Goal: Communication & Community: Answer question/provide support

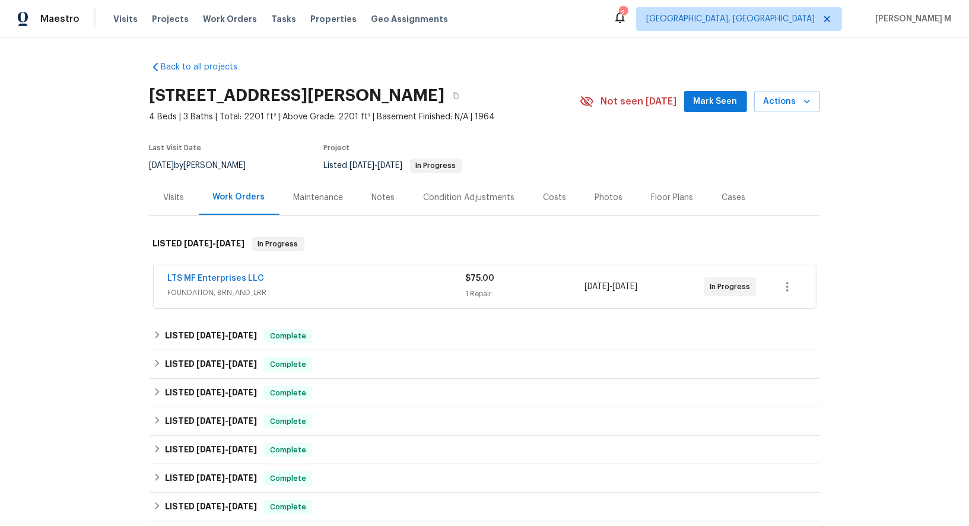
click at [205, 286] on span "FOUNDATION, BRN_AND_LRR" at bounding box center [317, 292] width 298 height 12
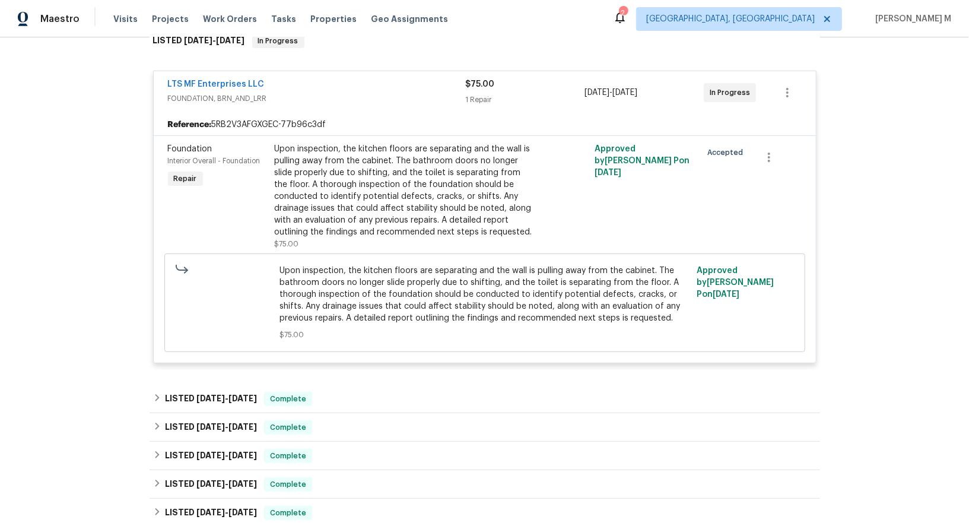
scroll to position [374, 0]
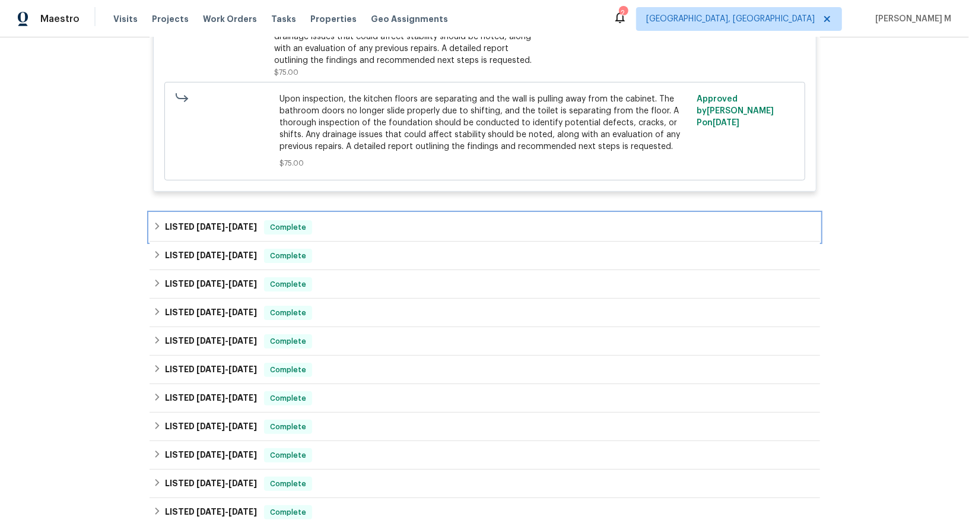
click at [211, 213] on div "LISTED 9/5/25 - 9/12/25 Complete" at bounding box center [484, 227] width 670 height 28
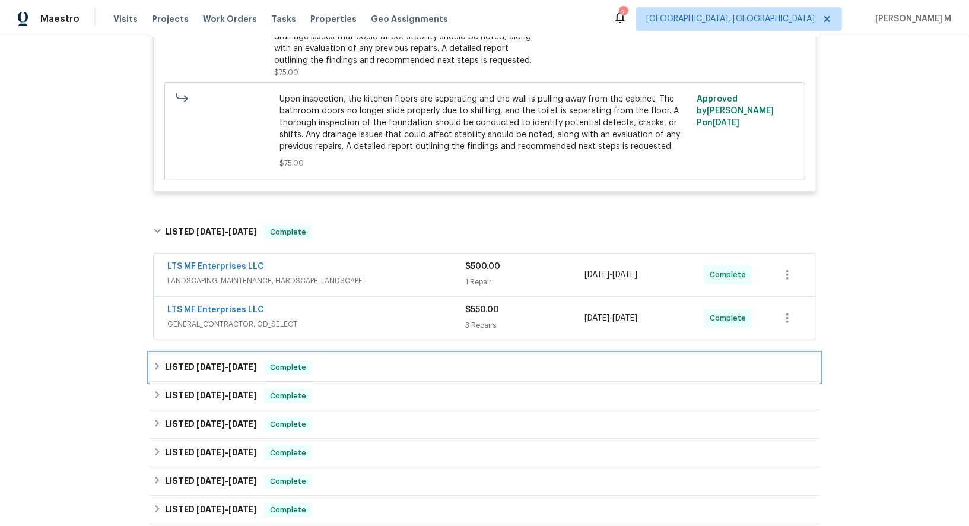
click at [196, 362] on span "8/25/25" at bounding box center [210, 366] width 28 height 8
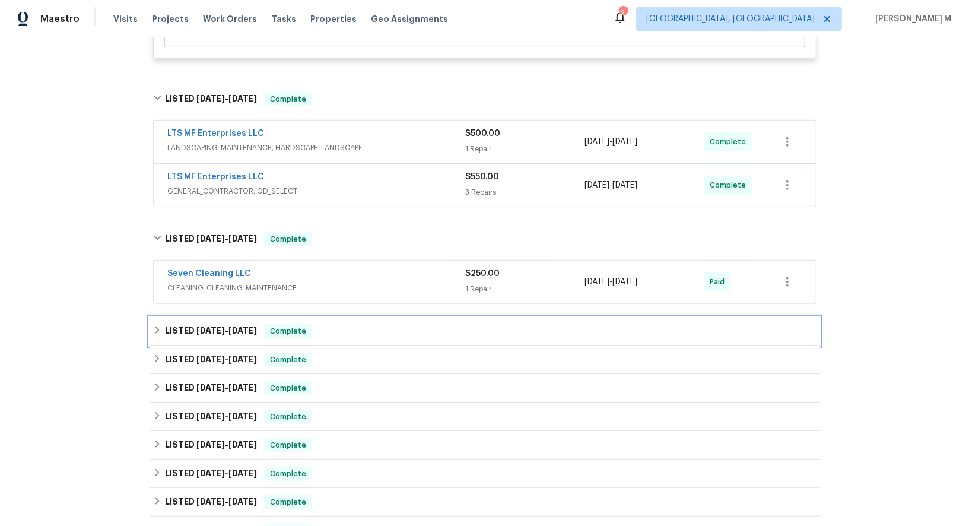
click at [202, 326] on span "8/12/25" at bounding box center [210, 330] width 28 height 8
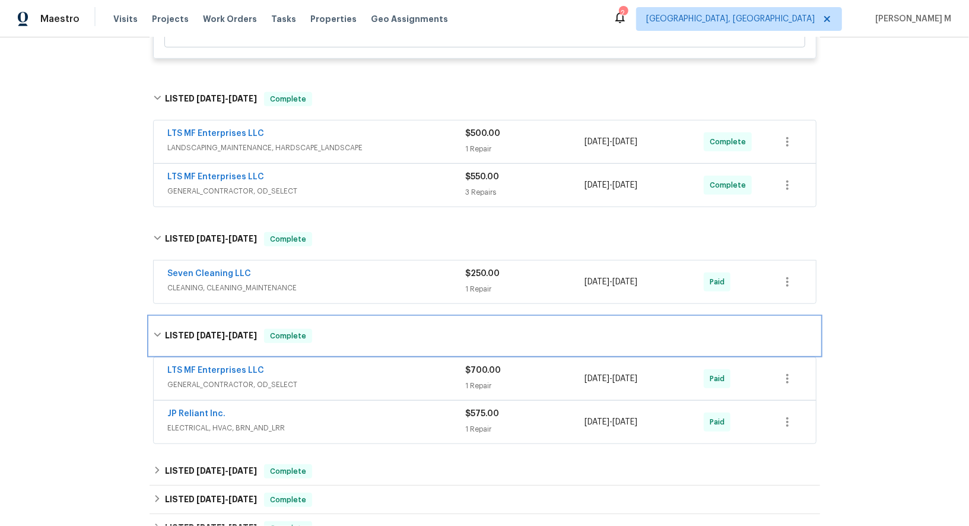
scroll to position [579, 0]
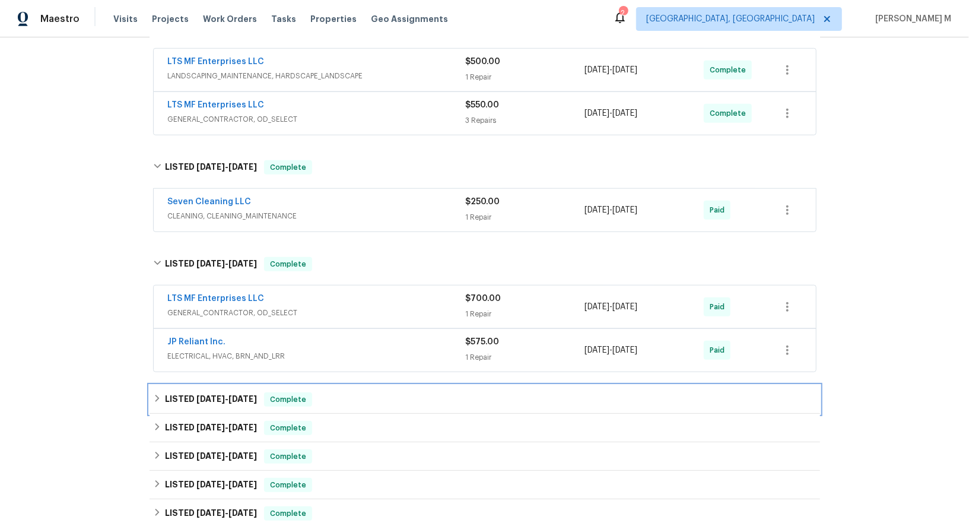
click at [177, 392] on h6 "LISTED 7/2/25 - 7/16/25" at bounding box center [211, 399] width 92 height 14
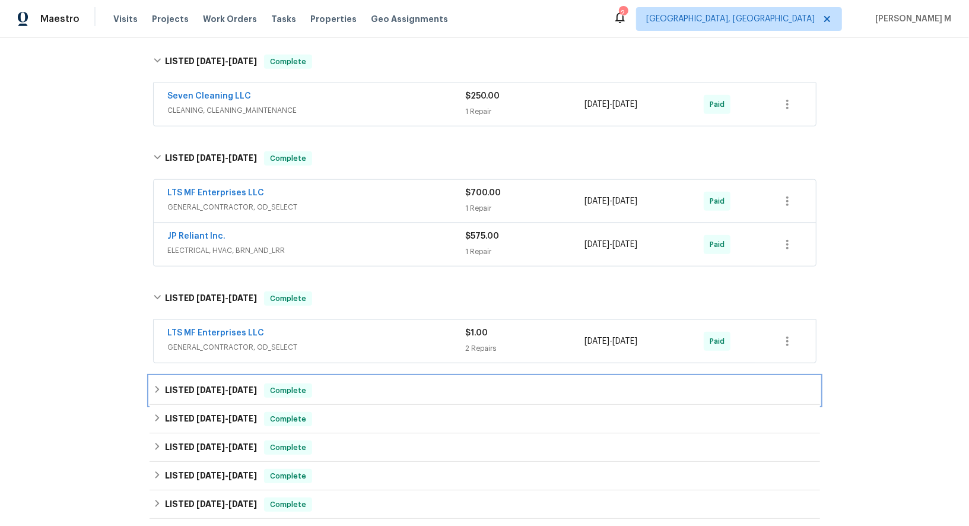
click at [196, 383] on h6 "LISTED 6/3/25 - 6/18/25" at bounding box center [211, 390] width 92 height 14
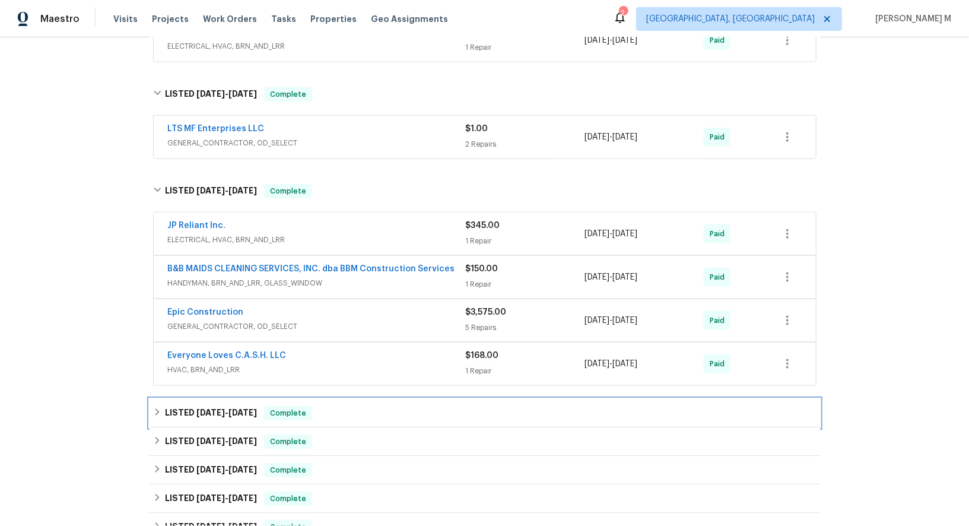
click at [209, 399] on div "LISTED 5/7/25 - 5/16/25 Complete" at bounding box center [484, 413] width 670 height 28
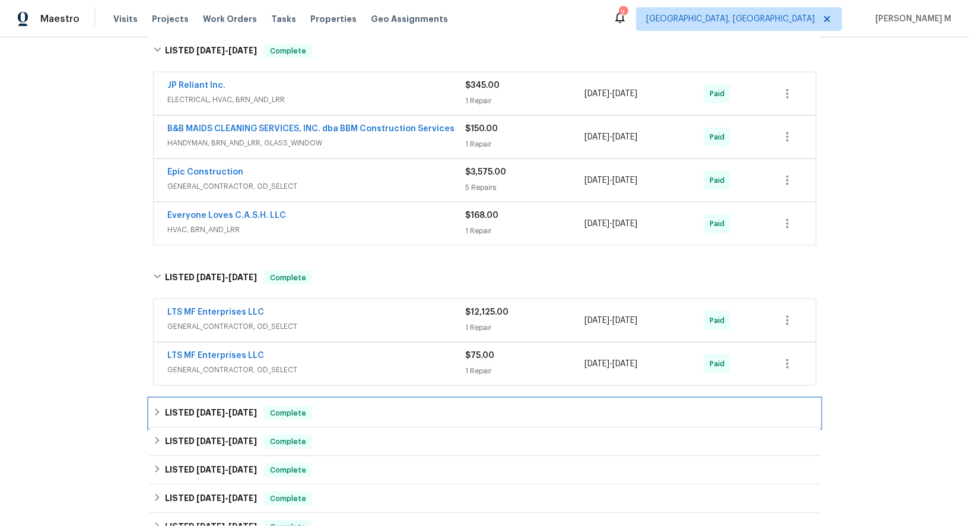
click at [209, 399] on div "LISTED 4/9/25 - 4/16/25 Complete" at bounding box center [484, 413] width 670 height 28
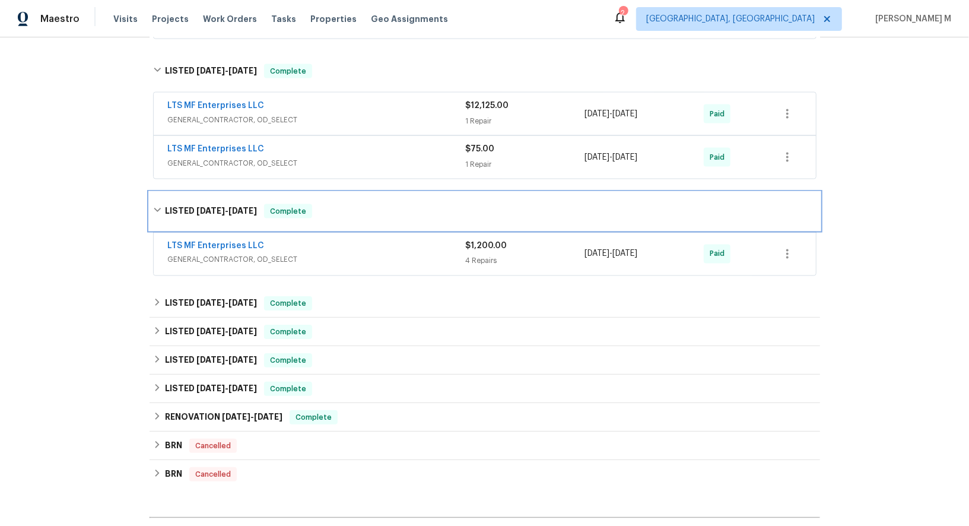
scroll to position [1283, 0]
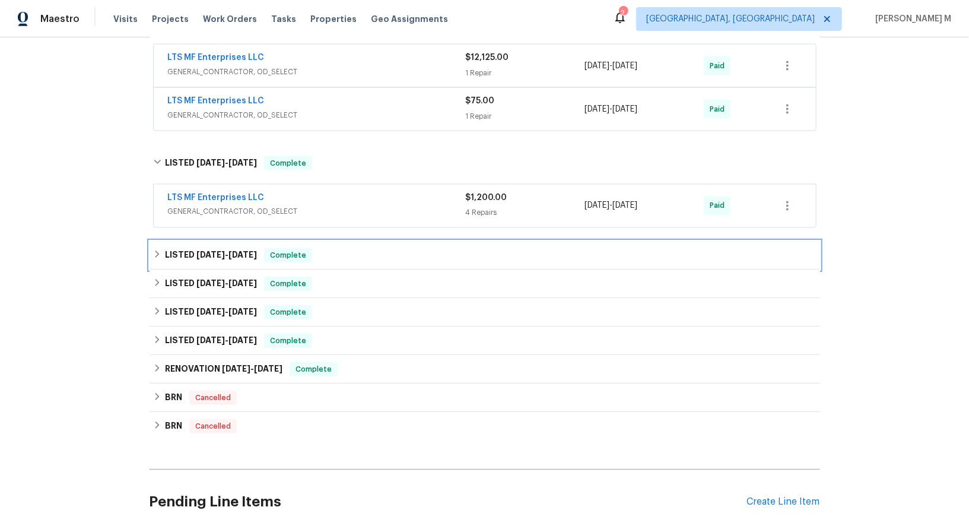
click at [206, 248] on h6 "LISTED 12/5/24 - 2/13/25" at bounding box center [211, 255] width 92 height 14
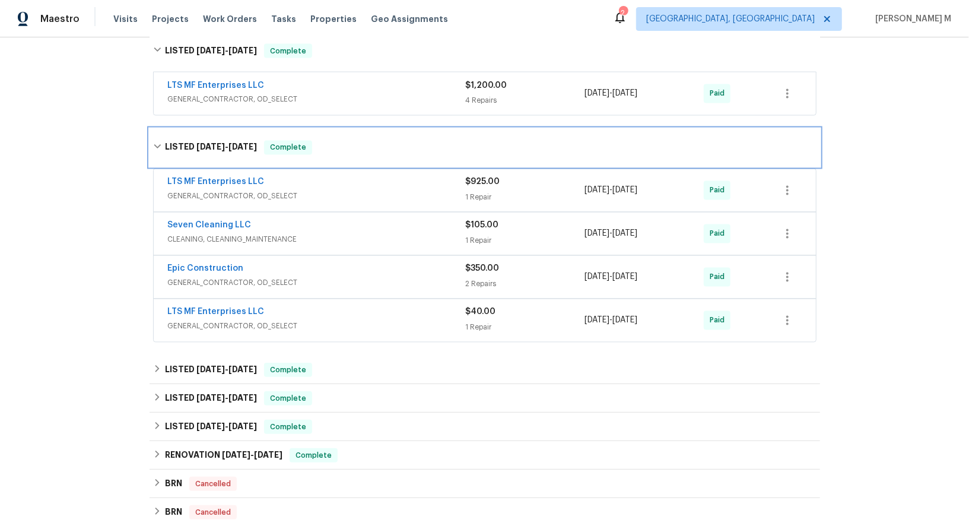
scroll to position [1397, 0]
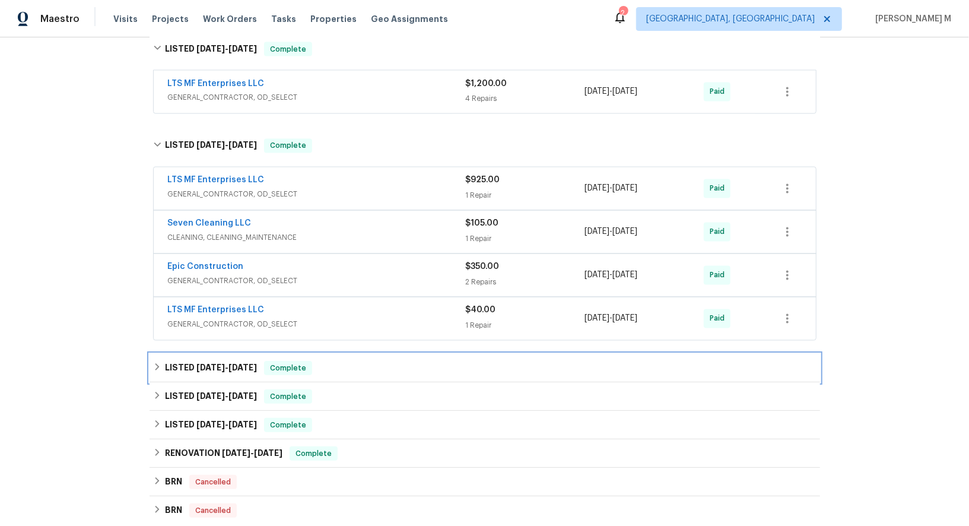
click at [187, 354] on div "LISTED 8/27/24 - 8/30/24 Complete" at bounding box center [484, 368] width 670 height 28
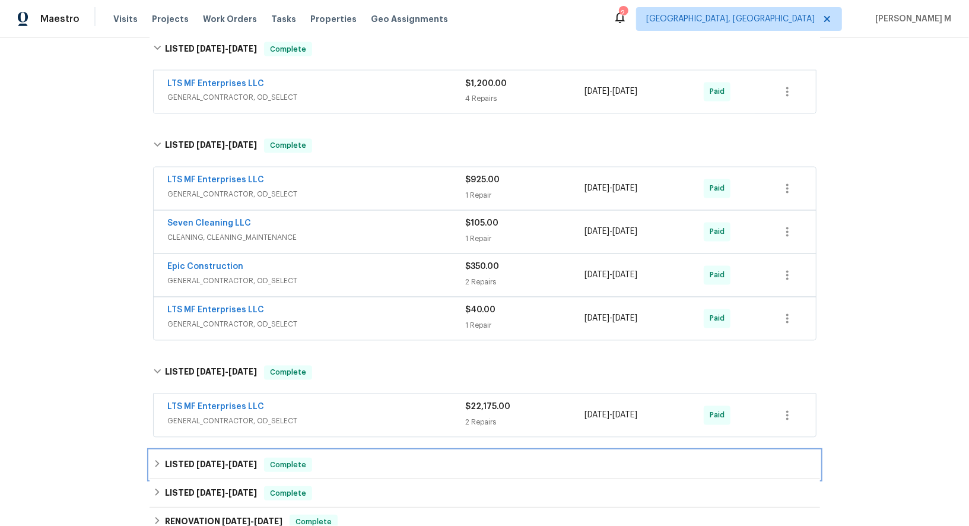
click at [203, 460] on span "7/12/24" at bounding box center [210, 464] width 28 height 8
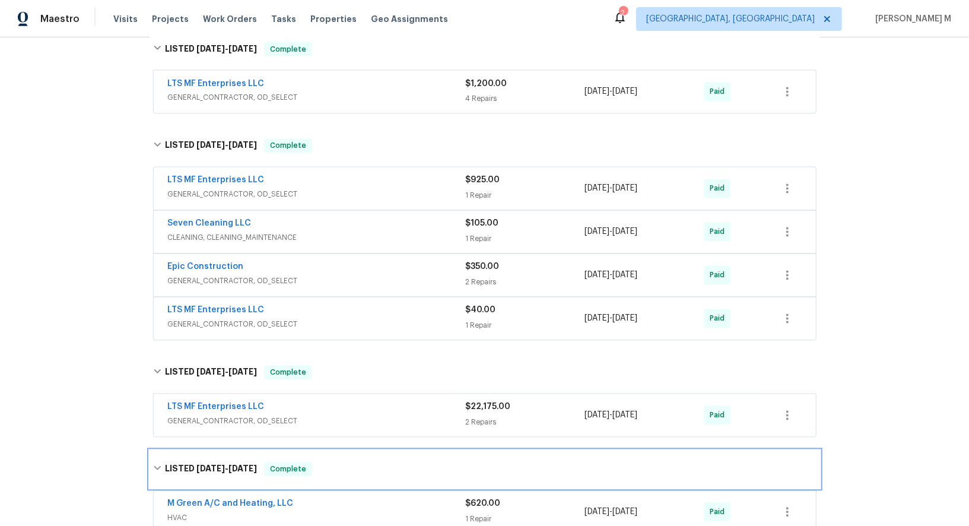
scroll to position [1568, 0]
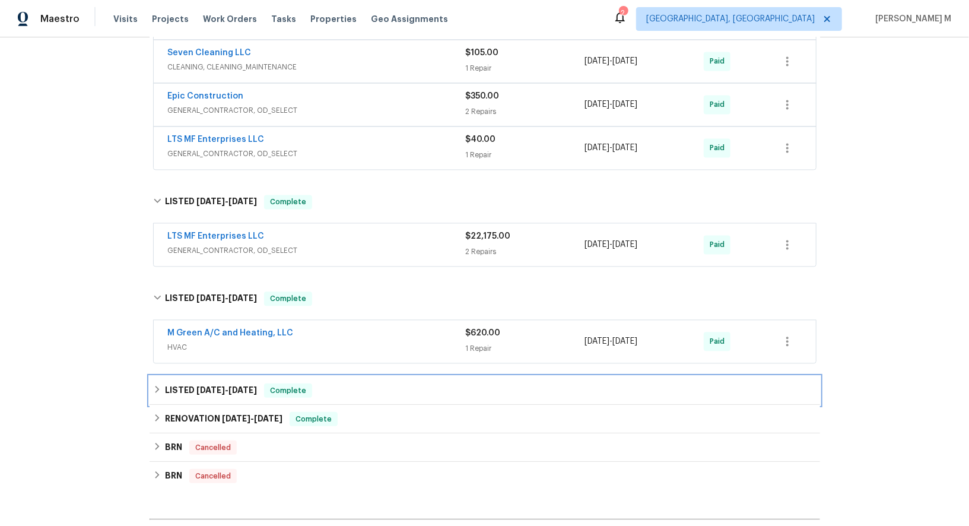
click at [218, 386] on span "6/19/24" at bounding box center [210, 390] width 28 height 8
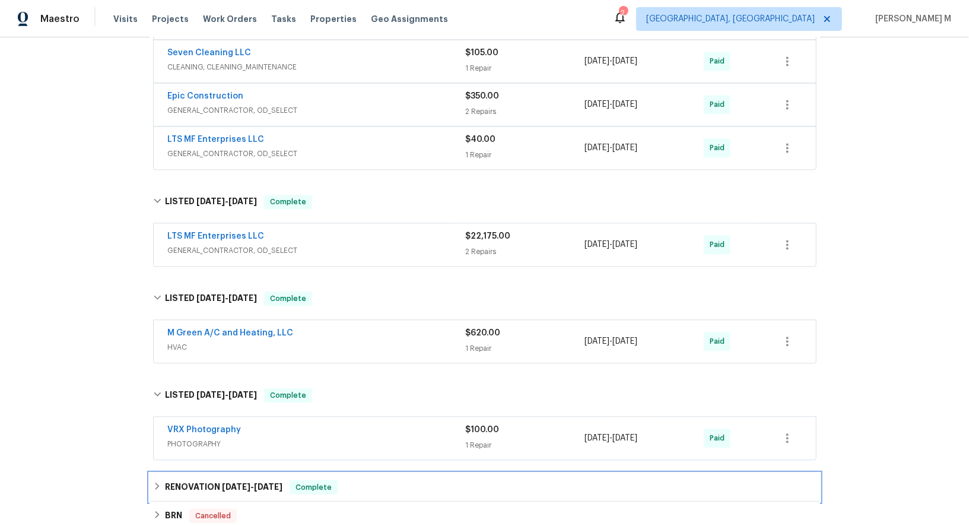
click at [212, 480] on h6 "RENOVATION 5/7/24 - 5/25/24" at bounding box center [223, 487] width 117 height 14
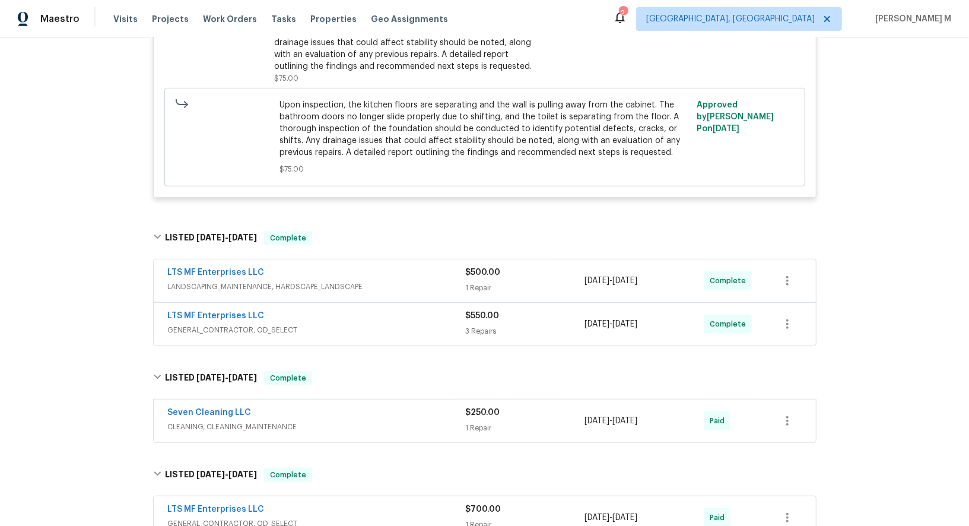
scroll to position [0, 0]
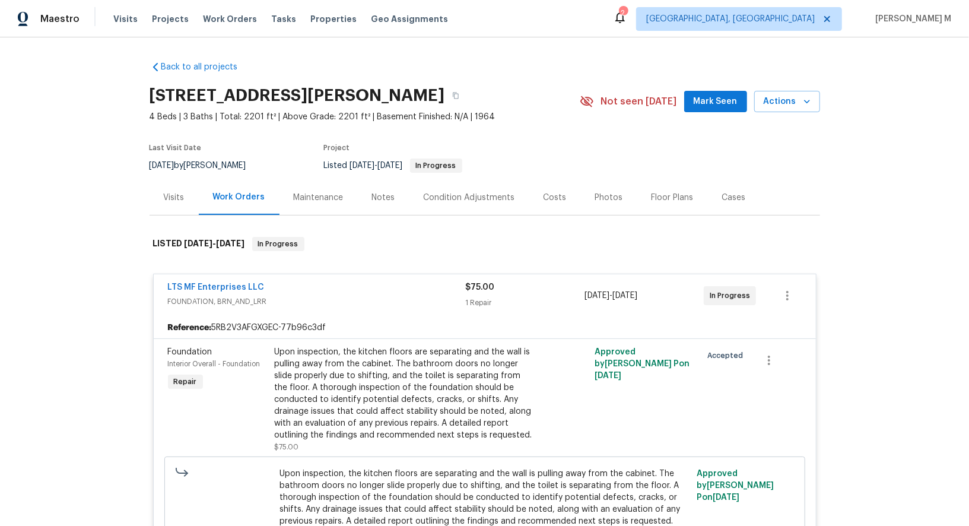
click at [107, 302] on div "Back to all projects 3925 Wedgworth Rd S, Fort Worth, TX 76133 4 Beds | 3 Baths…" at bounding box center [484, 281] width 969 height 488
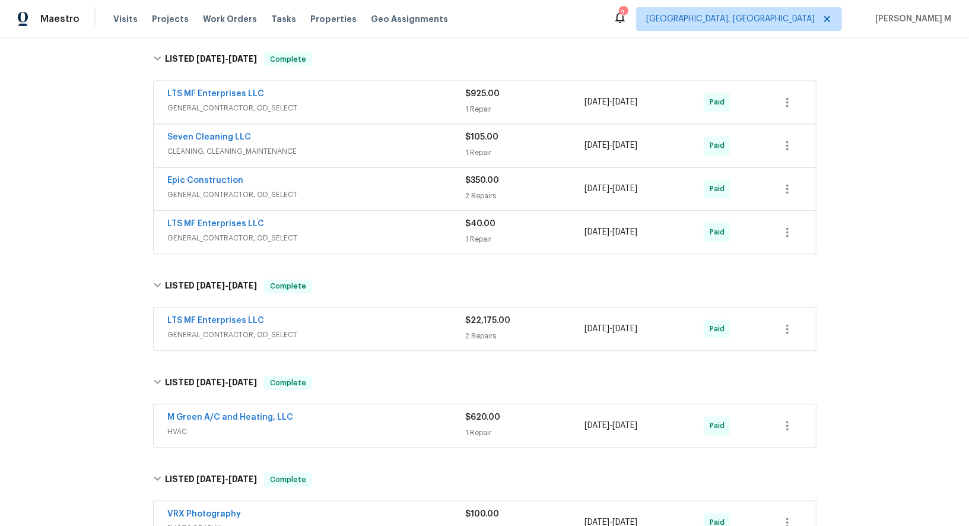
scroll to position [1819, 0]
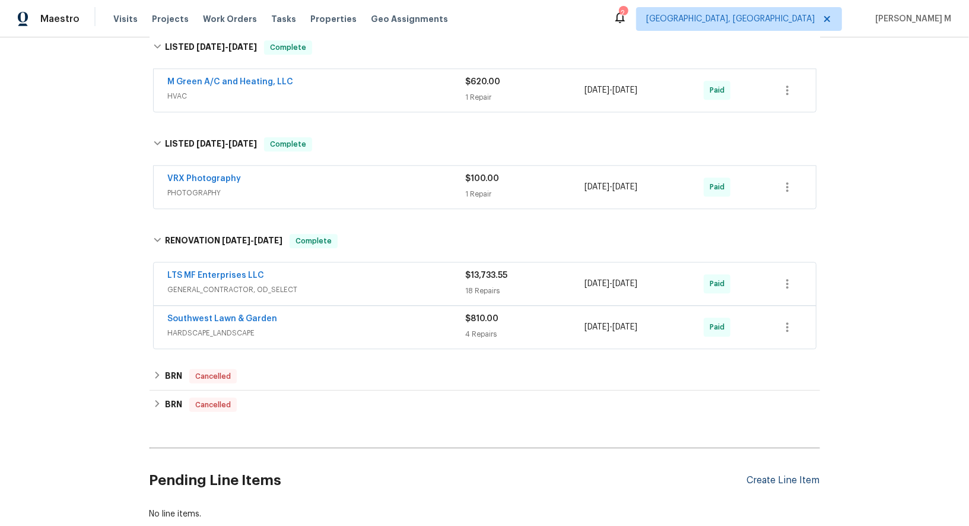
click at [783, 475] on div "Create Line Item" at bounding box center [783, 480] width 73 height 11
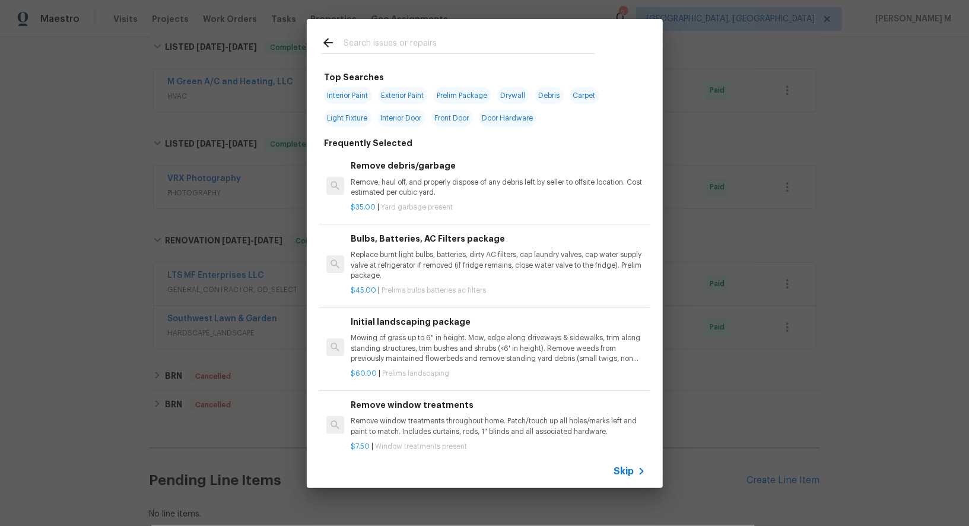
click at [639, 475] on icon at bounding box center [641, 471] width 14 height 14
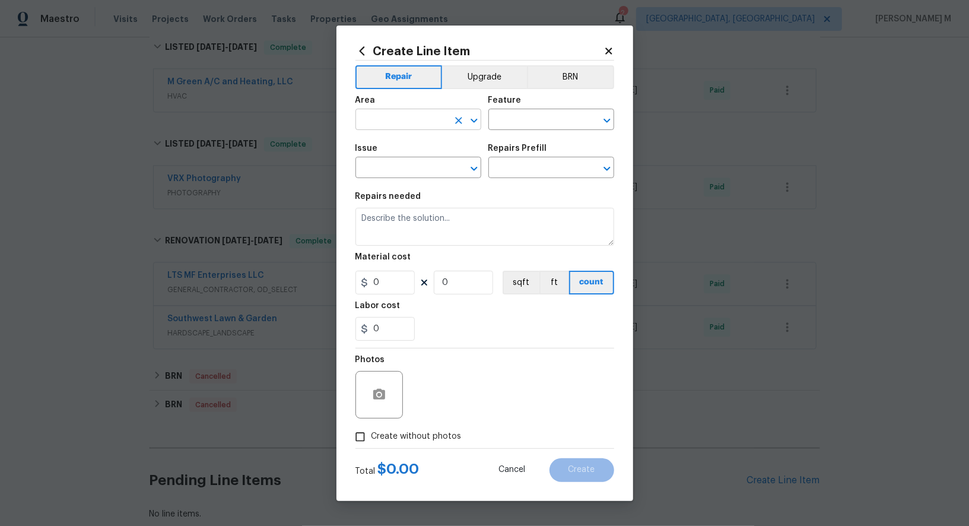
click at [423, 126] on input "text" at bounding box center [401, 121] width 93 height 18
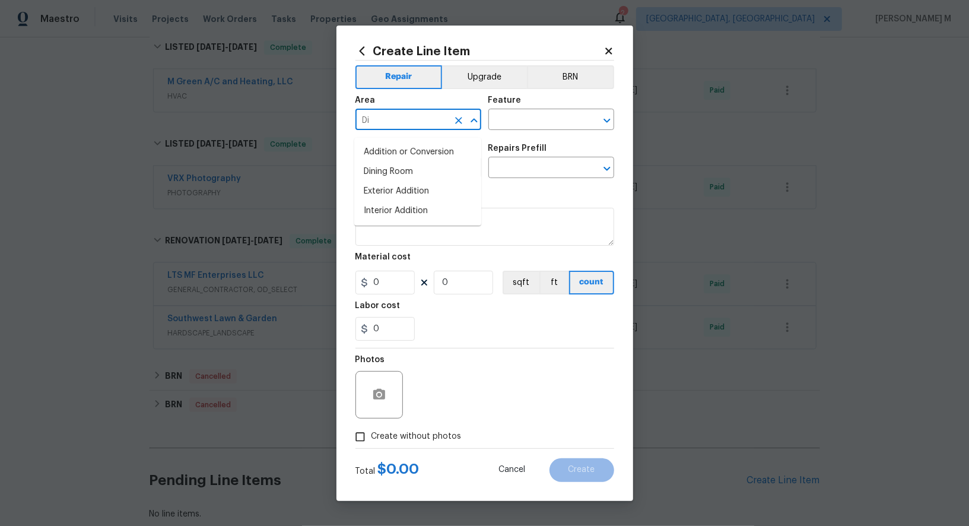
type input "Din"
type input "en"
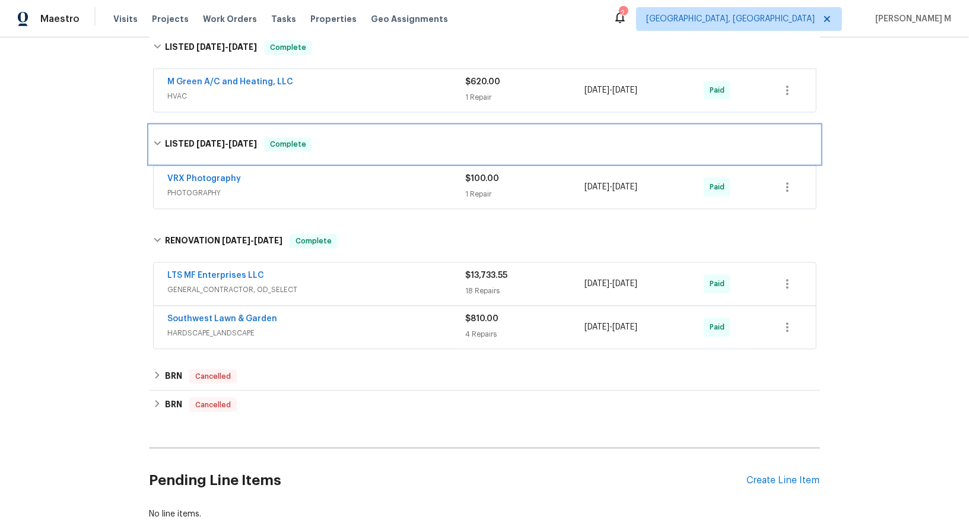
click at [766, 125] on div "LISTED 6/19/24 - 6/20/24 Complete" at bounding box center [484, 144] width 670 height 38
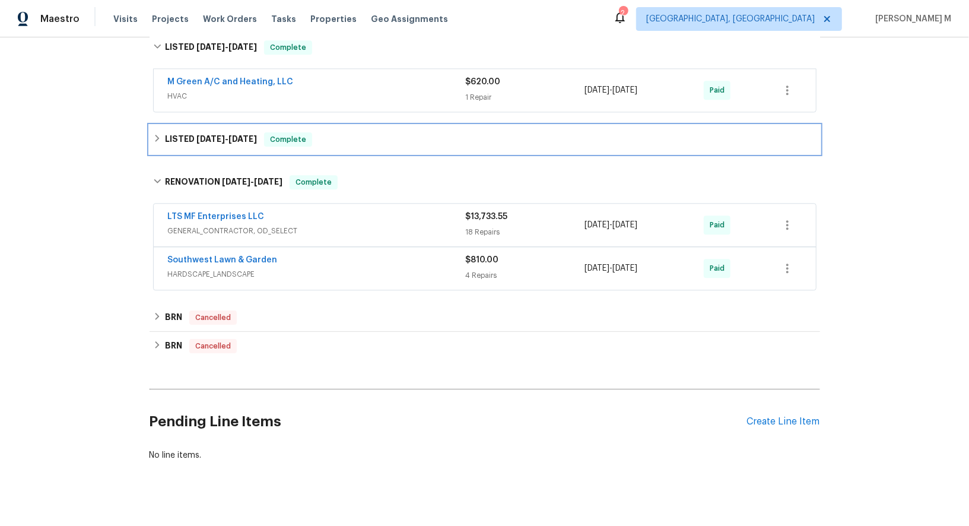
scroll to position [1762, 0]
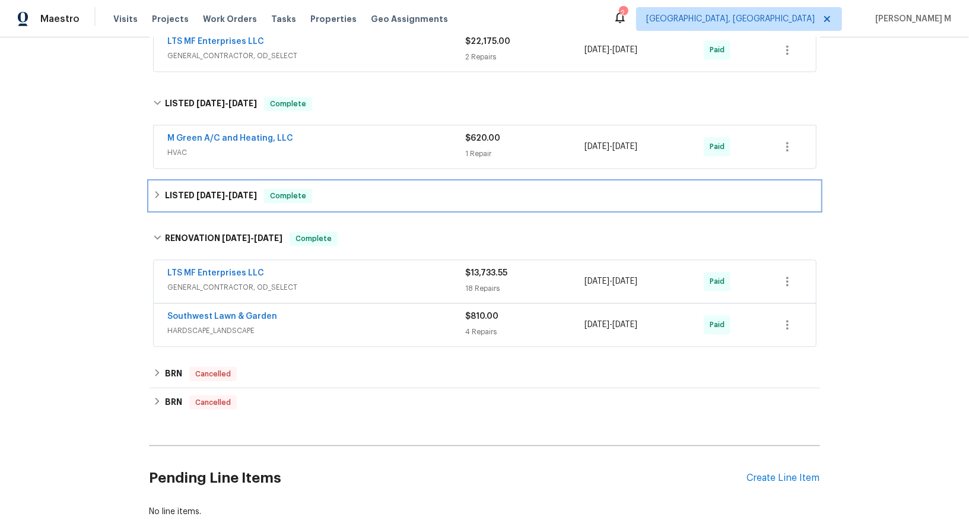
click at [674, 189] on div "LISTED 6/19/24 - 6/20/24 Complete" at bounding box center [484, 196] width 663 height 14
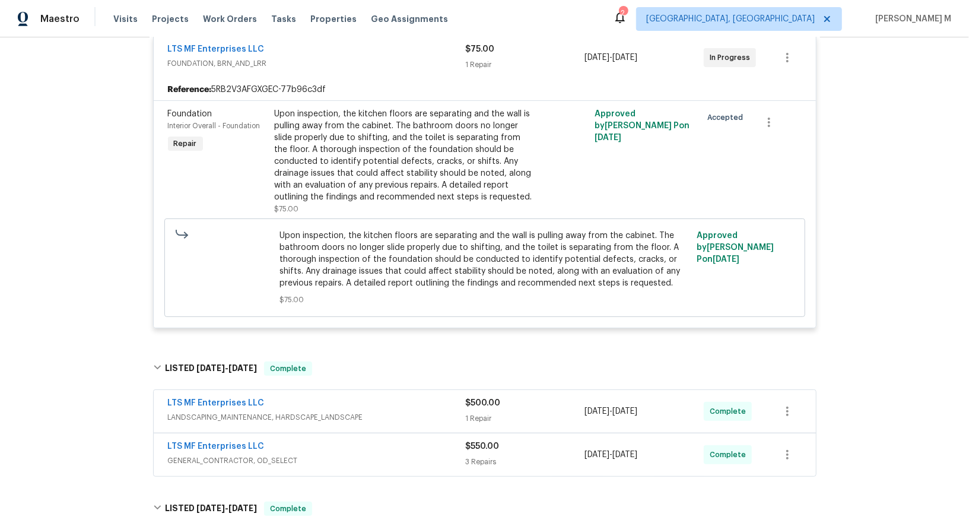
scroll to position [0, 0]
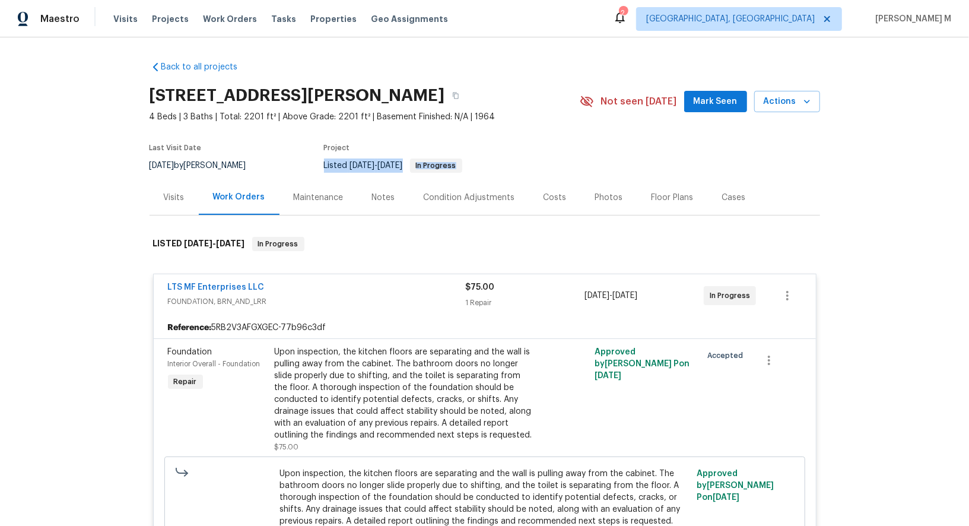
drag, startPoint x: 306, startPoint y: 159, endPoint x: 630, endPoint y: 152, distance: 323.9
click at [631, 153] on section "3925 Wedgworth Rd S, Fort Worth, TX 76133 4 Beds | 3 Baths | Total: 2201 ft² | …" at bounding box center [484, 130] width 670 height 100
click at [630, 152] on section "3925 Wedgworth Rd S, Fort Worth, TX 76133 4 Beds | 3 Baths | Total: 2201 ft² | …" at bounding box center [484, 130] width 670 height 100
drag, startPoint x: 301, startPoint y: 63, endPoint x: 120, endPoint y: 63, distance: 180.3
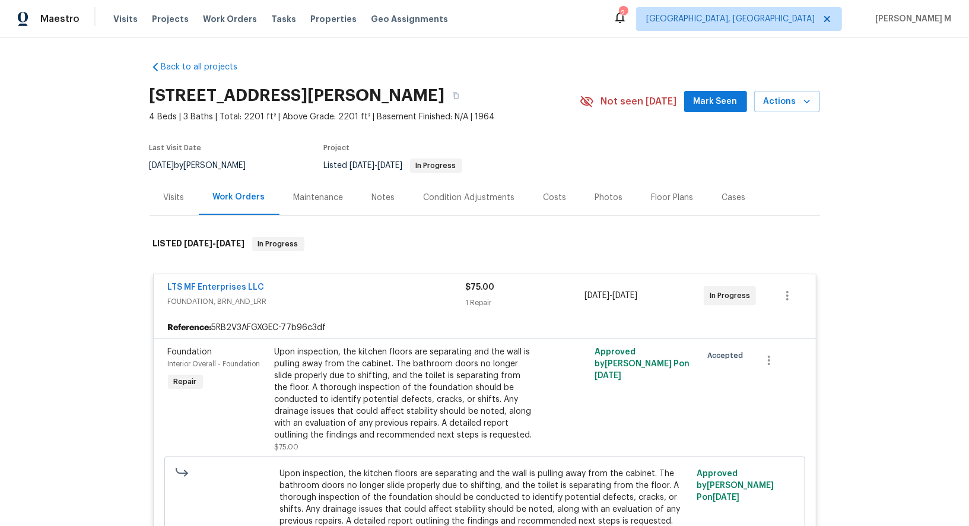
click at [120, 63] on div "Back to all projects 3925 Wedgworth Rd S, Fort Worth, TX 76133 4 Beds | 3 Baths…" at bounding box center [484, 281] width 969 height 488
drag, startPoint x: 130, startPoint y: 66, endPoint x: 314, endPoint y: 55, distance: 183.6
click at [314, 59] on div "Back to all projects 3925 Wedgworth Rd S, Fort Worth, TX 76133 4 Beds | 3 Baths…" at bounding box center [484, 281] width 969 height 488
click at [519, 100] on div "3925 Wedgworth Rd S, Fort Worth, TX 76133" at bounding box center [364, 95] width 430 height 31
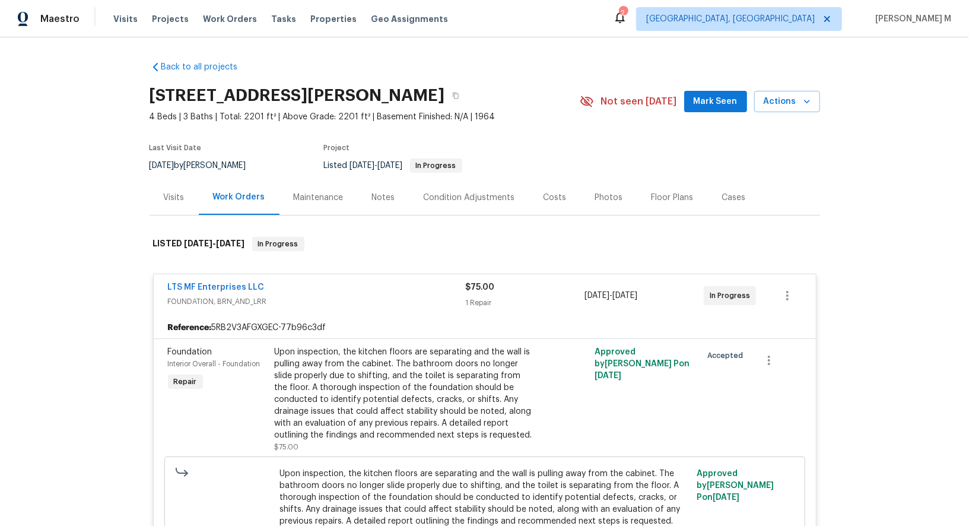
click at [532, 144] on div "Project" at bounding box center [438, 151] width 228 height 14
click at [563, 102] on div "3925 Wedgworth Rd S, Fort Worth, TX 76133" at bounding box center [364, 95] width 430 height 31
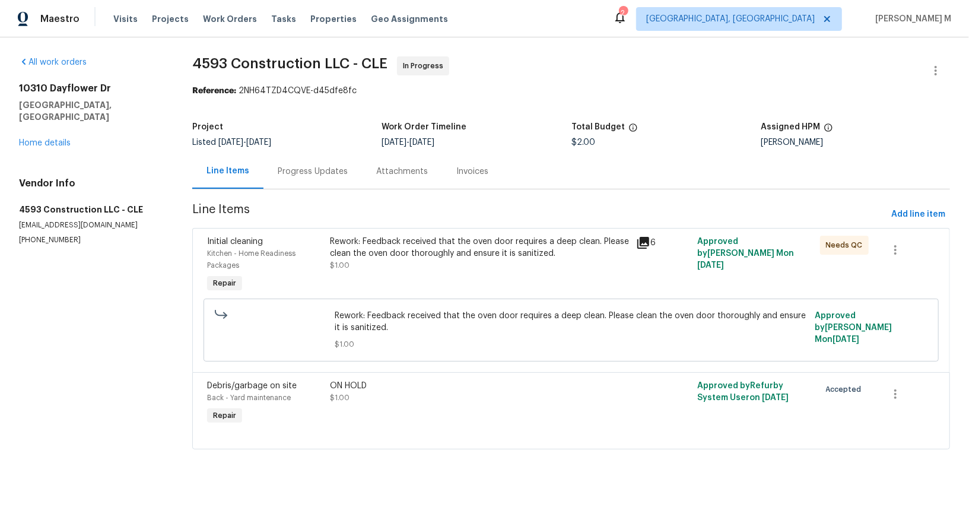
click at [305, 172] on div "Progress Updates" at bounding box center [313, 171] width 70 height 12
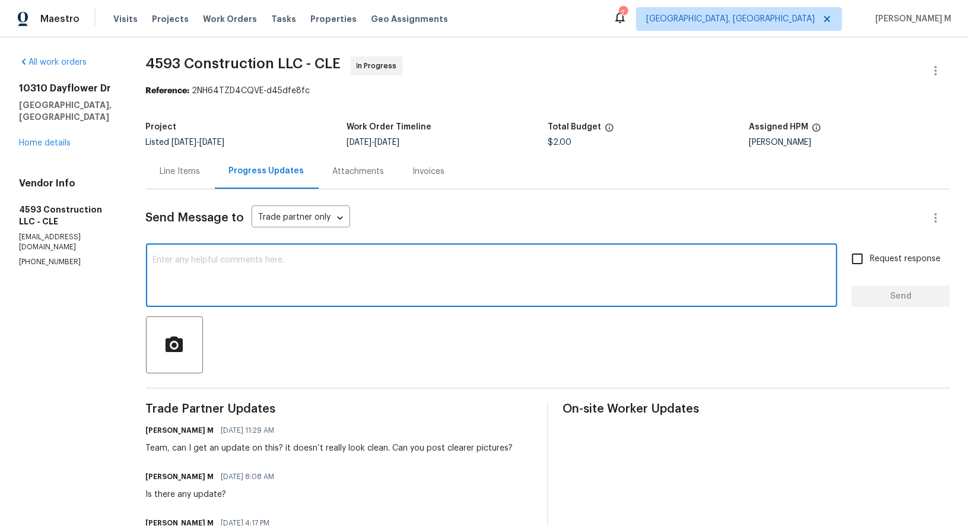
click at [287, 268] on textarea at bounding box center [491, 277] width 677 height 42
click at [314, 284] on textarea at bounding box center [491, 277] width 677 height 42
type textarea "Team, can I get any update, please?"
click at [905, 265] on div "Request response Send" at bounding box center [900, 276] width 98 height 60
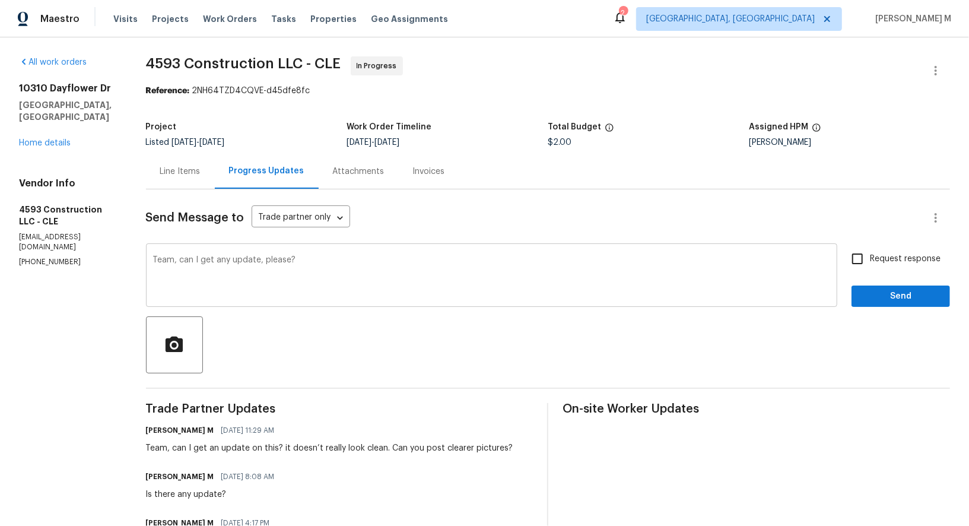
click at [837, 246] on div "Team, can I get any update, please? x ​" at bounding box center [491, 276] width 691 height 60
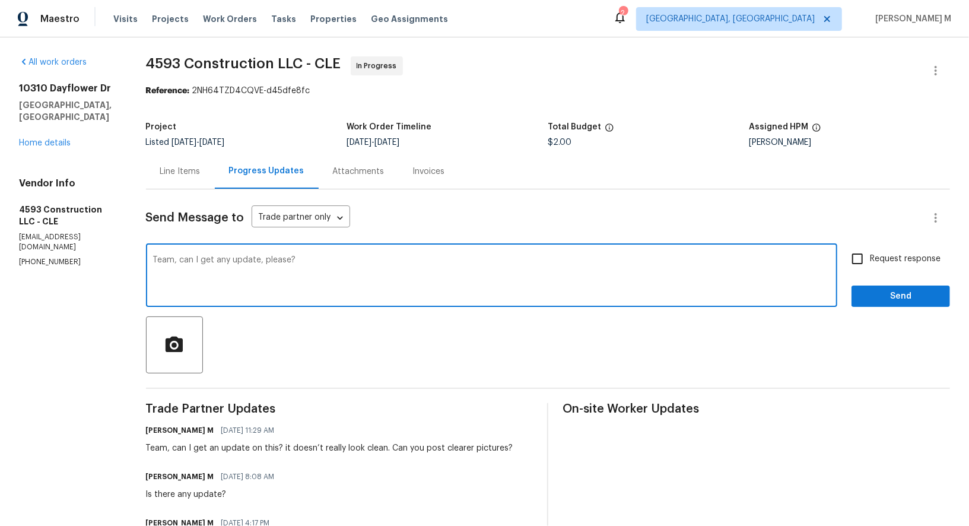
click at [884, 260] on label "Request response" at bounding box center [892, 258] width 95 height 25
click at [870, 260] on input "Request response" at bounding box center [857, 258] width 25 height 25
checkbox input "true"
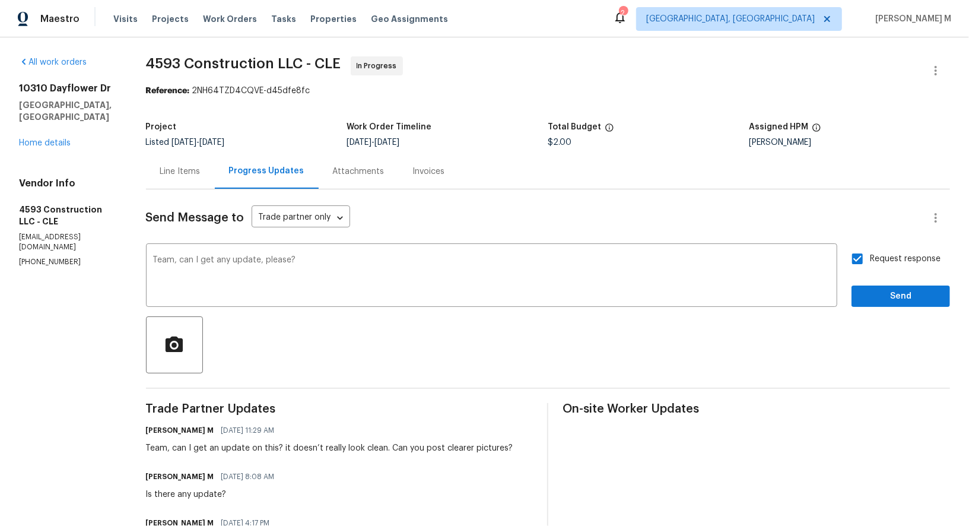
click at [884, 302] on div "Send Message to Trade partner only Trade partner only ​ Team, can I get any upd…" at bounding box center [548, 462] width 804 height 547
click at [886, 285] on button "Send" at bounding box center [900, 296] width 98 height 22
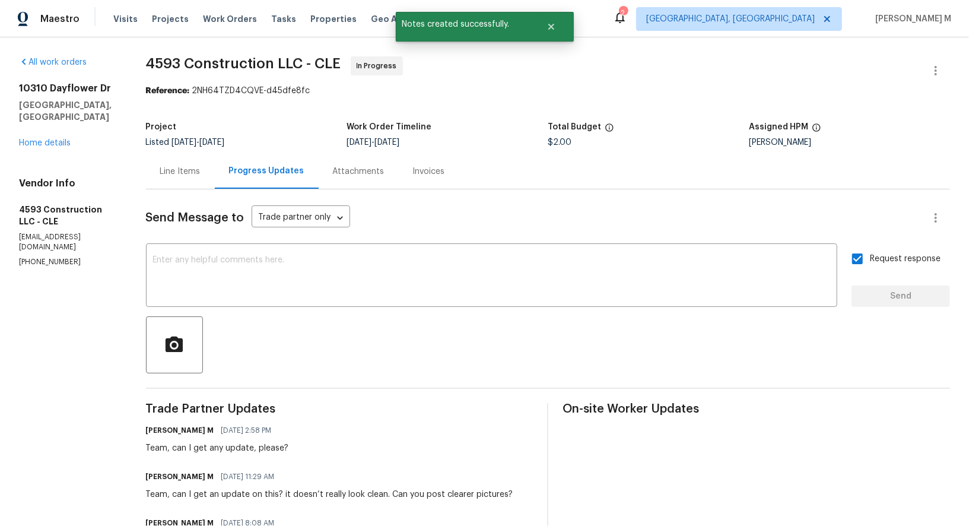
click at [182, 160] on div "Line Items" at bounding box center [180, 171] width 69 height 35
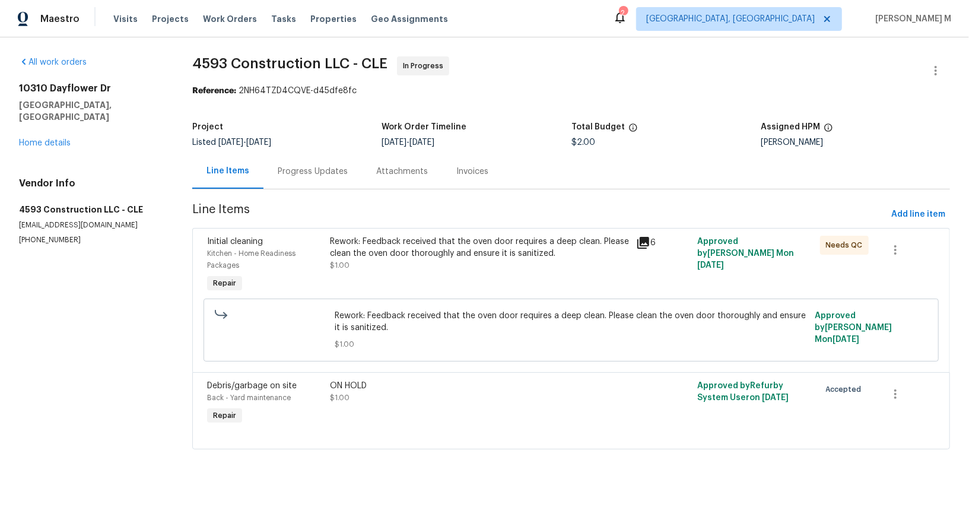
click at [330, 141] on div "Listed 9/19/2025 - 9/22/2025" at bounding box center [286, 142] width 189 height 8
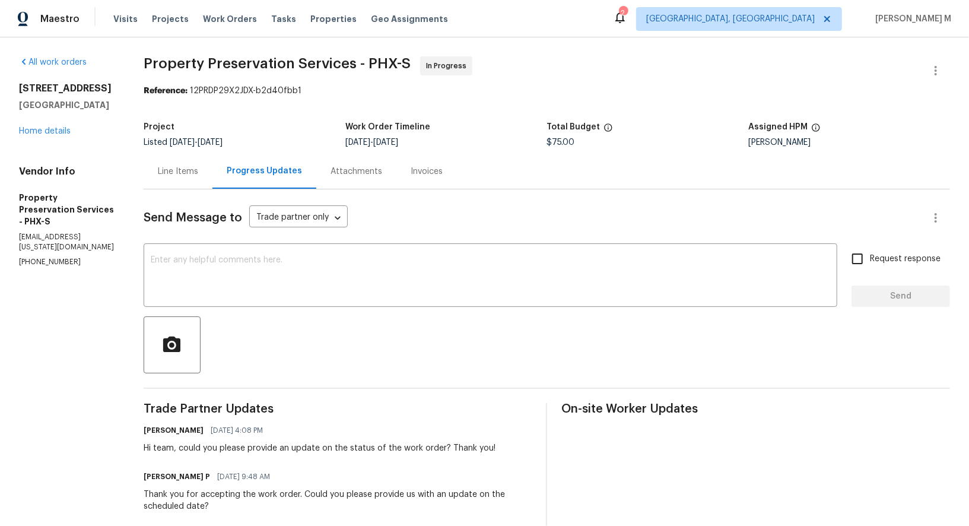
click at [187, 169] on div "Line Items" at bounding box center [178, 171] width 40 height 12
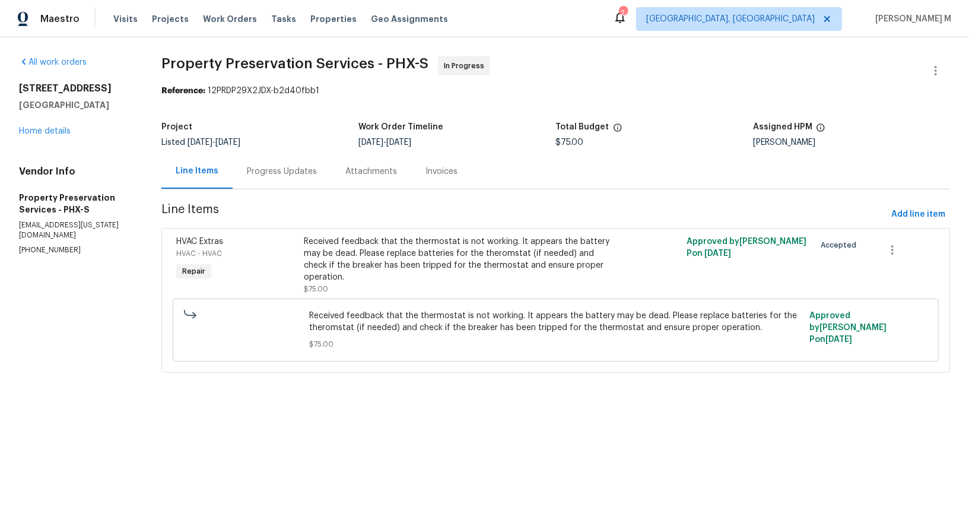
click at [281, 176] on div "Progress Updates" at bounding box center [282, 171] width 98 height 35
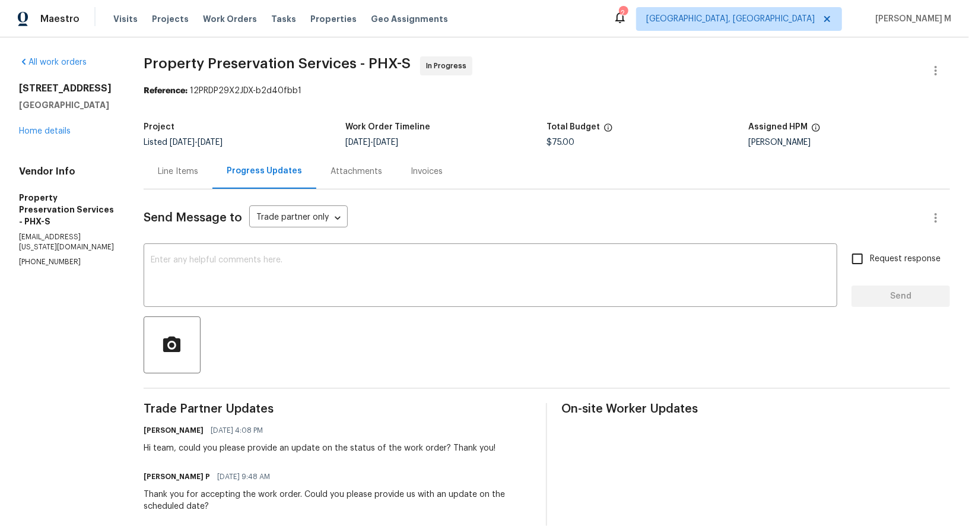
click at [167, 175] on div "Line Items" at bounding box center [178, 171] width 69 height 35
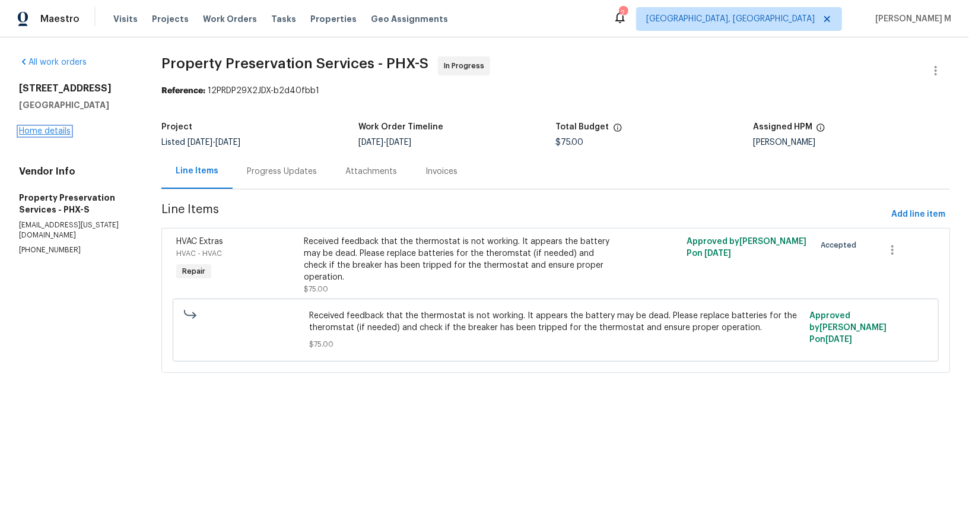
click at [57, 128] on link "Home details" at bounding box center [45, 131] width 52 height 8
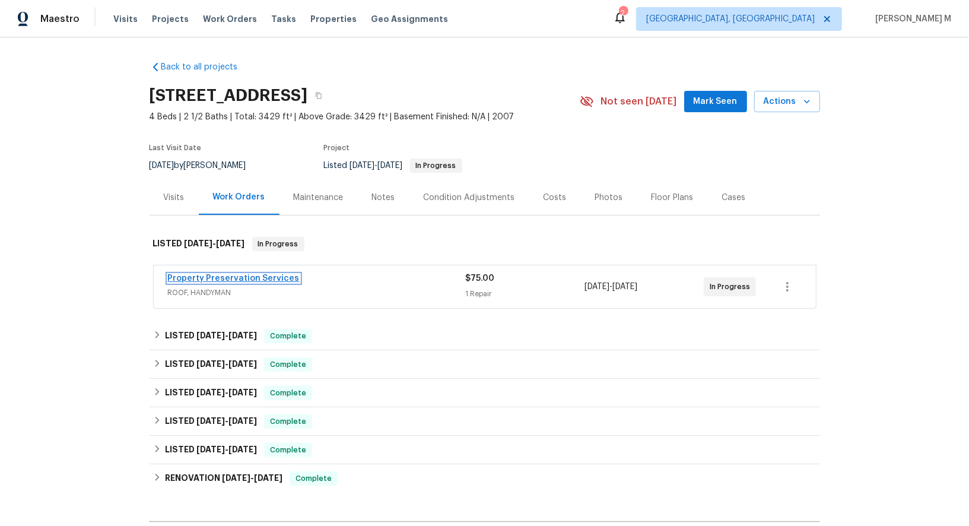
click at [230, 274] on link "Property Preservation Services" at bounding box center [234, 278] width 132 height 8
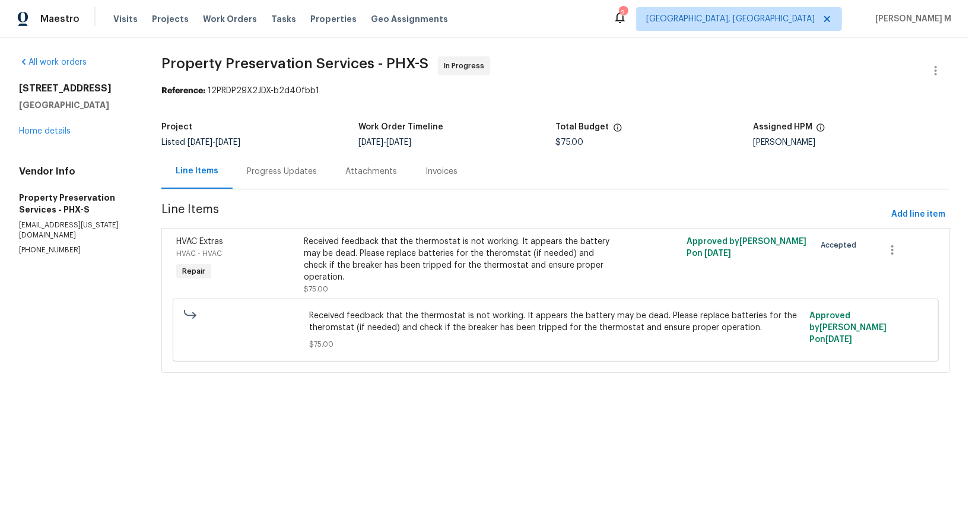
click at [288, 179] on div "Progress Updates" at bounding box center [282, 171] width 98 height 35
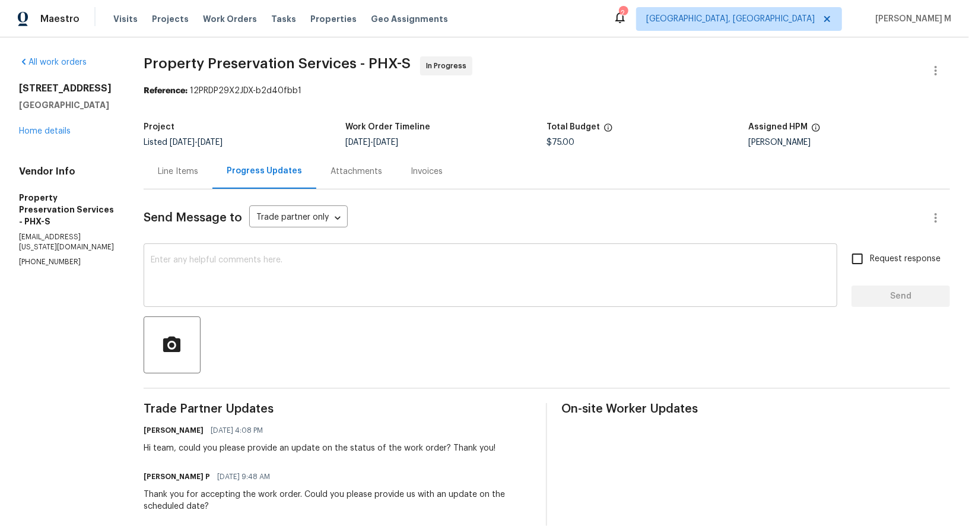
click at [339, 270] on textarea at bounding box center [490, 277] width 679 height 42
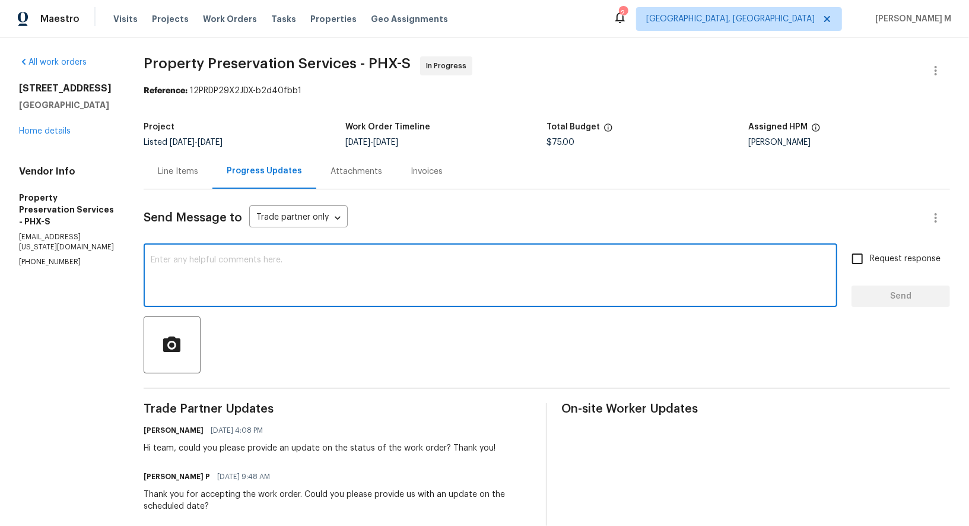
click at [384, 274] on textarea at bounding box center [490, 277] width 679 height 42
paste textarea "Hey team, just a heads up—this work order needs to be wrapped up by the target …"
type textarea "Hey team, just a heads up—this work order needs to be wrapped up by the target …"
click at [369, 276] on textarea at bounding box center [490, 277] width 679 height 42
paste textarea "Hey team, quick reminder—this WO needs to be closed out by the target date to k…"
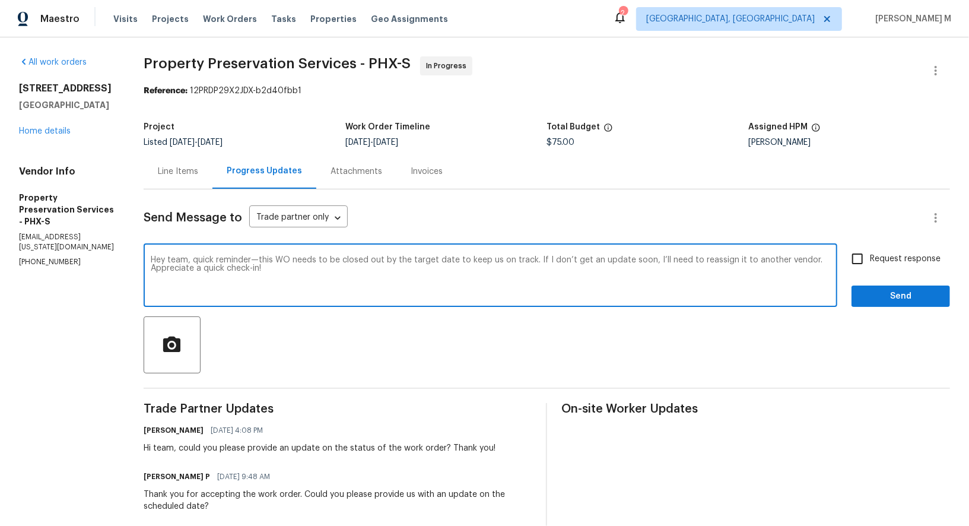
type textarea "Hey team, quick reminder—this WO needs to be closed out by the target date to k…"
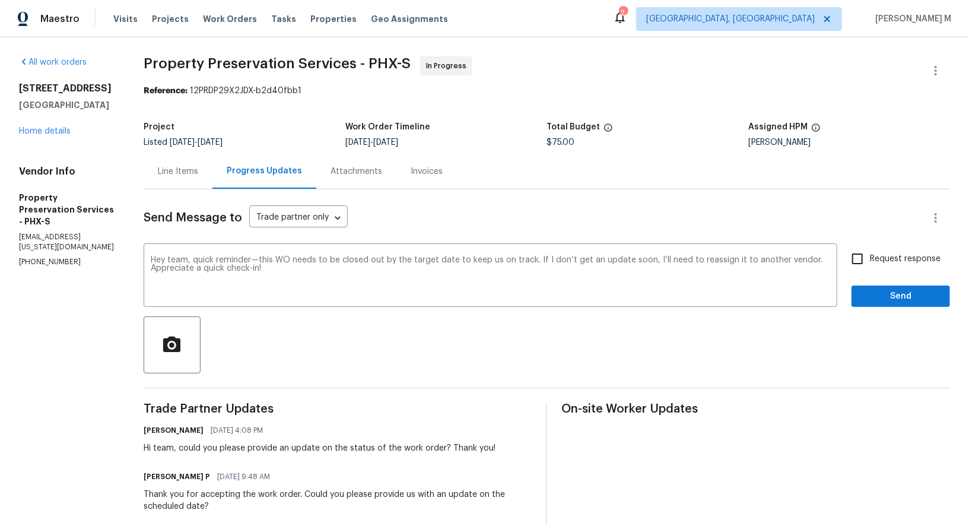
click at [910, 253] on span "Request response" at bounding box center [905, 259] width 71 height 12
click at [870, 246] on input "Request response" at bounding box center [857, 258] width 25 height 25
checkbox input "true"
click at [910, 295] on button "Send" at bounding box center [900, 296] width 98 height 22
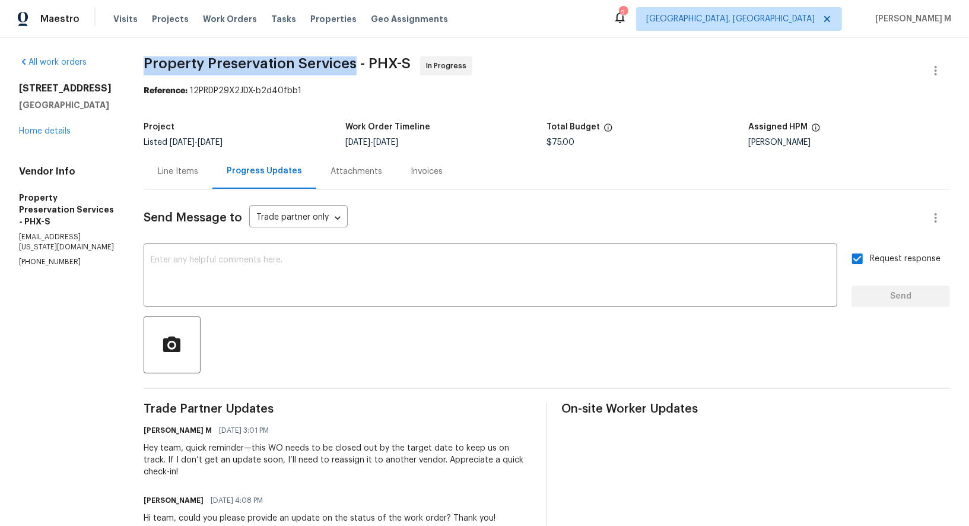
drag, startPoint x: 139, startPoint y: 59, endPoint x: 339, endPoint y: 62, distance: 199.9
click at [339, 62] on div "All work orders 12037 W Via Del Sol Ct Sun City, AZ 85373 Home details Vendor I…" at bounding box center [484, 407] width 969 height 741
copy span "Property Preservation Services"
click at [55, 127] on link "Home details" at bounding box center [45, 131] width 52 height 8
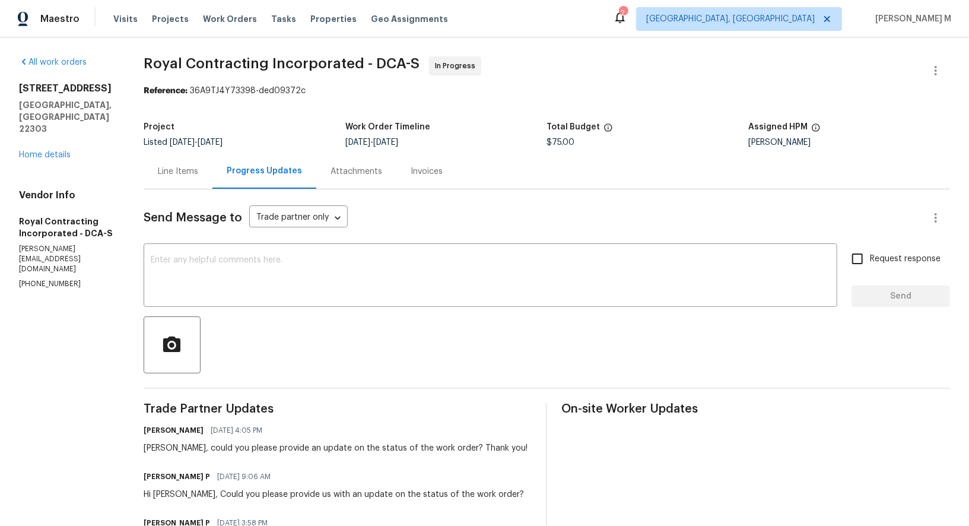
click at [182, 165] on div "Line Items" at bounding box center [178, 171] width 40 height 12
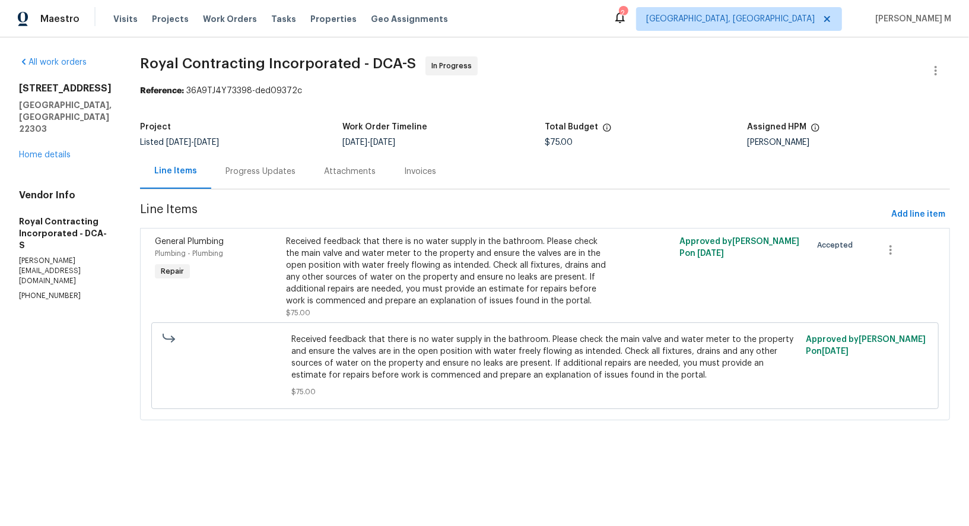
click at [241, 157] on div "Progress Updates" at bounding box center [260, 171] width 98 height 35
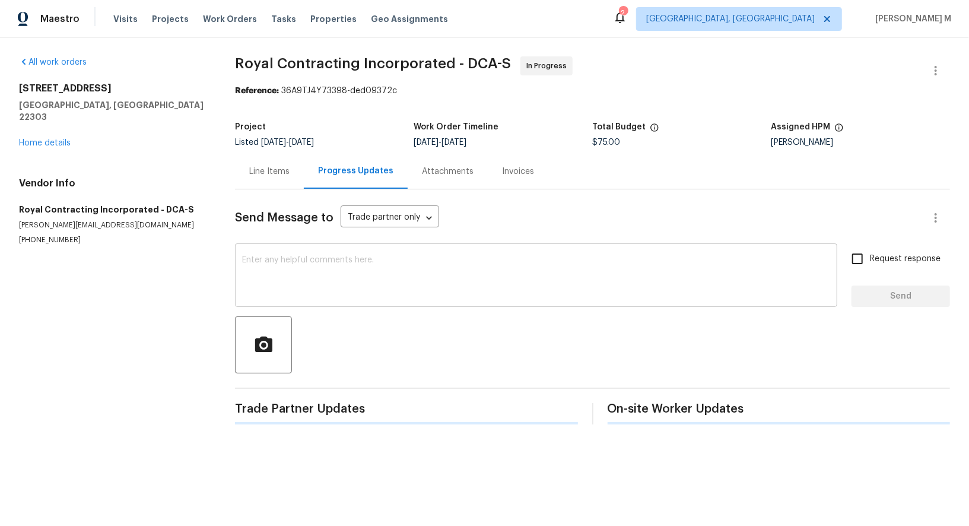
click at [399, 256] on textarea at bounding box center [536, 277] width 588 height 42
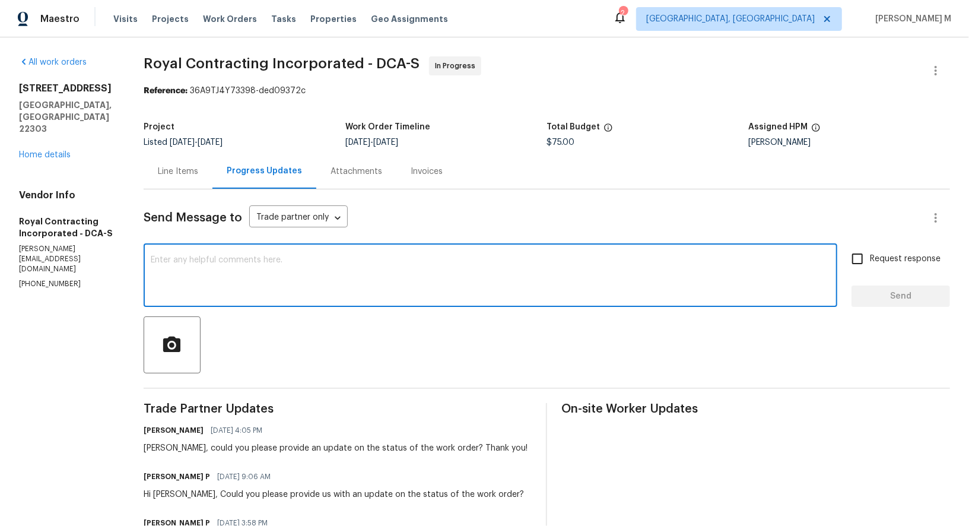
click at [351, 287] on textarea at bounding box center [490, 277] width 679 height 42
paste textarea "Hey team, quick reminder—this WO needs to be closed out by the target date to k…"
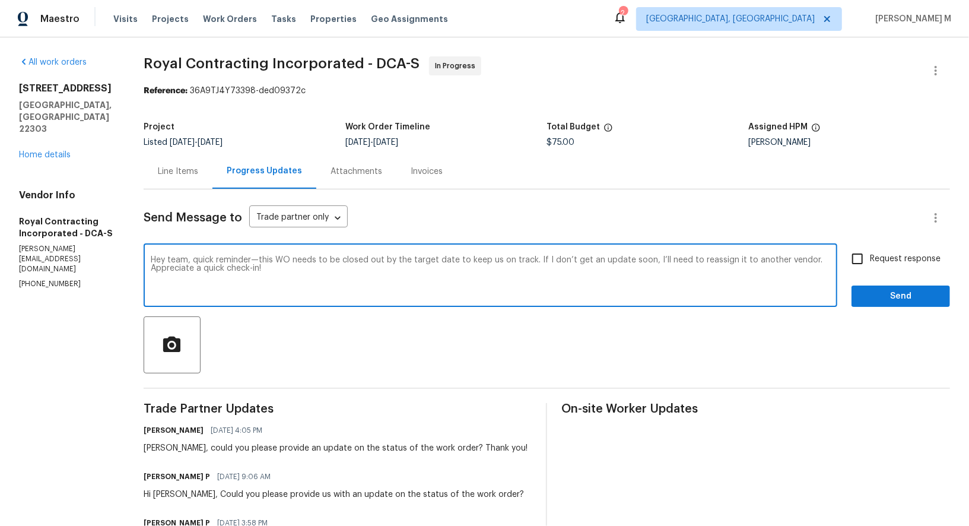
click at [176, 256] on textarea "Hey team, quick reminder—this WO needs to be closed out by the target date to k…" at bounding box center [490, 277] width 679 height 42
type textarea "Robin, quick reminder—this WO needs to be closed out by the target date to keep…"
click at [899, 253] on span "Request response" at bounding box center [905, 259] width 71 height 12
click at [870, 250] on input "Request response" at bounding box center [857, 258] width 25 height 25
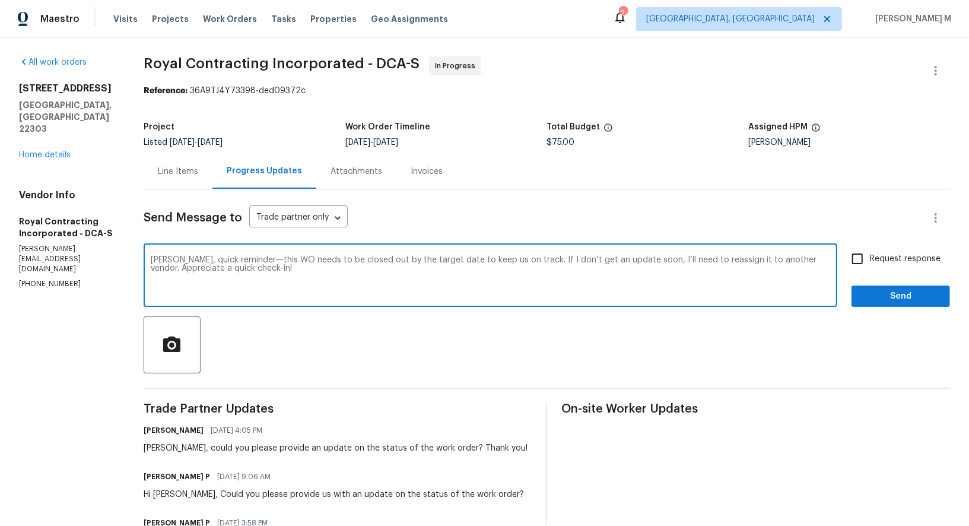
checkbox input "true"
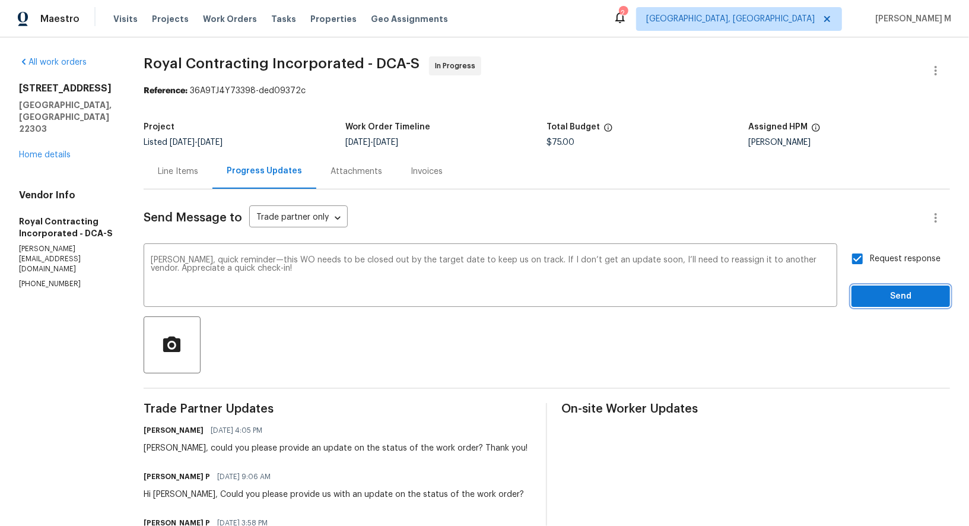
click at [893, 290] on span "Send" at bounding box center [900, 296] width 79 height 15
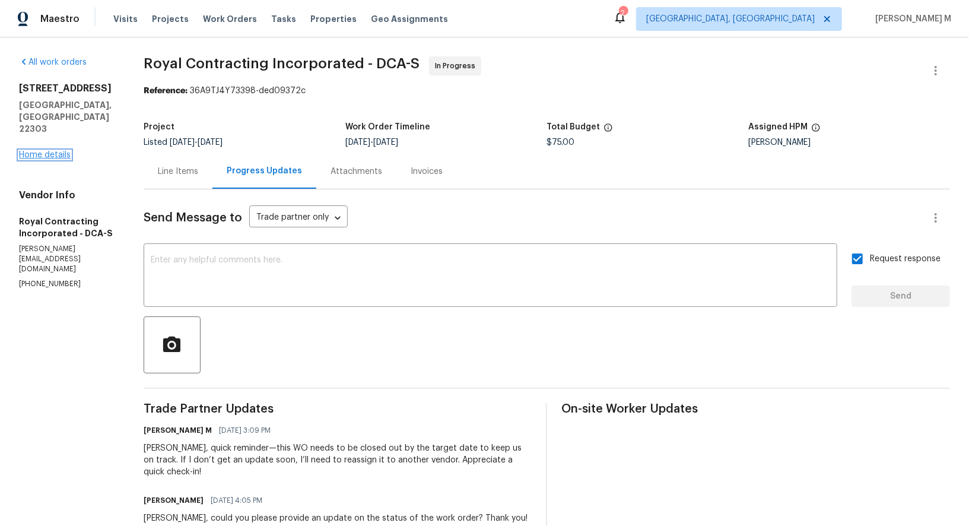
click at [56, 151] on link "Home details" at bounding box center [45, 155] width 52 height 8
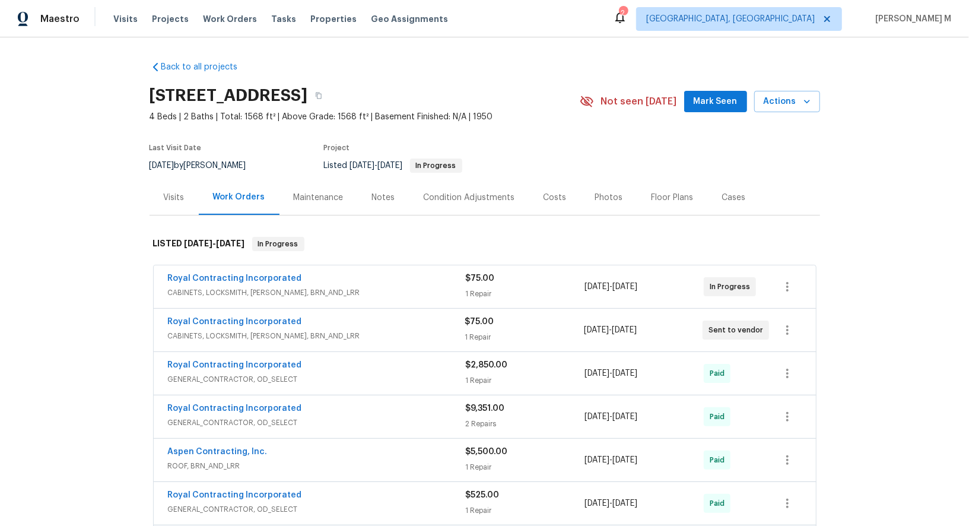
click at [250, 330] on span "CABINETS, LOCKSMITH, HANDYMAN, BRN_AND_LRR" at bounding box center [316, 336] width 297 height 12
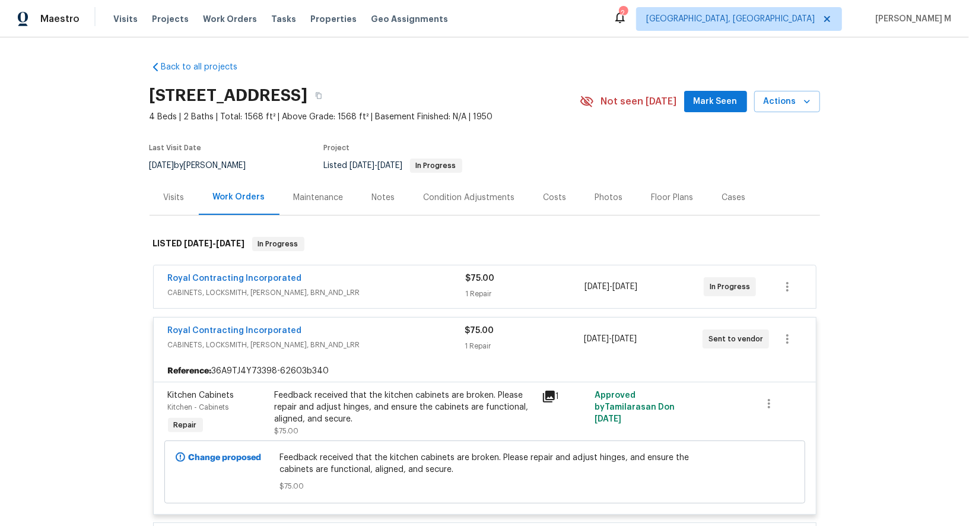
click at [247, 286] on span "CABINETS, LOCKSMITH, HANDYMAN, BRN_AND_LRR" at bounding box center [317, 292] width 298 height 12
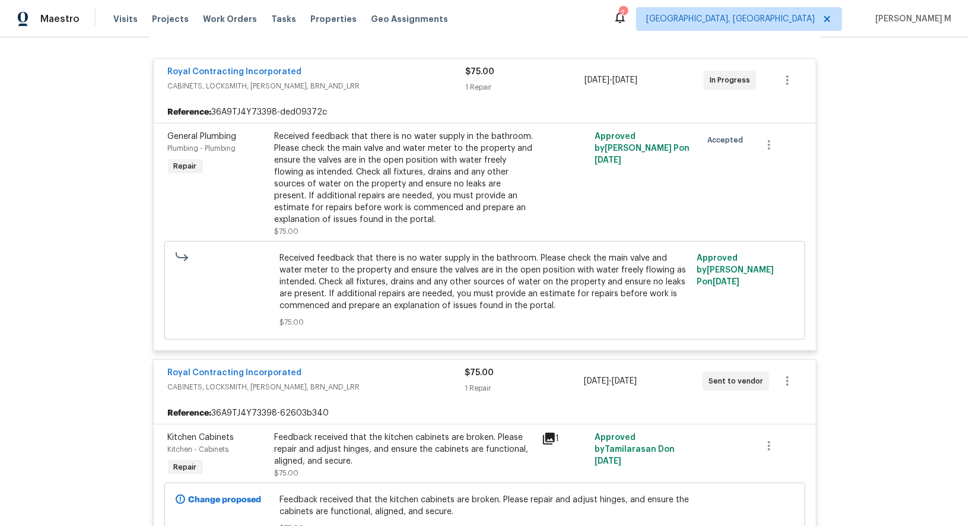
scroll to position [218, 0]
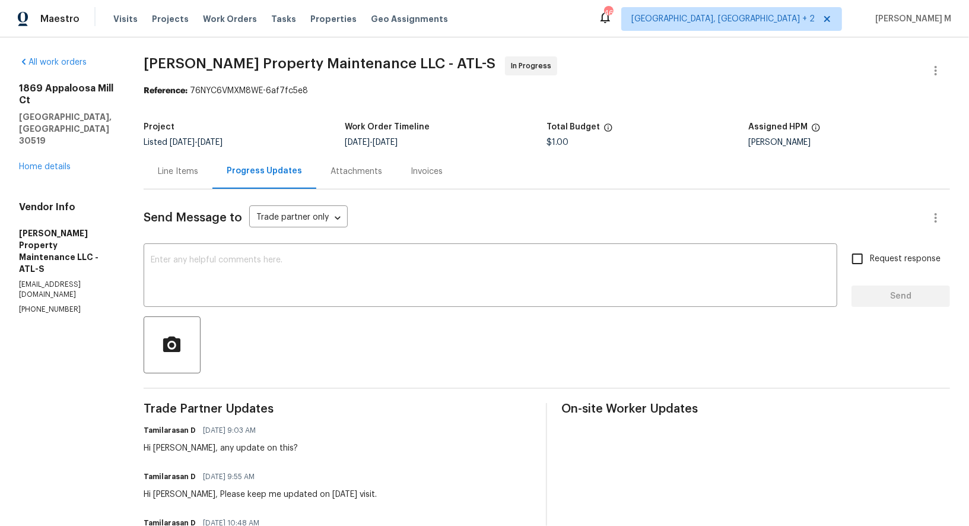
click at [186, 167] on div "Line Items" at bounding box center [178, 171] width 40 height 12
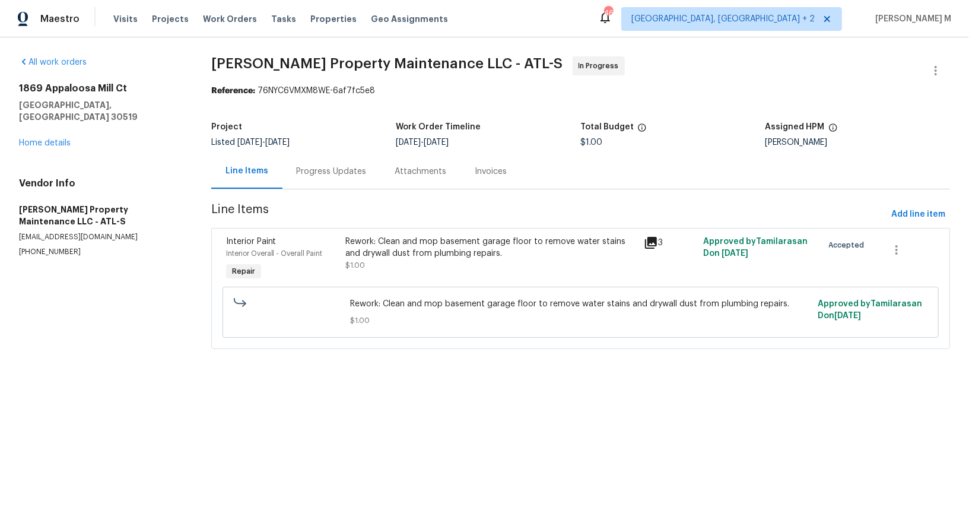
click at [316, 165] on div "Progress Updates" at bounding box center [332, 171] width 70 height 12
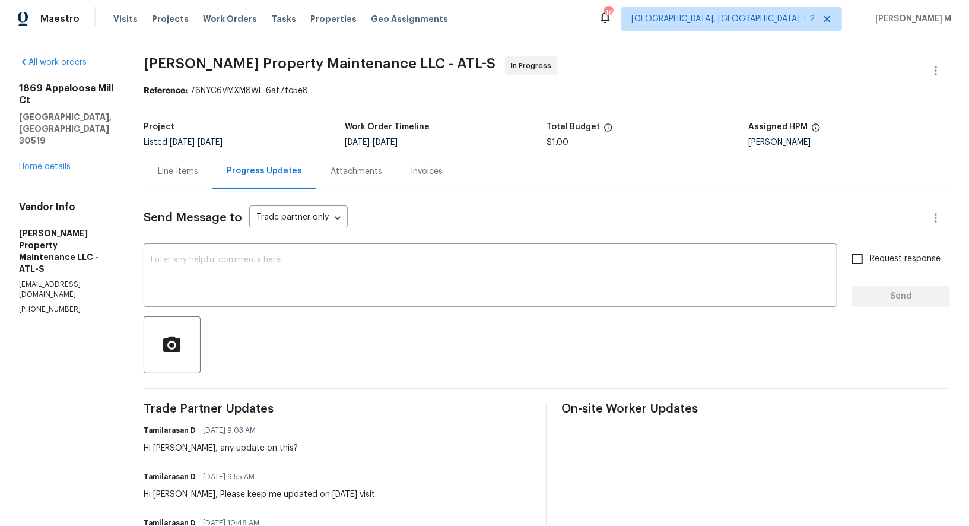
click at [191, 179] on div "Line Items" at bounding box center [178, 171] width 69 height 35
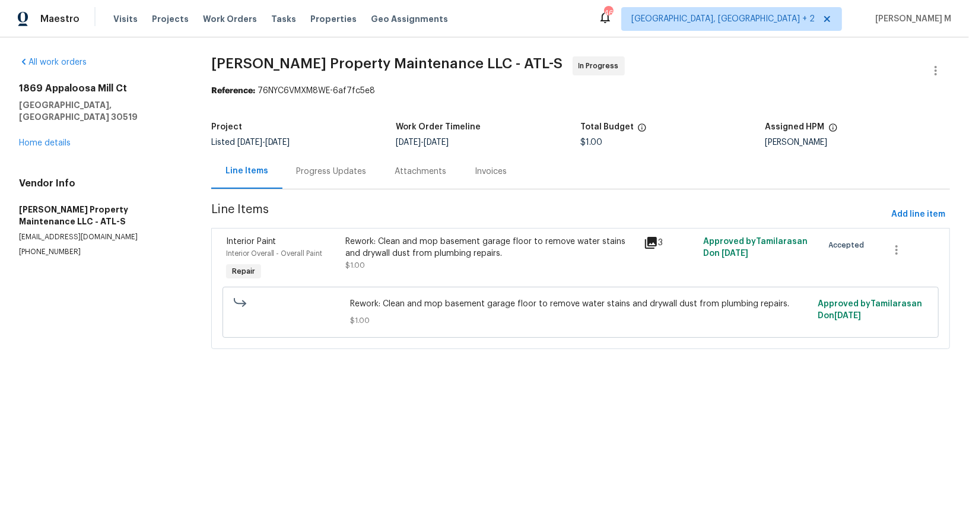
click at [304, 177] on div "Progress Updates" at bounding box center [331, 171] width 98 height 35
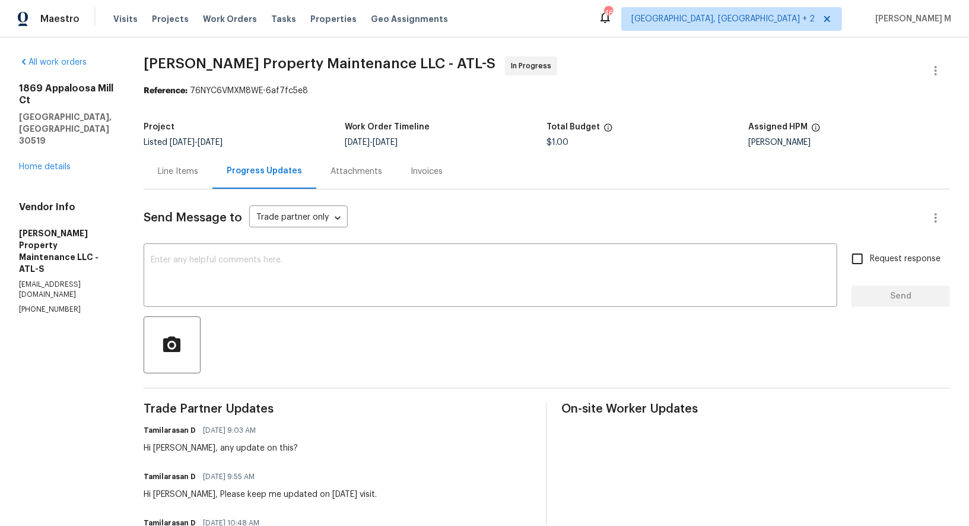
click at [176, 155] on div "Line Items" at bounding box center [178, 171] width 69 height 35
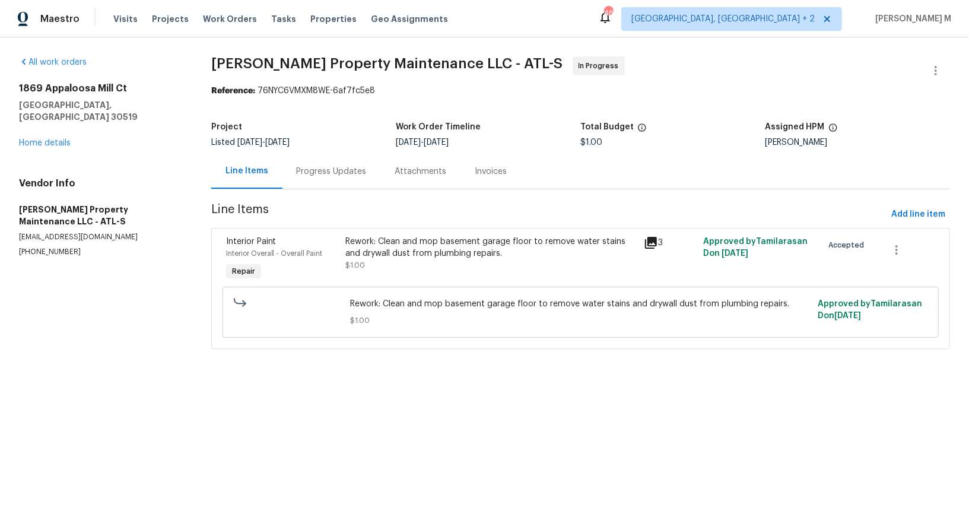
click at [447, 257] on div "Rework: Clean and mop basement garage floor to remove water stains and drywall …" at bounding box center [490, 253] width 291 height 36
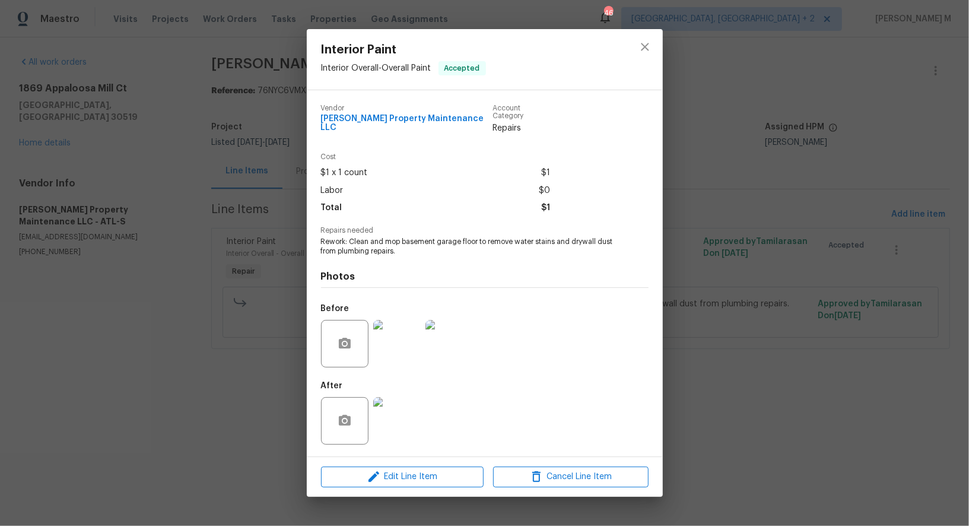
click at [393, 350] on img at bounding box center [396, 343] width 47 height 47
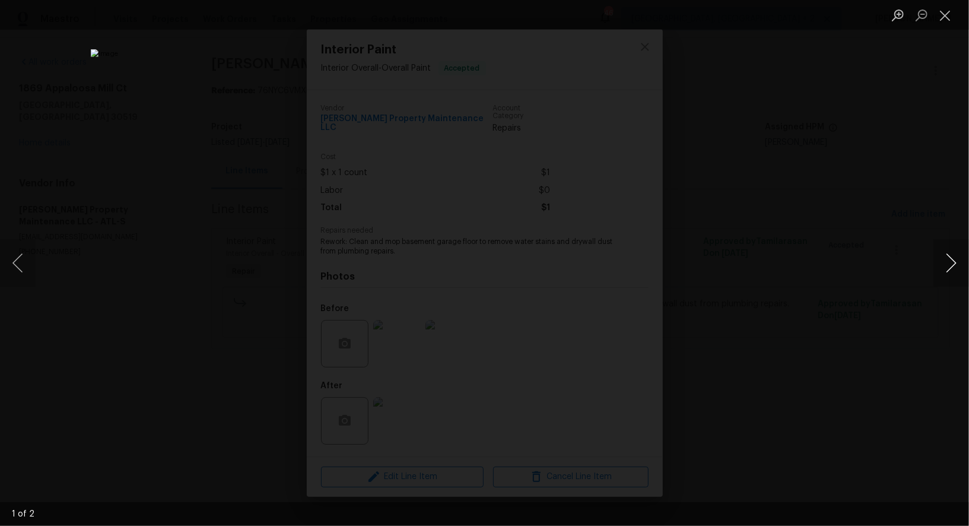
click at [937, 262] on button "Next image" at bounding box center [951, 262] width 36 height 47
click at [937, 263] on button "Next image" at bounding box center [951, 262] width 36 height 47
click at [878, 161] on div "Lightbox" at bounding box center [484, 263] width 969 height 526
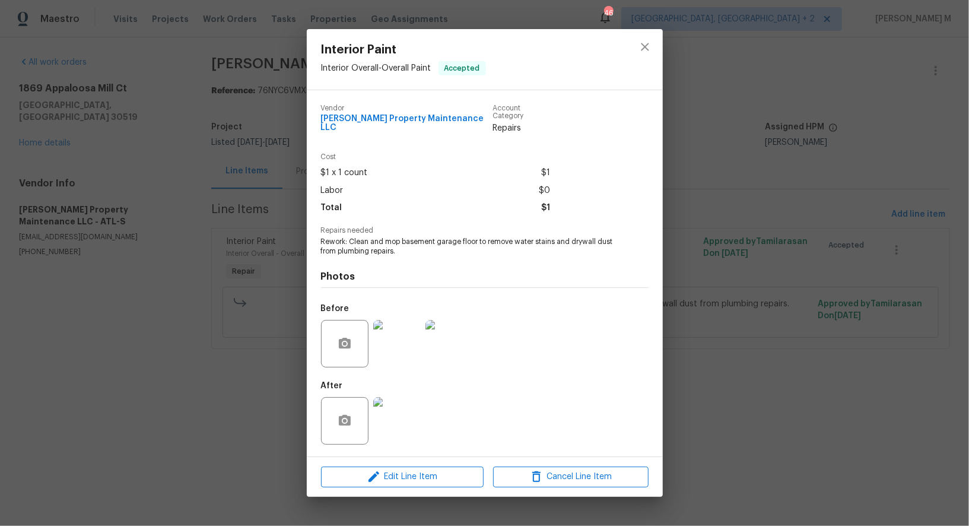
click at [878, 161] on div "Interior Paint Interior Overall - Overall Paint Accepted Vendor [PERSON_NAME] P…" at bounding box center [484, 263] width 969 height 526
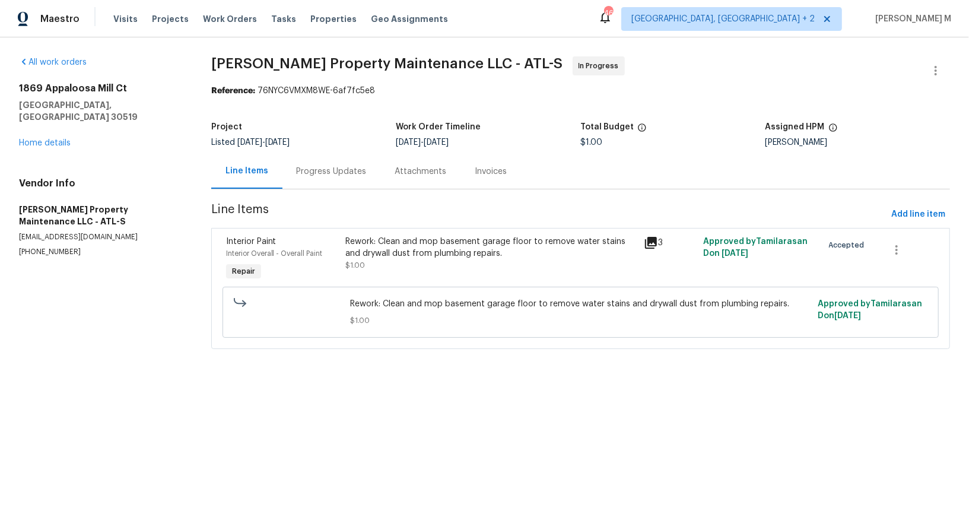
click at [324, 167] on div "Progress Updates" at bounding box center [332, 171] width 70 height 12
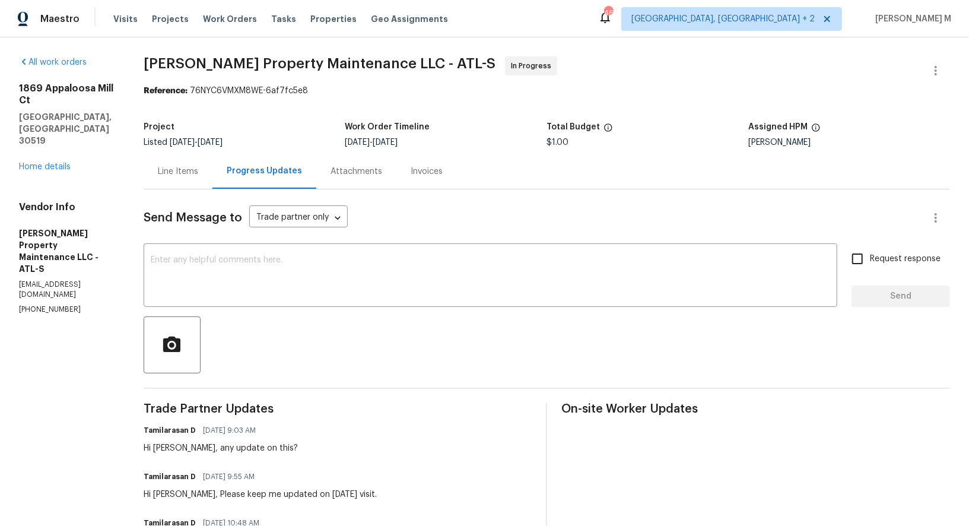
click at [446, 348] on div at bounding box center [547, 344] width 806 height 57
click at [57, 163] on link "Home details" at bounding box center [45, 167] width 52 height 8
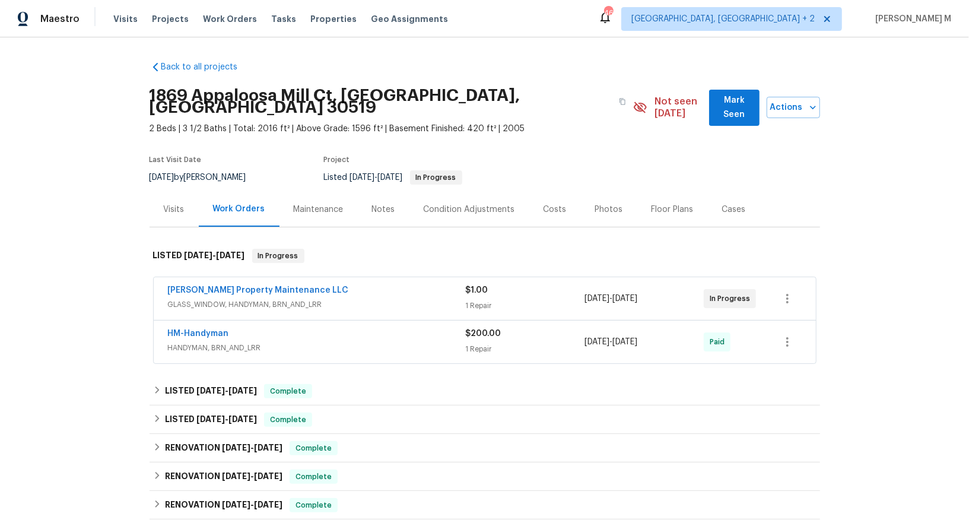
click at [213, 342] on span "HANDYMAN, BRN_AND_LRR" at bounding box center [317, 348] width 298 height 12
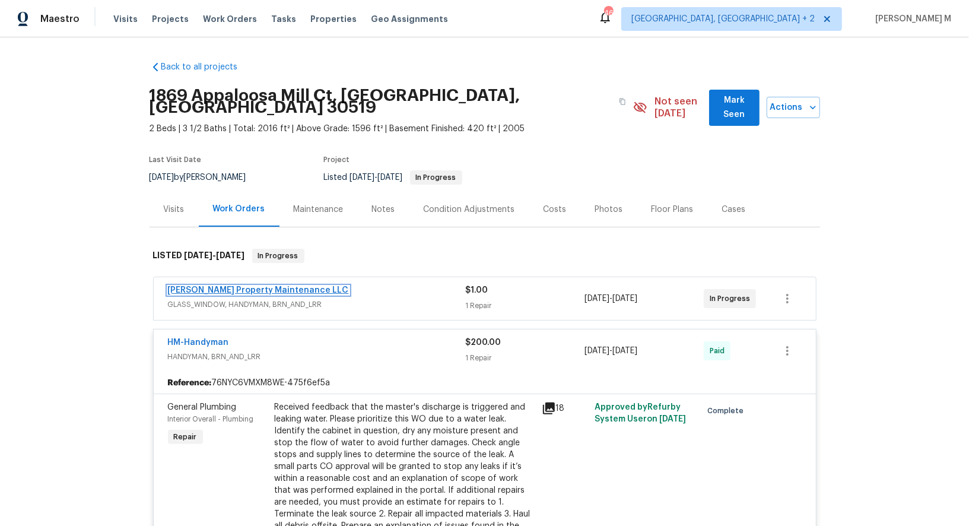
click at [224, 286] on link "[PERSON_NAME] Property Maintenance LLC" at bounding box center [258, 290] width 181 height 8
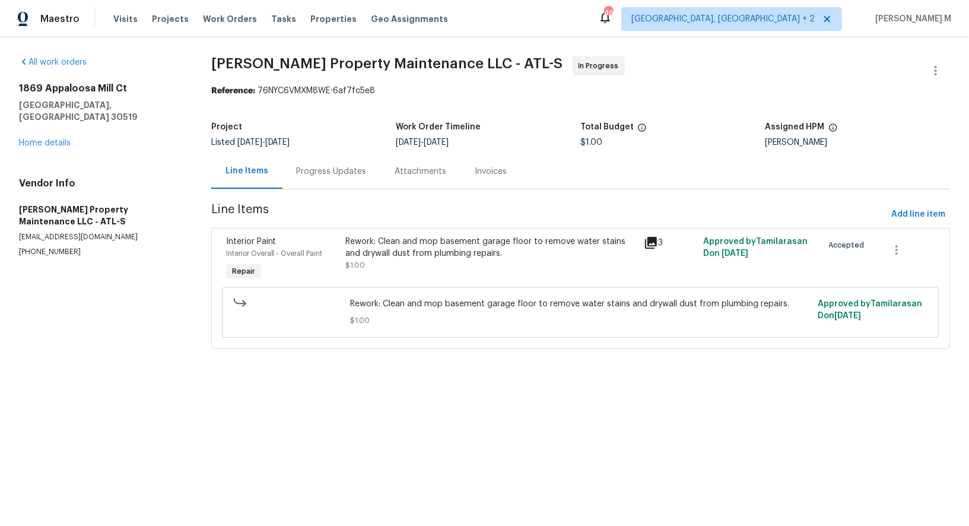
click at [295, 178] on div "Progress Updates" at bounding box center [331, 171] width 98 height 35
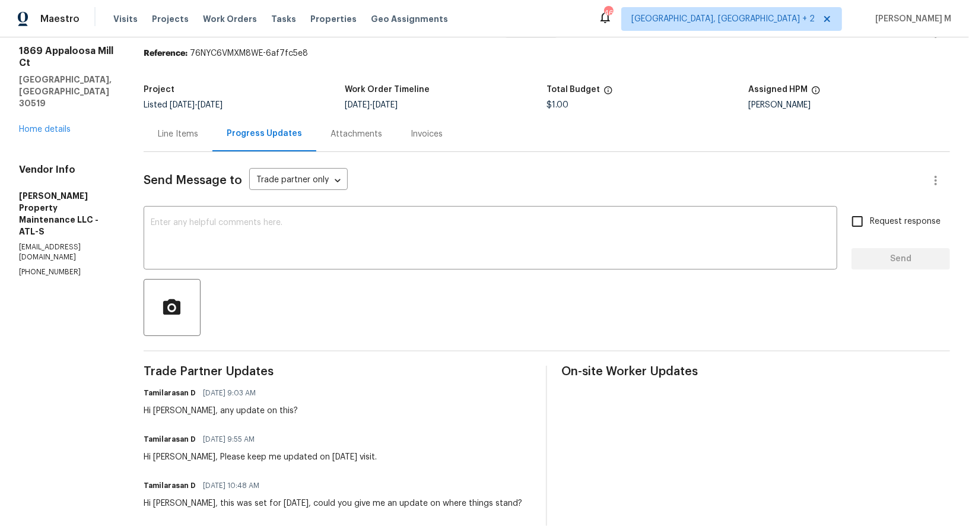
scroll to position [39, 0]
click at [170, 386] on div "Tamilarasan D [DATE] 9:03 AM Hi [PERSON_NAME], any update on this?" at bounding box center [221, 399] width 154 height 32
click at [164, 403] on div "Hi [PERSON_NAME], any update on this?" at bounding box center [221, 409] width 154 height 12
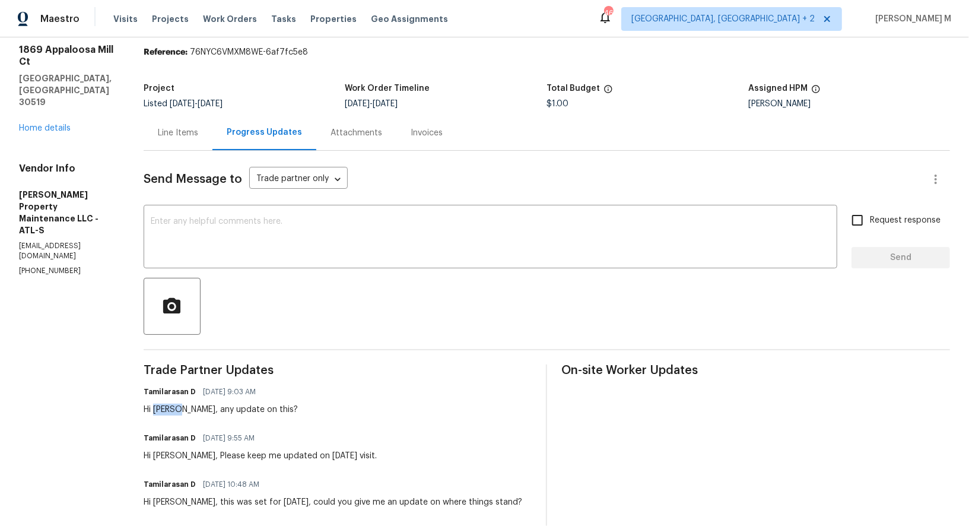
copy div "[PERSON_NAME]"
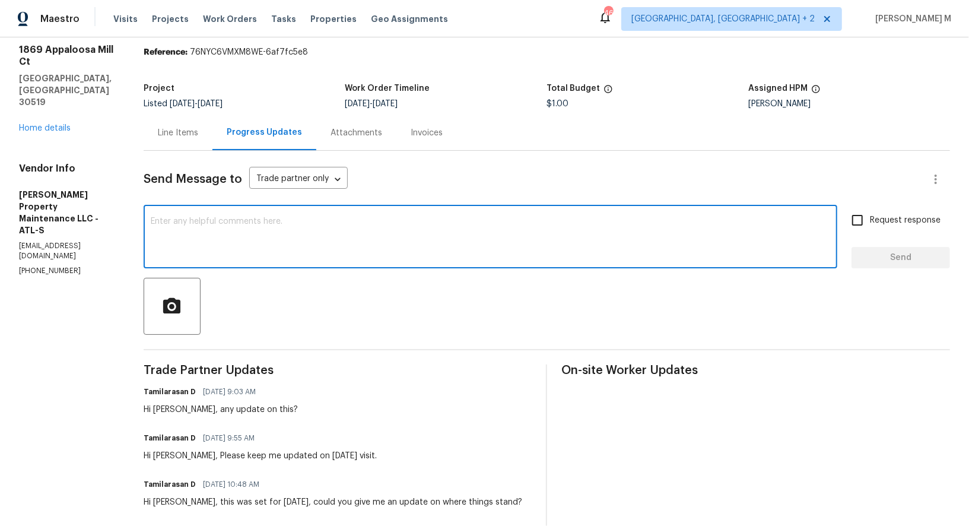
click at [240, 240] on textarea at bounding box center [490, 238] width 679 height 42
paste textarea "Daniel"
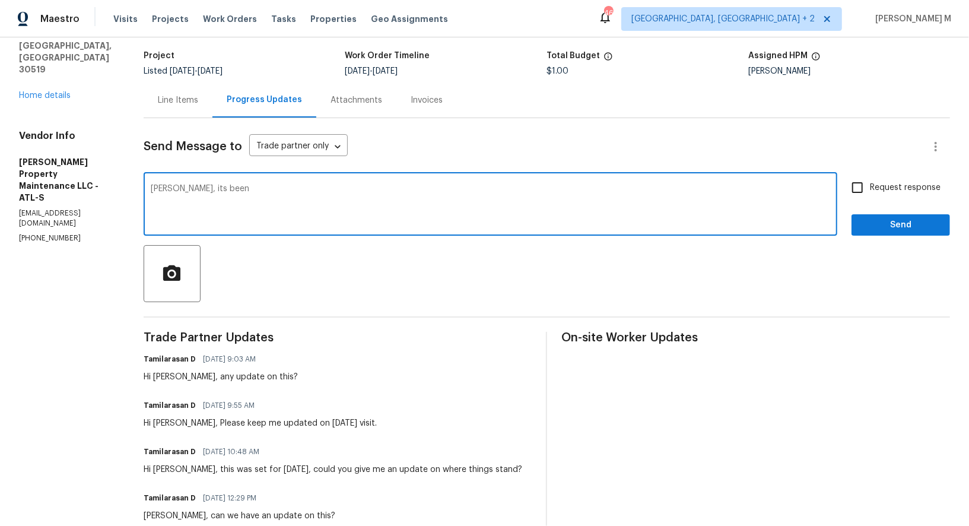
scroll to position [0, 0]
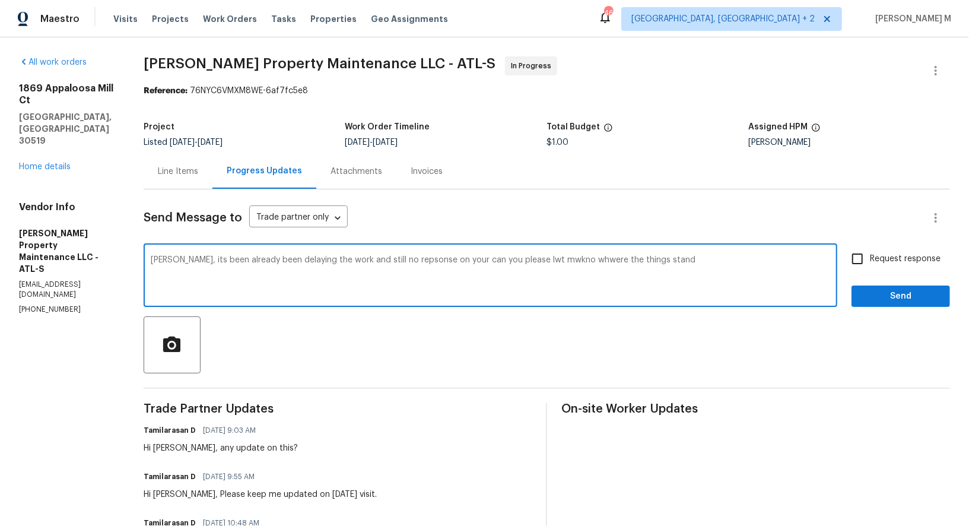
type textarea "Daniel, its been already been delaying the work and still no repsonse on your c…"
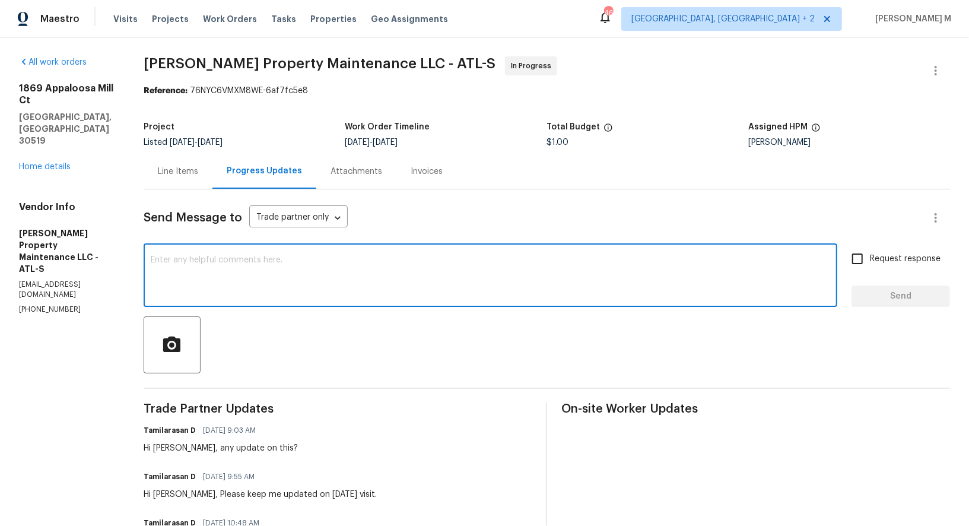
click at [326, 256] on textarea at bounding box center [490, 277] width 679 height 42
click at [313, 286] on textarea at bounding box center [490, 277] width 679 height 42
paste textarea "Hey Daniel, this one’s already been delayed and I haven’t seen a response yet. …"
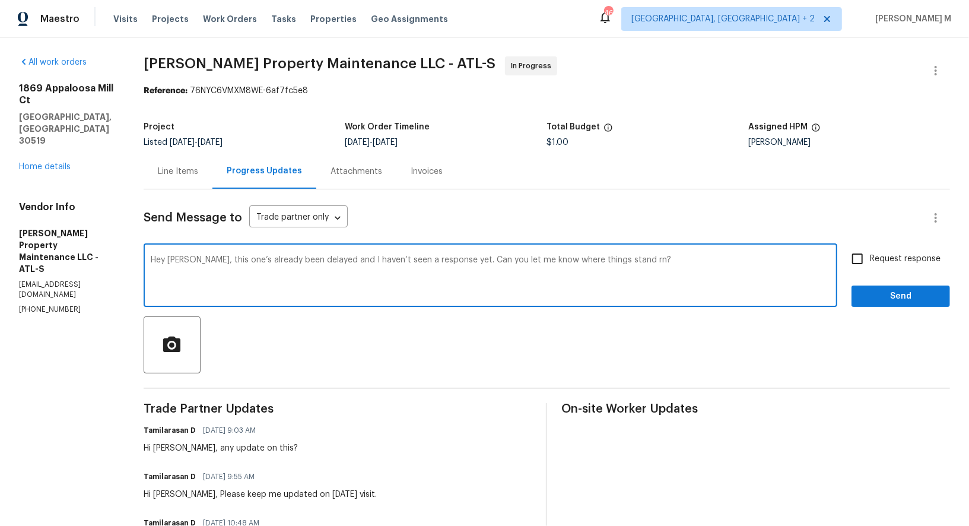
type textarea "Hey Daniel, this one’s already been delayed and I haven’t seen a response yet. …"
click at [880, 254] on span "Request response" at bounding box center [905, 259] width 71 height 12
click at [870, 254] on input "Request response" at bounding box center [857, 258] width 25 height 25
checkbox input "true"
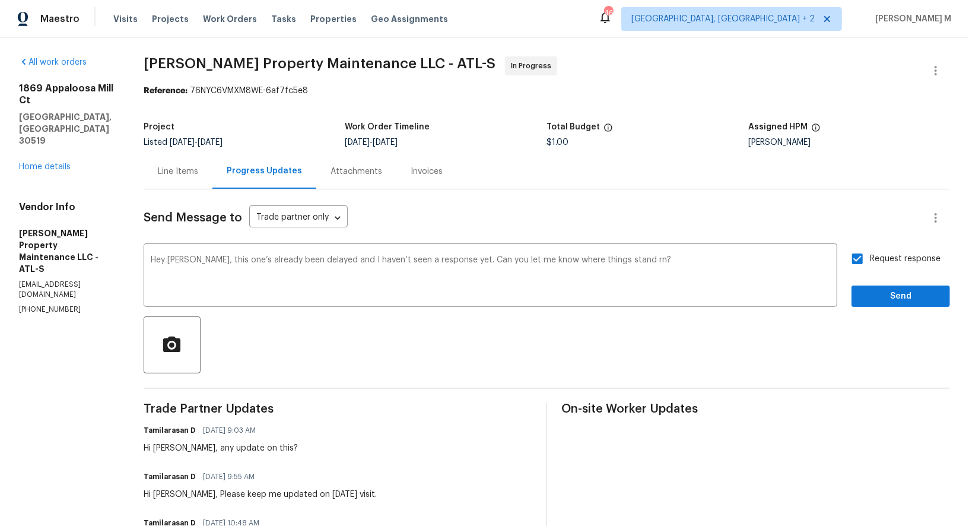
click at [0, 0] on span "delayed" at bounding box center [0, 0] width 0 height 0
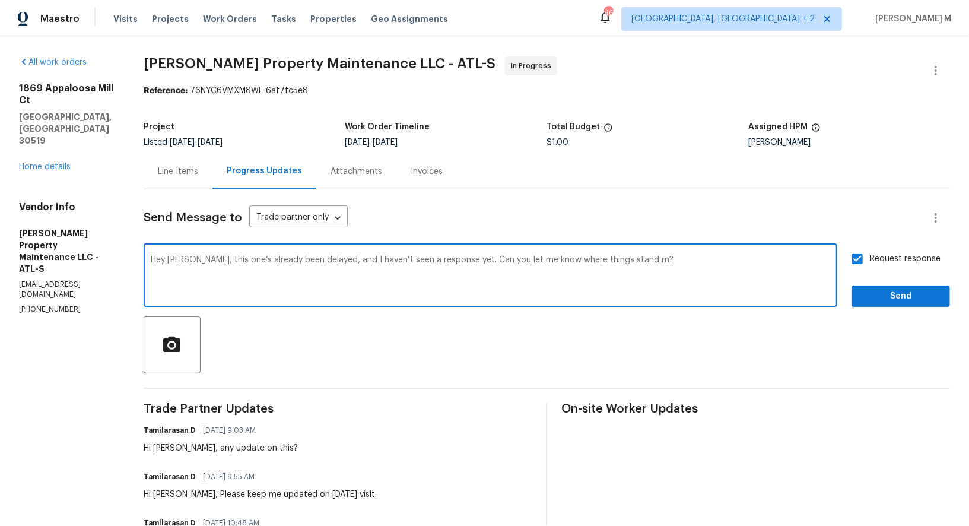
type textarea "Hey Daniel, this one’s already been delayed, and I haven’t seen a response yet.…"
click at [923, 291] on span "Send" at bounding box center [900, 296] width 79 height 15
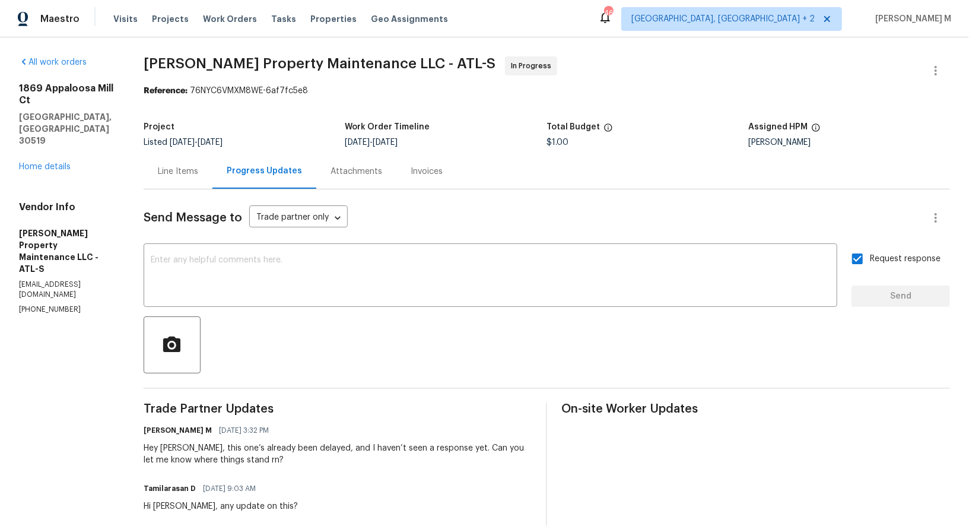
click at [181, 176] on div "Line Items" at bounding box center [178, 171] width 69 height 35
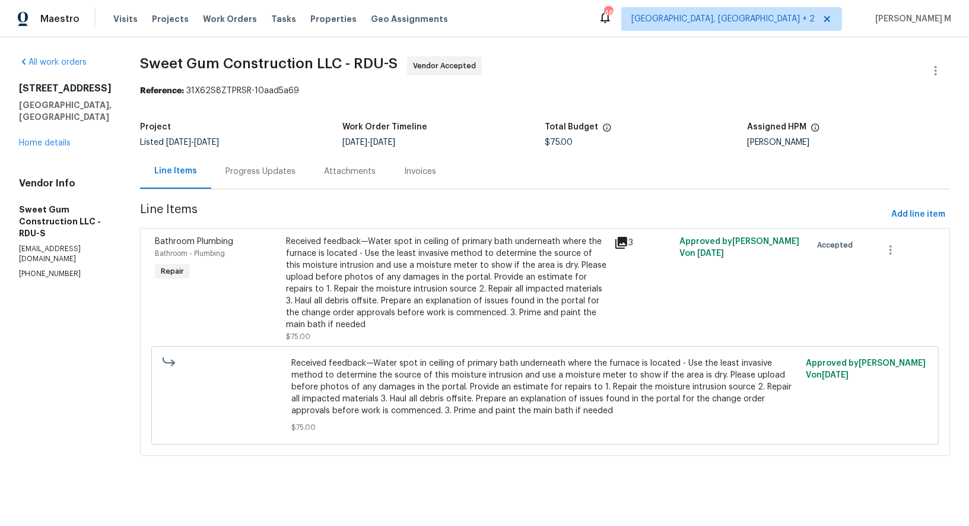
click at [291, 174] on div "Progress Updates" at bounding box center [260, 171] width 98 height 35
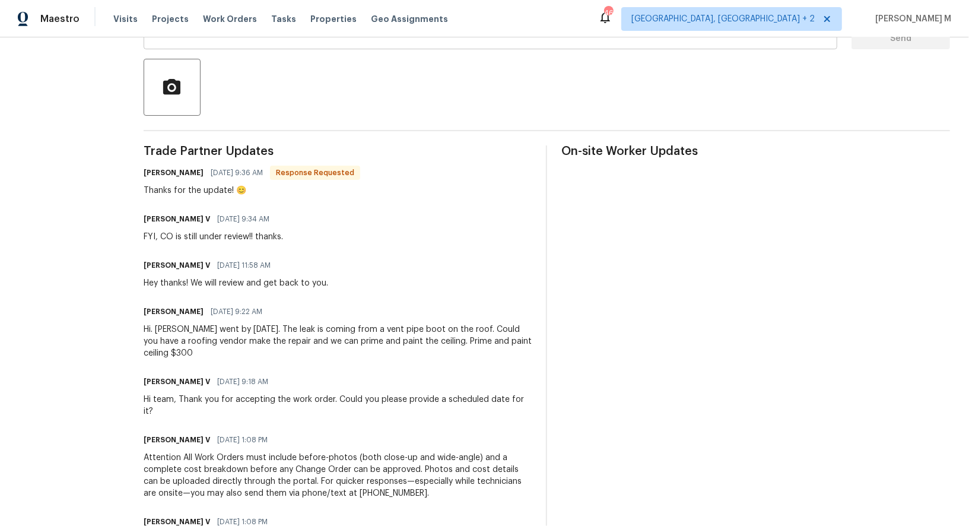
scroll to position [319, 0]
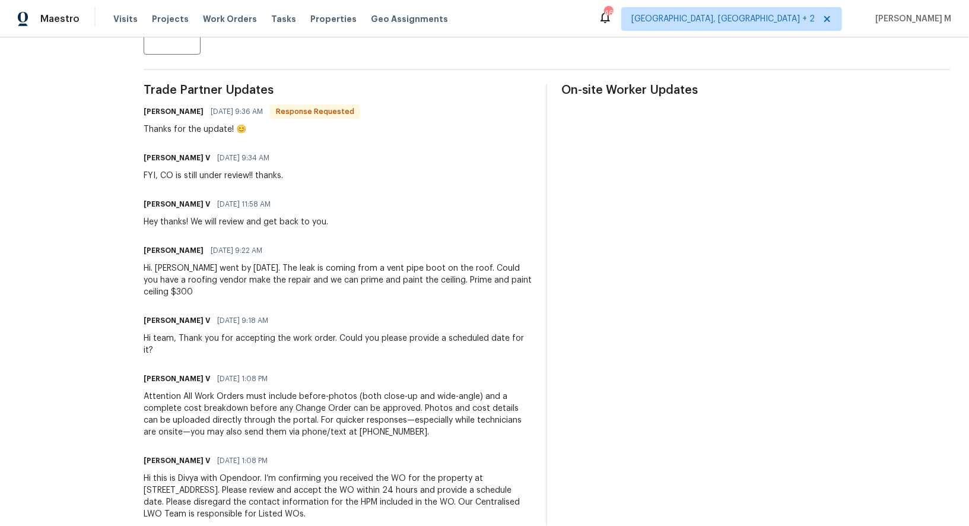
drag, startPoint x: 253, startPoint y: 249, endPoint x: 418, endPoint y: 249, distance: 164.9
click at [418, 262] on div "Hi. [PERSON_NAME] went by [DATE]. The leak is coming from a vent pipe boot on t…" at bounding box center [338, 280] width 388 height 36
drag, startPoint x: 254, startPoint y: 247, endPoint x: 461, endPoint y: 248, distance: 207.6
click at [461, 262] on div "Hi. James went by today. The leak is coming from a vent pipe boot on the roof. …" at bounding box center [338, 280] width 388 height 36
copy div "The leak is coming from a vent pipe boot on the roof."
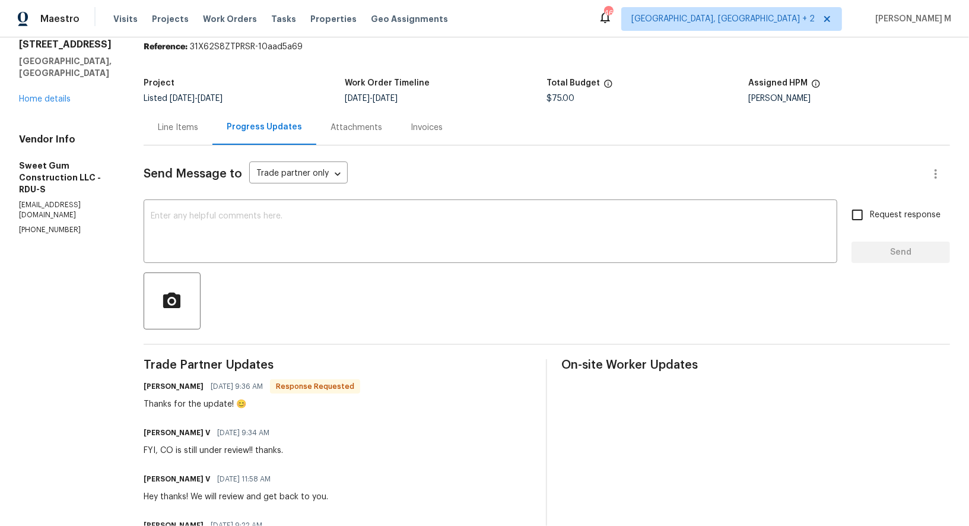
scroll to position [0, 0]
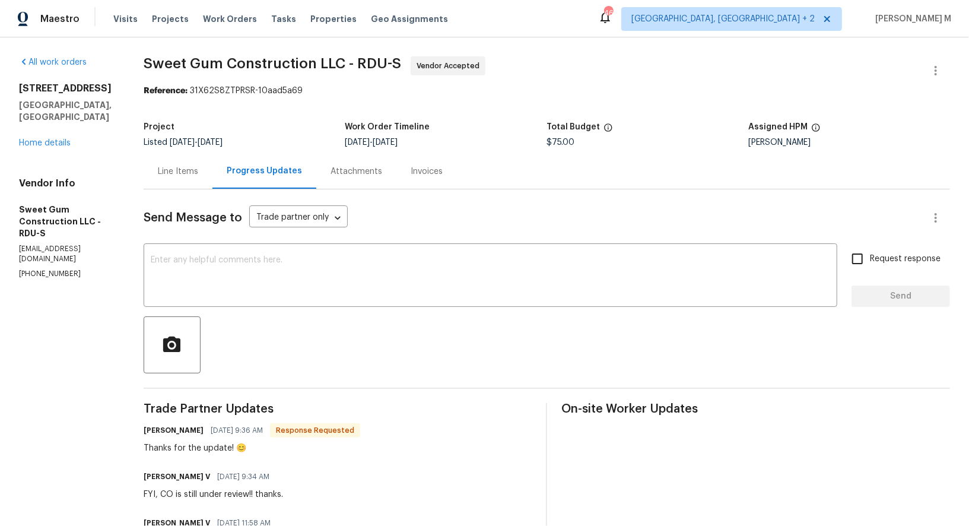
click at [450, 383] on div "Send Message to Trade partner only Trade partner only ​ x ​ Request response Se…" at bounding box center [547, 520] width 806 height 663
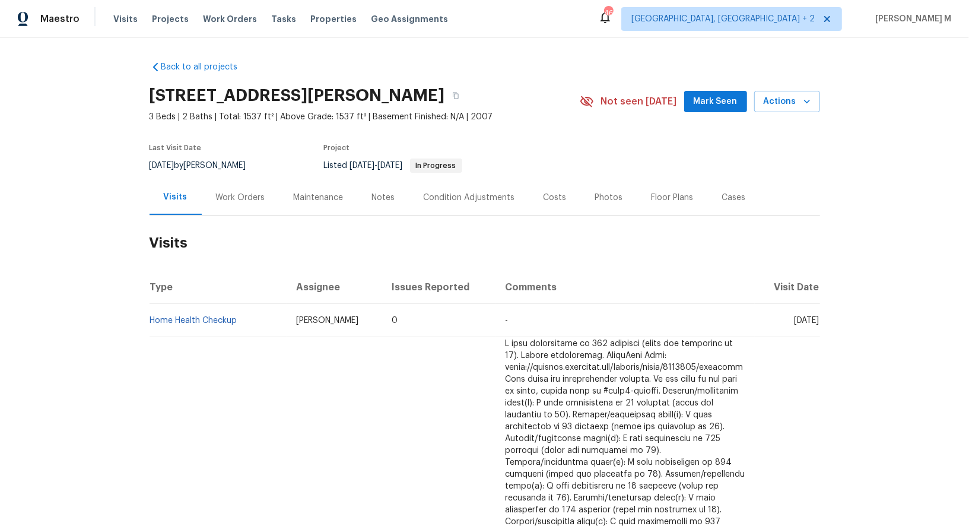
click at [234, 161] on div "[DATE] by [PERSON_NAME]" at bounding box center [204, 165] width 111 height 14
click at [234, 221] on h2 "Visits" at bounding box center [484, 242] width 670 height 55
click at [234, 192] on div "Work Orders" at bounding box center [240, 198] width 49 height 12
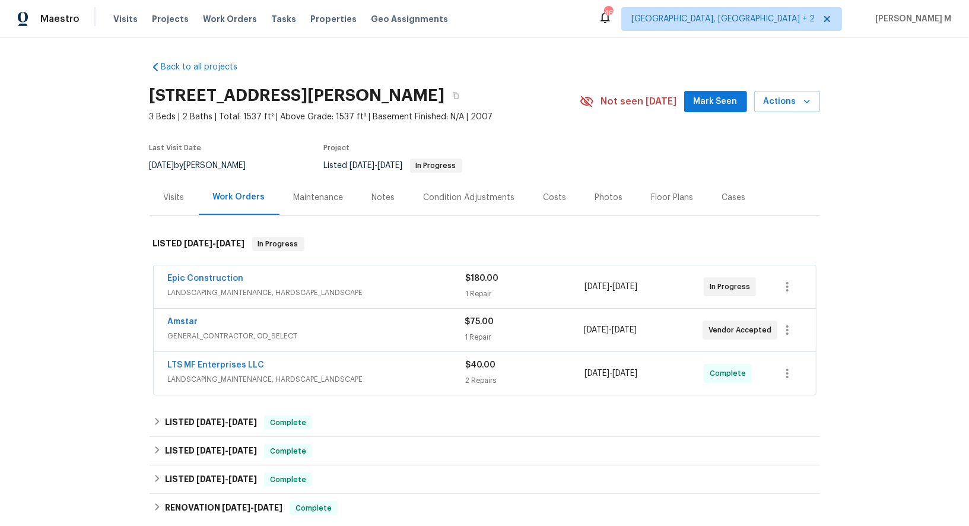
click at [218, 286] on span "LANDSCAPING_MAINTENANCE, HARDSCAPE_LANDSCAPE" at bounding box center [317, 292] width 298 height 12
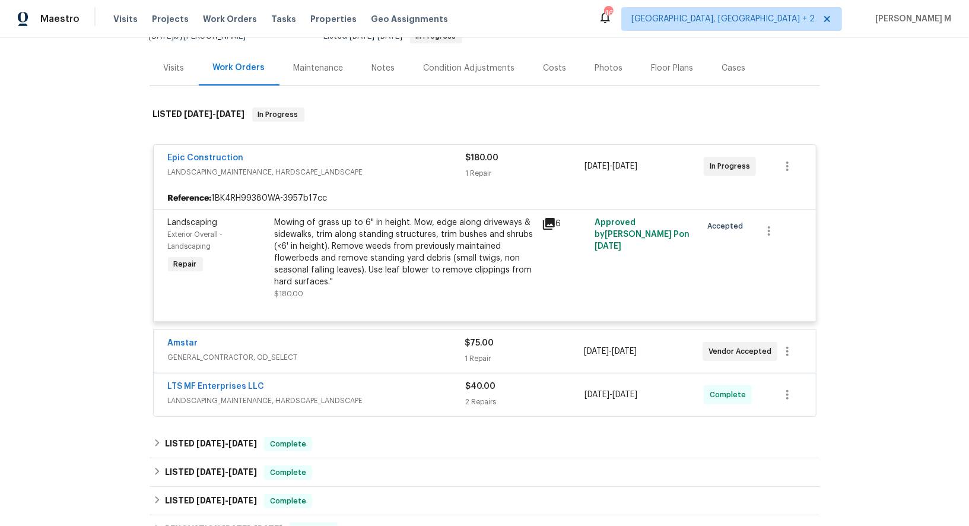
scroll to position [132, 0]
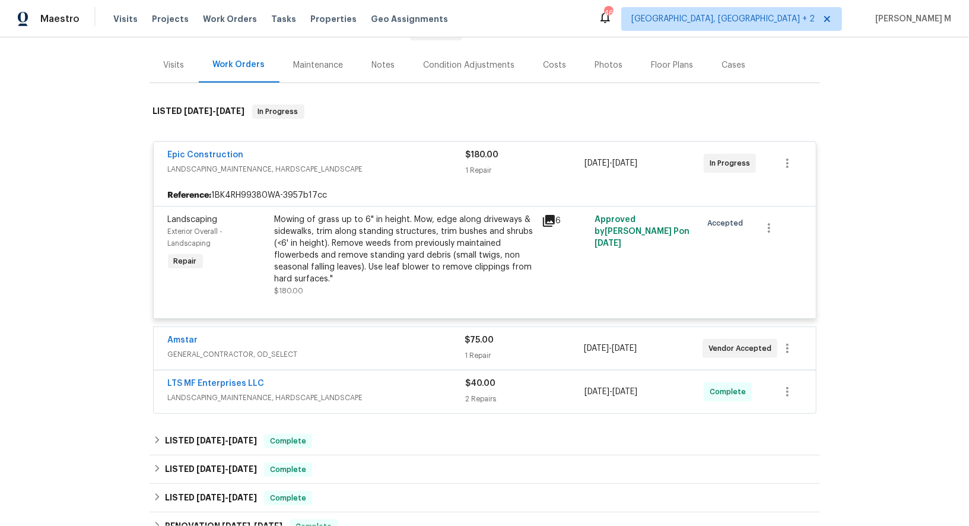
click at [231, 348] on span "GENERAL_CONTRACTOR, OD_SELECT" at bounding box center [316, 354] width 297 height 12
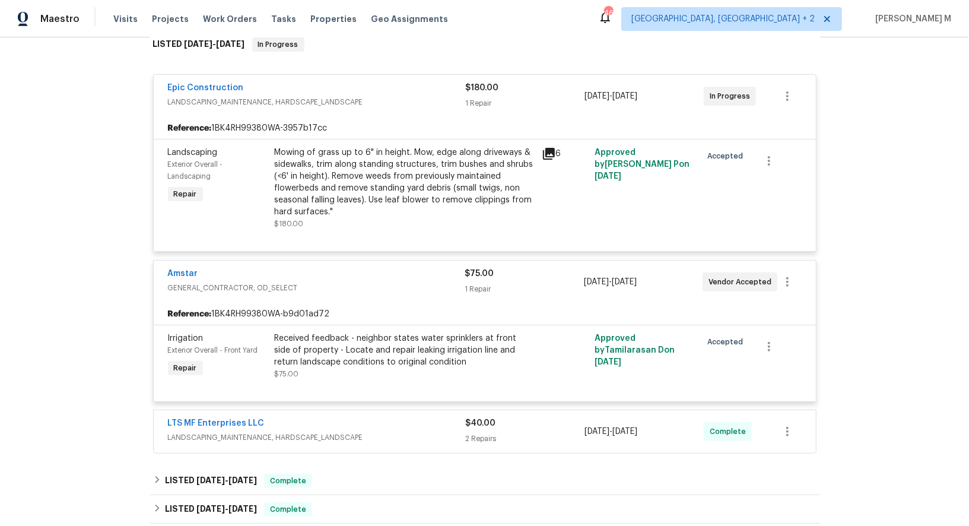
scroll to position [224, 0]
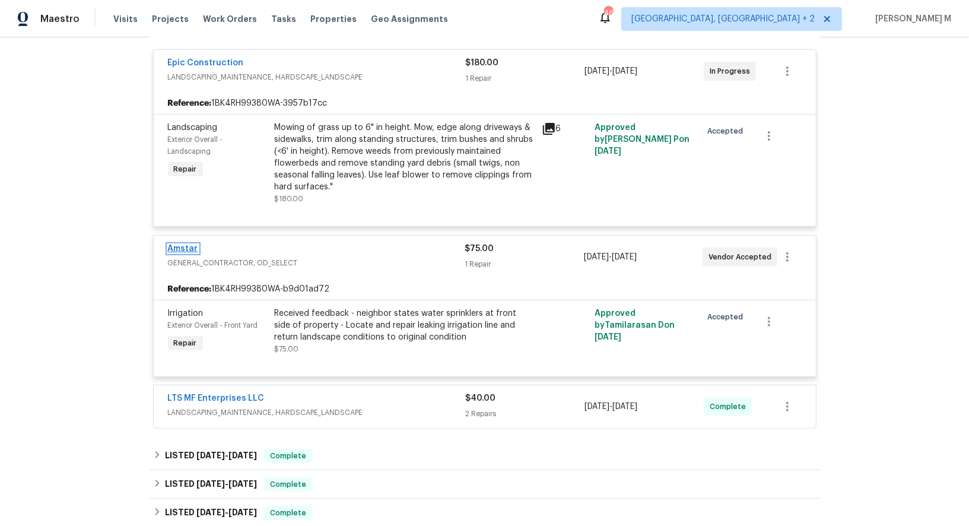
click at [189, 244] on link "Amstar" at bounding box center [183, 248] width 30 height 8
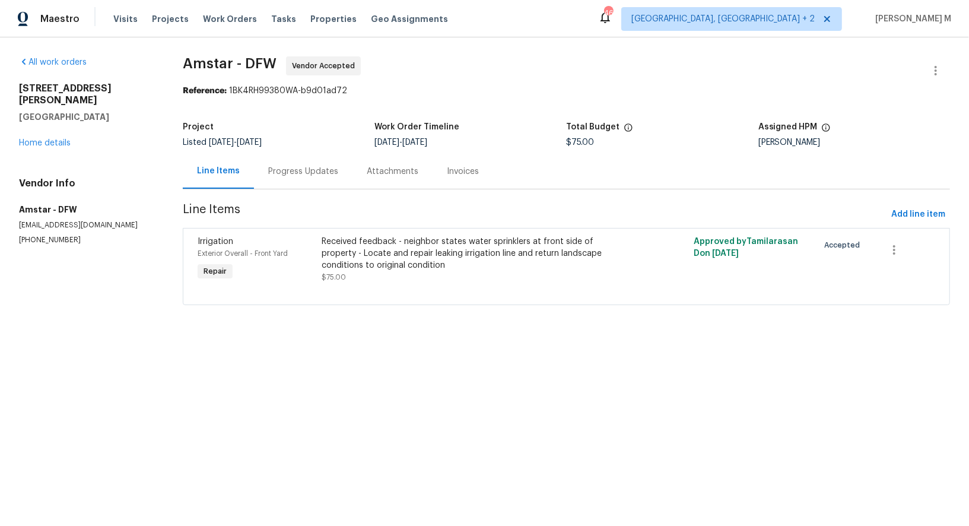
click at [275, 175] on div "Progress Updates" at bounding box center [303, 171] width 98 height 35
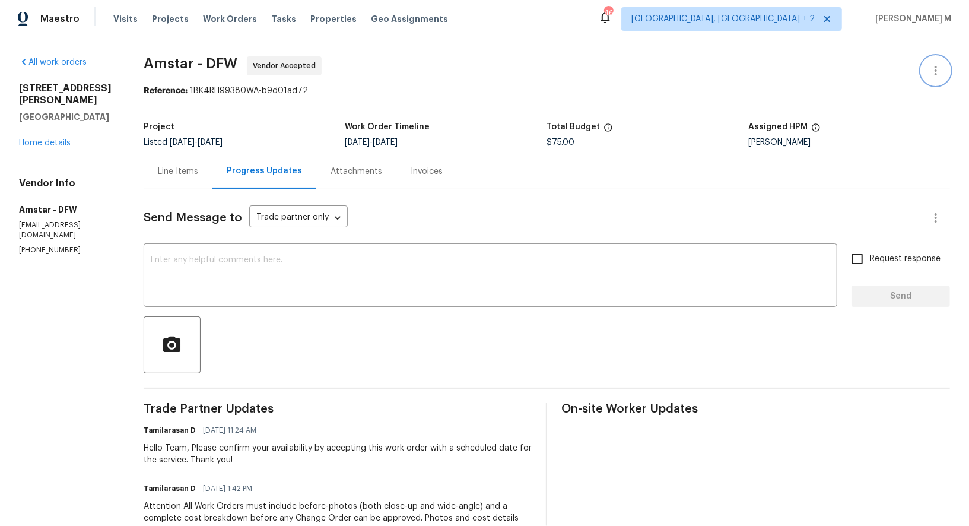
click at [927, 69] on button "button" at bounding box center [935, 70] width 28 height 28
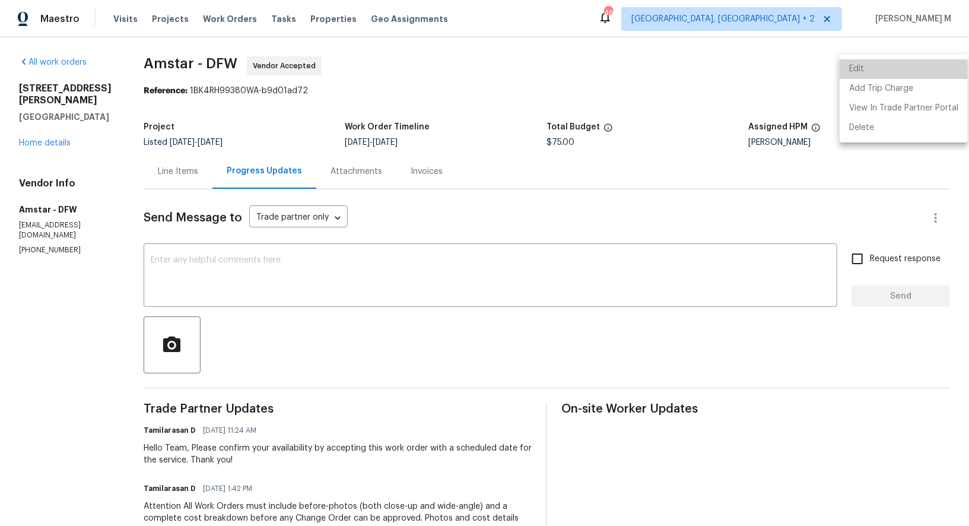
click at [927, 69] on li "Edit" at bounding box center [903, 69] width 128 height 20
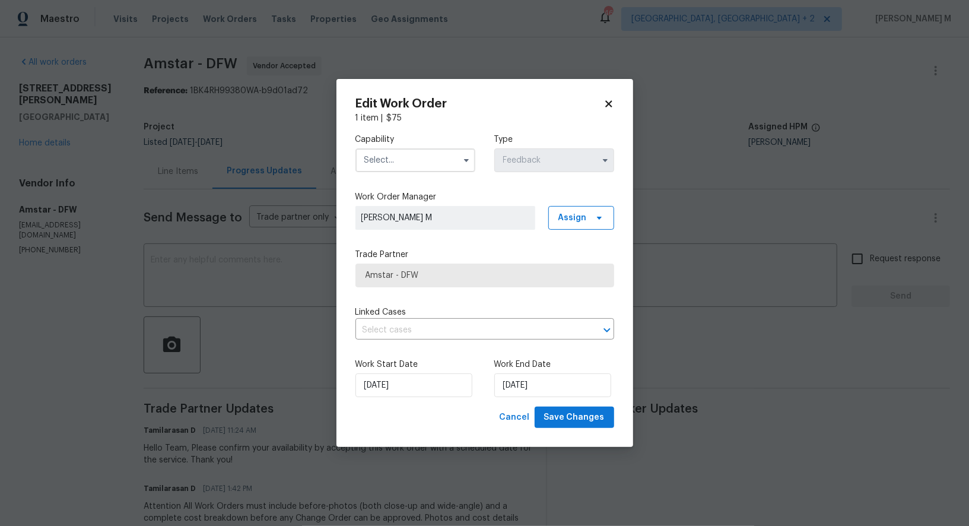
click at [409, 163] on input "text" at bounding box center [415, 160] width 120 height 24
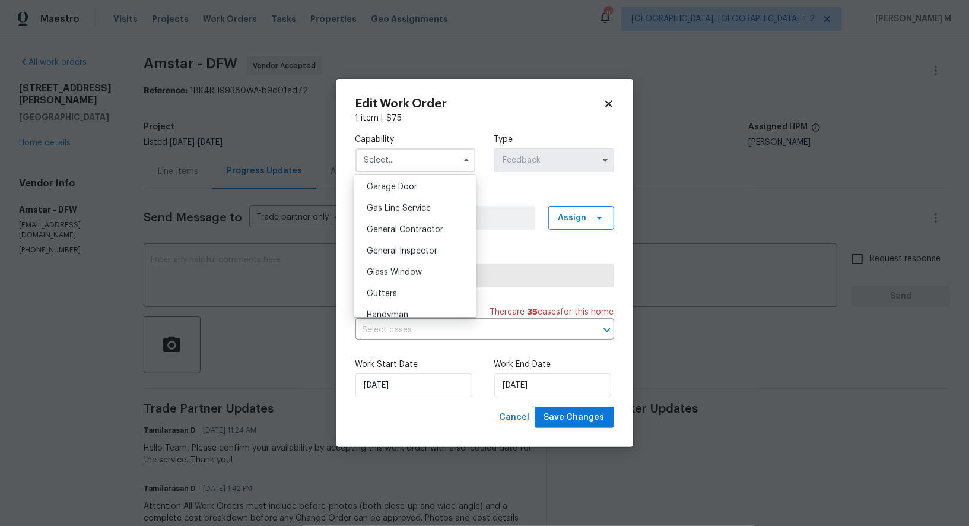
scroll to position [531, 0]
click at [421, 220] on span "General Contractor" at bounding box center [405, 224] width 77 height 8
type input "General Contractor"
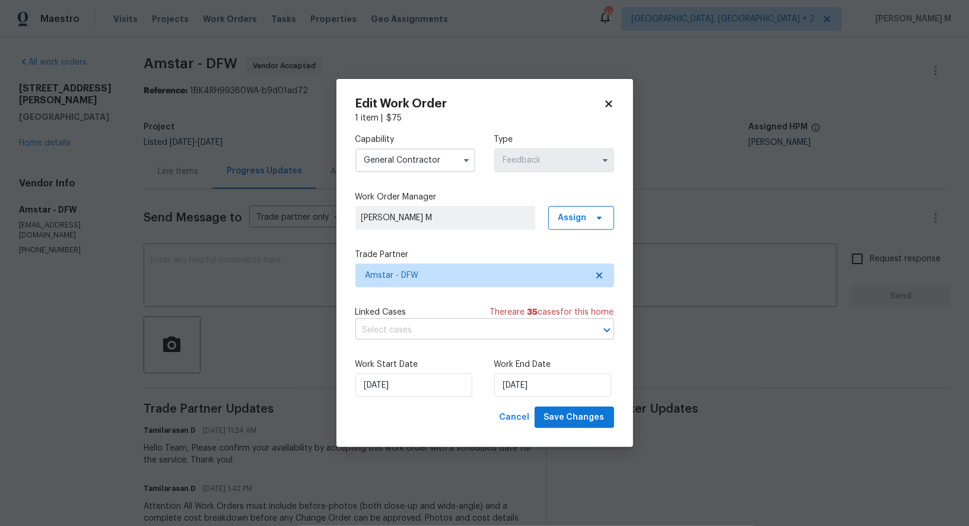
click at [415, 324] on input "text" at bounding box center [467, 330] width 225 height 18
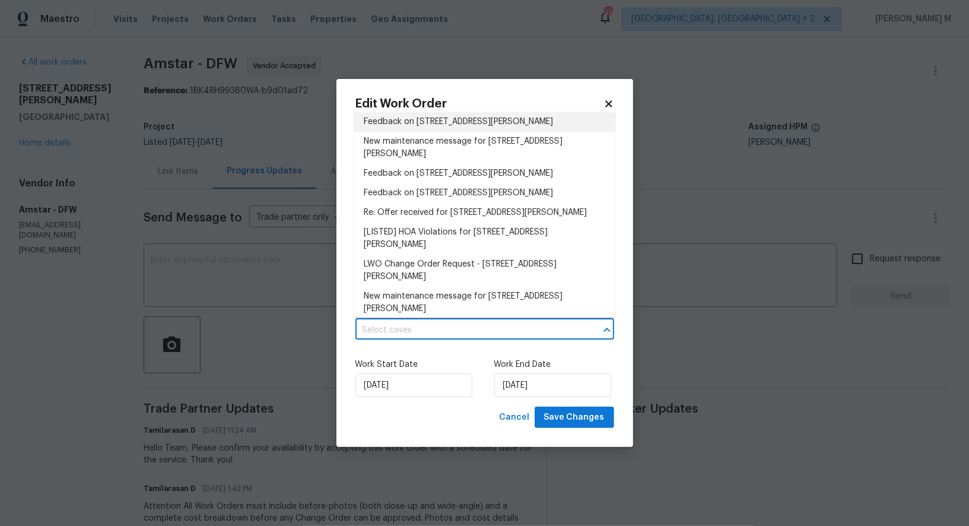
click at [415, 123] on li "Feedback on 1100 Hayden Ln, Savannah, TX 76227" at bounding box center [484, 122] width 261 height 20
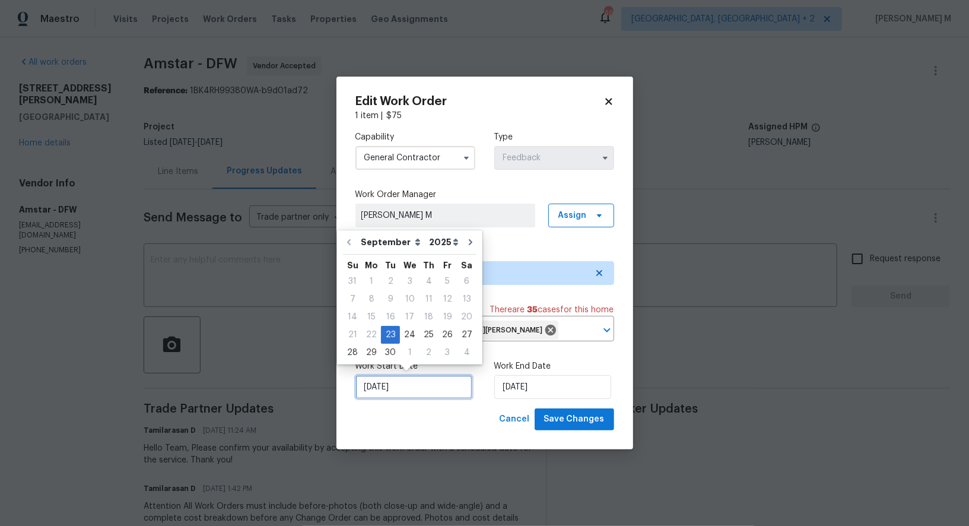
click at [401, 378] on input "23/09/2025" at bounding box center [413, 387] width 117 height 24
click at [405, 330] on div "24" at bounding box center [410, 334] width 20 height 17
type input "24/09/2025"
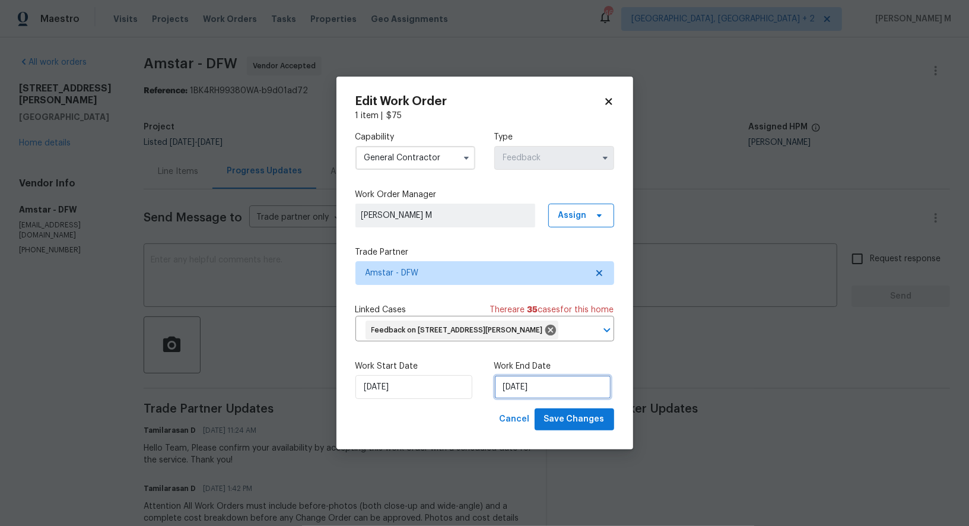
click at [526, 386] on input "25/09/2025" at bounding box center [552, 387] width 117 height 24
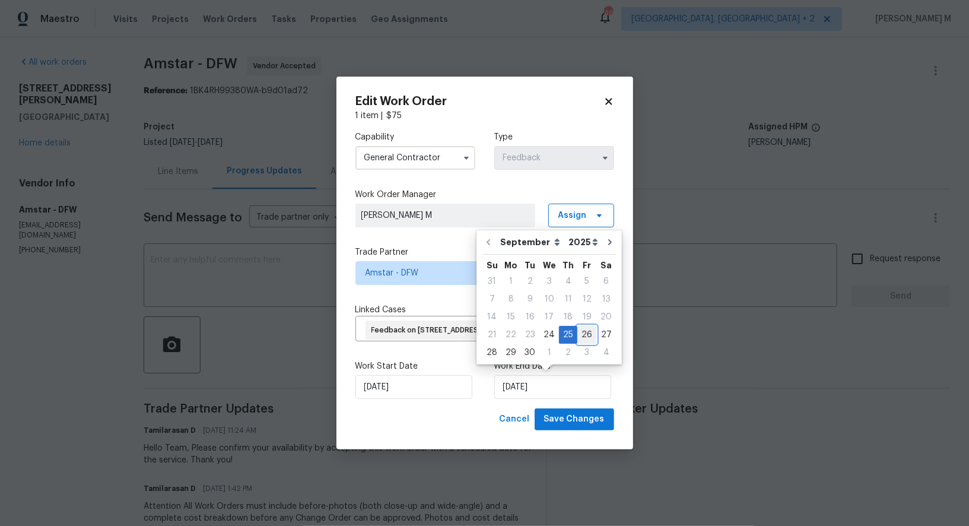
click at [585, 332] on div "26" at bounding box center [586, 334] width 19 height 17
type input "26/09/2025"
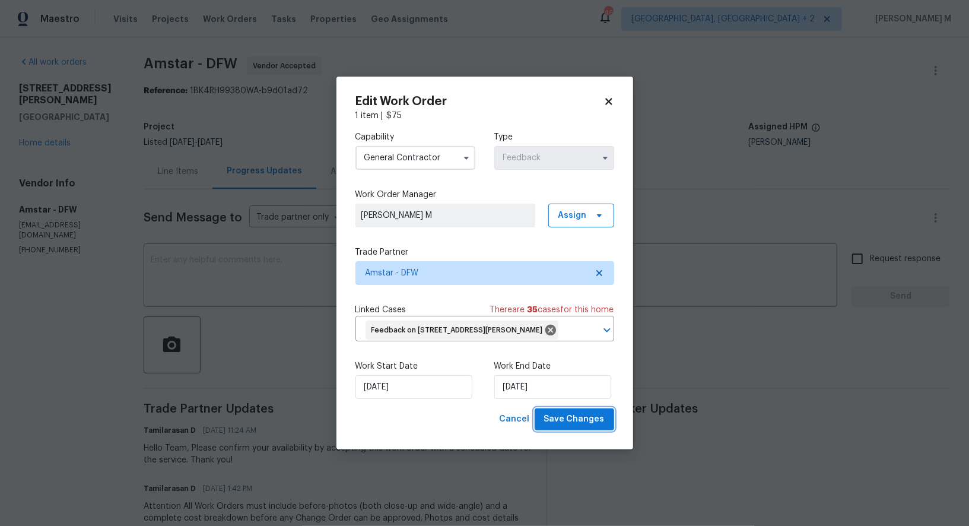
click at [585, 425] on button "Save Changes" at bounding box center [573, 419] width 79 height 22
click at [733, 396] on body "Maestro Visits Projects Work Orders Tasks Properties Geo Assignments 46 Albuque…" at bounding box center [484, 263] width 969 height 526
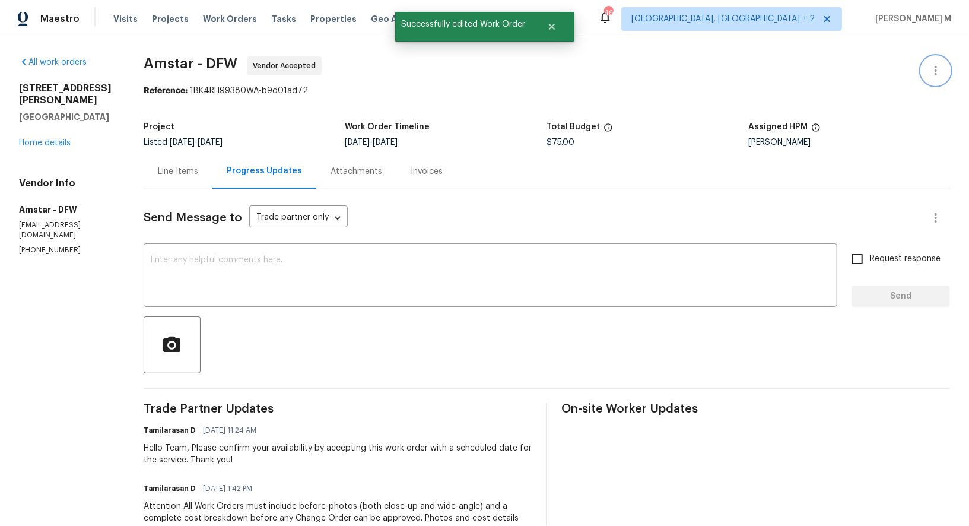
click at [926, 59] on button "button" at bounding box center [935, 70] width 28 height 28
click at [926, 59] on ul "Edit Add Trip Charge View In Trade Partner Portal Delete" at bounding box center [903, 99] width 128 height 88
click at [854, 69] on li "Edit" at bounding box center [903, 69] width 128 height 20
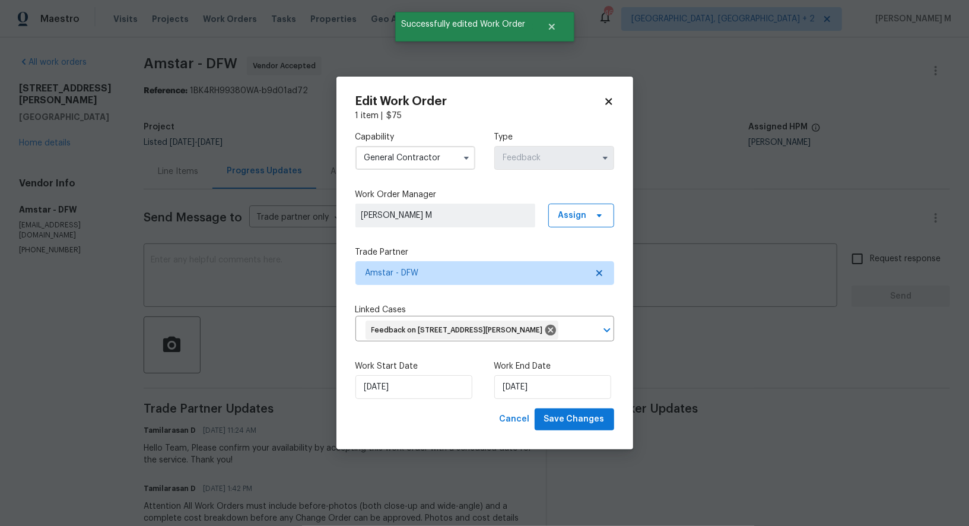
click at [402, 367] on label "Work Start Date" at bounding box center [415, 366] width 120 height 12
click at [402, 383] on input "24/09/2025" at bounding box center [413, 387] width 117 height 24
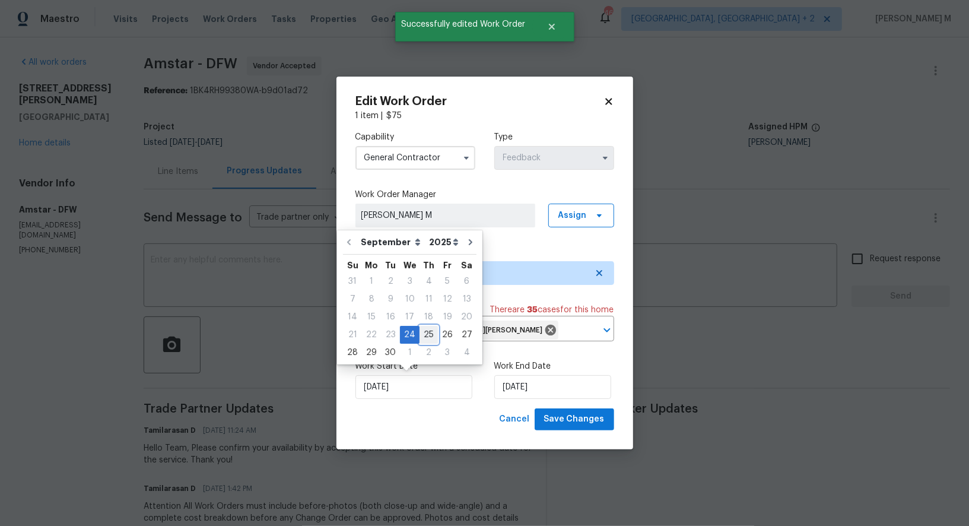
click at [421, 337] on div "25" at bounding box center [428, 334] width 18 height 17
type input "25/09/2025"
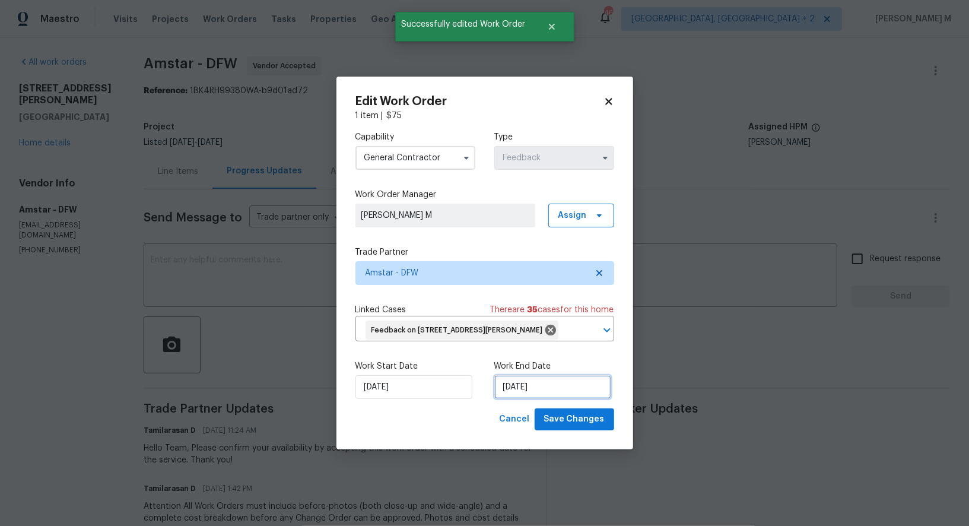
click at [526, 392] on input "26/09/2025" at bounding box center [552, 387] width 117 height 24
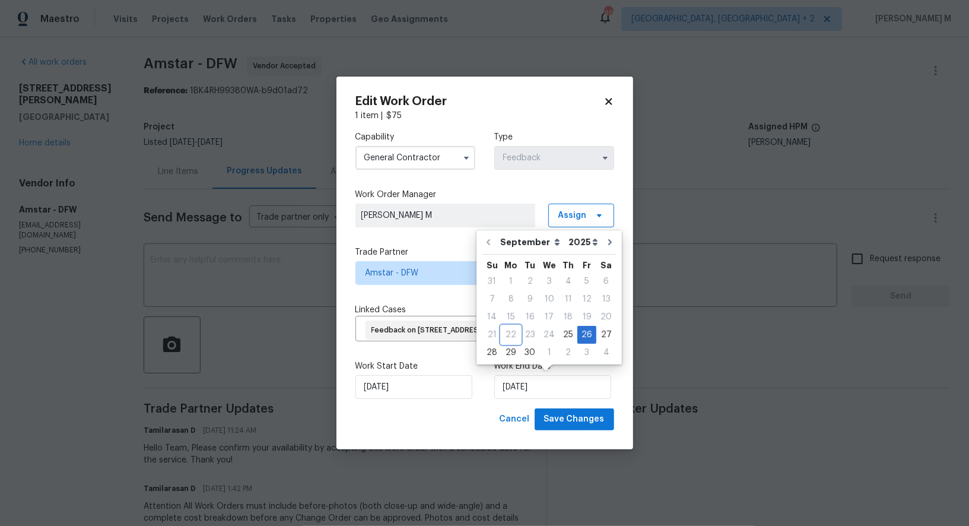
click at [507, 339] on div "22" at bounding box center [510, 334] width 19 height 17
click at [507, 346] on div "29" at bounding box center [510, 352] width 19 height 17
type input "29/09/2025"
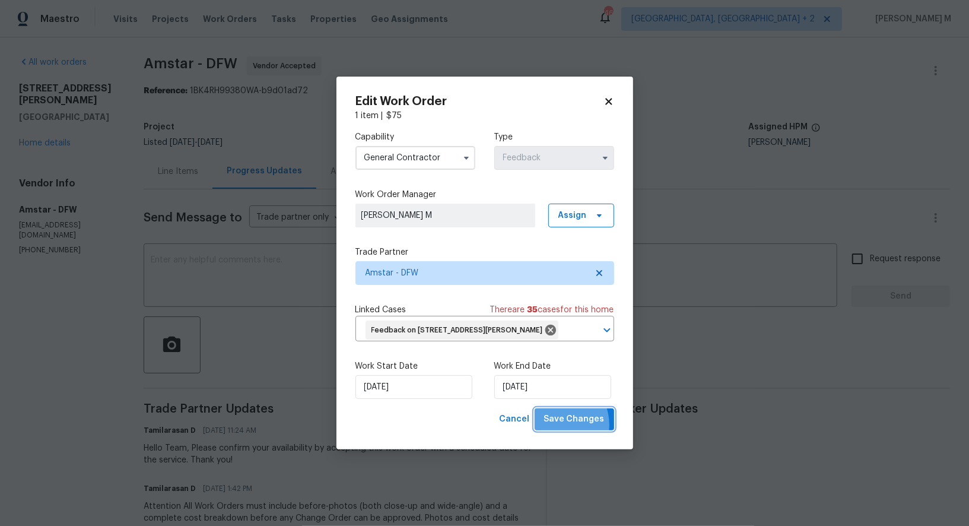
click at [563, 421] on span "Save Changes" at bounding box center [574, 419] width 60 height 15
click at [823, 374] on body "Maestro Visits Projects Work Orders Tasks Properties Geo Assignments 46 Albuque…" at bounding box center [484, 263] width 969 height 526
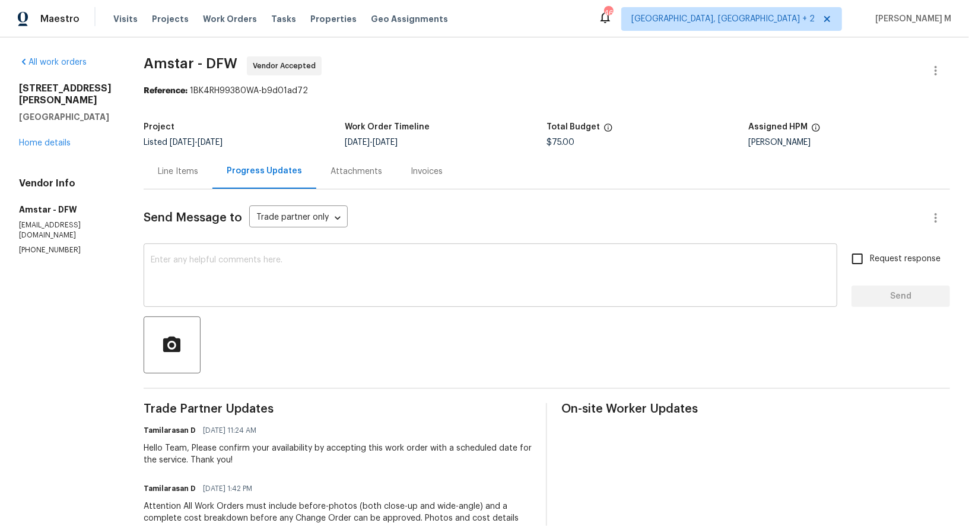
click at [269, 270] on textarea at bounding box center [490, 277] width 679 height 42
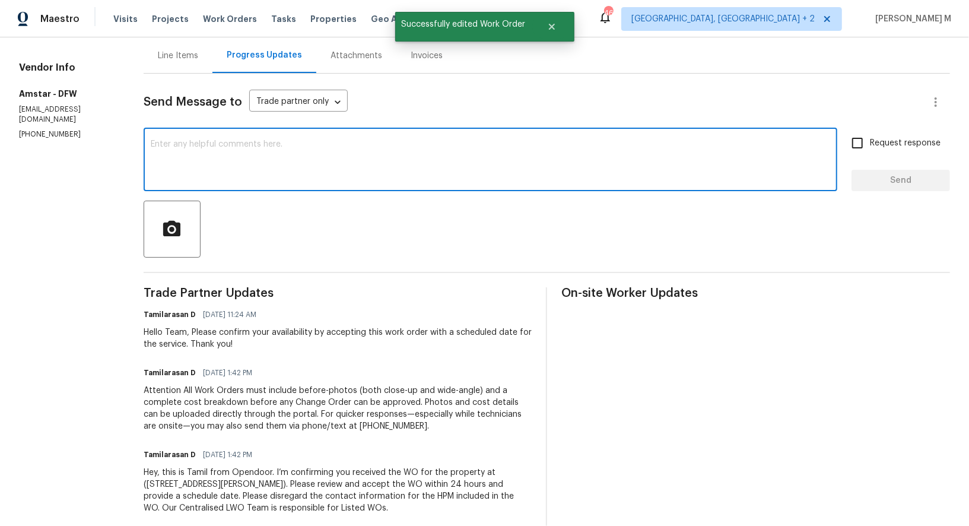
scroll to position [0, 0]
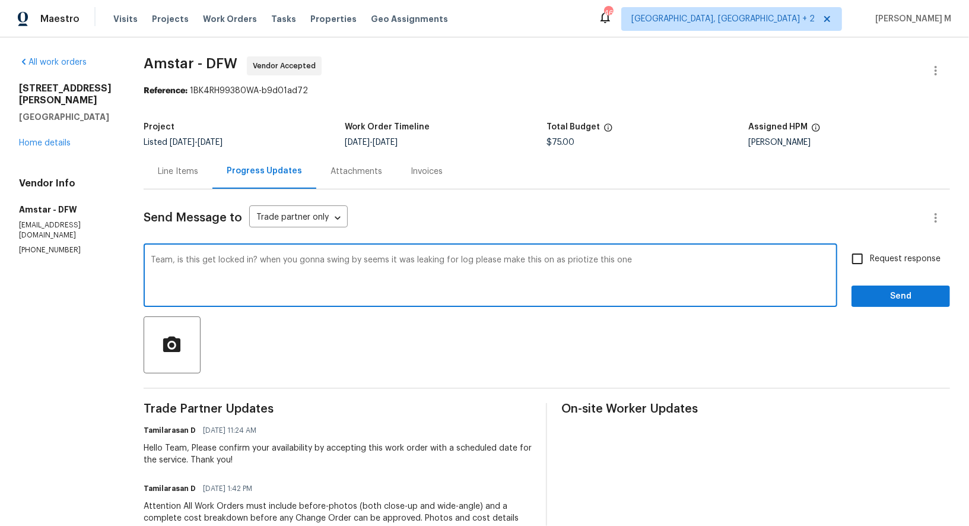
type textarea "Team, is this get locked in? when you gonna swing by seems it was leaking for l…"
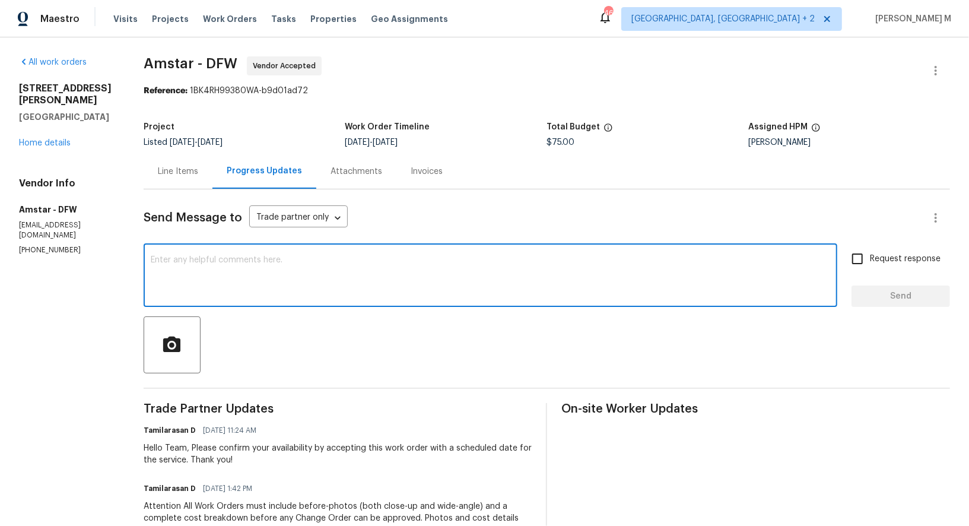
click at [404, 273] on textarea at bounding box center [490, 277] width 679 height 42
paste textarea "Team, is this one locked in yet? When are you swinging by? Looks like it’s been…"
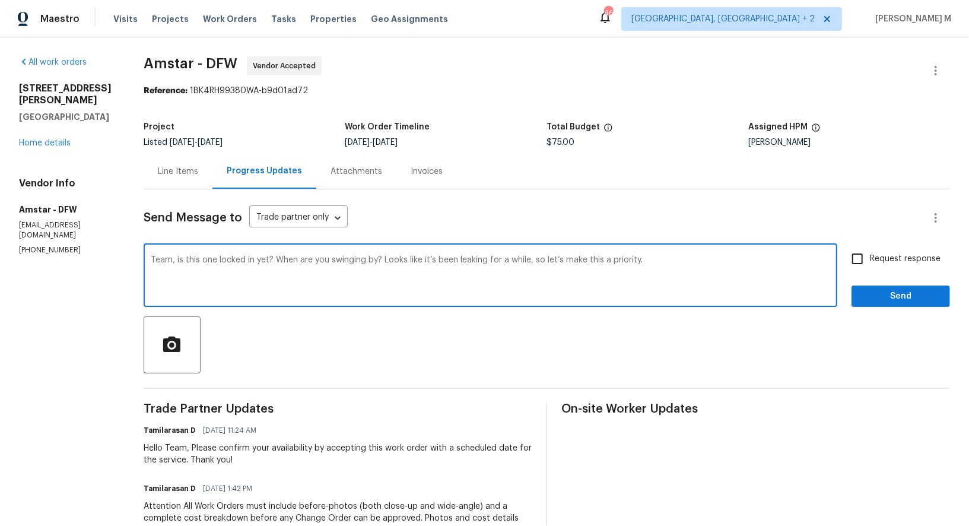
click at [170, 256] on textarea "Team, is this one locked in yet? When are you swinging by? Looks like it’s been…" at bounding box center [490, 277] width 679 height 42
click at [300, 256] on textarea "Is this one locked in yet? When are you swinging by? Looks like it’s been leaki…" at bounding box center [490, 277] width 679 height 42
click at [351, 256] on textarea "Is this one locked in yet? When you gonna swinging by? Looks like it’s been lea…" at bounding box center [490, 277] width 679 height 42
click at [350, 256] on textarea "Is this one locked in yet? When you gonna swinging by? Looks like it’s been lea…" at bounding box center [490, 277] width 679 height 42
click at [254, 256] on textarea "Is this one locked in yet? When you gonna swing by? Looks like it’s been leakin…" at bounding box center [490, 277] width 679 height 42
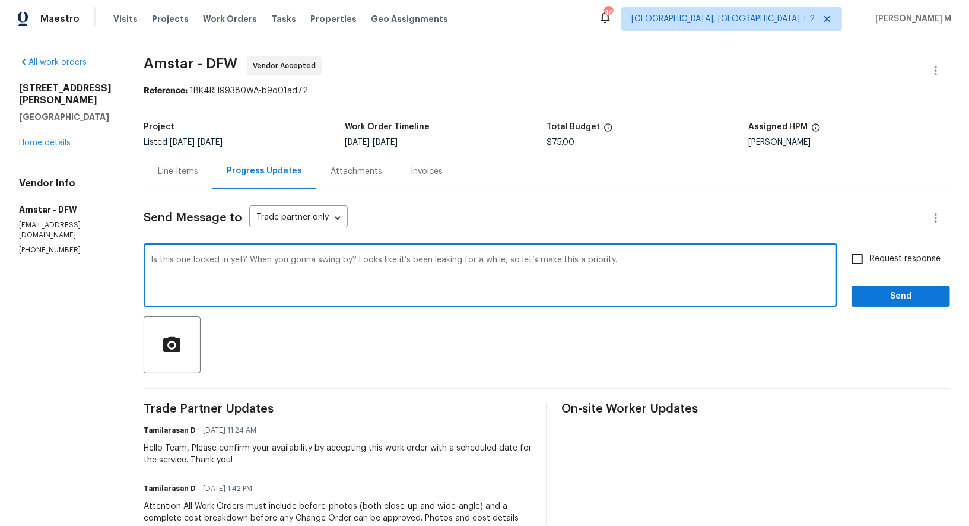
click at [0, 0] on qb-div "Fix the auxiliary or modal verb When are" at bounding box center [0, 0] width 0 height 0
type textarea "Is this one locked in yet? When are you gonna swing by? Looks like it’s been le…"
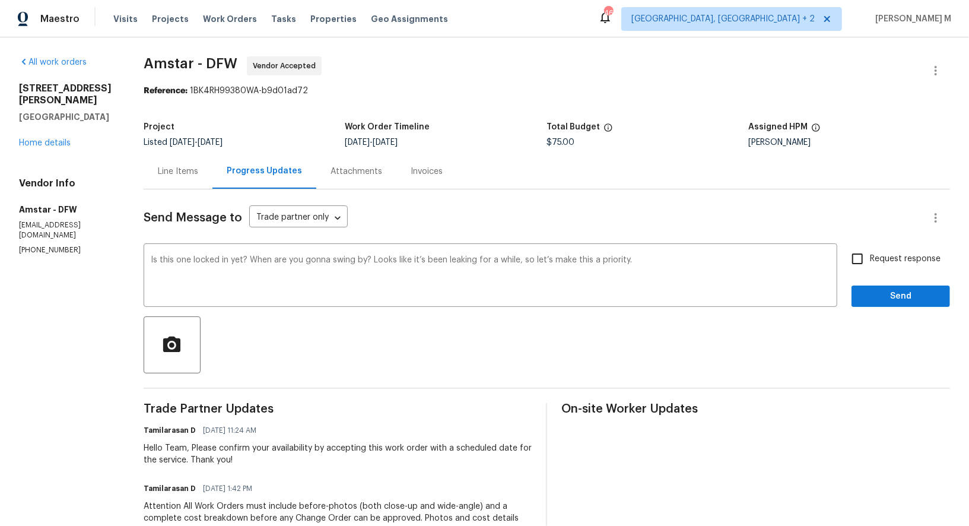
click at [392, 369] on div "Send Message to Trade partner only Trade partner only ​ Is this one locked in y…" at bounding box center [547, 416] width 806 height 454
click at [284, 268] on textarea "Is this one locked in yet? When are you gonna swing by? Looks like it’s been le…" at bounding box center [490, 277] width 679 height 42
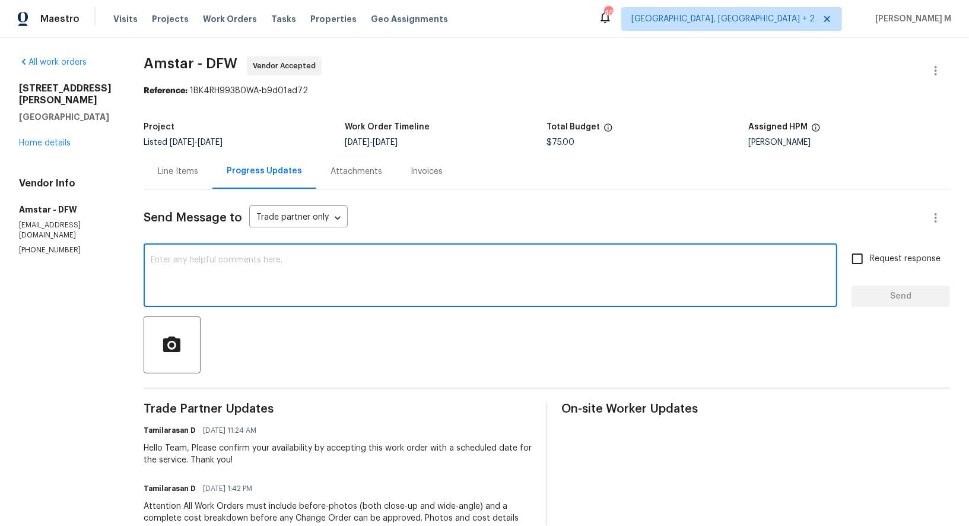
click at [145, 148] on div "Project Listed 9/15/2025 - 9/25/2025 Work Order Timeline 9/24/2025 - 9/26/2025 …" at bounding box center [547, 135] width 806 height 38
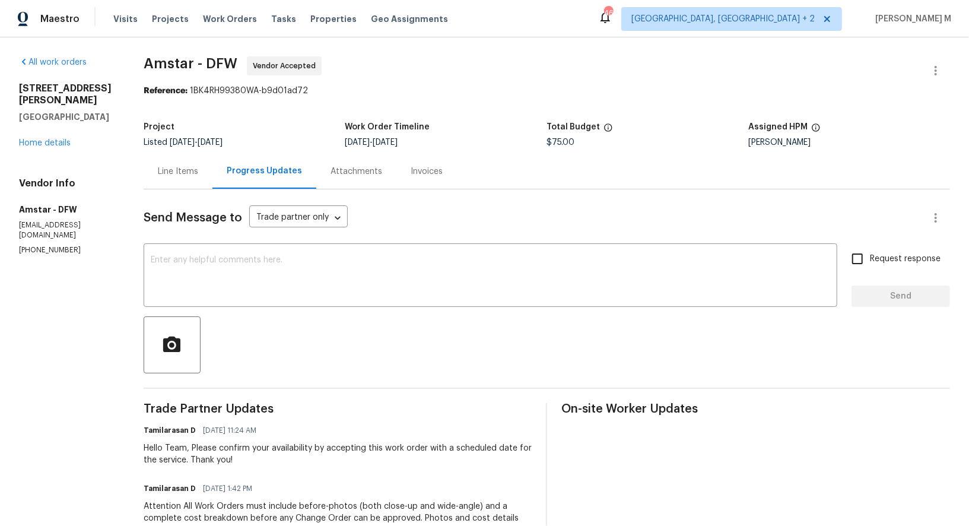
click at [168, 171] on div "Line Items" at bounding box center [178, 171] width 40 height 12
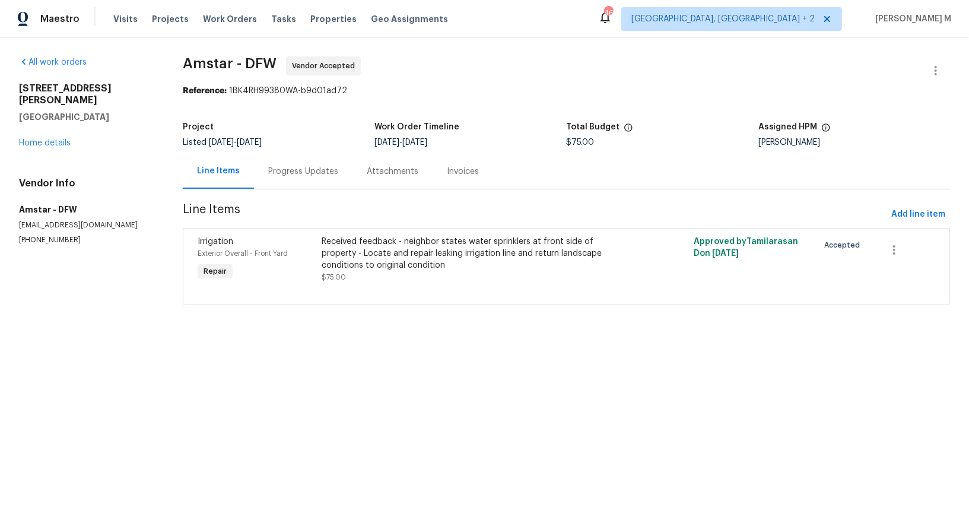
click at [270, 171] on div "Progress Updates" at bounding box center [303, 171] width 70 height 12
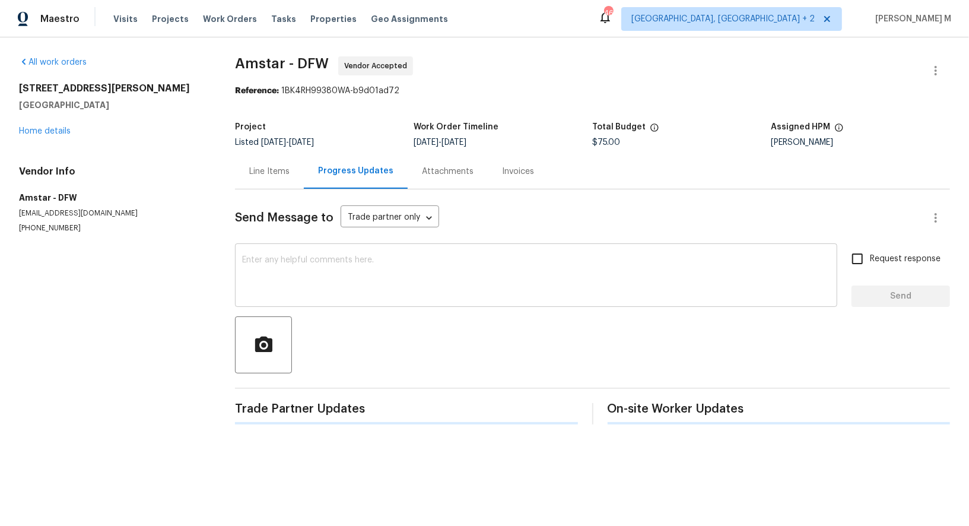
click at [298, 271] on textarea at bounding box center [536, 277] width 588 height 42
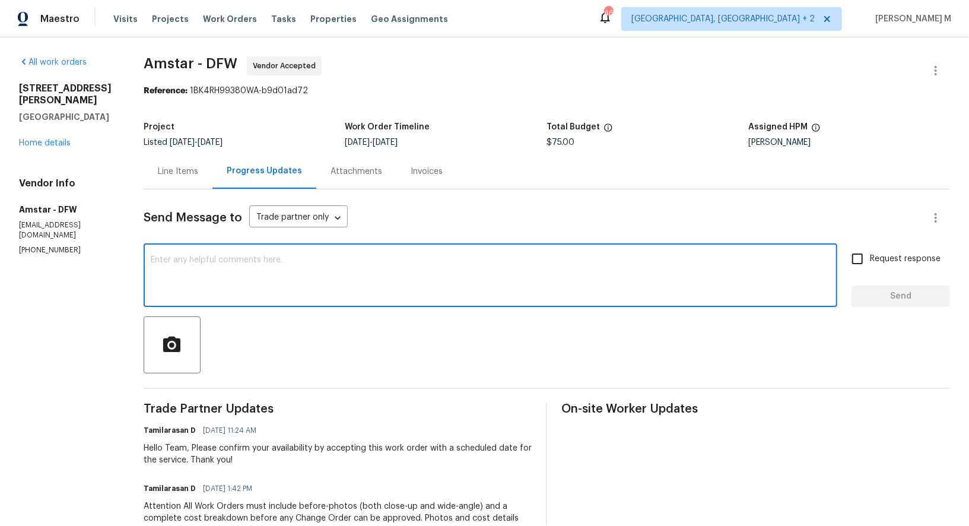
paste textarea "Is this one locked in yet? When are you gonna swing by? Looks like it’s been le…"
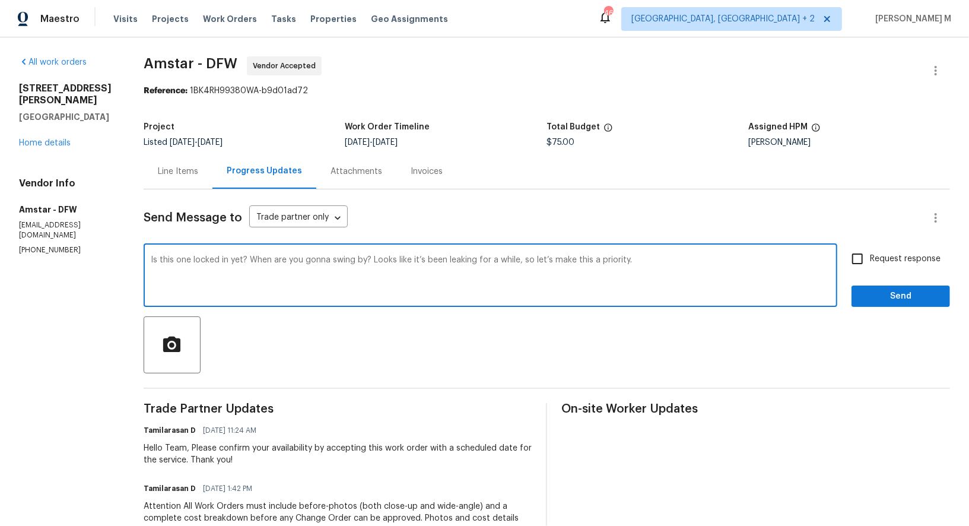
type textarea "Is this one locked in yet? When are you gonna swing by? Looks like it’s been le…"
click at [929, 256] on span "Request response" at bounding box center [905, 259] width 71 height 12
click at [870, 256] on input "Request response" at bounding box center [857, 258] width 25 height 25
checkbox input "true"
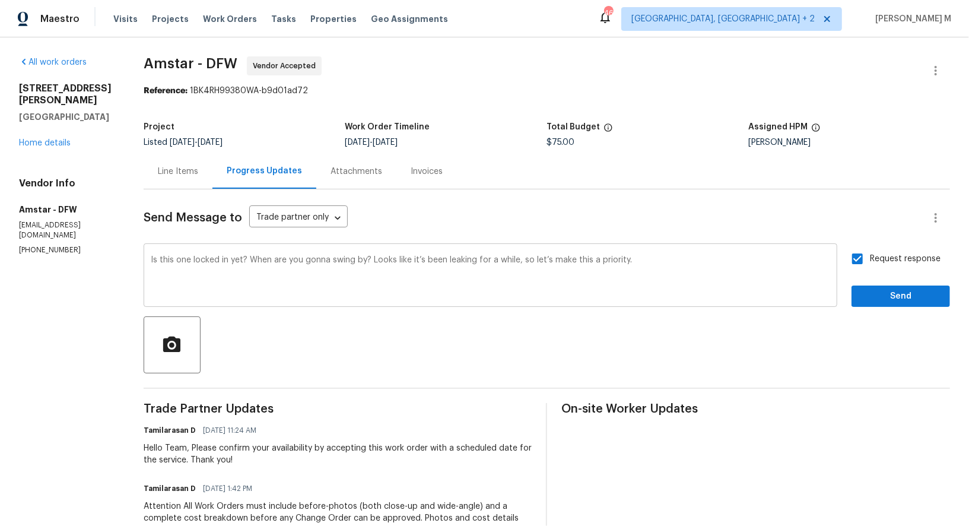
click at [546, 256] on textarea "Is this one locked in yet? When are you gonna swing by? Looks like it’s been le…" at bounding box center [490, 277] width 679 height 42
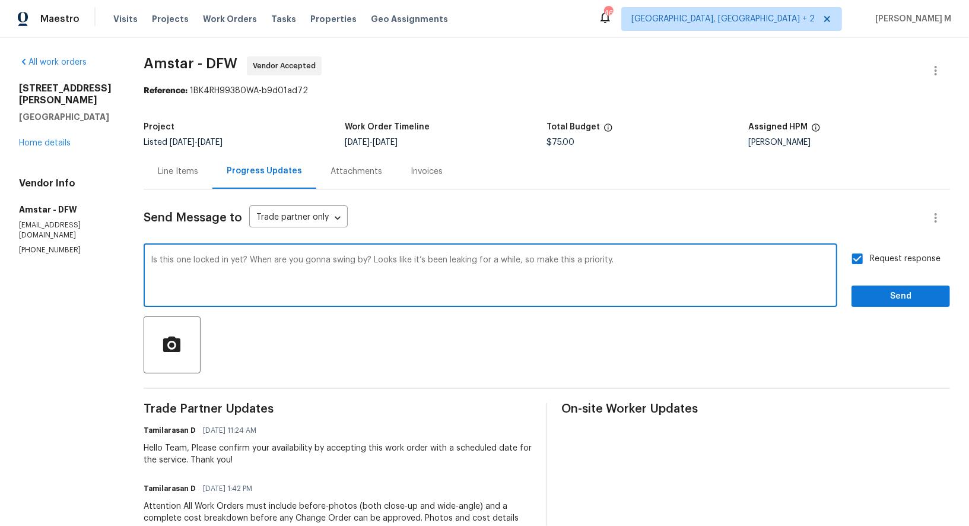
click at [575, 256] on textarea "Is this one locked in yet? When are you gonna swing by? Looks like it’s been le…" at bounding box center [490, 277] width 679 height 42
drag, startPoint x: 607, startPoint y: 250, endPoint x: 517, endPoint y: 252, distance: 90.2
click at [517, 256] on textarea "Is this one locked in yet? When are you gonna swing by? Looks like it’s been le…" at bounding box center [490, 277] width 679 height 42
click at [615, 256] on textarea "Is this one locked in yet? When are you gonna swing by? Looks like it’s been le…" at bounding box center [490, 277] width 679 height 42
paste textarea "so please take this up as a priority.”"
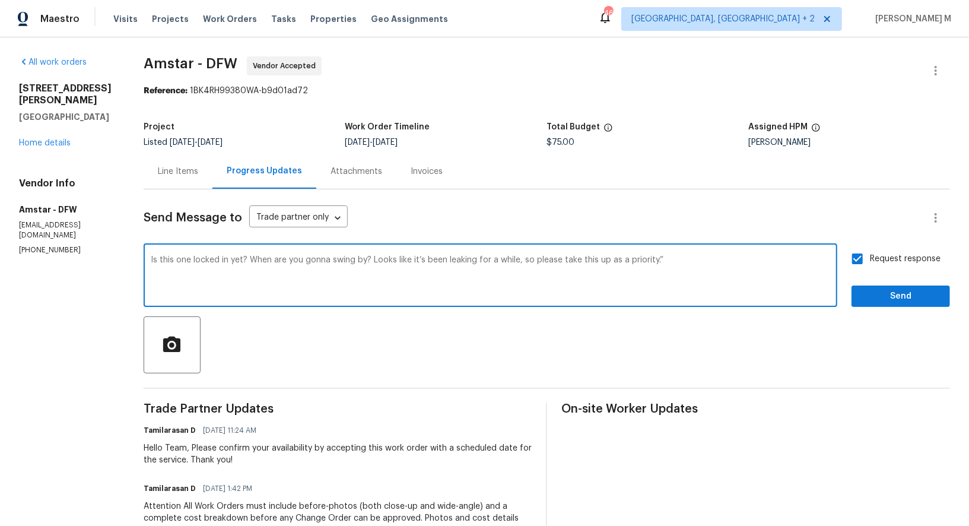
click at [515, 256] on textarea "Is this one locked in yet? When are you gonna swing by? Looks like it’s been le…" at bounding box center [490, 277] width 679 height 42
click at [669, 256] on textarea "Is this one locked in yet? When are you gonna swing by? Looks like it’s been le…" at bounding box center [490, 277] width 679 height 42
type textarea "Is this one locked in yet? When are you gonna swing by? Looks like it’s been le…"
click at [898, 292] on span "Send" at bounding box center [900, 296] width 79 height 15
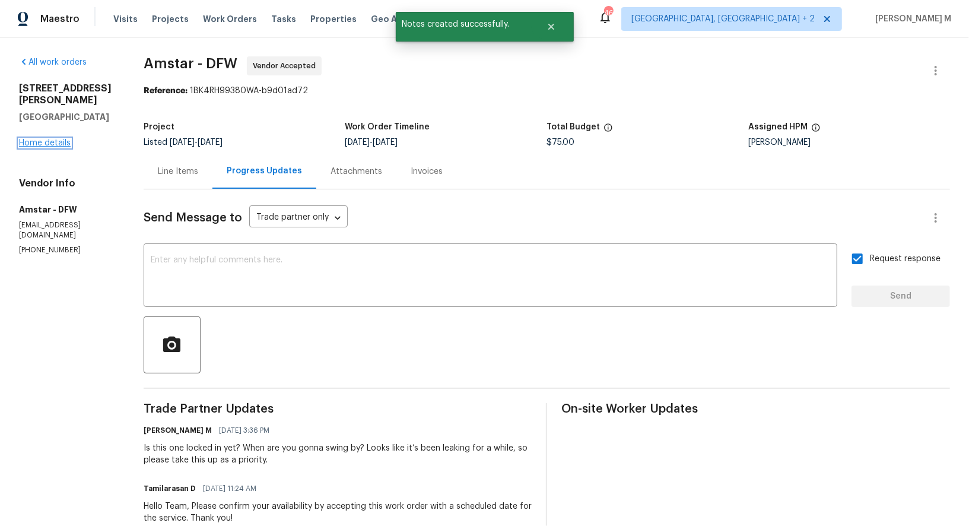
click at [34, 139] on link "Home details" at bounding box center [45, 143] width 52 height 8
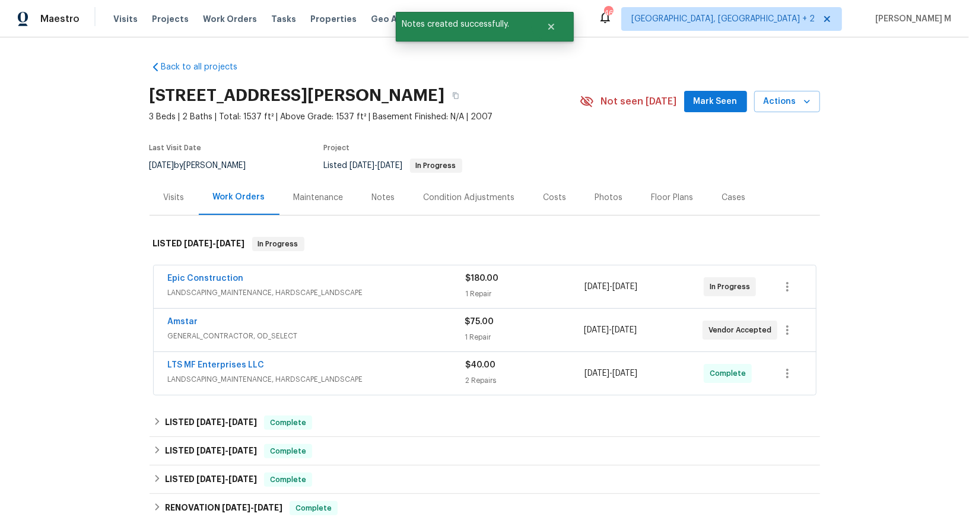
click at [199, 286] on span "LANDSCAPING_MAINTENANCE, HARDSCAPE_LANDSCAPE" at bounding box center [317, 292] width 298 height 12
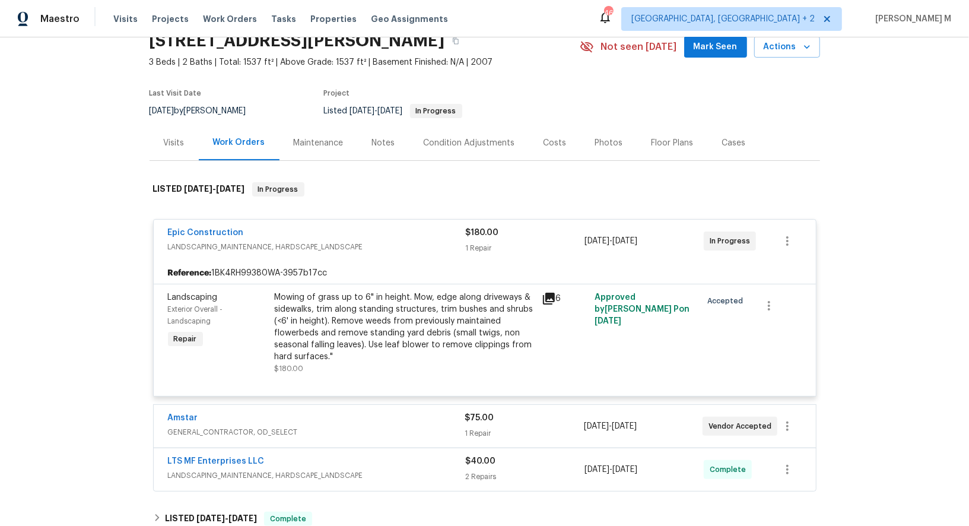
scroll to position [64, 0]
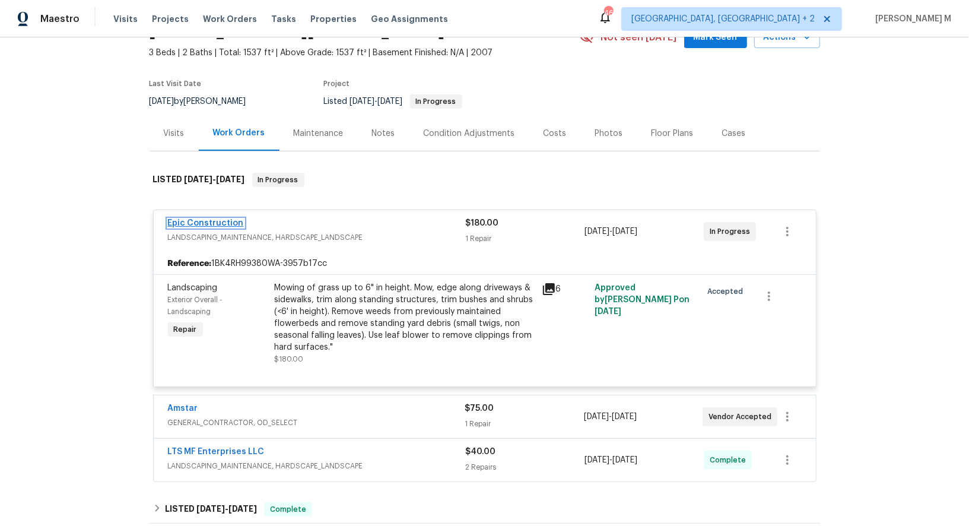
click at [225, 219] on link "Epic Construction" at bounding box center [206, 223] width 76 height 8
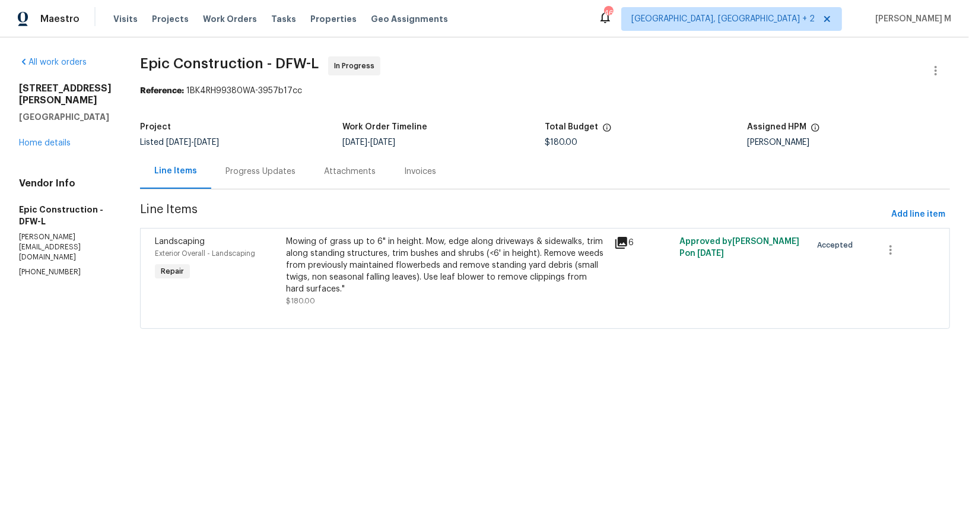
click at [257, 174] on div "Progress Updates" at bounding box center [260, 171] width 98 height 35
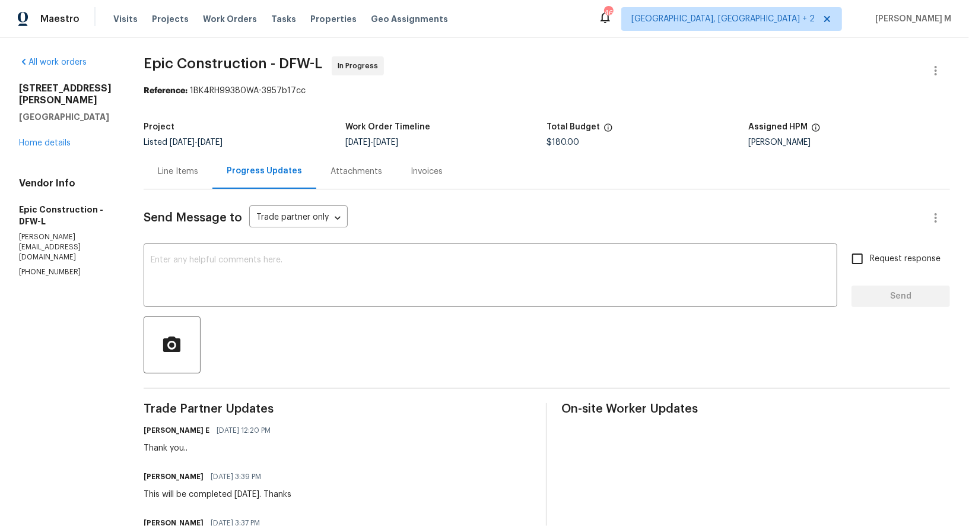
click at [187, 168] on div "Line Items" at bounding box center [178, 171] width 40 height 12
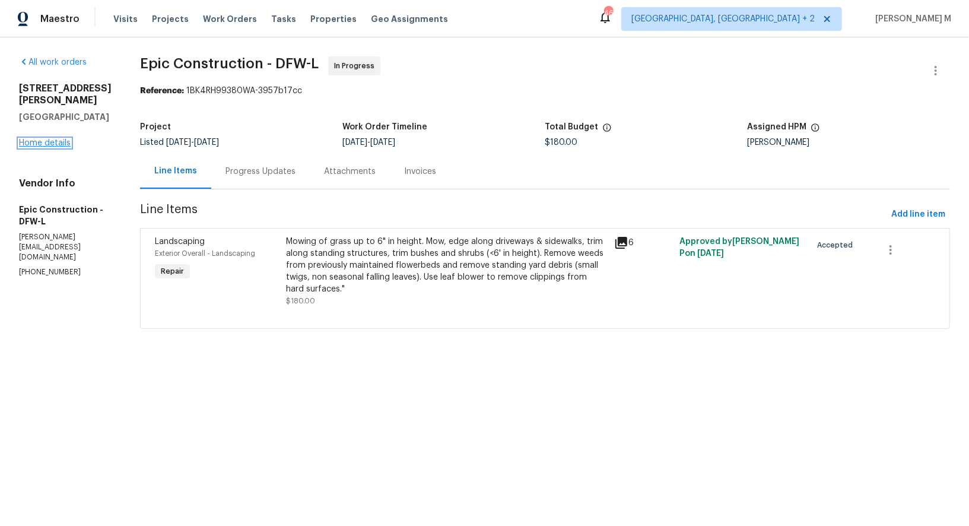
click at [59, 139] on link "Home details" at bounding box center [45, 143] width 52 height 8
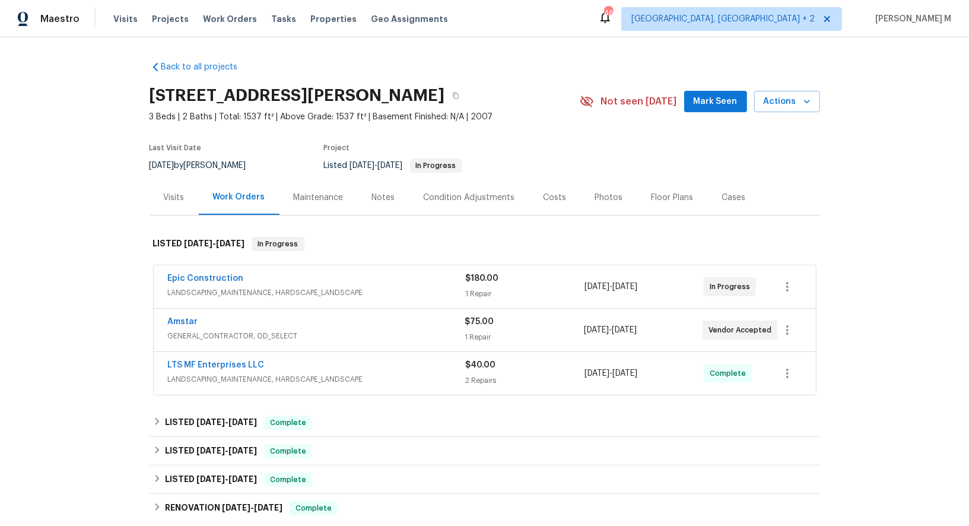
click at [308, 192] on div "Maintenance" at bounding box center [319, 198] width 50 height 12
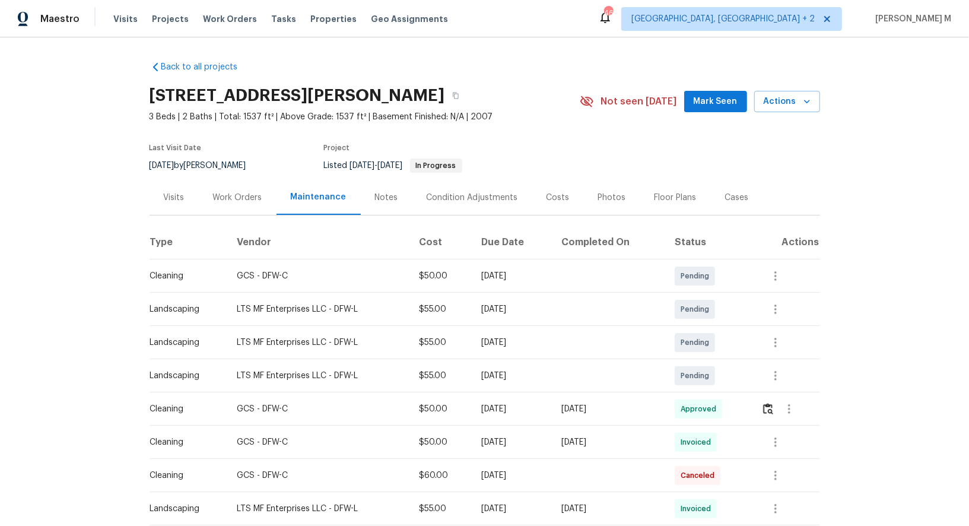
click at [240, 180] on div "Work Orders" at bounding box center [238, 197] width 78 height 35
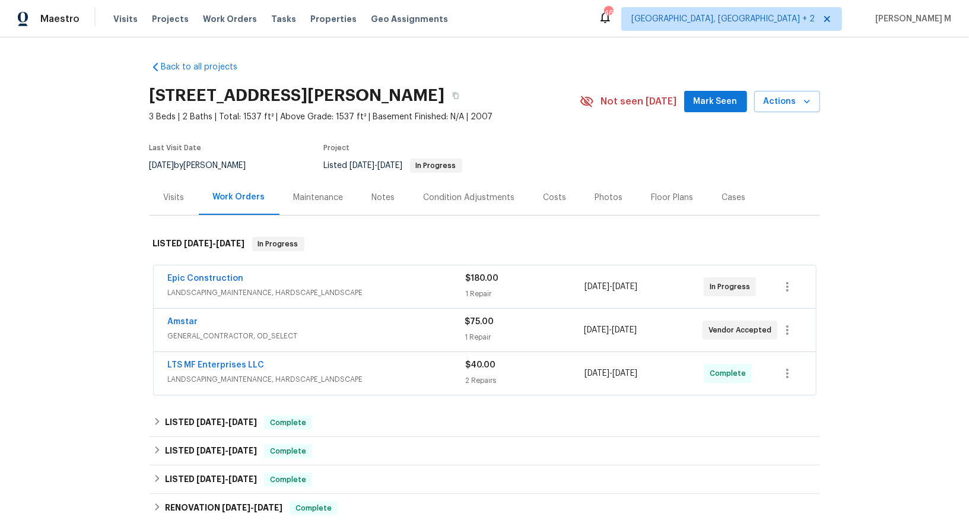
click at [216, 373] on span "LANDSCAPING_MAINTENANCE, HARDSCAPE_LANDSCAPE" at bounding box center [317, 379] width 298 height 12
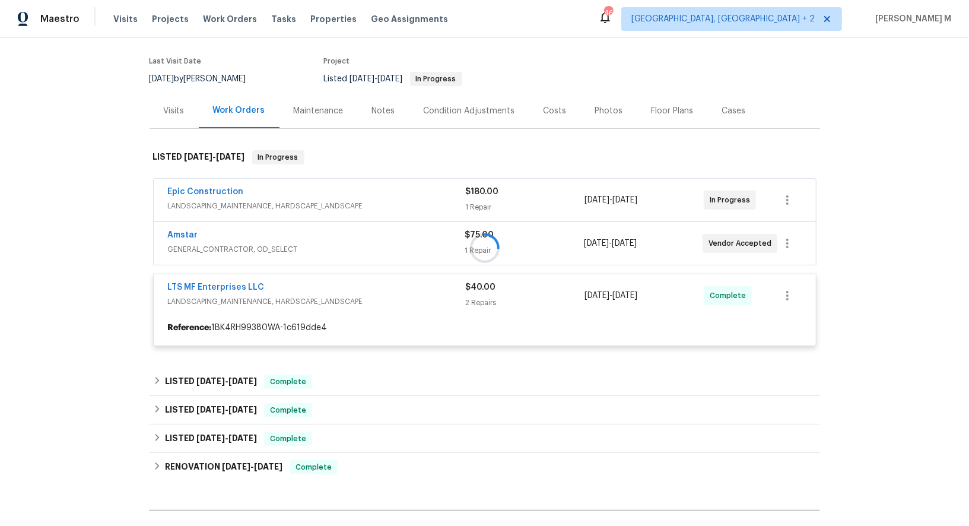
scroll to position [97, 0]
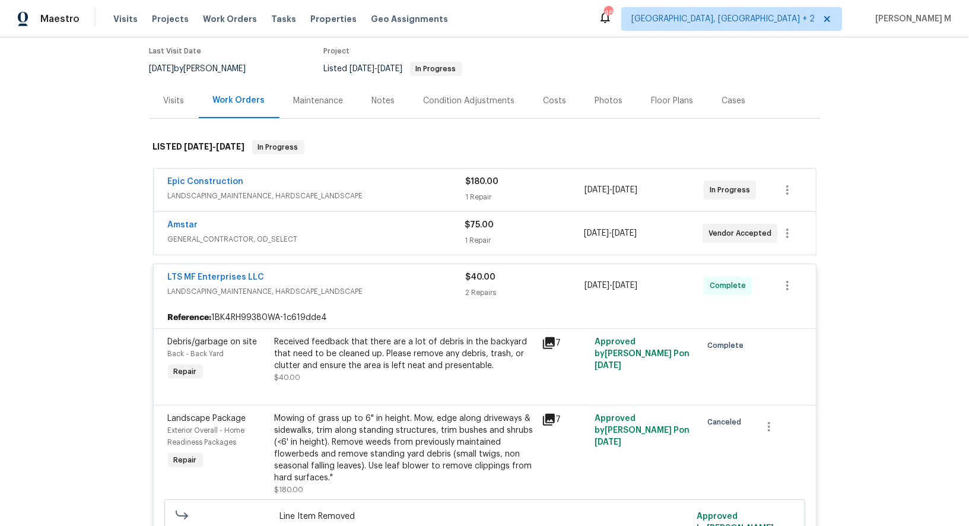
click at [246, 233] on span "GENERAL_CONTRACTOR, OD_SELECT" at bounding box center [316, 239] width 297 height 12
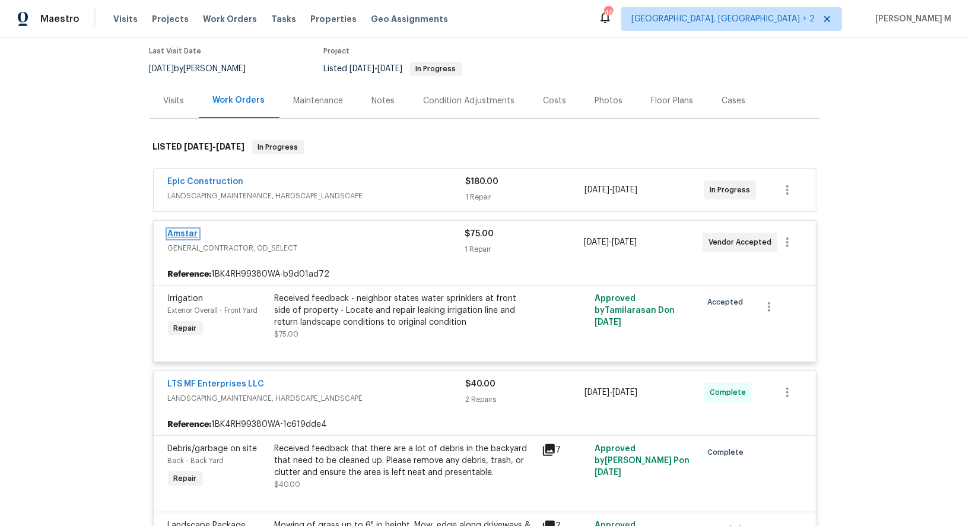
click at [185, 230] on link "Amstar" at bounding box center [183, 234] width 30 height 8
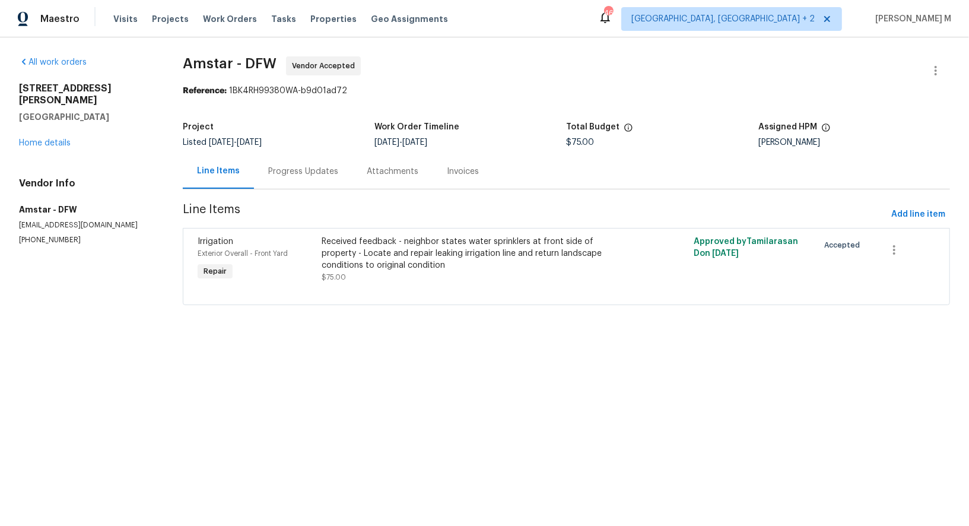
click at [300, 170] on div "Progress Updates" at bounding box center [303, 171] width 70 height 12
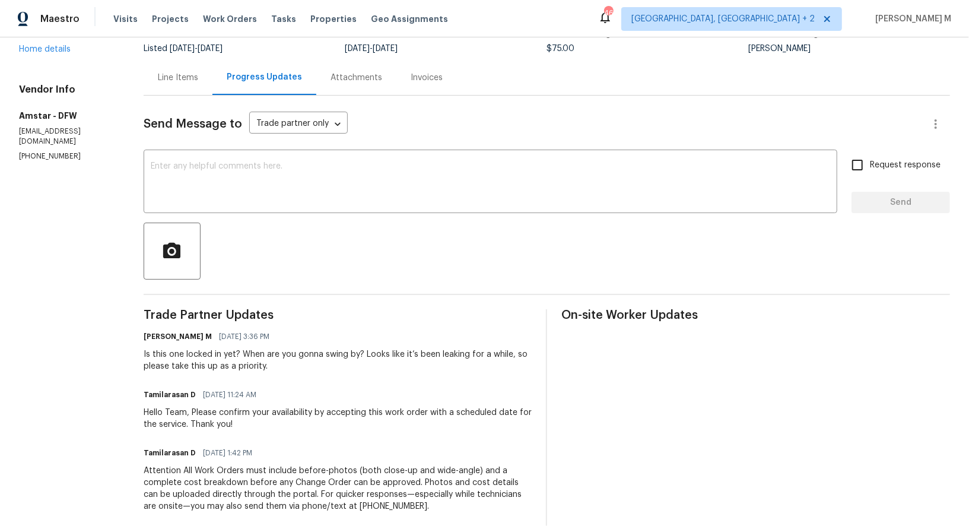
scroll to position [173, 0]
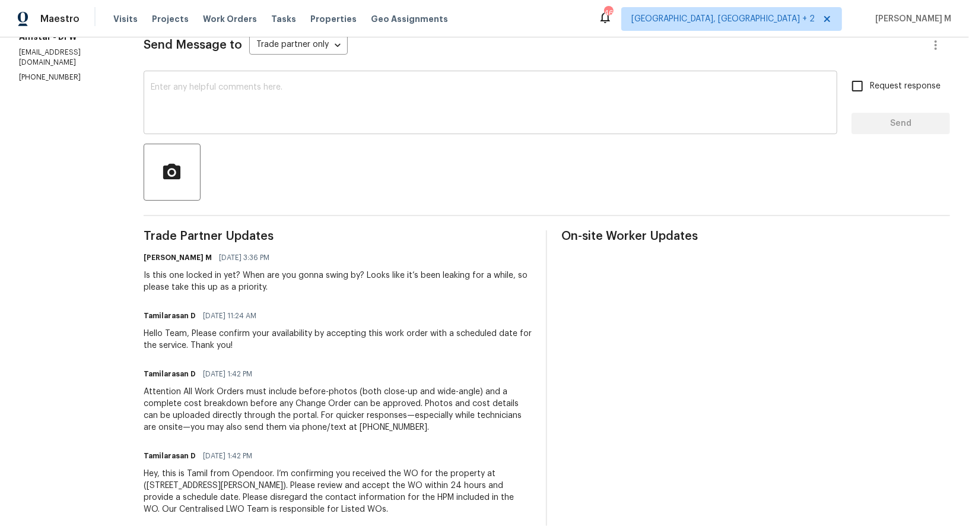
click at [311, 84] on textarea at bounding box center [490, 104] width 679 height 42
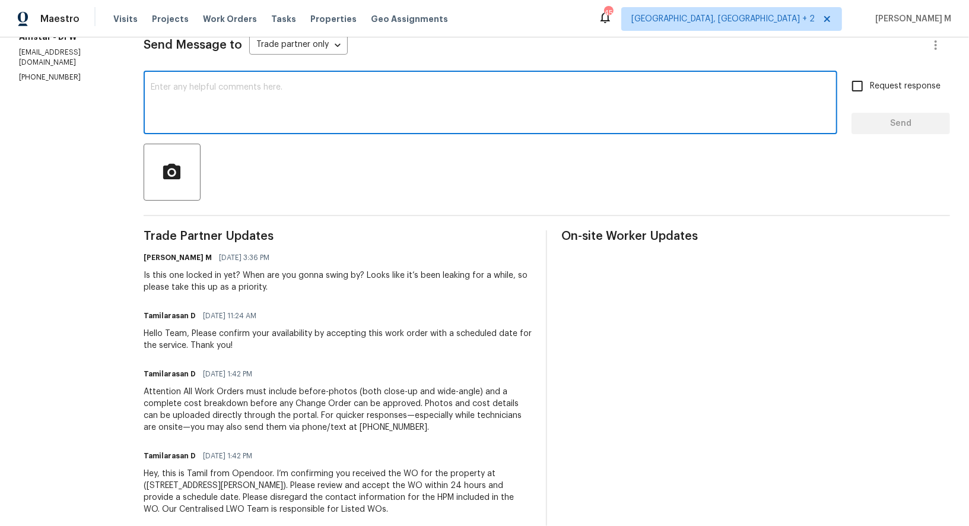
click at [324, 97] on textarea at bounding box center [490, 104] width 679 height 42
paste textarea "his work order needs quick attention due to the irrigation leak. Despite severa…"
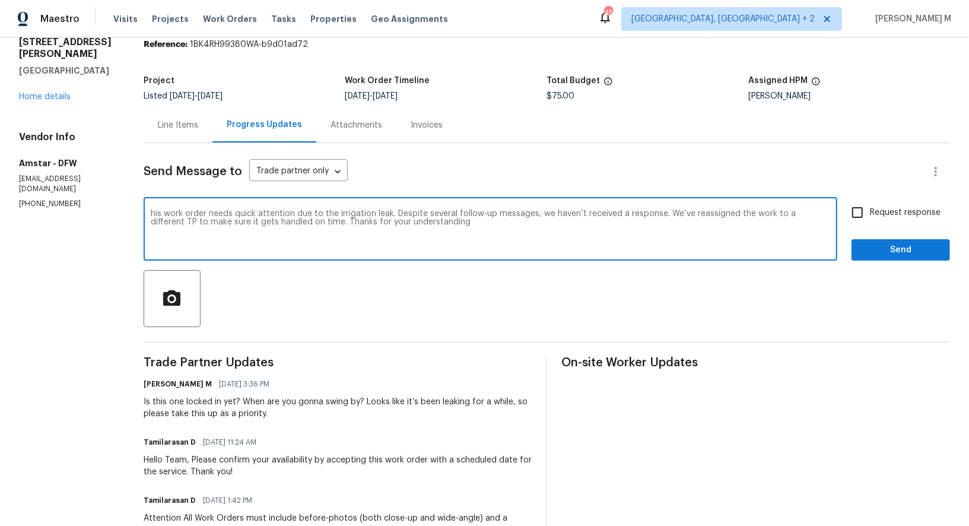
scroll to position [0, 0]
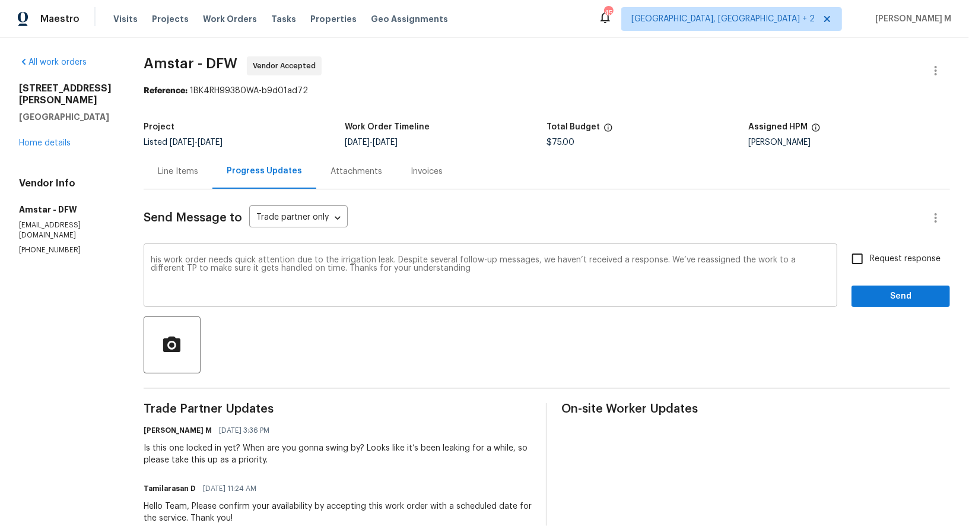
click at [149, 250] on div "his work order needs quick attention due to the irrigation leak. Despite severa…" at bounding box center [490, 276] width 693 height 60
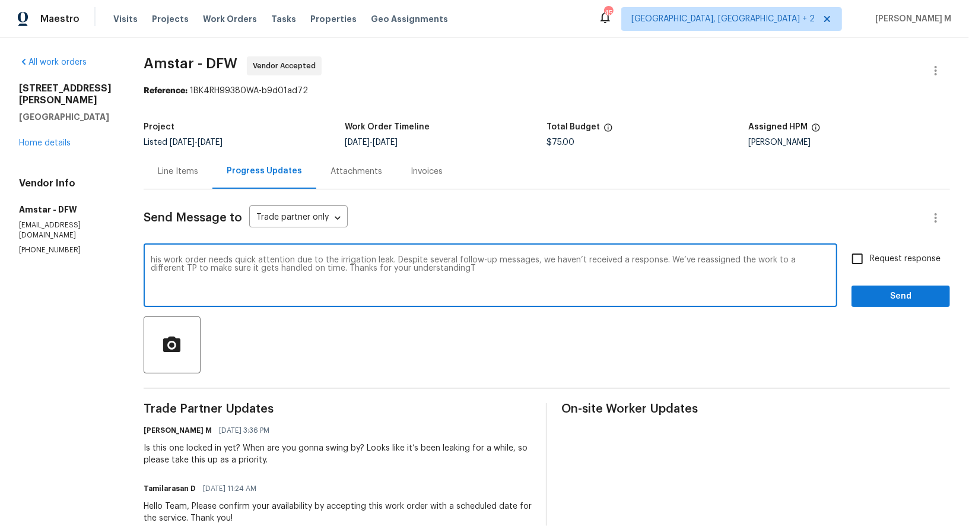
click at [151, 256] on textarea "his work order needs quick attention due to the irrigation leak. Despite severa…" at bounding box center [490, 277] width 679 height 42
type textarea "This work order needs quick attention due to the irrigation leak. Despite sever…"
click at [870, 253] on input "Request response" at bounding box center [857, 258] width 25 height 25
checkbox input "true"
click at [463, 266] on textarea "This work order needs quick attention due to the irrigation leak. Despite sever…" at bounding box center [490, 277] width 679 height 42
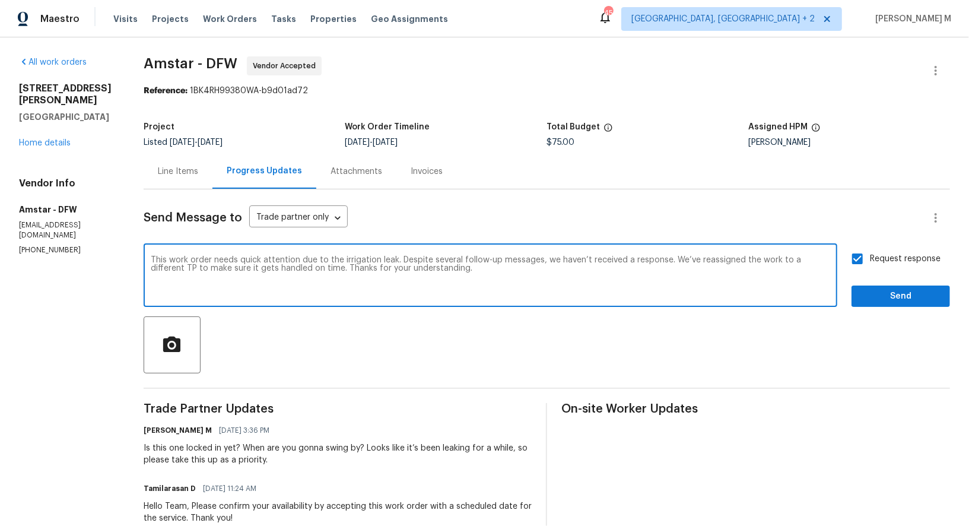
type textarea "This work order needs quick attention due to the irrigation leak. Despite sever…"
click at [865, 292] on button "Send" at bounding box center [900, 296] width 98 height 22
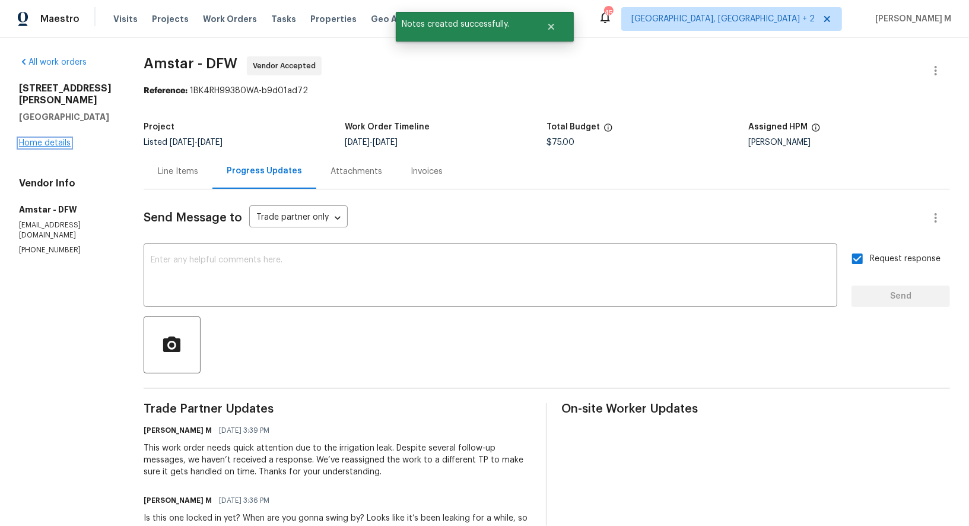
click at [59, 139] on link "Home details" at bounding box center [45, 143] width 52 height 8
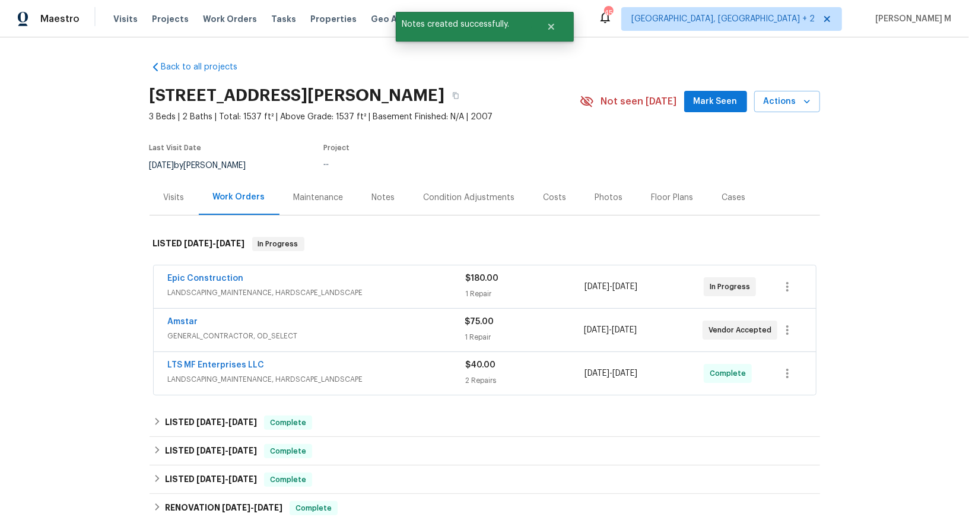
click at [224, 373] on span "LANDSCAPING_MAINTENANCE, HARDSCAPE_LANDSCAPE" at bounding box center [317, 379] width 298 height 12
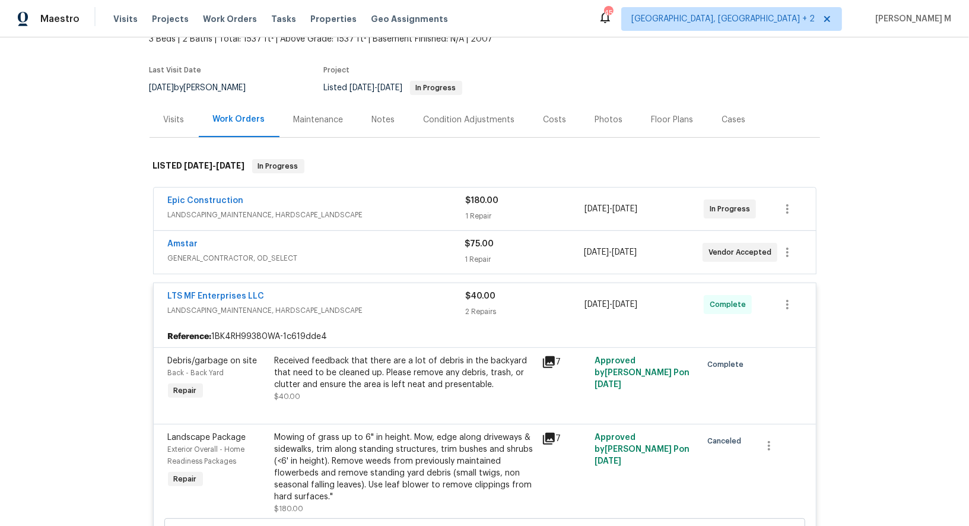
scroll to position [51, 0]
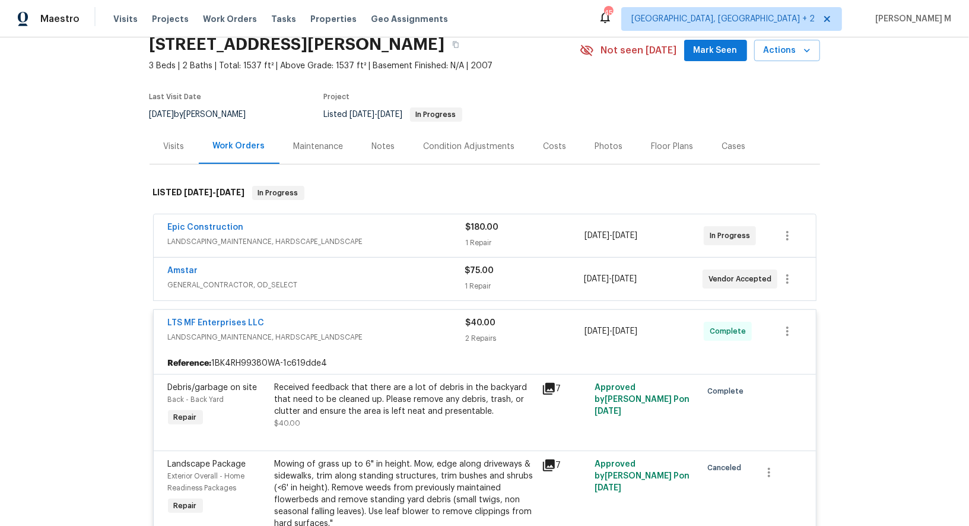
click at [231, 235] on span "LANDSCAPING_MAINTENANCE, HARDSCAPE_LANDSCAPE" at bounding box center [317, 241] width 298 height 12
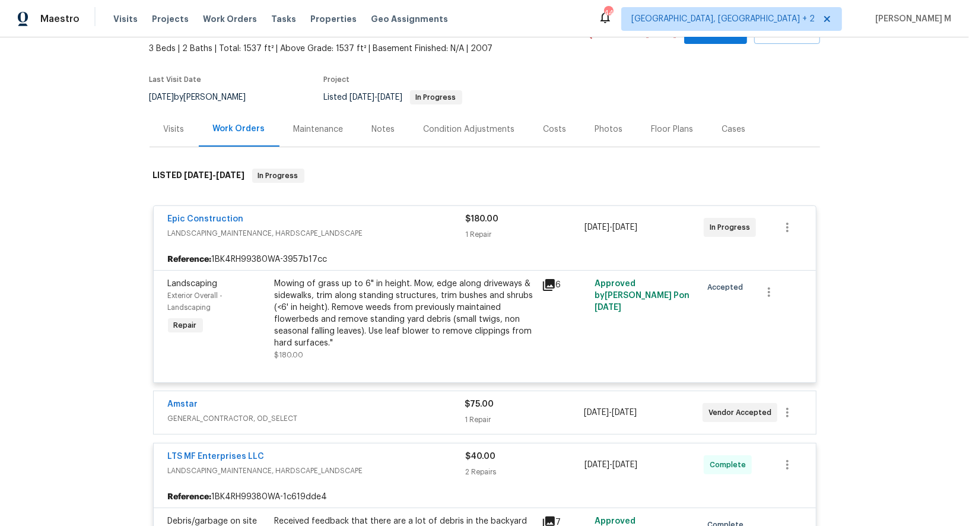
scroll to position [25, 0]
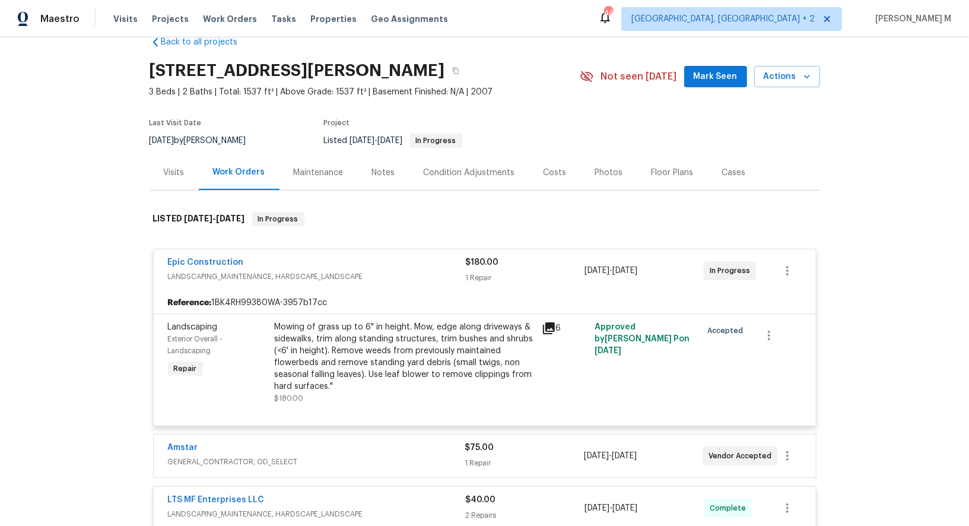
click at [291, 172] on div "Maintenance" at bounding box center [318, 172] width 78 height 35
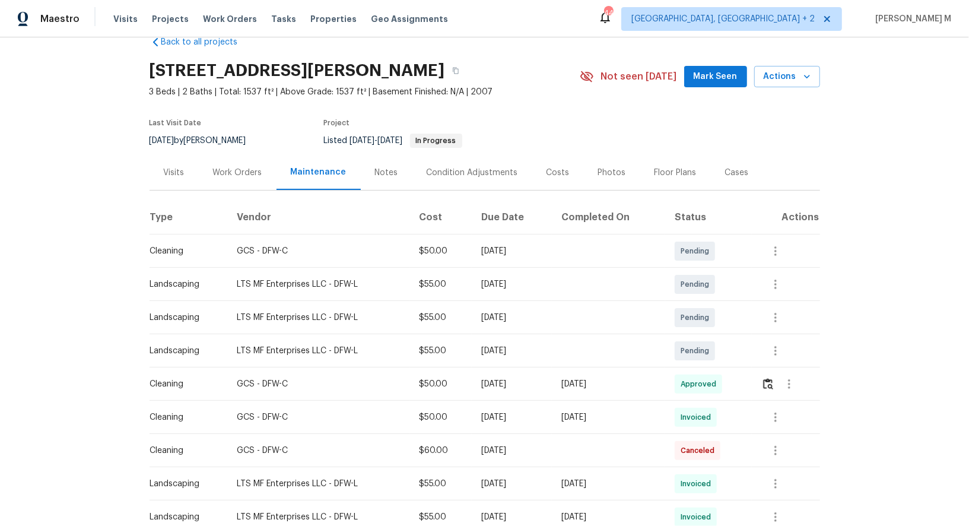
click at [242, 169] on div "Work Orders" at bounding box center [237, 173] width 49 height 12
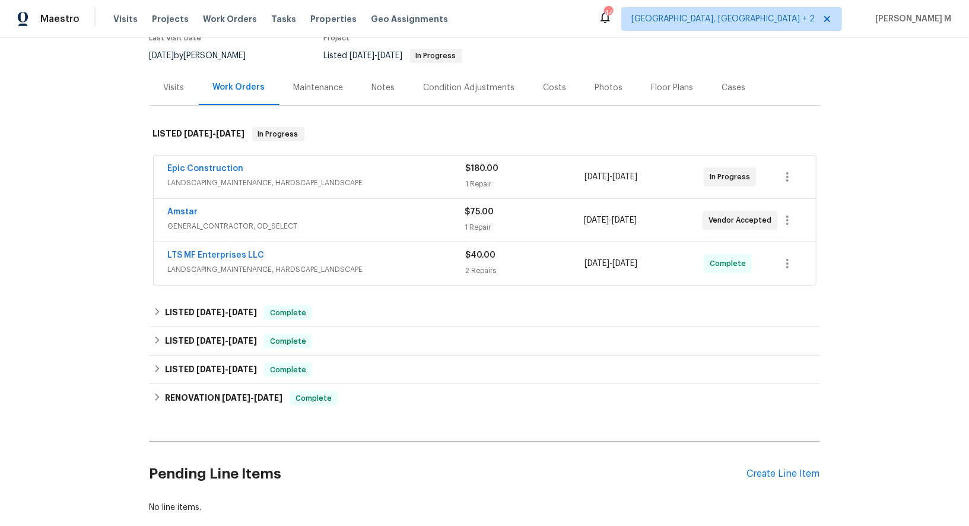
scroll to position [125, 0]
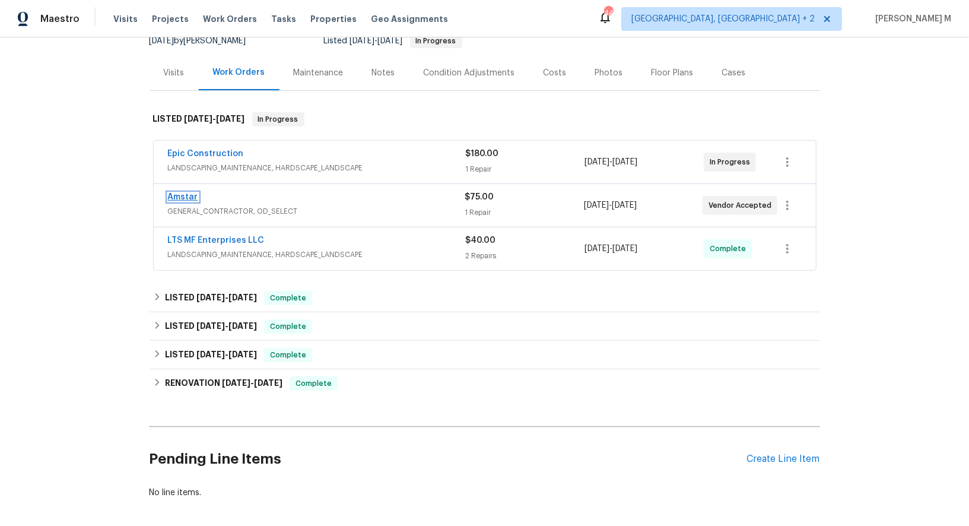
click at [181, 193] on link "Amstar" at bounding box center [183, 197] width 30 height 8
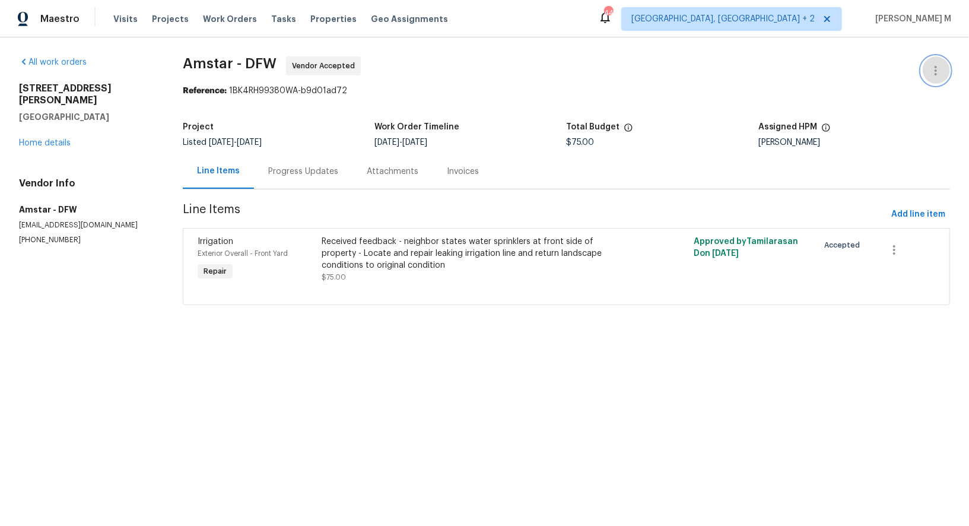
click at [931, 67] on icon "button" at bounding box center [935, 70] width 14 height 14
click at [919, 65] on li "Edit" at bounding box center [903, 69] width 128 height 20
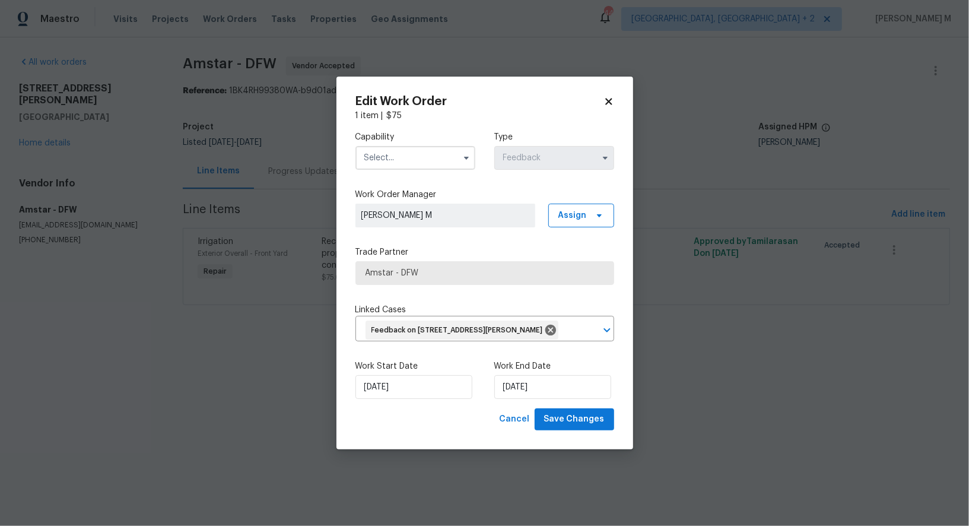
click at [397, 154] on input "text" at bounding box center [415, 158] width 120 height 24
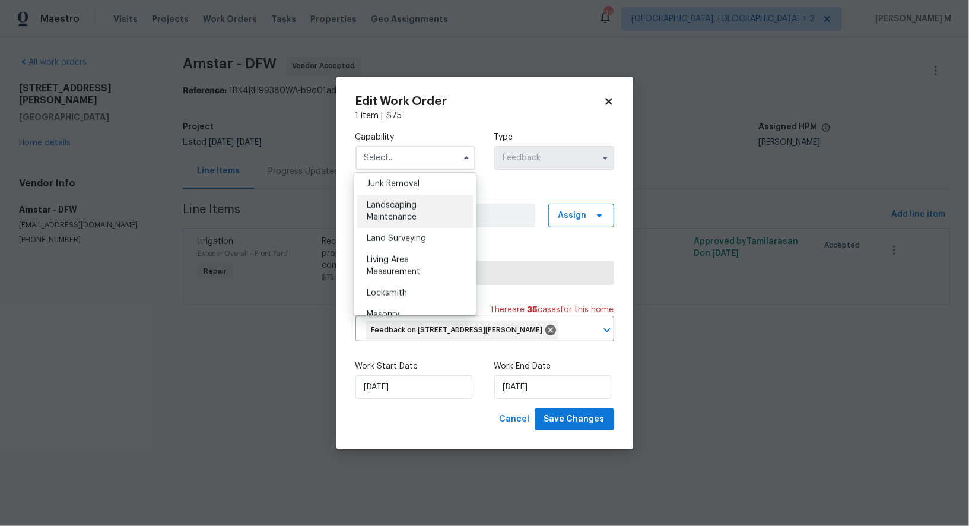
scroll to position [714, 0]
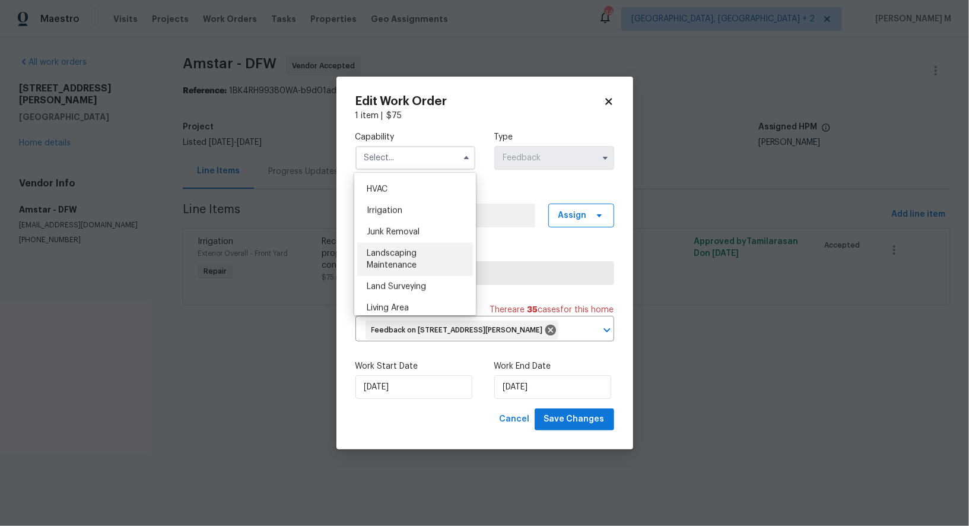
click at [405, 249] on span "Landscaping Maintenance" at bounding box center [392, 259] width 50 height 20
type input "Landscaping Maintenance"
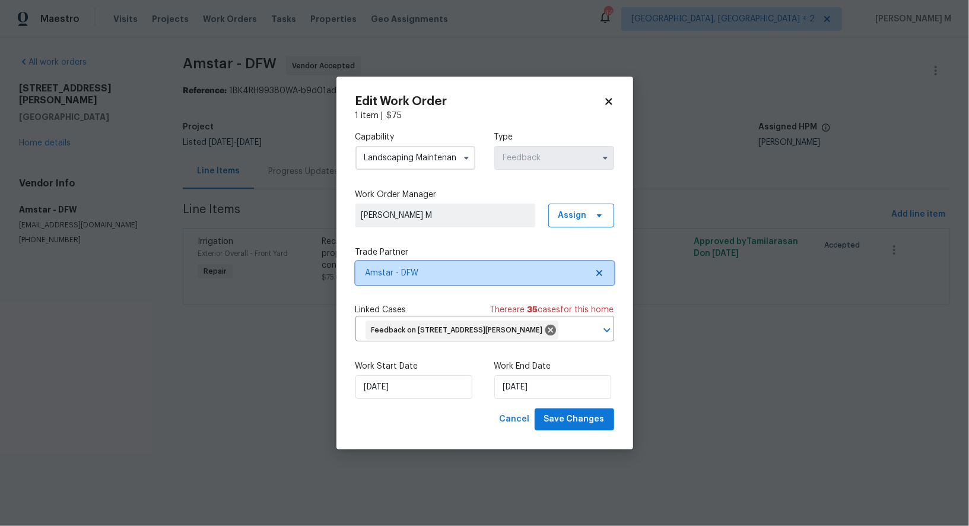
click at [483, 269] on span "Amstar - DFW" at bounding box center [475, 273] width 221 height 12
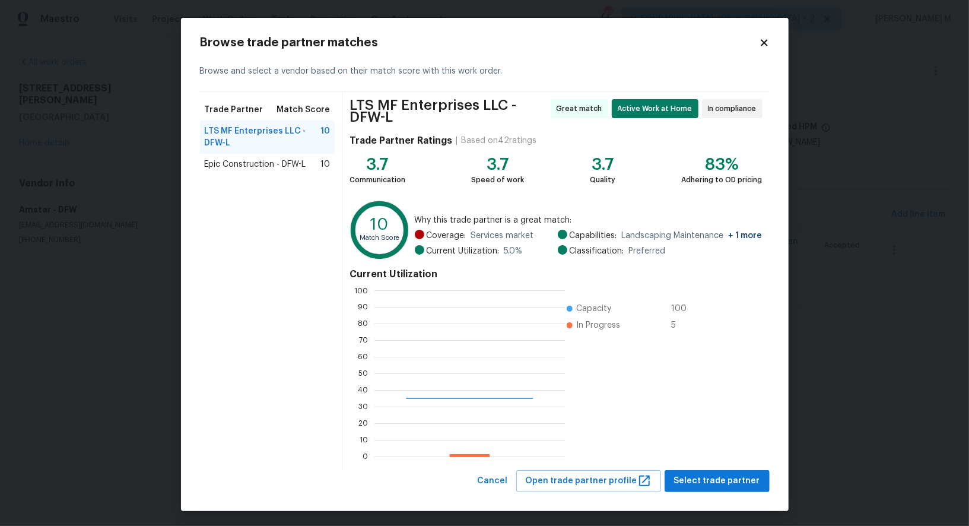
scroll to position [166, 190]
click at [725, 464] on div "LTS MF Enterprises LLC - DFW-L Great match Active Work at Home In compliance Tr…" at bounding box center [555, 281] width 426 height 378
click at [703, 476] on span "Select trade partner" at bounding box center [717, 480] width 86 height 15
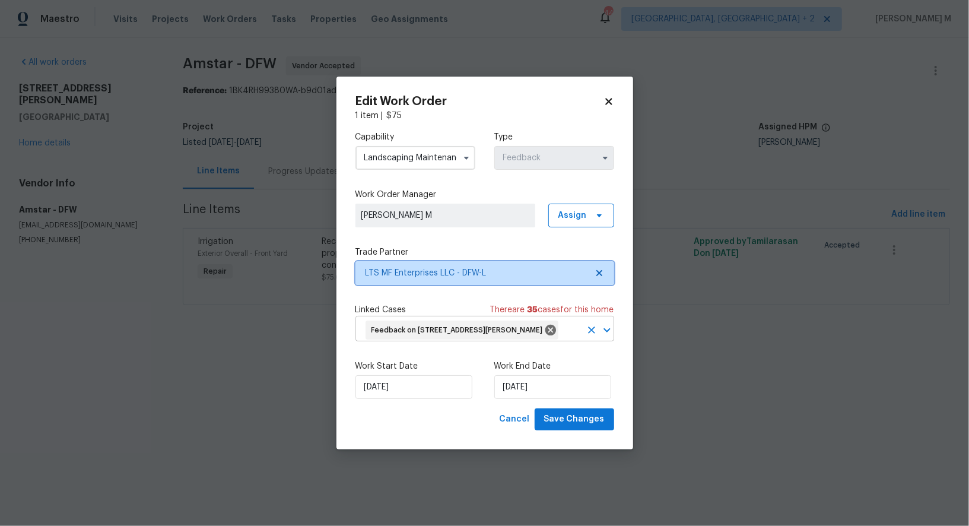
click at [454, 338] on div "Feedback on 1100 Hayden Ln, Savannah, TX 76227" at bounding box center [461, 329] width 193 height 19
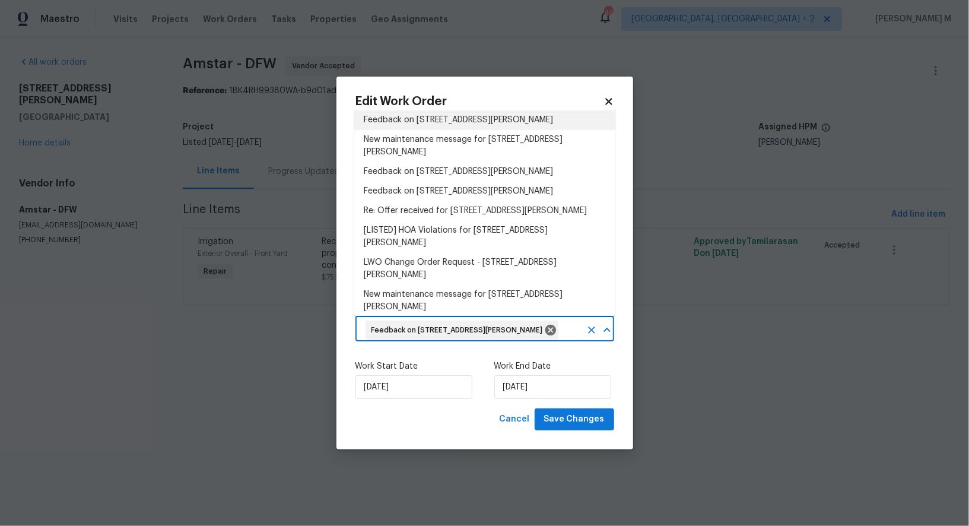
click at [450, 115] on li "Feedback on 1100 Hayden Ln, Savannah, TX 76227" at bounding box center [484, 120] width 261 height 20
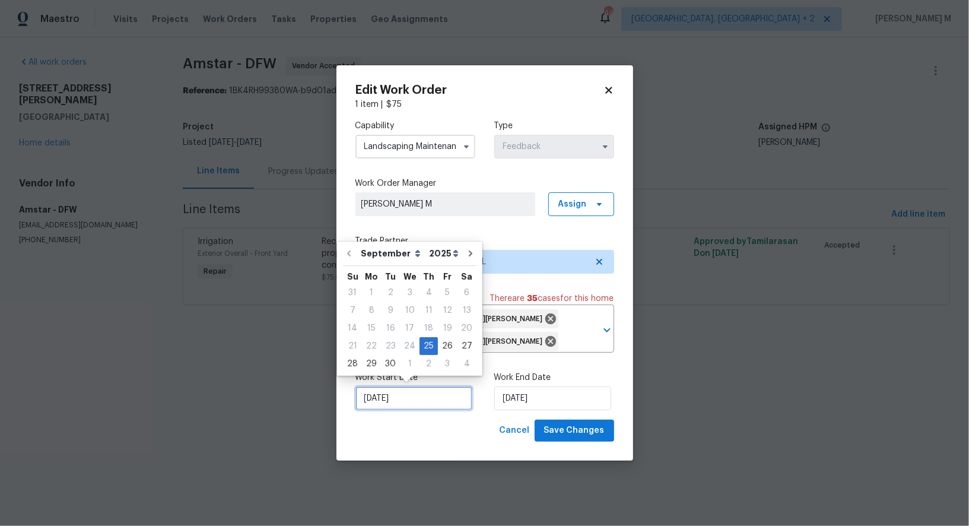
click at [428, 397] on input "25/09/2025" at bounding box center [413, 398] width 117 height 24
click at [508, 398] on input "29/09/2025" at bounding box center [552, 398] width 117 height 24
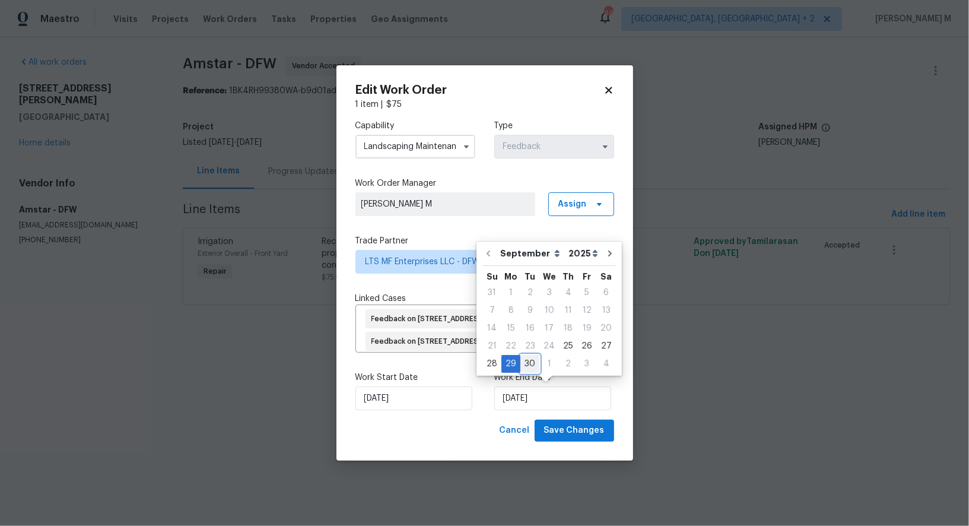
click at [530, 364] on div "30" at bounding box center [529, 363] width 19 height 17
type input "30/09/2025"
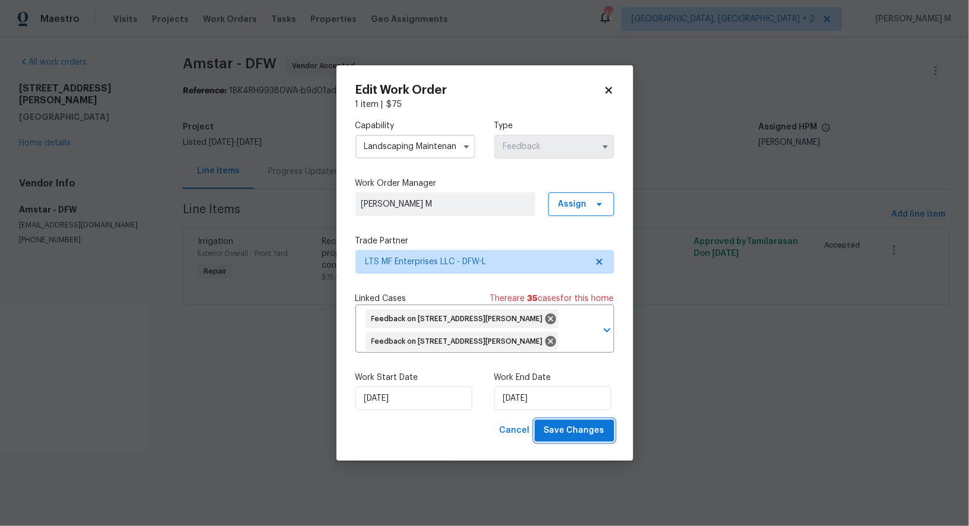
click at [584, 432] on span "Save Changes" at bounding box center [574, 430] width 60 height 15
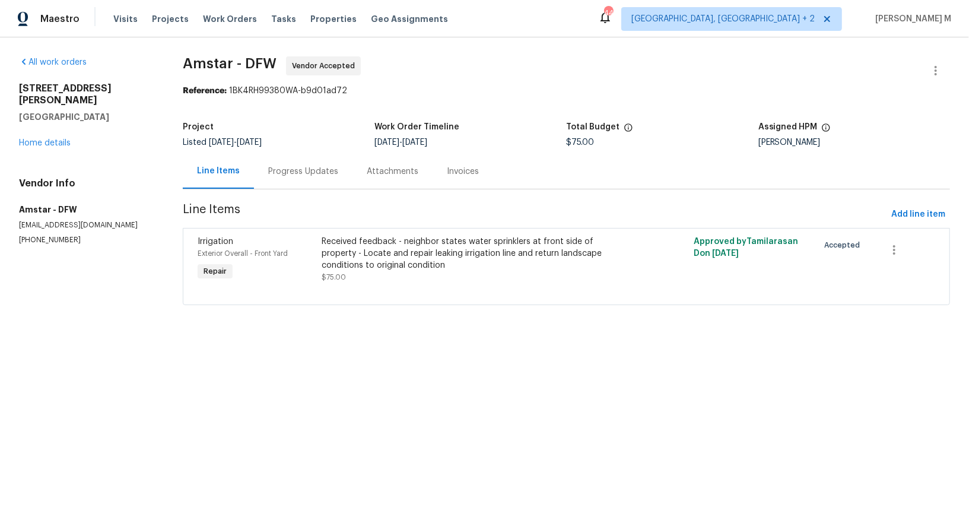
click at [817, 338] on html "Maestro Visits Projects Work Orders Tasks Properties Geo Assignments 44 Albuque…" at bounding box center [484, 169] width 969 height 338
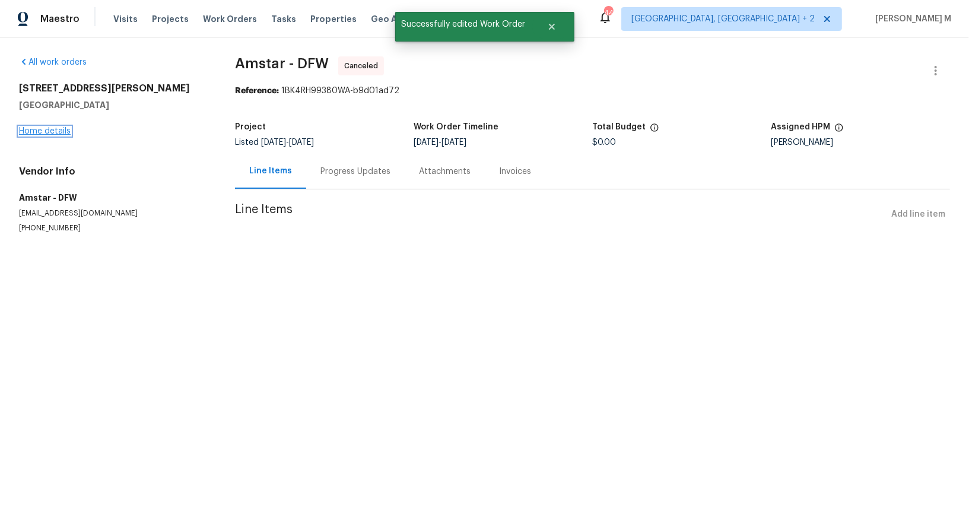
click at [56, 127] on link "Home details" at bounding box center [45, 131] width 52 height 8
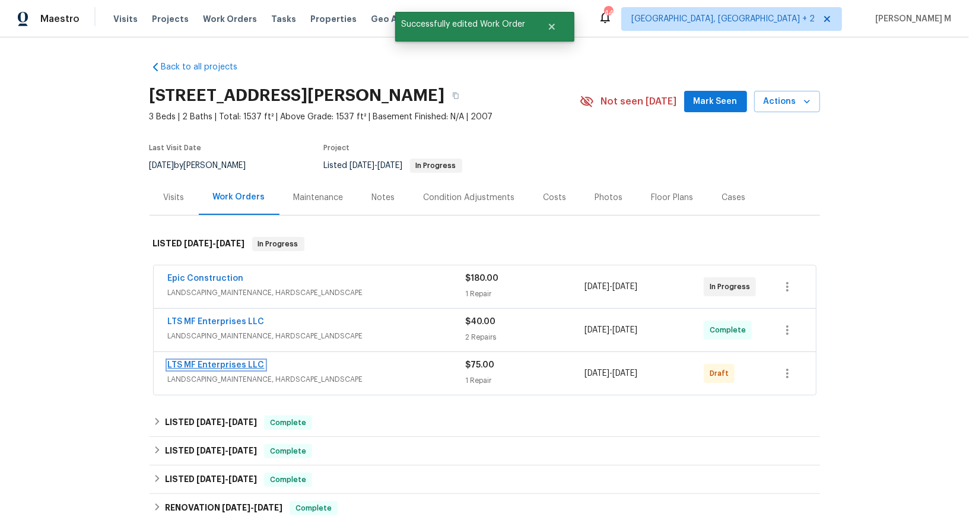
click at [204, 361] on link "LTS MF Enterprises LLC" at bounding box center [216, 365] width 97 height 8
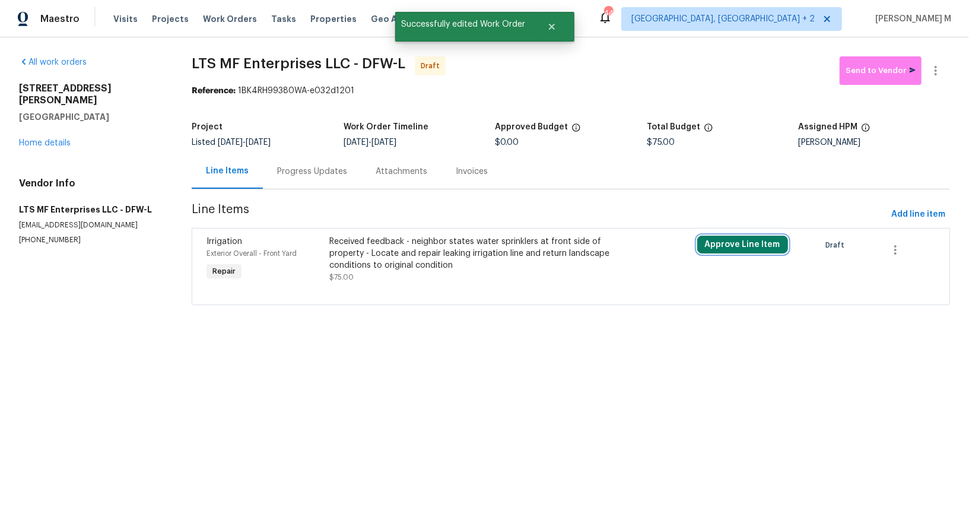
click at [733, 235] on button "Approve Line Item" at bounding box center [742, 244] width 91 height 18
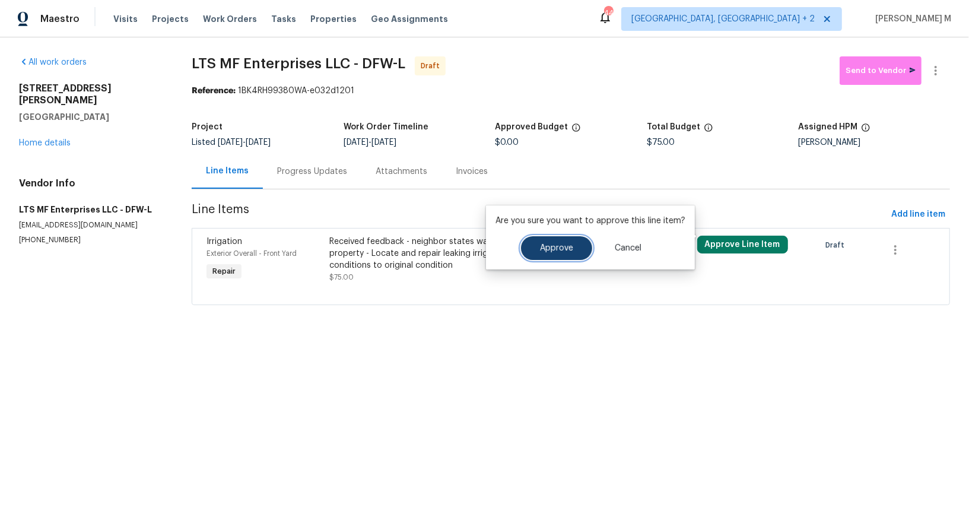
click at [564, 238] on button "Approve" at bounding box center [556, 248] width 71 height 24
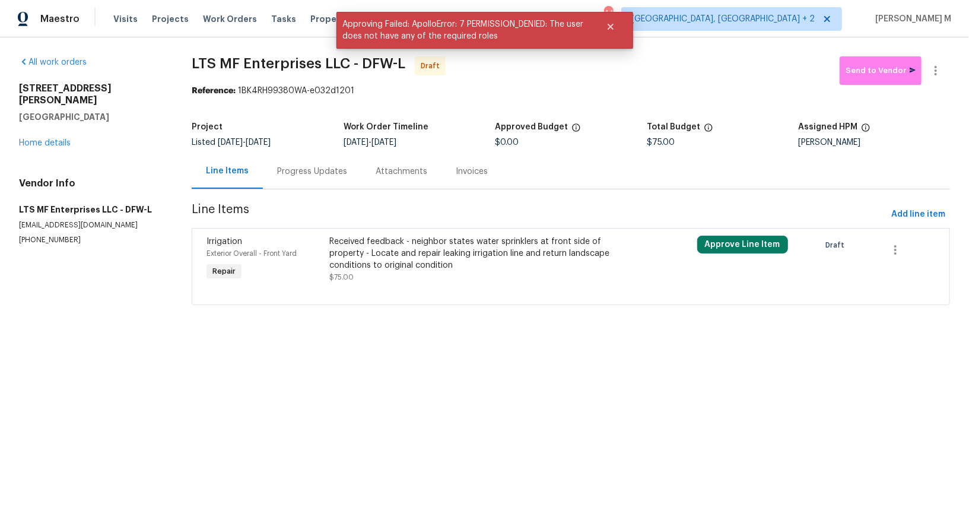
click at [441, 268] on div "Received feedback - neighbor states water sprinklers at front side of property …" at bounding box center [479, 258] width 300 height 47
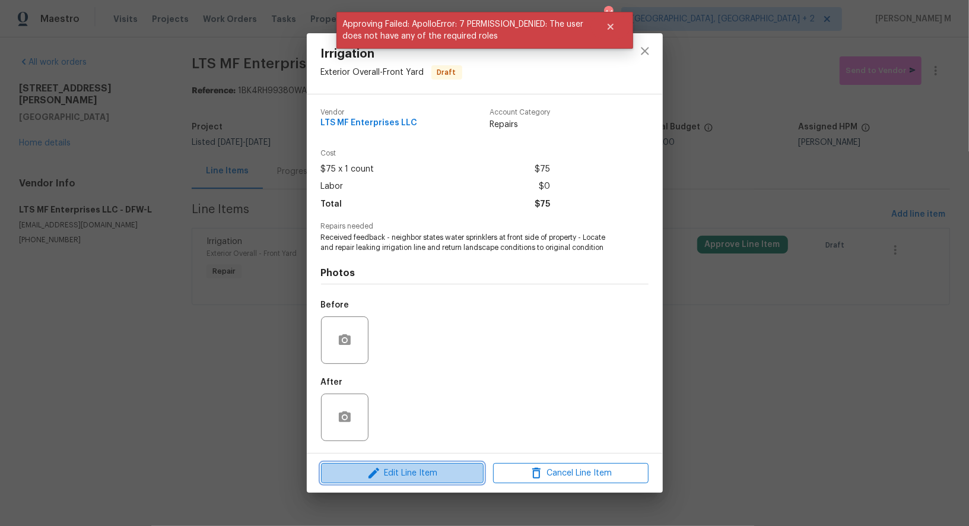
click at [416, 466] on span "Edit Line Item" at bounding box center [401, 473] width 155 height 15
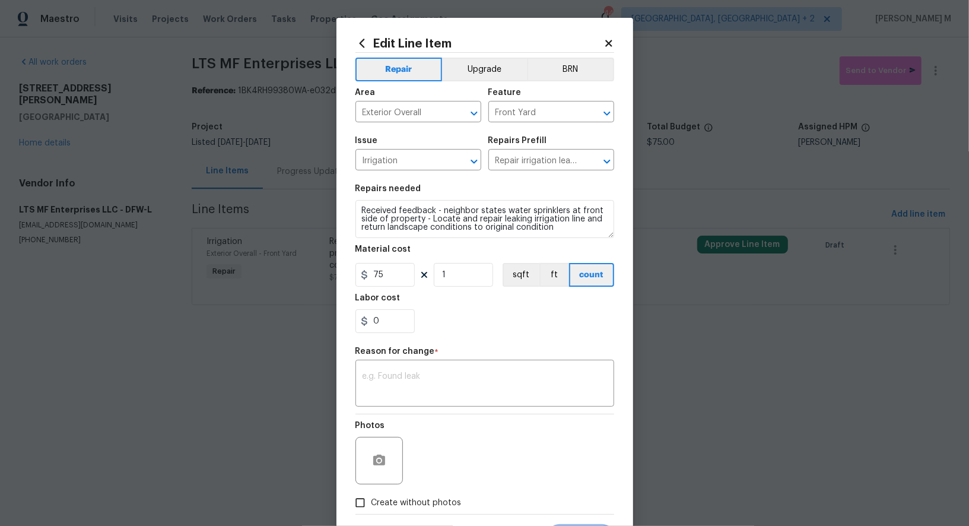
click at [404, 414] on div "Photos" at bounding box center [484, 452] width 259 height 77
click at [402, 378] on textarea at bounding box center [484, 384] width 244 height 25
type textarea "Vebriage updated."
click at [411, 496] on span "Create without photos" at bounding box center [416, 502] width 90 height 12
click at [371, 491] on input "Create without photos" at bounding box center [360, 502] width 23 height 23
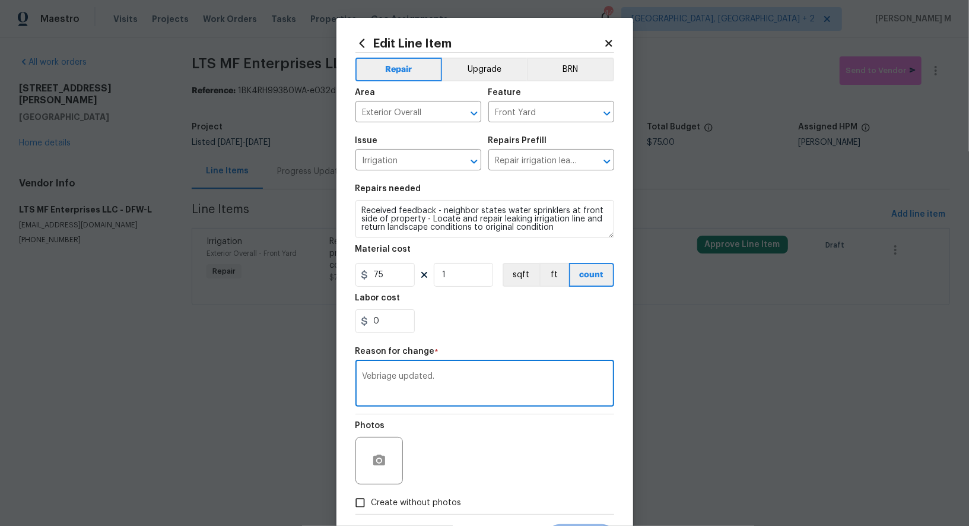
checkbox input "true"
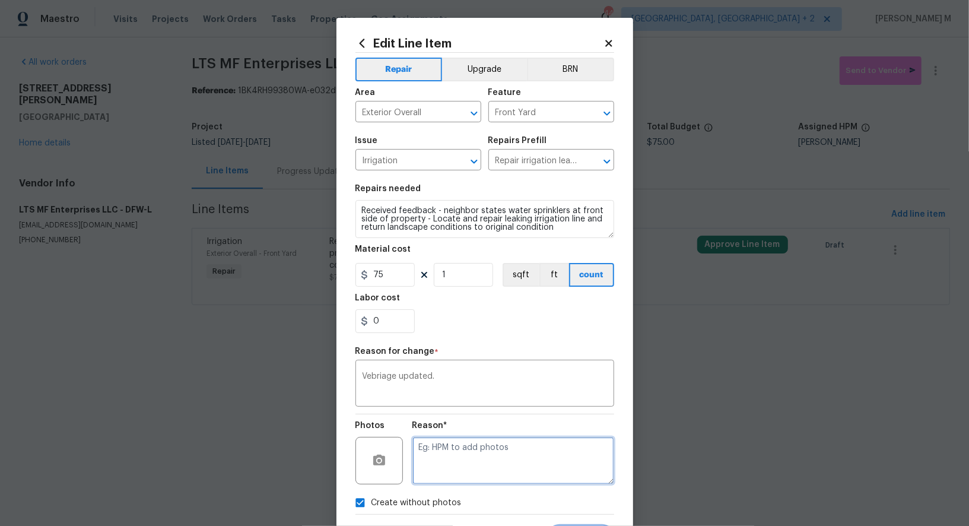
click at [467, 454] on textarea at bounding box center [513, 460] width 202 height 47
click at [584, 525] on span "Submit" at bounding box center [580, 535] width 28 height 9
click at [775, 338] on html "Maestro Visits Projects Work Orders Tasks Properties Geo Assignments 44 Albuque…" at bounding box center [484, 169] width 969 height 338
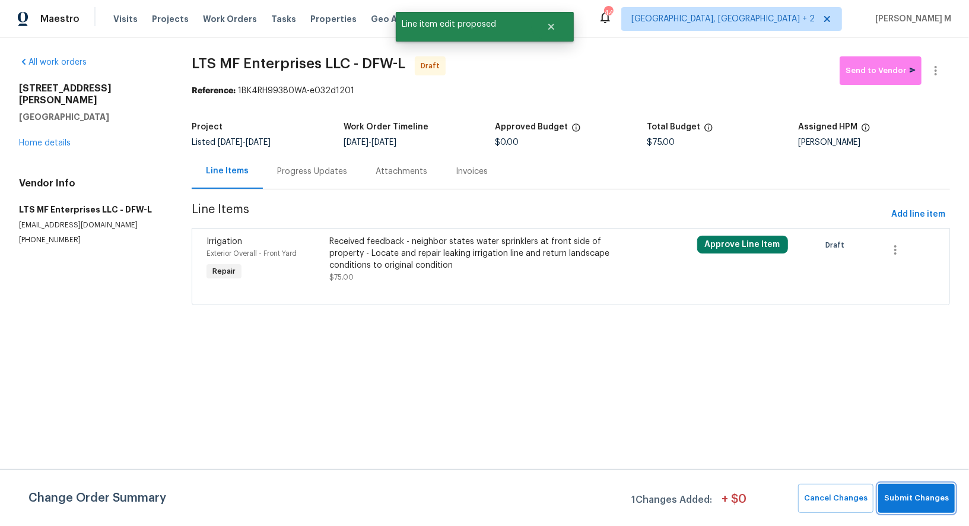
click at [928, 505] on span "Submit Changes" at bounding box center [916, 498] width 65 height 14
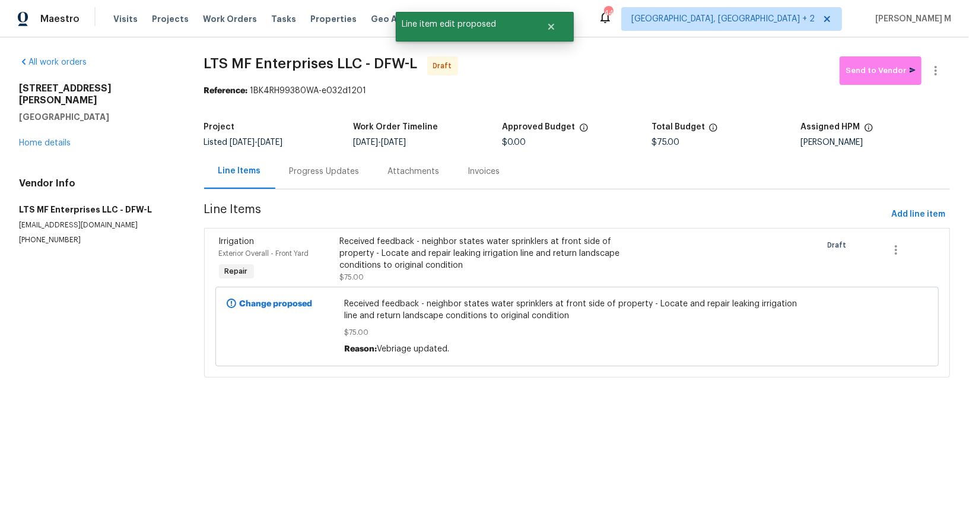
click at [317, 166] on div "Progress Updates" at bounding box center [324, 171] width 70 height 12
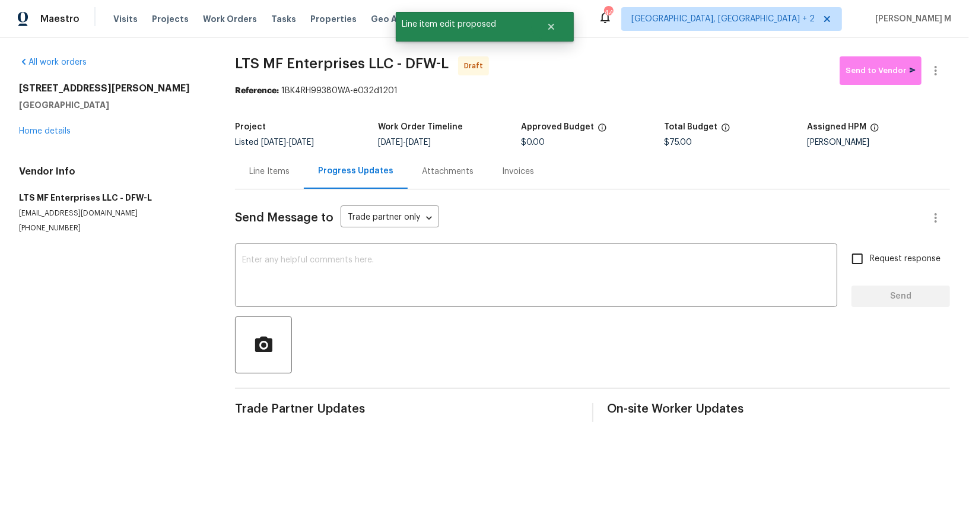
click at [877, 44] on div "All work orders 1100 Hayden Ln Savannah, TX 76227 Home details Vendor Info LTS …" at bounding box center [484, 238] width 969 height 403
click at [877, 69] on span "Send to Vendor" at bounding box center [880, 71] width 70 height 14
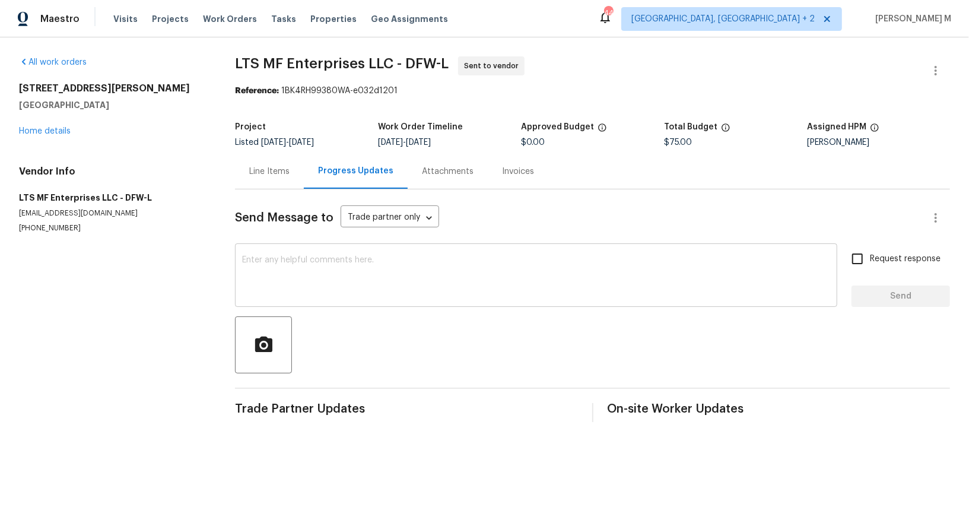
click at [396, 262] on textarea at bounding box center [536, 277] width 588 height 42
paste textarea "Hi this is [PERSON_NAME] with Opendoor. I’m confirming you received the WO for …"
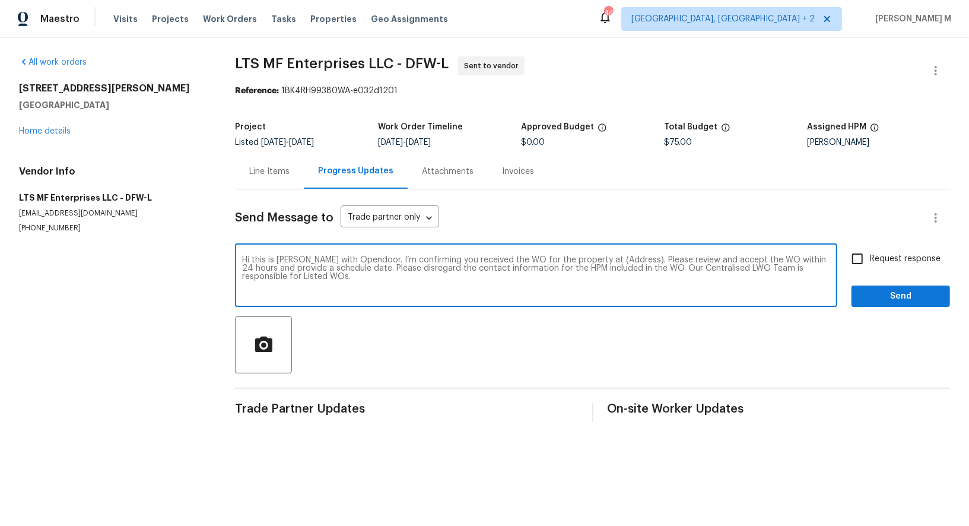
click at [594, 256] on textarea "Hi this is [PERSON_NAME] with Opendoor. I’m confirming you received the WO for …" at bounding box center [536, 277] width 588 height 42
paste textarea "1100 Hayden Ln, Savannah, TX 76227"
type textarea "Hi this is Vicky with Opendoor. I’m confirming you received the WO for the prop…"
click at [880, 253] on span "Request response" at bounding box center [905, 259] width 71 height 12
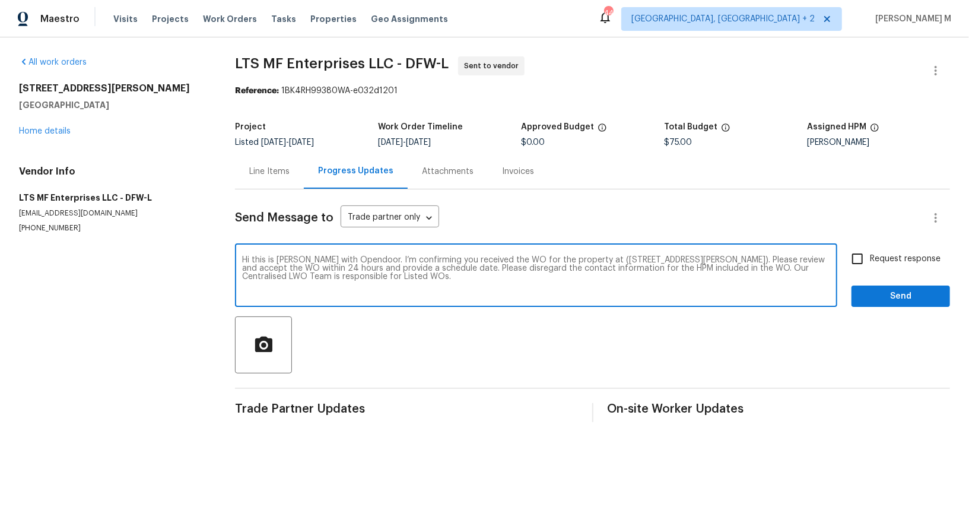
click at [870, 248] on input "Request response" at bounding box center [857, 258] width 25 height 25
checkbox input "true"
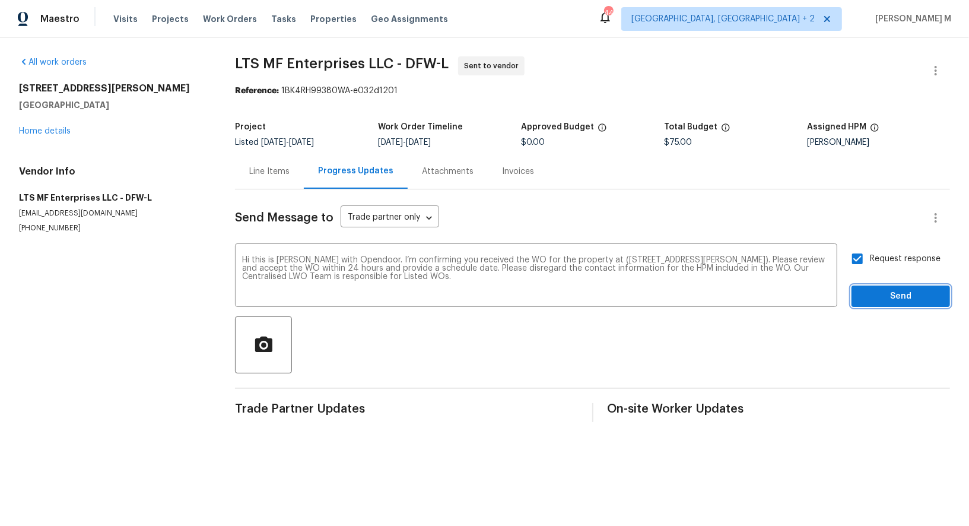
click at [884, 289] on span "Send" at bounding box center [900, 296] width 79 height 15
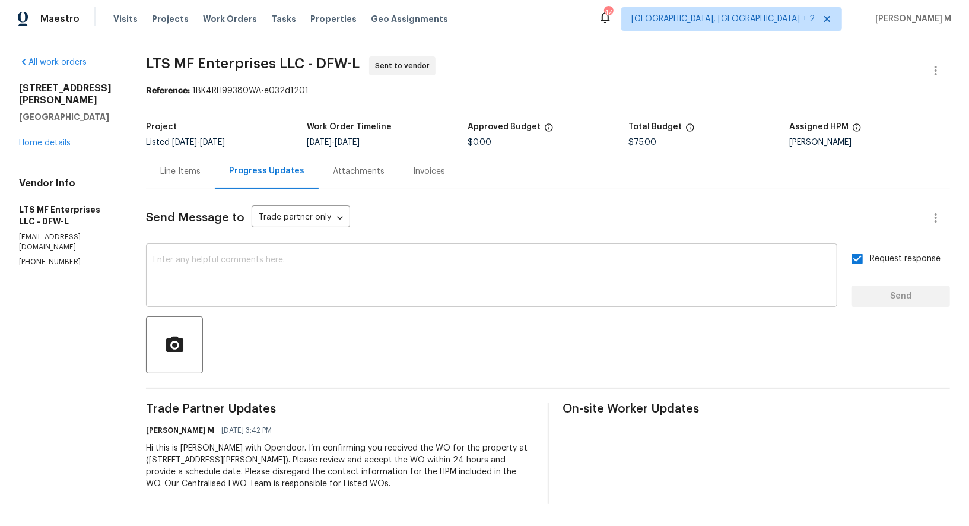
click at [454, 281] on textarea at bounding box center [491, 277] width 677 height 42
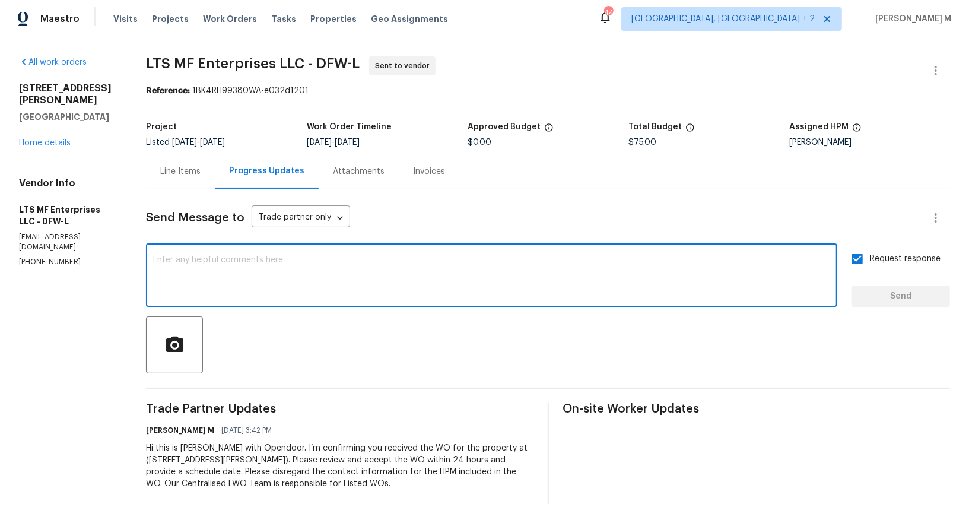
paste textarea "All Work Orders must include before-photos (both close-up and wide-angle) and a…"
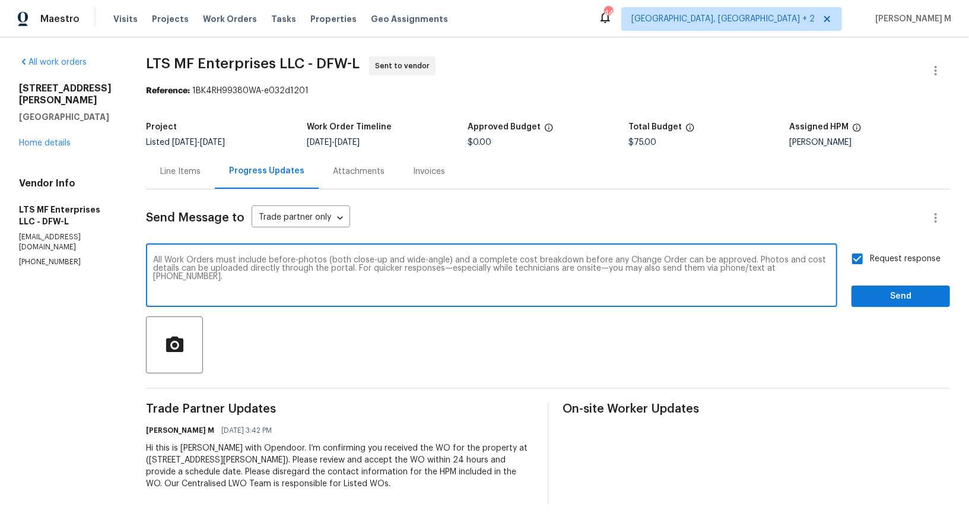
type textarea "All Work Orders must include before-photos (both close-up and wide-angle) and a…"
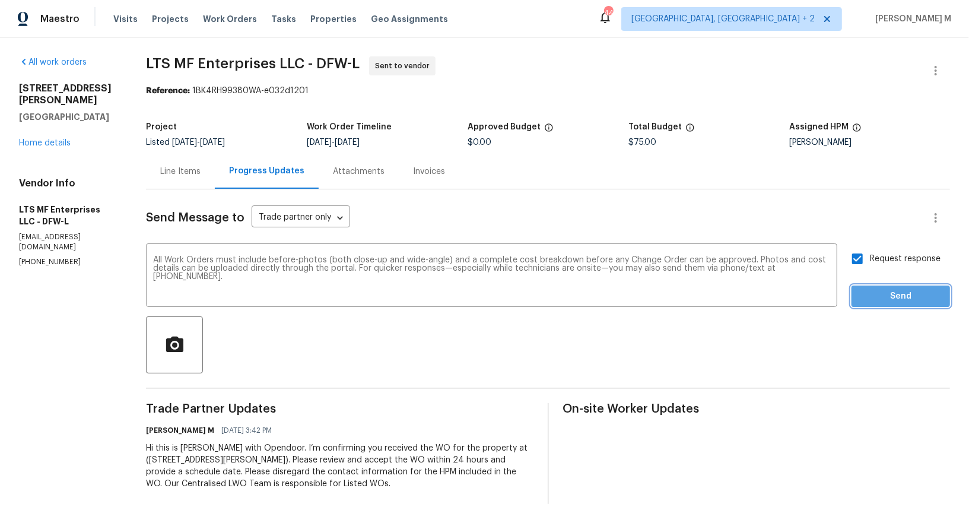
click at [910, 291] on span "Send" at bounding box center [900, 296] width 79 height 15
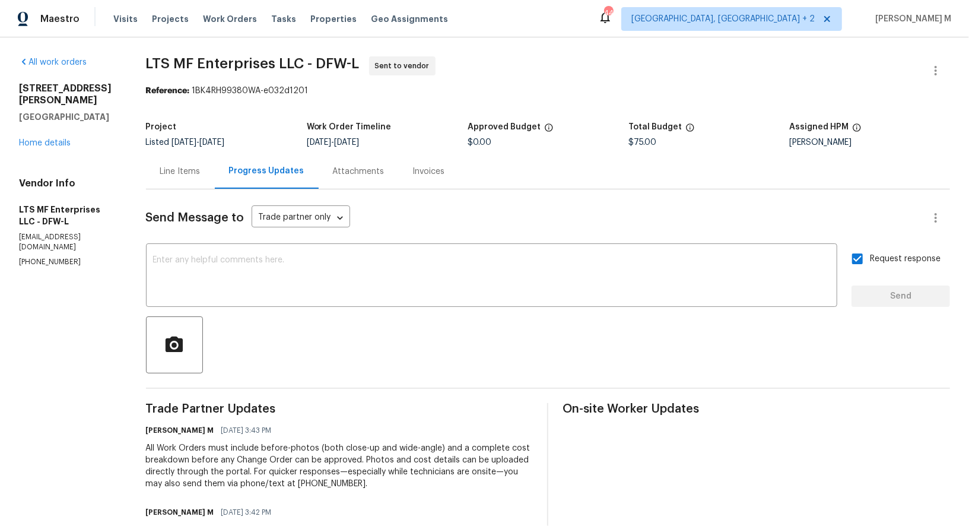
click at [395, 403] on div "Trade Partner Updates Vignesh M 09/25/2025 3:43 PM All Work Orders must include…" at bounding box center [339, 494] width 387 height 183
click at [309, 246] on div "x ​" at bounding box center [491, 276] width 691 height 60
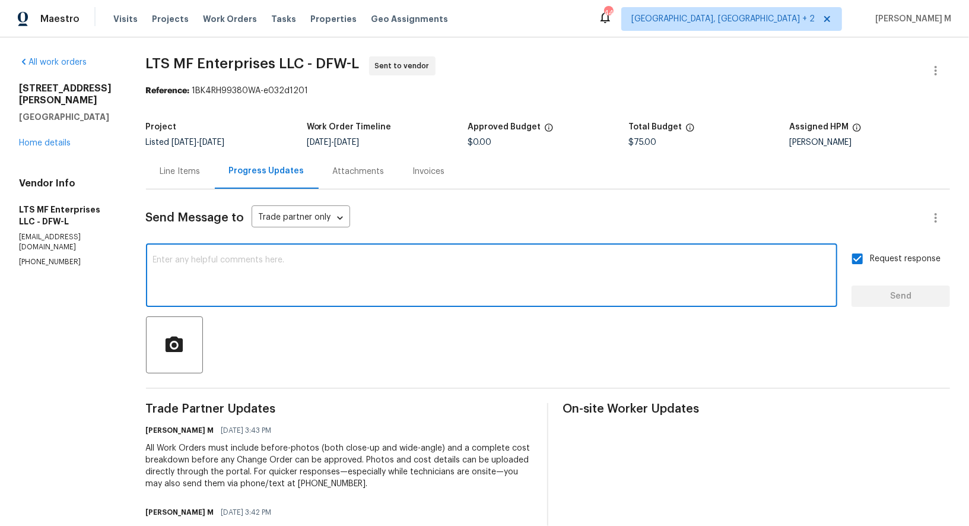
click at [305, 292] on div "x ​" at bounding box center [491, 276] width 691 height 60
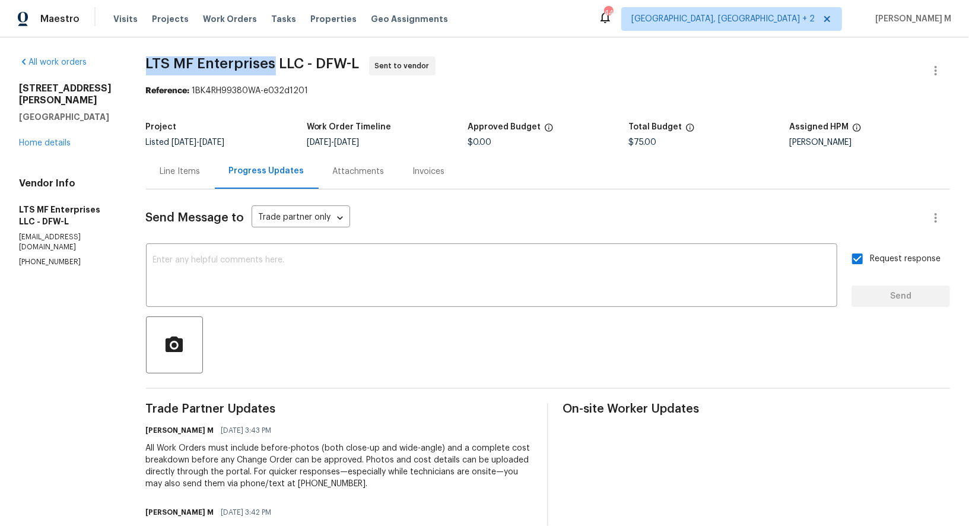
drag, startPoint x: 143, startPoint y: 60, endPoint x: 267, endPoint y: 60, distance: 124.0
click at [267, 60] on div "All work orders 1100 Hayden Ln Savannah, TX 76227 Home details Vendor Info LTS …" at bounding box center [484, 320] width 969 height 567
copy span "LTS MF Enterprises"
click at [188, 157] on div "Line Items" at bounding box center [180, 171] width 69 height 35
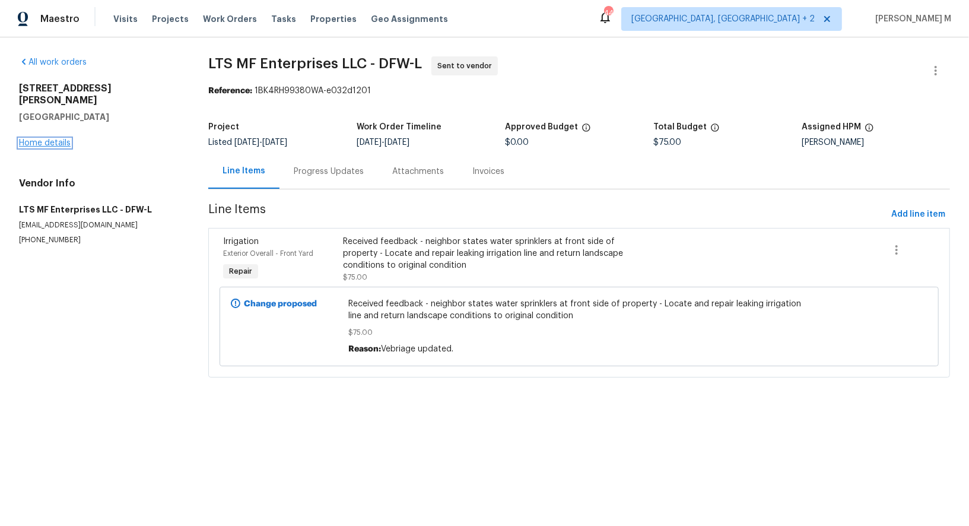
click at [56, 139] on link "Home details" at bounding box center [45, 143] width 52 height 8
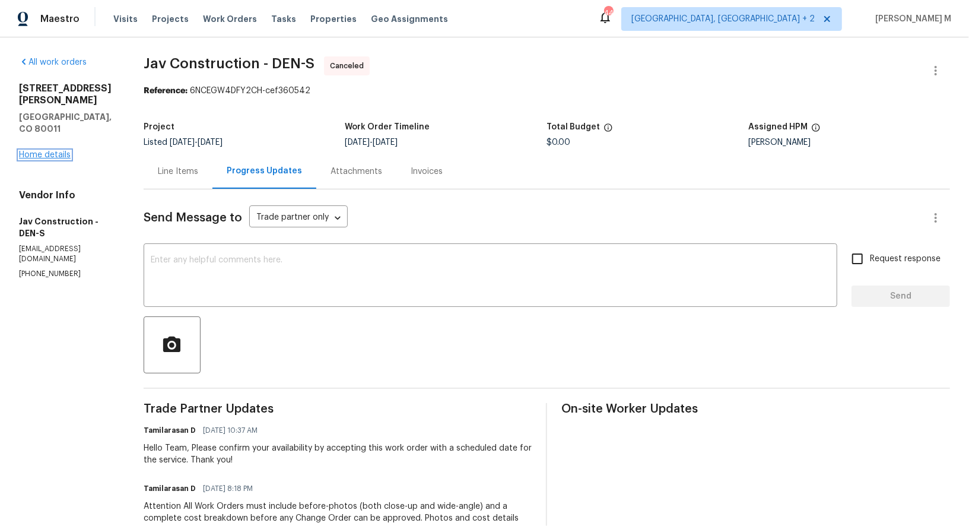
click at [53, 151] on link "Home details" at bounding box center [45, 155] width 52 height 8
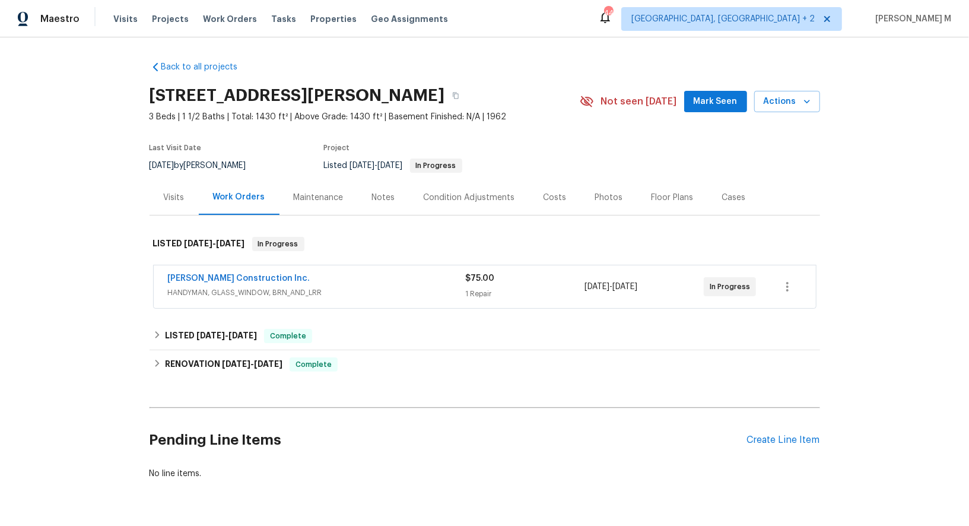
click at [214, 288] on span "HANDYMAN, GLASS_WINDOW, BRN_AND_LRR" at bounding box center [317, 292] width 298 height 12
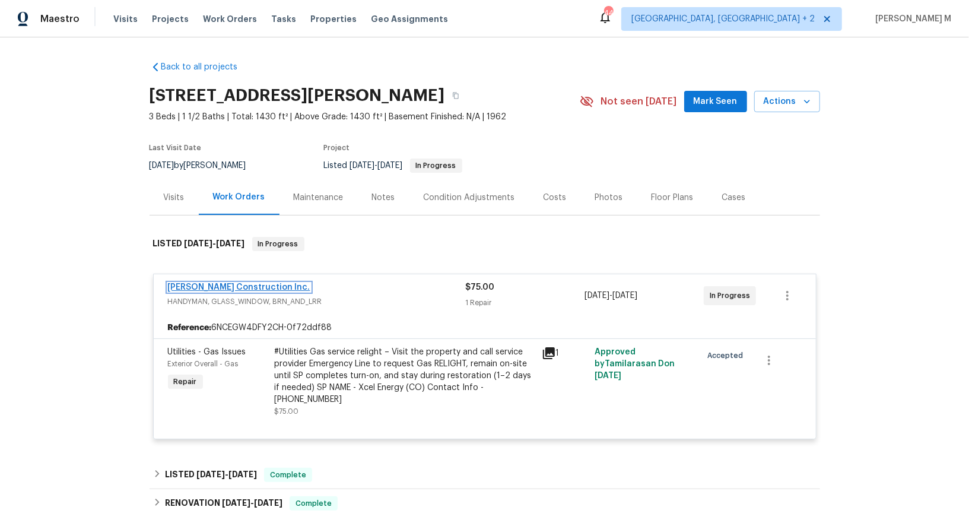
click at [226, 283] on link "[PERSON_NAME] Construction Inc." at bounding box center [239, 287] width 142 height 8
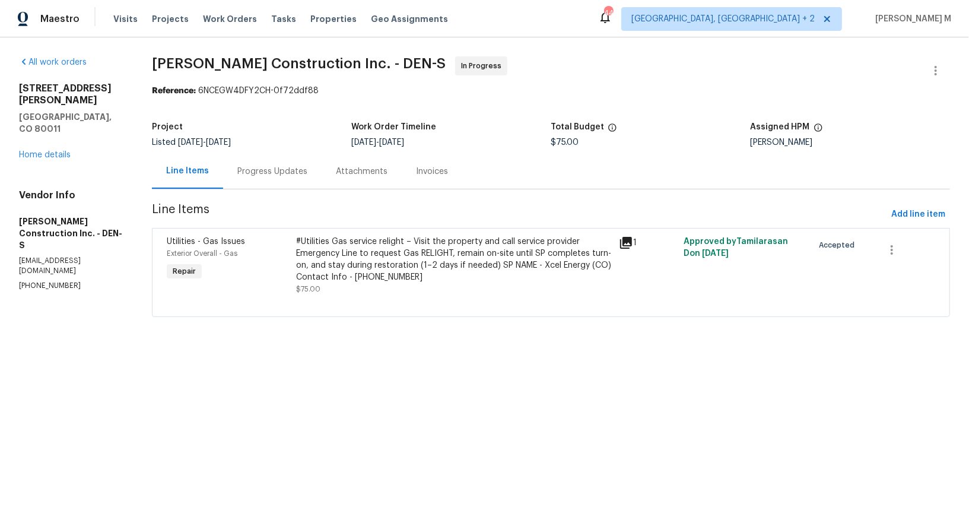
click at [254, 178] on div "Progress Updates" at bounding box center [272, 171] width 98 height 35
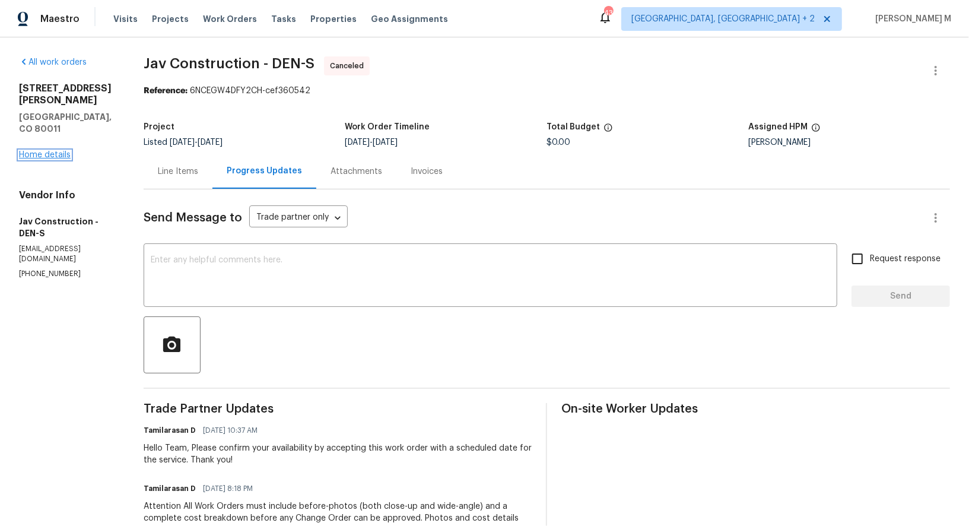
click at [48, 151] on link "Home details" at bounding box center [45, 155] width 52 height 8
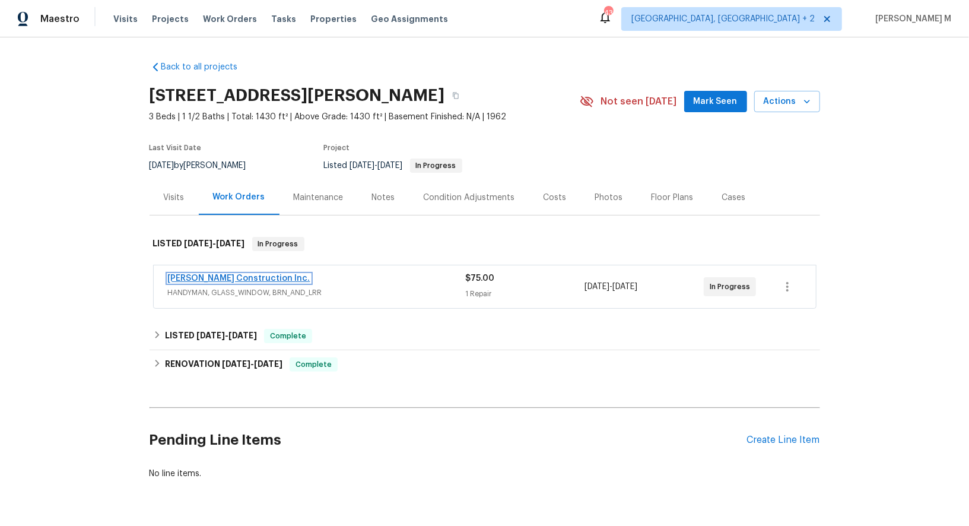
click at [221, 274] on link "Hanson Construction Inc." at bounding box center [239, 278] width 142 height 8
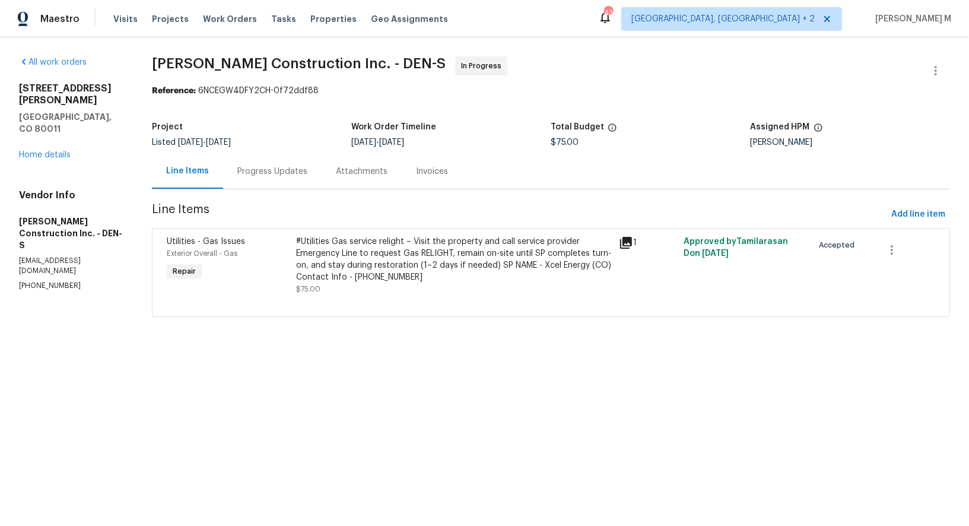
click at [278, 165] on div "Progress Updates" at bounding box center [272, 171] width 70 height 12
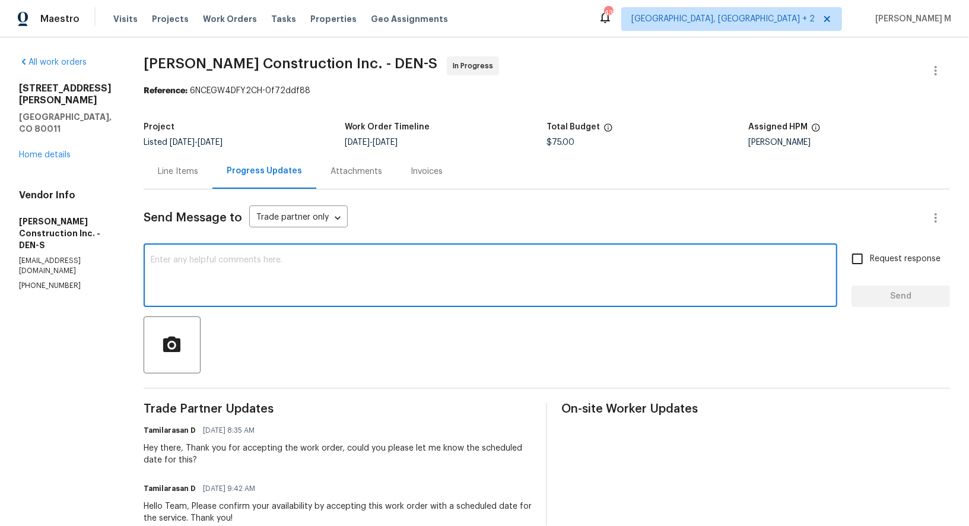
click at [330, 279] on textarea at bounding box center [490, 277] width 679 height 42
click at [277, 268] on textarea at bounding box center [490, 277] width 679 height 42
click at [373, 269] on textarea at bounding box center [490, 277] width 679 height 42
paste textarea "this one’s already been delayed and I haven’t seen a response yet. Can you let …"
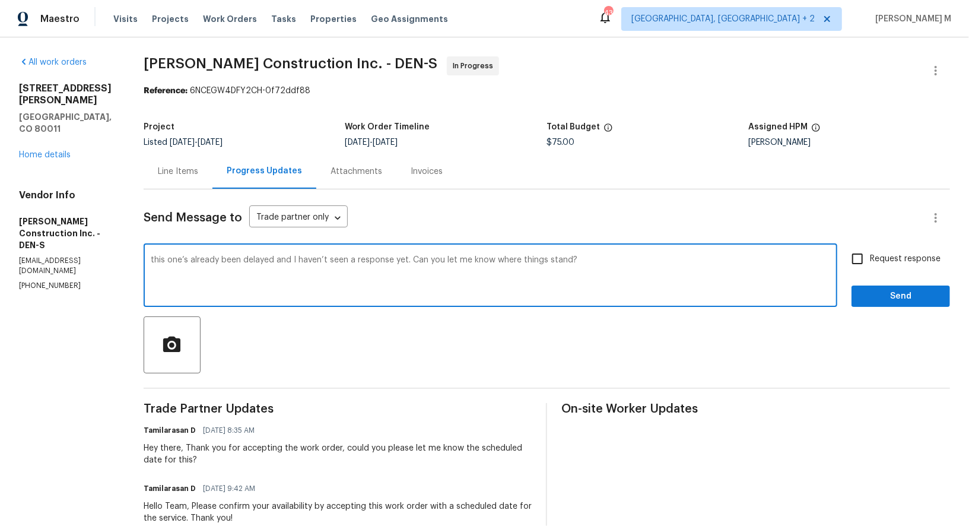
click at [154, 256] on textarea "this one’s already been delayed and I haven’t seen a response yet. Can you let …" at bounding box center [490, 277] width 679 height 42
type textarea "This one’s already been delayed and I haven’t seen a response yet. Can you let …"
click at [612, 259] on textarea "This one’s already been delayed and I haven’t seen a response yet. Can you let …" at bounding box center [490, 277] width 679 height 42
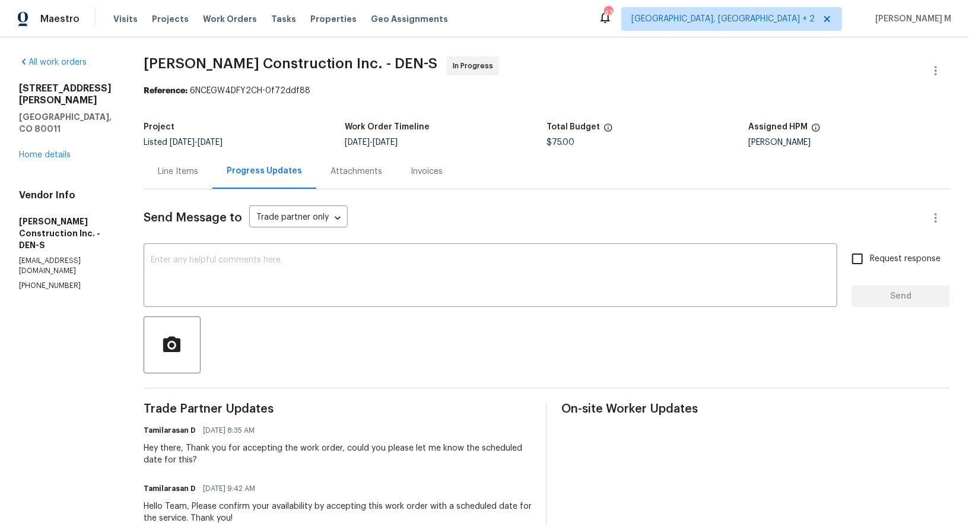
click at [155, 170] on div "Line Items" at bounding box center [178, 171] width 69 height 35
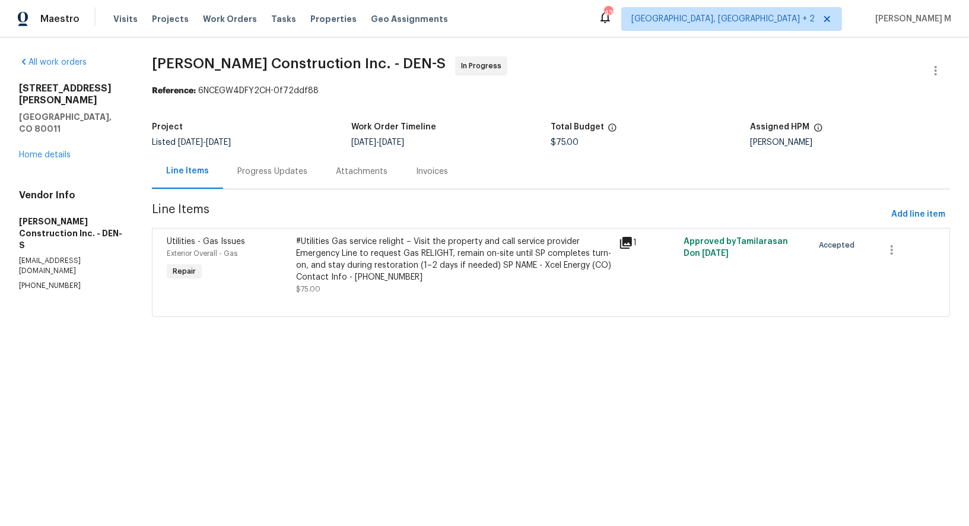
click at [266, 170] on div "Progress Updates" at bounding box center [272, 171] width 70 height 12
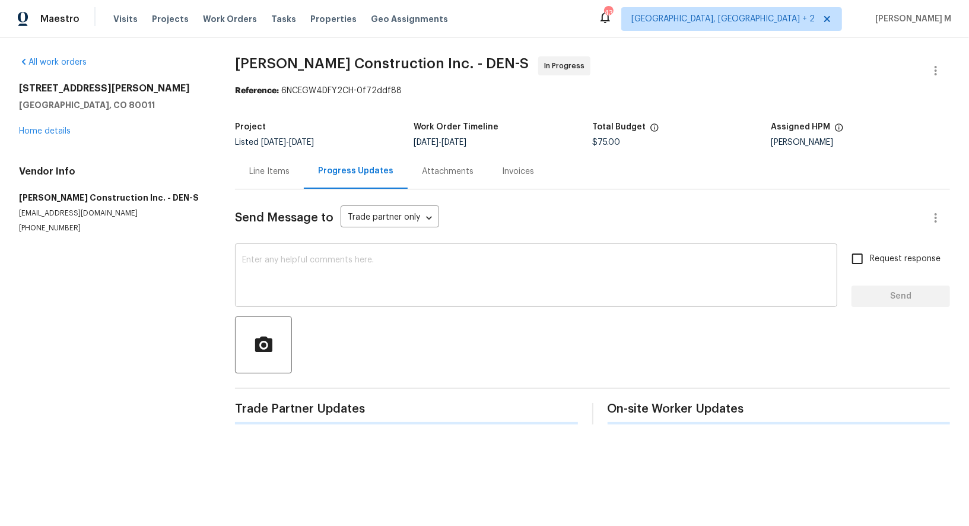
click at [285, 285] on textarea at bounding box center [536, 277] width 588 height 42
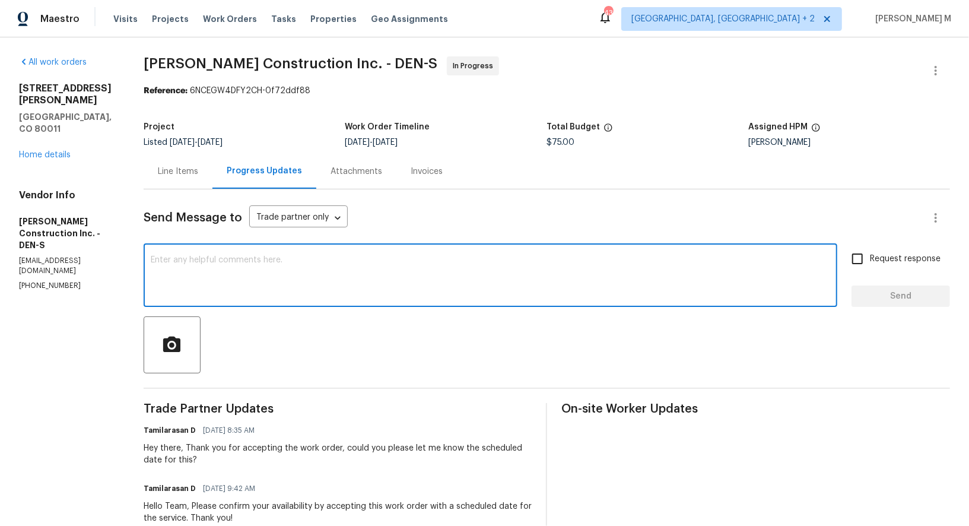
paste textarea "This one’s already been delayed and I haven’t seen a response yet. Can you let …"
type textarea "This one’s already been delayed and I haven’t seen a response yet. Can you let …"
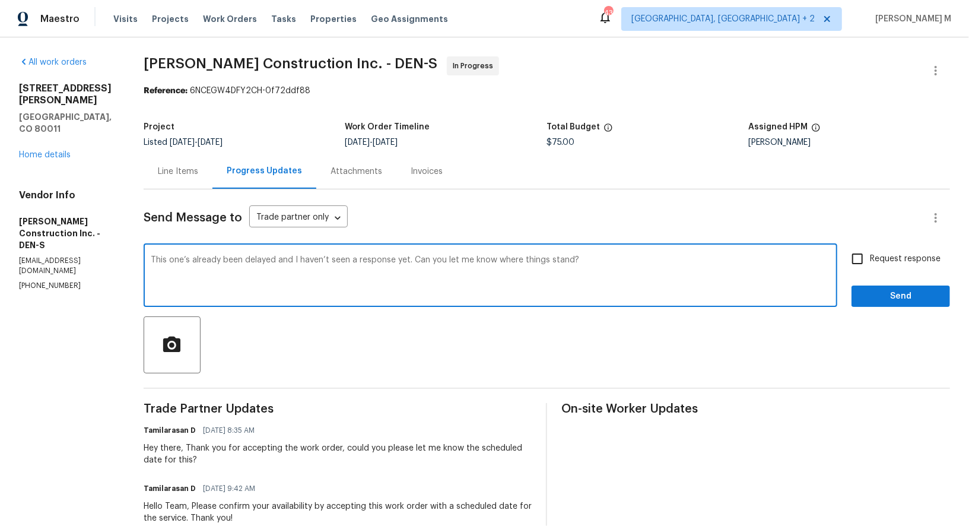
click at [413, 256] on textarea "This one’s already been delayed and I haven’t seen a response yet. Can you let …" at bounding box center [490, 277] width 679 height 42
type textarea "Team, when yo"
type textarea "team, are you gonna sur eyou gonna take this up, it been already delayig apprci…"
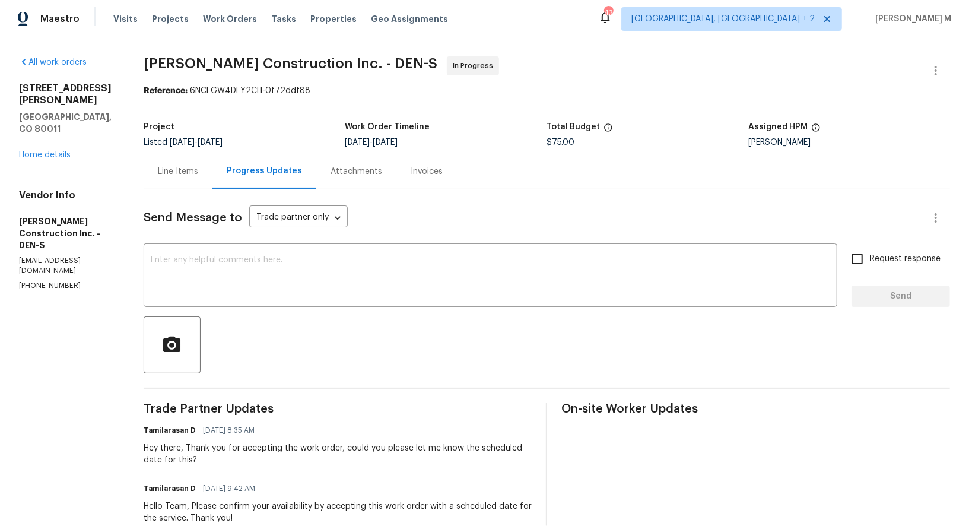
click at [298, 316] on div at bounding box center [547, 344] width 806 height 57
paste textarea "are you sure you’re taking this up? It’s already been delayed, really appreciat…"
click at [282, 284] on textarea at bounding box center [490, 277] width 679 height 42
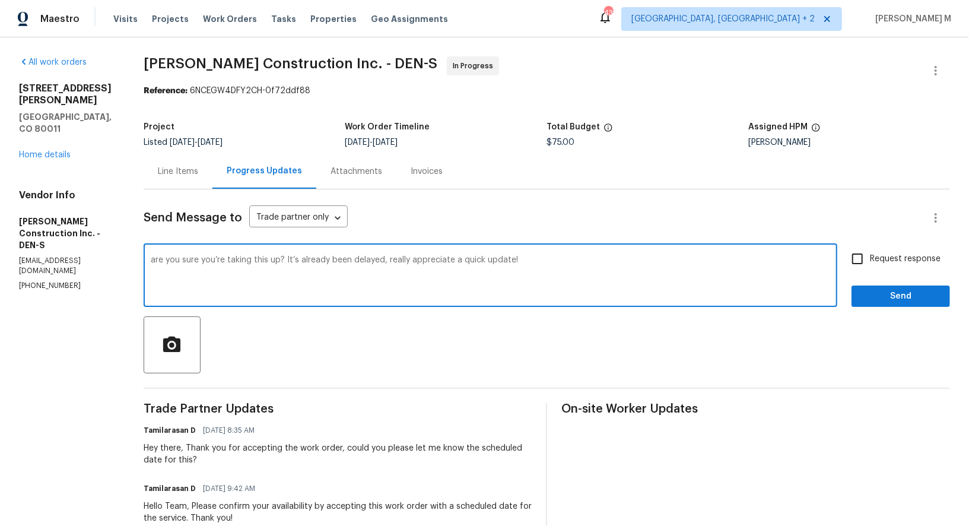
click at [152, 256] on textarea "are you sure you’re taking this up? It’s already been delayed, really appreciat…" at bounding box center [490, 277] width 679 height 42
click at [155, 256] on textarea "hey there, are you sure you’re taking this up? It’s already been delayed, reall…" at bounding box center [490, 277] width 679 height 42
click at [414, 256] on textarea "Hey there, are you sure you’re taking this up? It’s already been delayed, reall…" at bounding box center [490, 277] width 679 height 42
click at [332, 272] on textarea "Hey there, are you sure you’re taking this up? It’s already been delayed, reall…" at bounding box center [490, 277] width 679 height 42
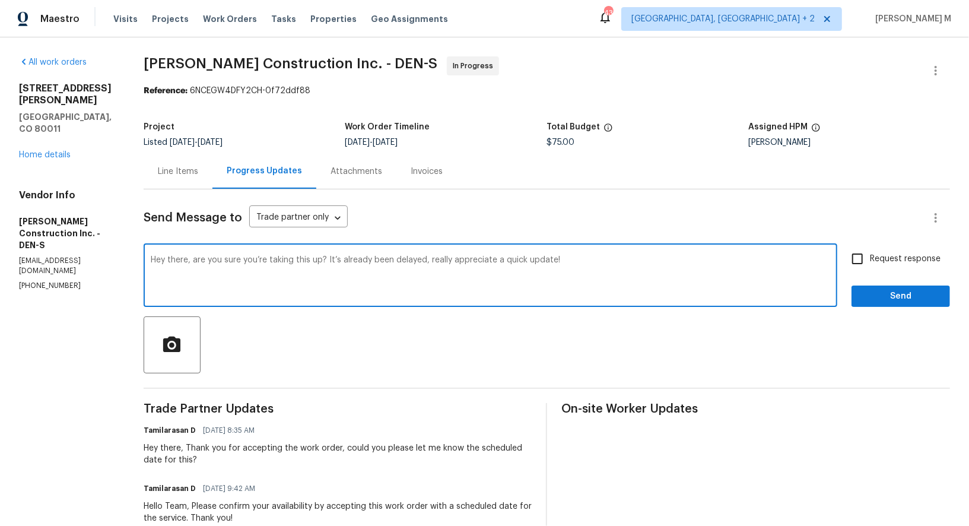
click at [596, 258] on textarea "Hey there, are you sure you’re taking this up? It’s already been delayed, reall…" at bounding box center [490, 277] width 679 height 42
type textarea "Hey there, are you sure you’re taking this up? It’s already been delayed, reall…"
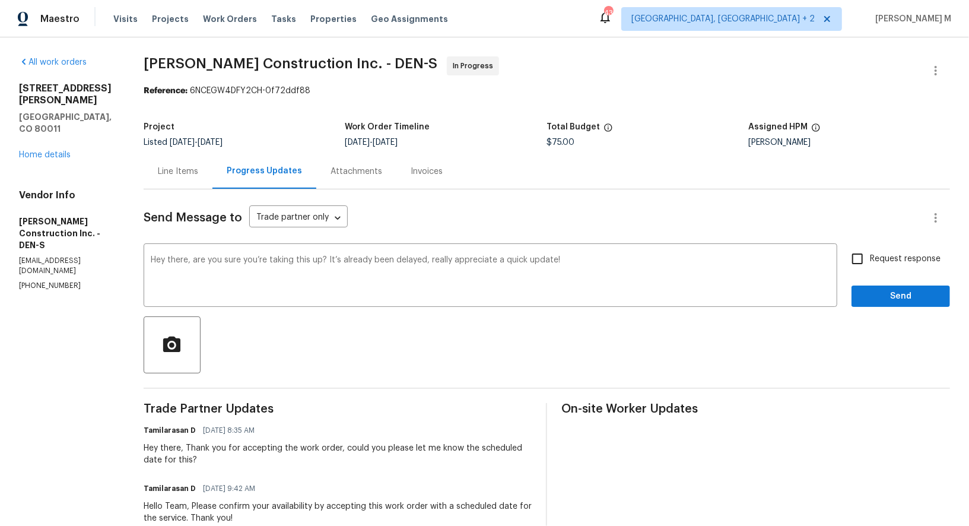
click at [888, 253] on span "Request response" at bounding box center [905, 259] width 71 height 12
click at [870, 252] on input "Request response" at bounding box center [857, 258] width 25 height 25
checkbox input "true"
click at [884, 270] on div "Request response Send" at bounding box center [900, 276] width 98 height 60
click at [884, 289] on span "Send" at bounding box center [900, 296] width 79 height 15
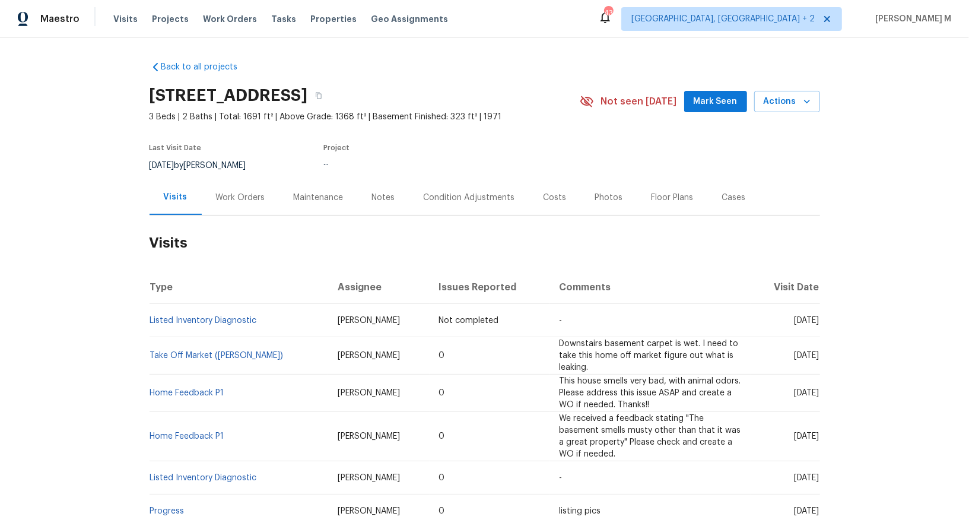
click at [230, 194] on div "Work Orders" at bounding box center [240, 198] width 49 height 12
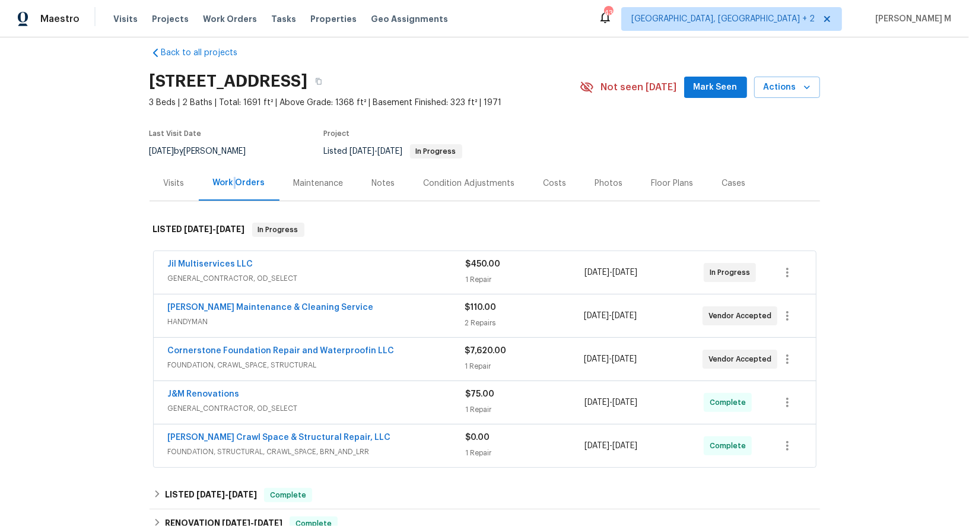
scroll to position [27, 0]
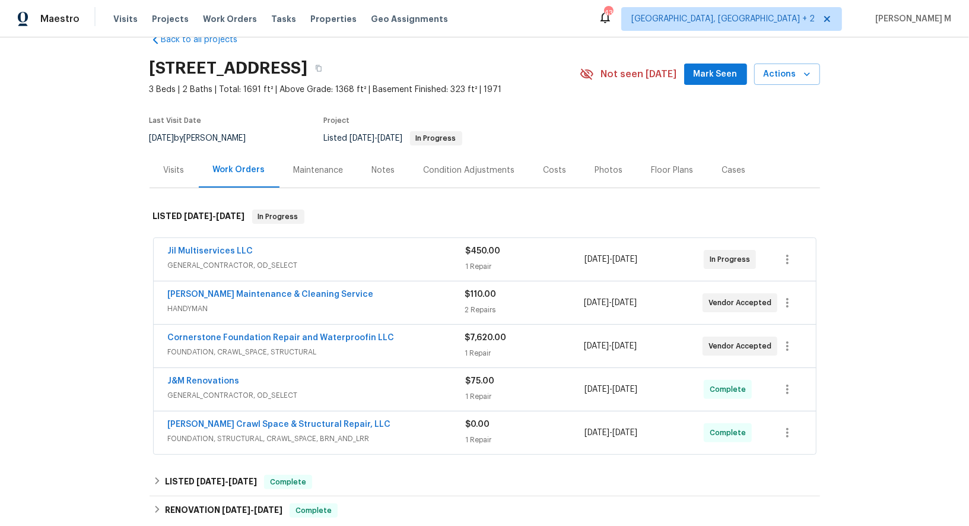
click at [228, 262] on span "GENERAL_CONTRACTOR, OD_SELECT" at bounding box center [317, 265] width 298 height 12
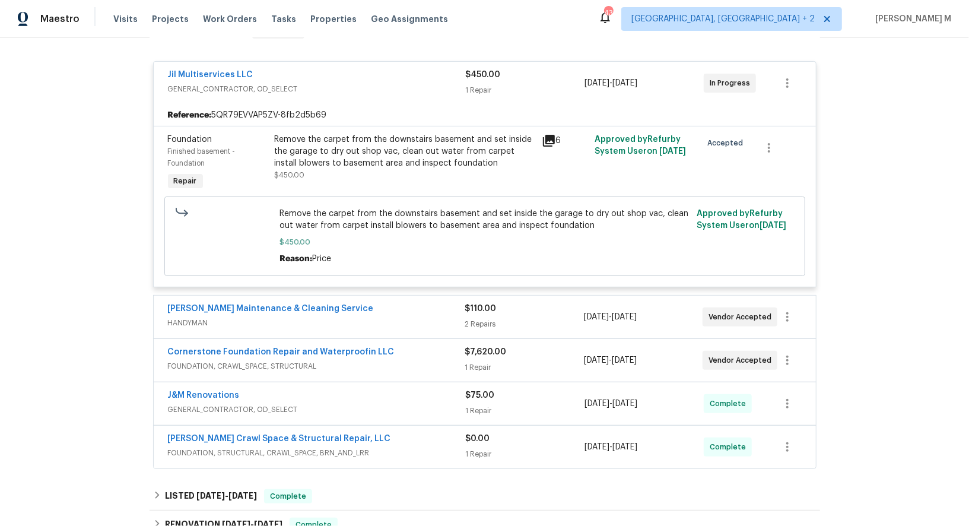
scroll to position [217, 0]
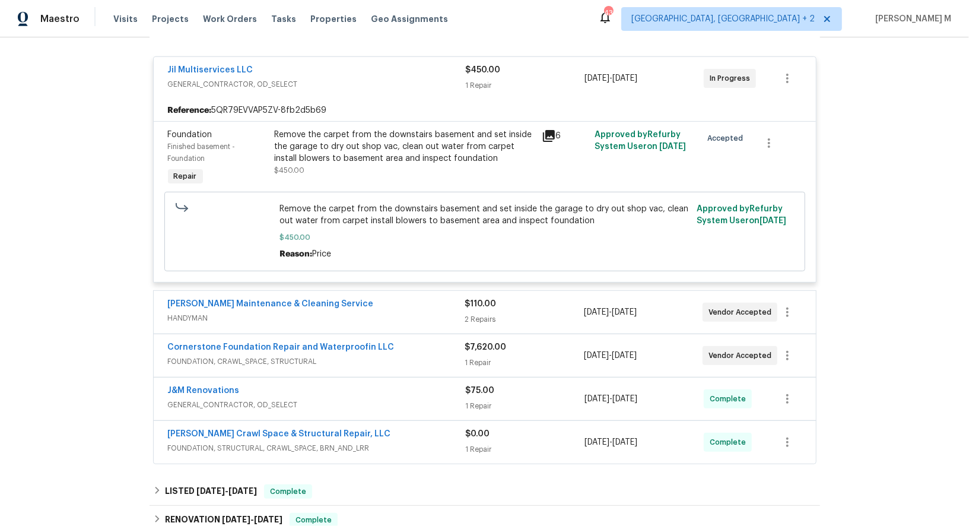
click at [257, 312] on span "HANDYMAN" at bounding box center [316, 318] width 297 height 12
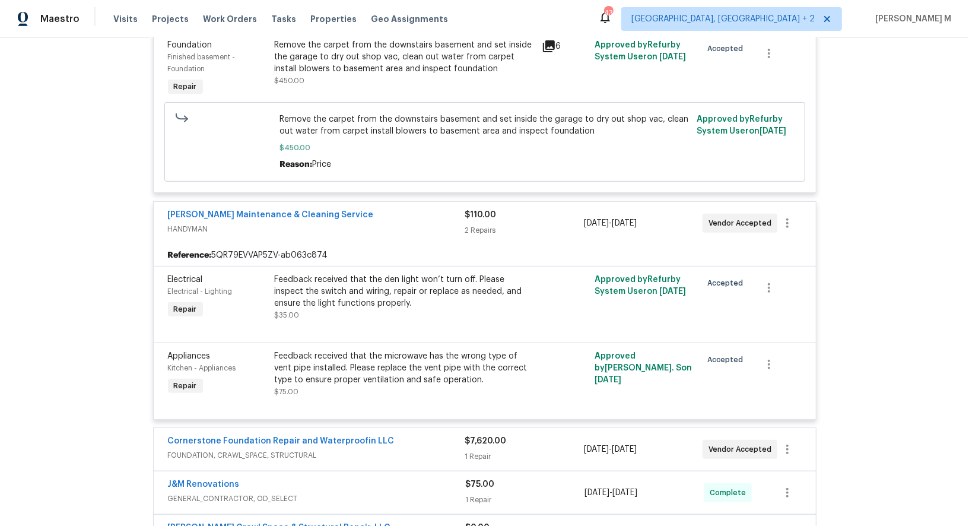
scroll to position [332, 0]
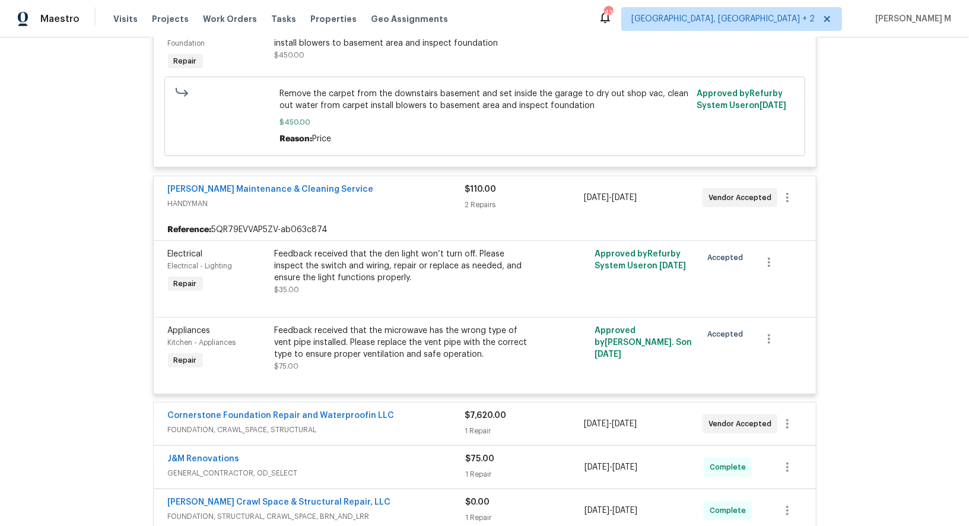
click at [266, 423] on span "FOUNDATION, CRAWL_SPACE, STRUCTURAL" at bounding box center [316, 429] width 297 height 12
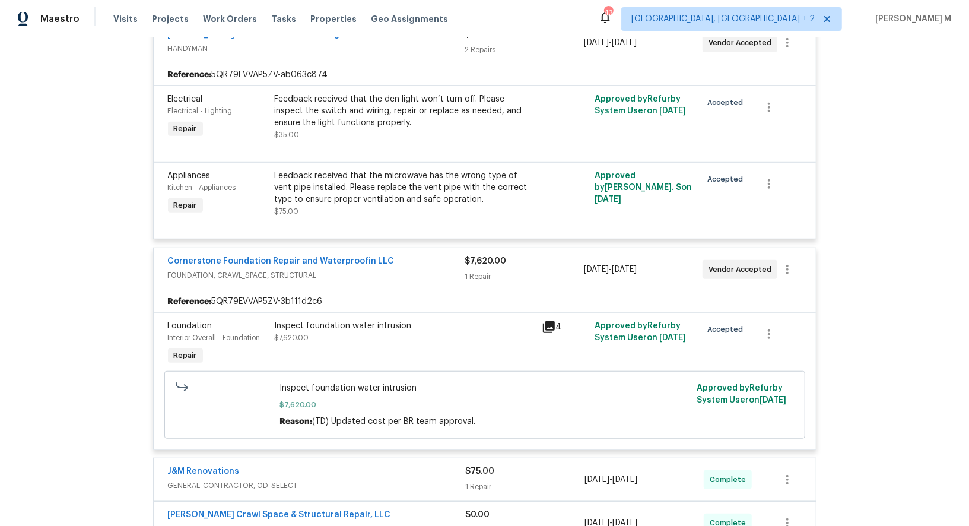
scroll to position [492, 0]
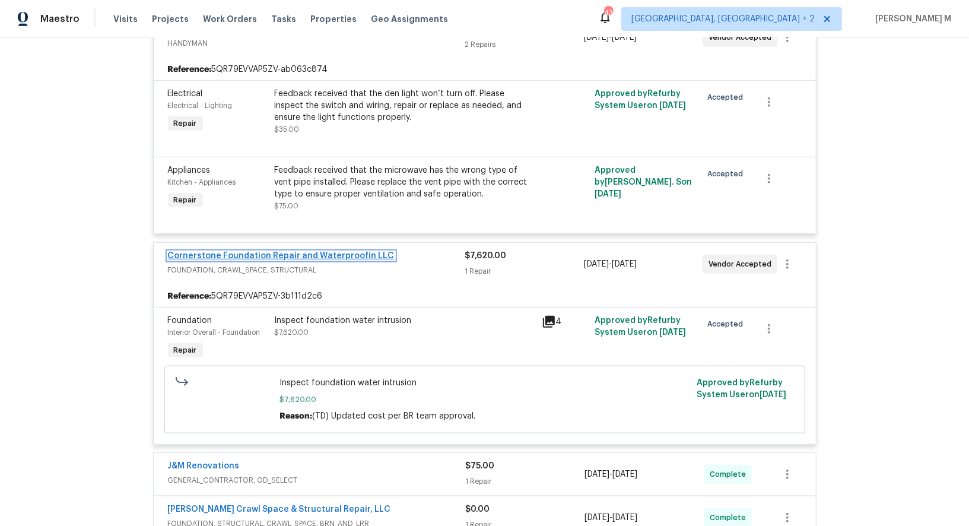
click at [282, 251] on link "Cornerstone Foundation Repair and Waterproofin LLC" at bounding box center [281, 255] width 227 height 8
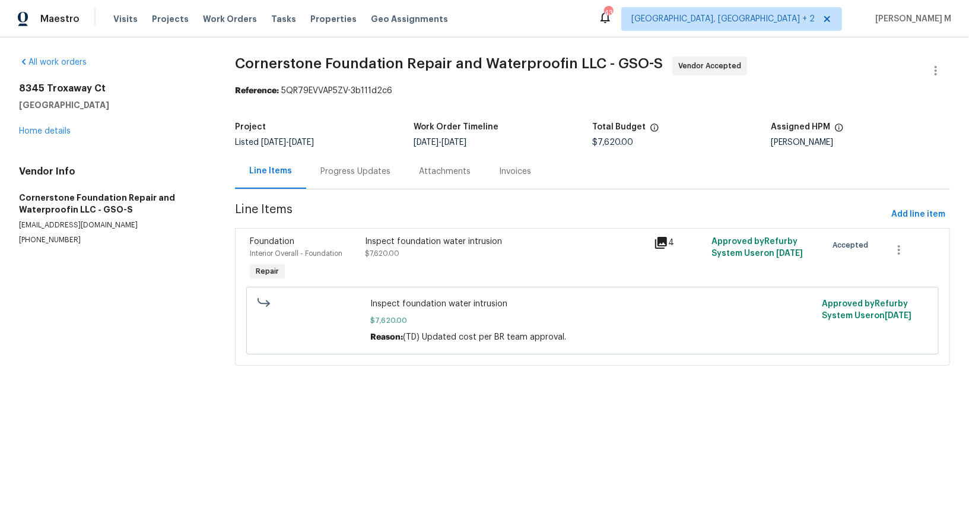
click at [348, 173] on div "Progress Updates" at bounding box center [355, 171] width 98 height 35
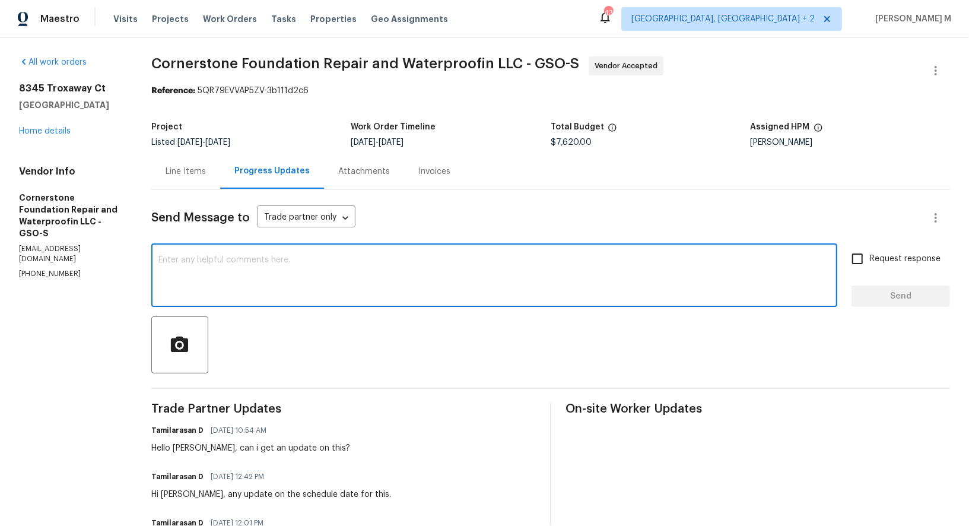
click at [246, 266] on textarea at bounding box center [493, 277] width 671 height 42
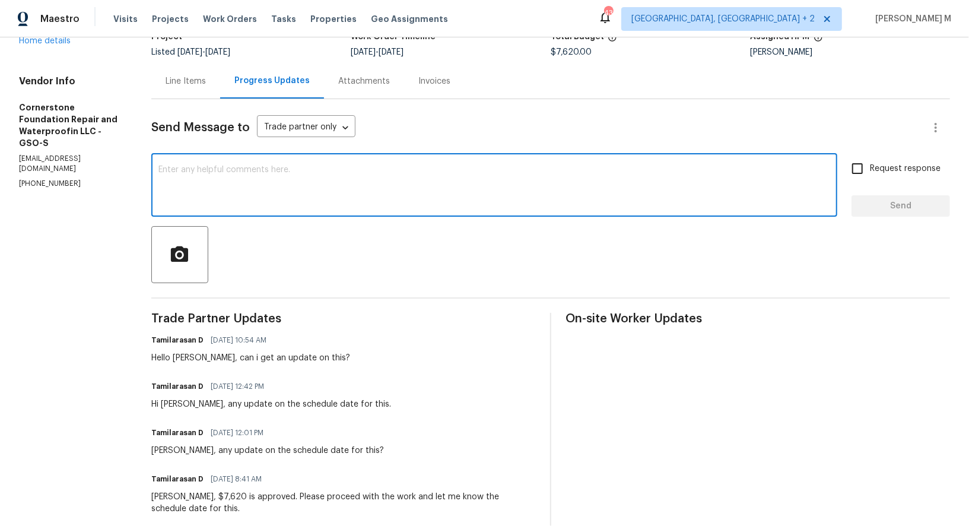
scroll to position [109, 0]
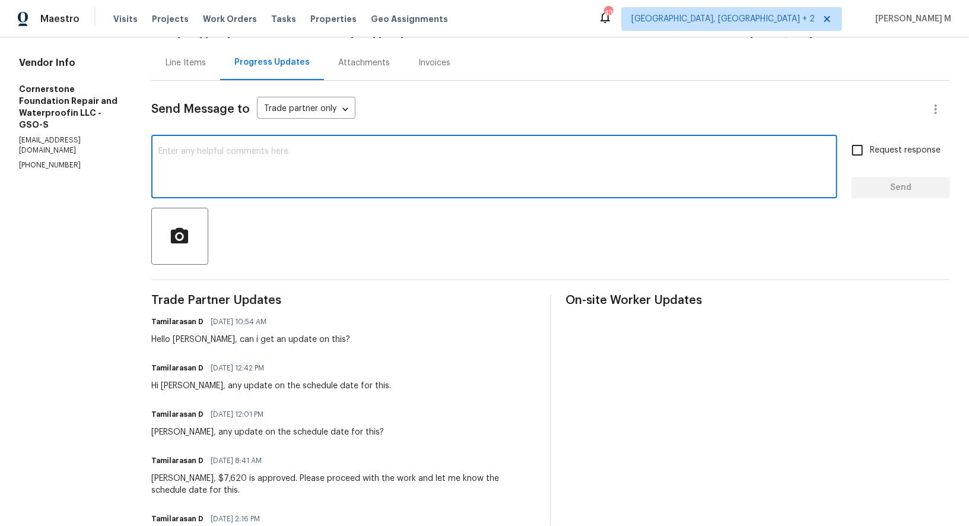
click at [184, 333] on div "Hello [PERSON_NAME], can i get an update on this?" at bounding box center [250, 339] width 199 height 12
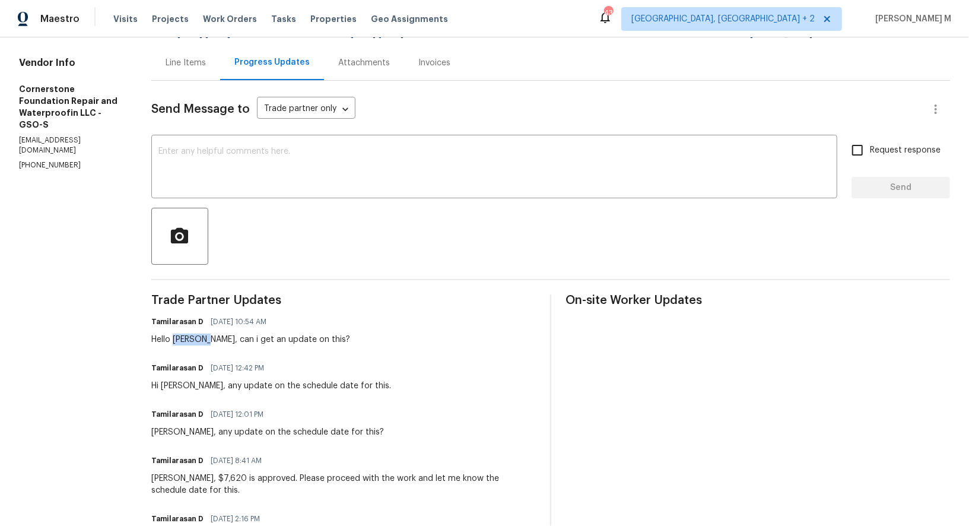
click at [184, 333] on div "Hello [PERSON_NAME], can i get an update on this?" at bounding box center [250, 339] width 199 height 12
copy div "[PERSON_NAME]"
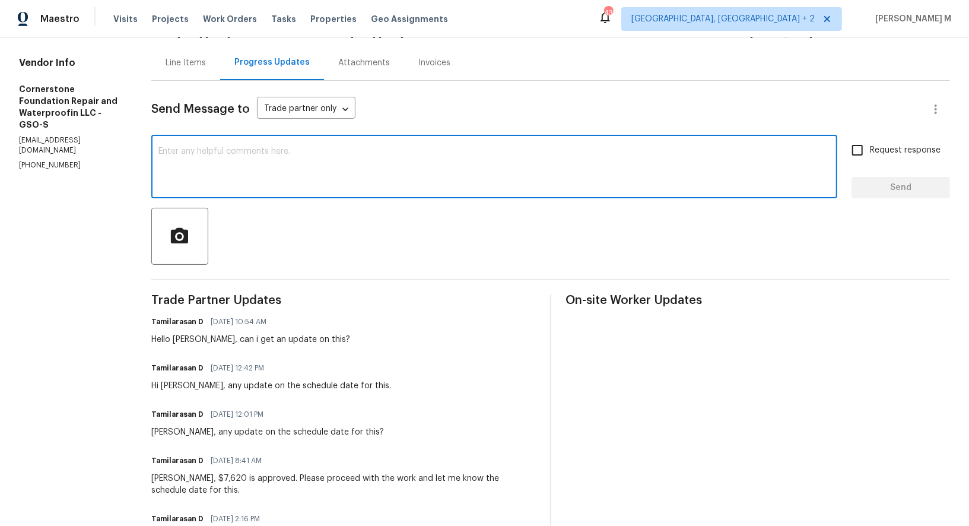
click at [276, 164] on textarea at bounding box center [493, 168] width 671 height 42
paste textarea "[PERSON_NAME]"
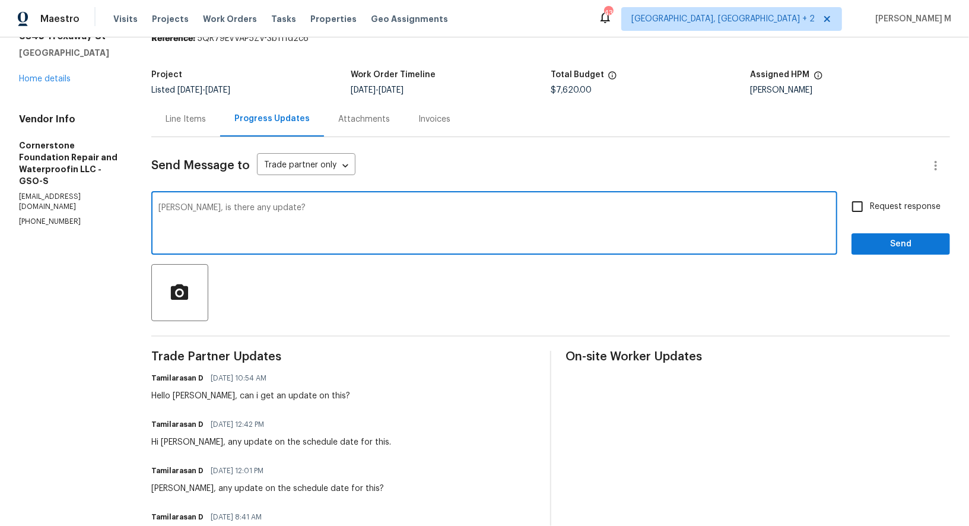
scroll to position [0, 0]
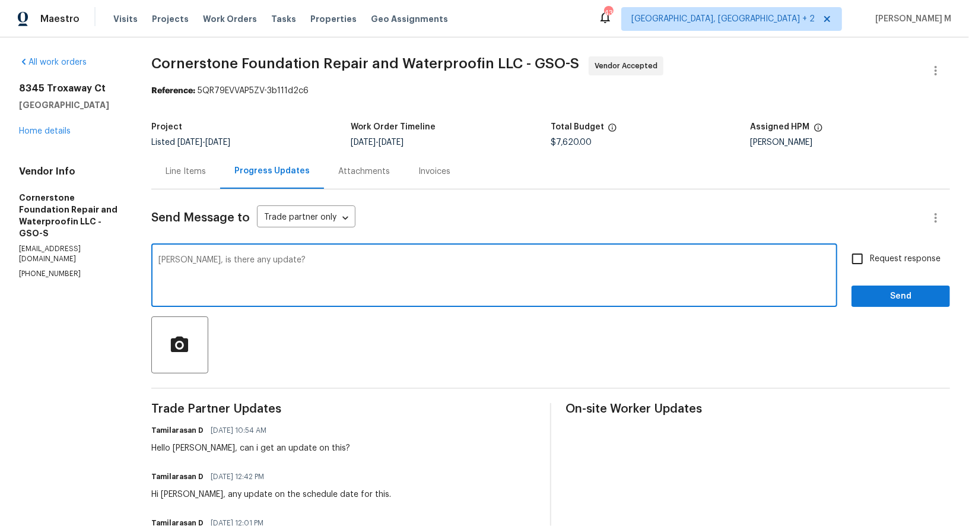
type textarea "[PERSON_NAME], is there any update?"
click at [897, 253] on span "Request response" at bounding box center [905, 259] width 71 height 12
click at [870, 251] on input "Request response" at bounding box center [857, 258] width 25 height 25
checkbox input "true"
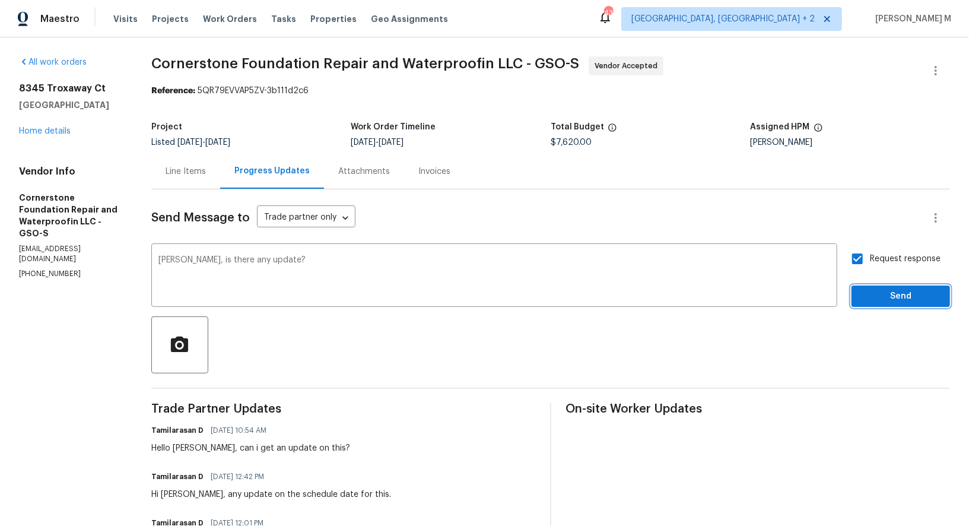
click at [894, 289] on span "Send" at bounding box center [900, 296] width 79 height 15
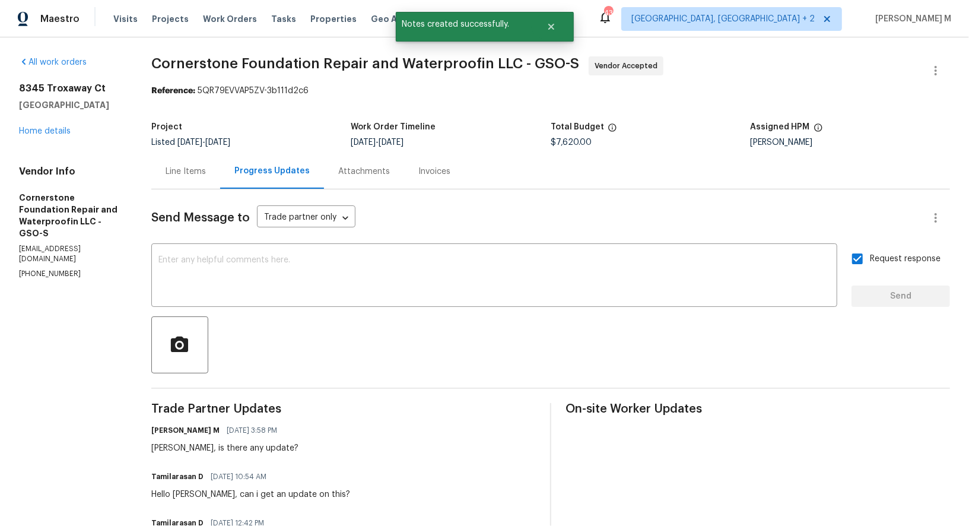
click at [27, 122] on div "[STREET_ADDRESS] Home details" at bounding box center [71, 109] width 104 height 55
click at [27, 128] on link "Home details" at bounding box center [45, 131] width 52 height 8
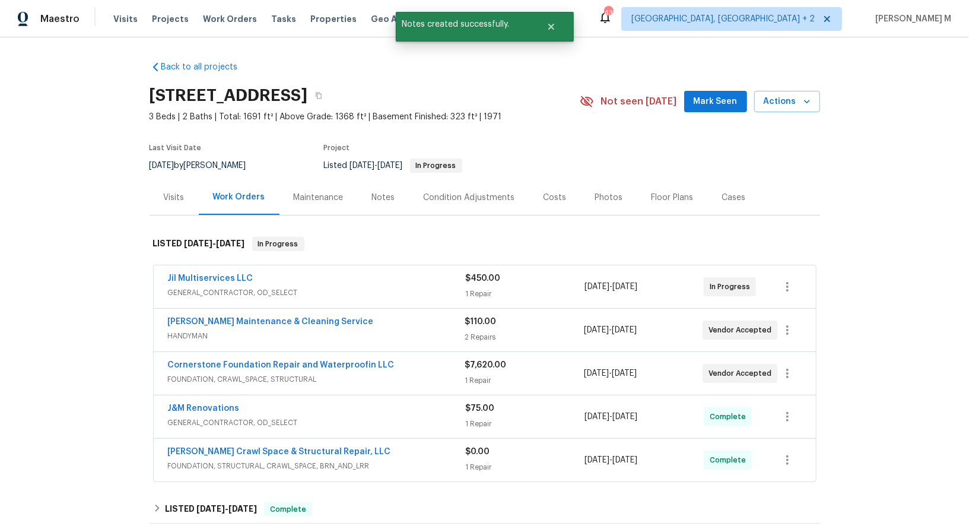
click at [198, 330] on span "HANDYMAN" at bounding box center [316, 336] width 297 height 12
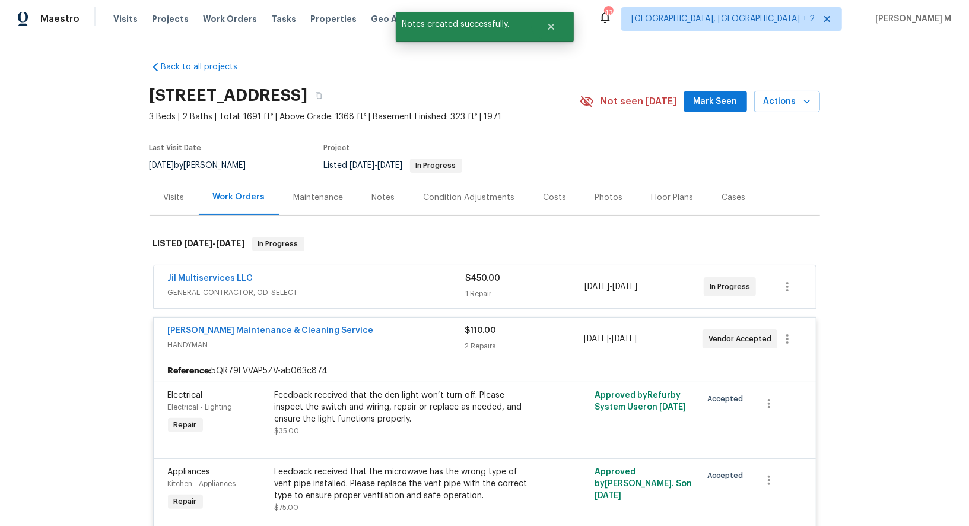
scroll to position [85, 0]
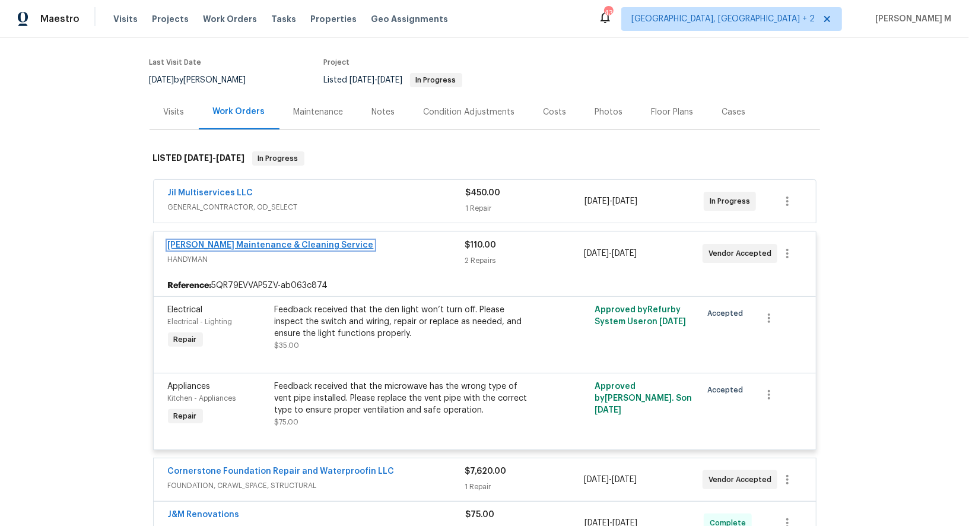
click at [252, 241] on link "[PERSON_NAME] Maintenance & Cleaning Service" at bounding box center [271, 245] width 206 height 8
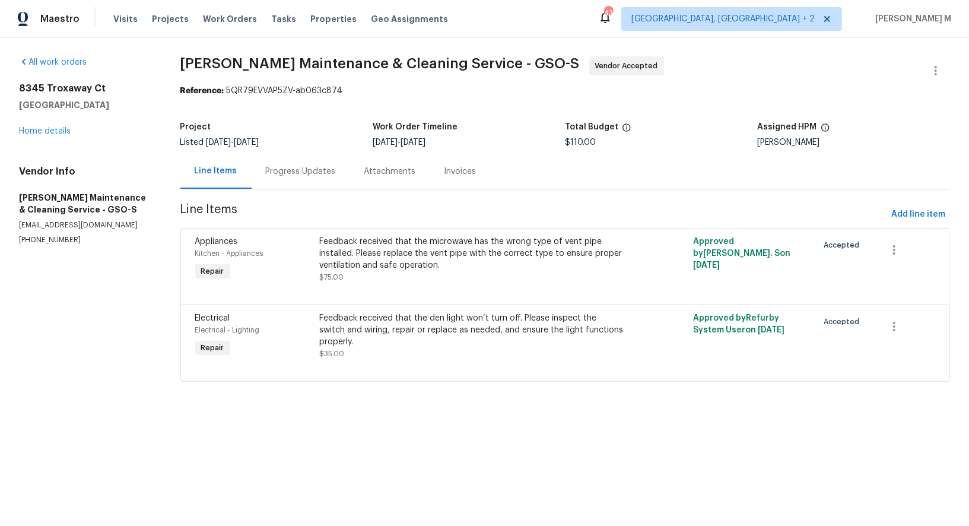
click at [321, 165] on div "Progress Updates" at bounding box center [301, 171] width 70 height 12
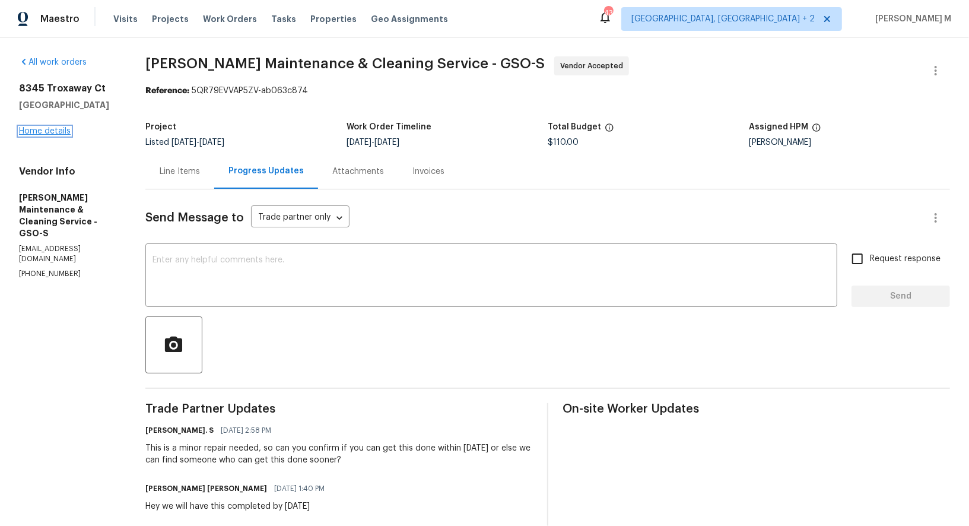
click at [52, 128] on link "Home details" at bounding box center [45, 131] width 52 height 8
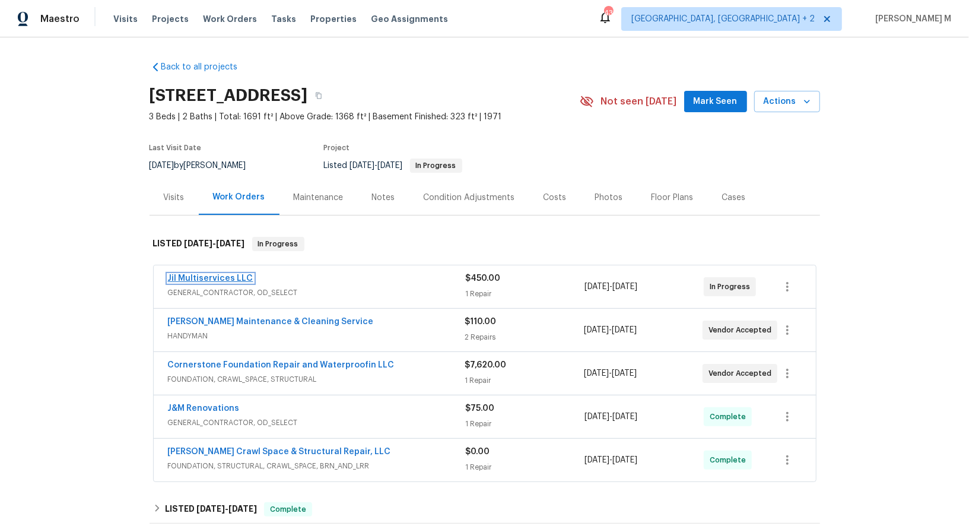
click at [217, 274] on link "Jil Multiservices LLC" at bounding box center [210, 278] width 85 height 8
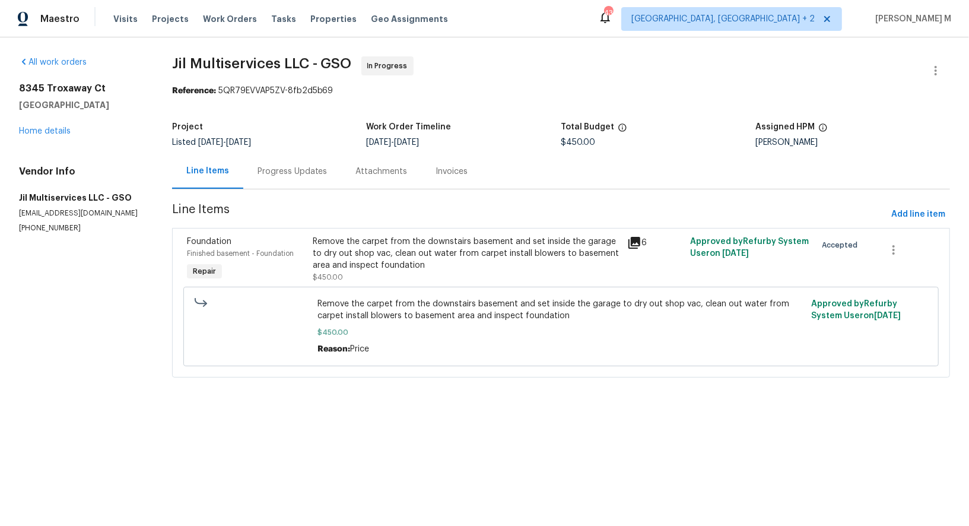
click at [323, 161] on div "Progress Updates" at bounding box center [292, 171] width 98 height 35
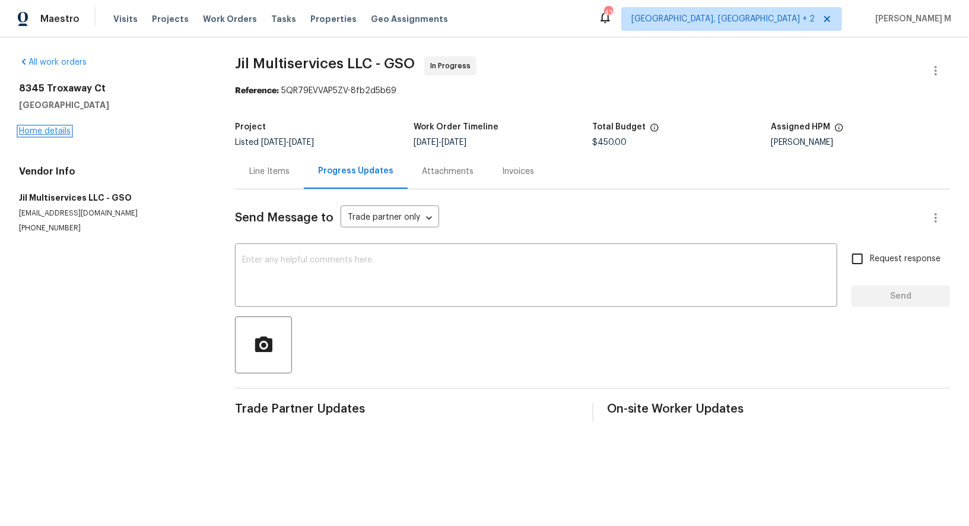
click at [45, 127] on link "Home details" at bounding box center [45, 131] width 52 height 8
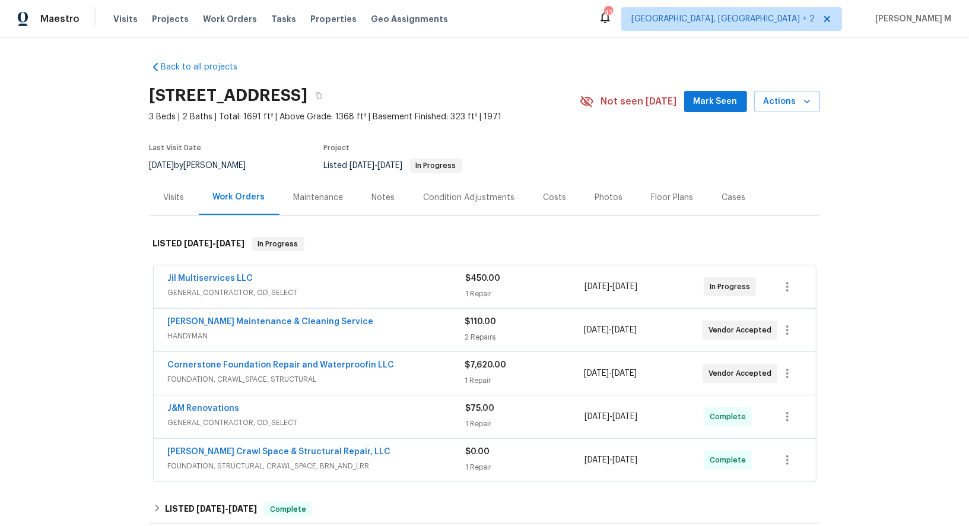
click at [229, 276] on span "Jil Multiservices LLC" at bounding box center [210, 278] width 85 height 12
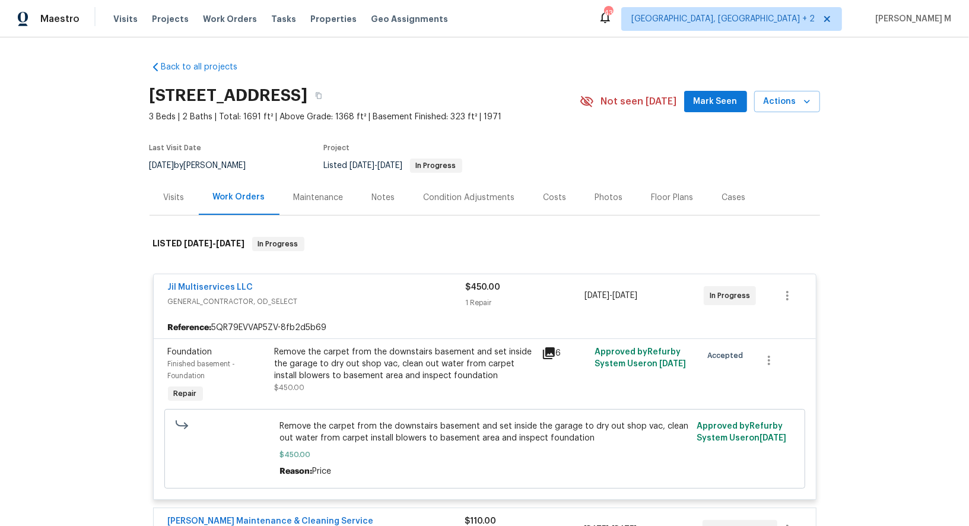
click at [309, 198] on div "Maintenance" at bounding box center [318, 197] width 78 height 35
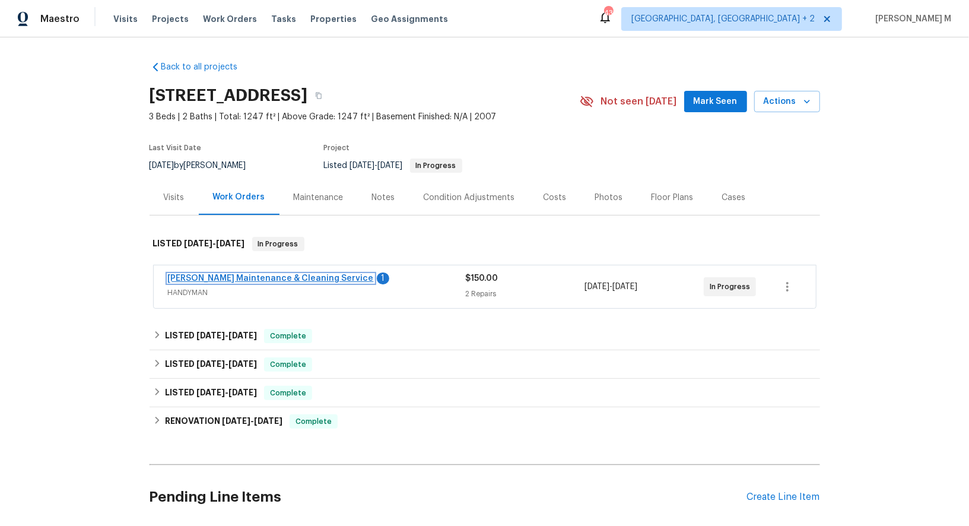
click at [265, 274] on link "[PERSON_NAME] Maintenance & Cleaning Service" at bounding box center [271, 278] width 206 height 8
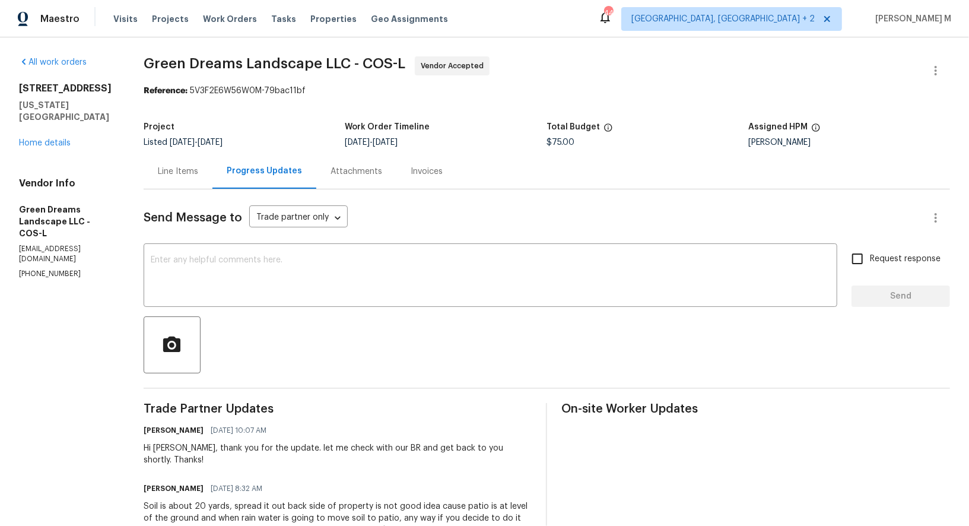
click at [187, 177] on div "Line Items" at bounding box center [178, 171] width 69 height 35
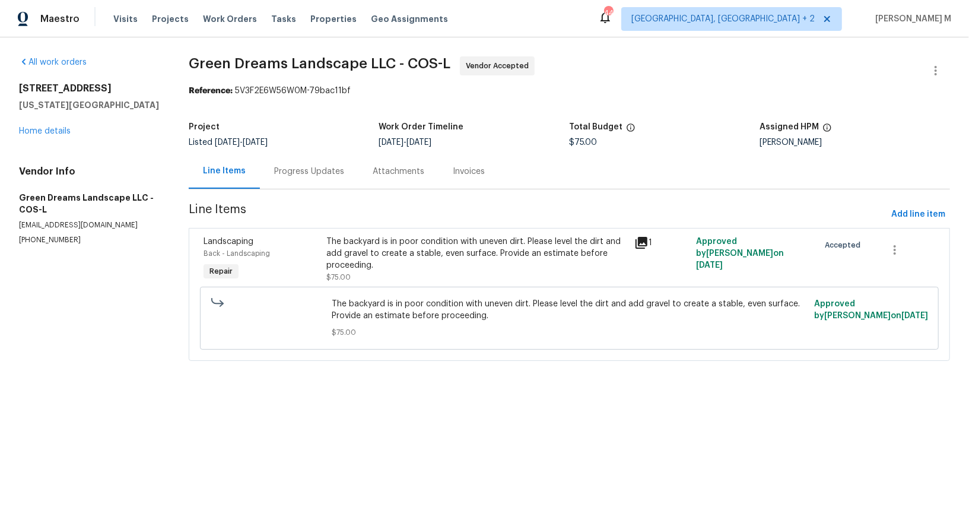
click at [407, 249] on div "The backyard is in poor condition with uneven dirt. Please level the dirt and a…" at bounding box center [476, 253] width 301 height 36
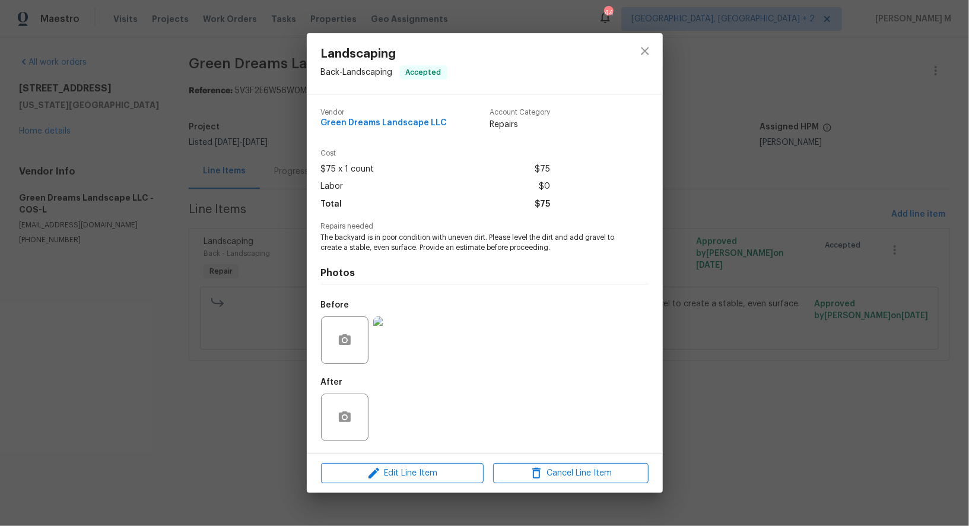
click at [396, 324] on img at bounding box center [396, 339] width 47 height 47
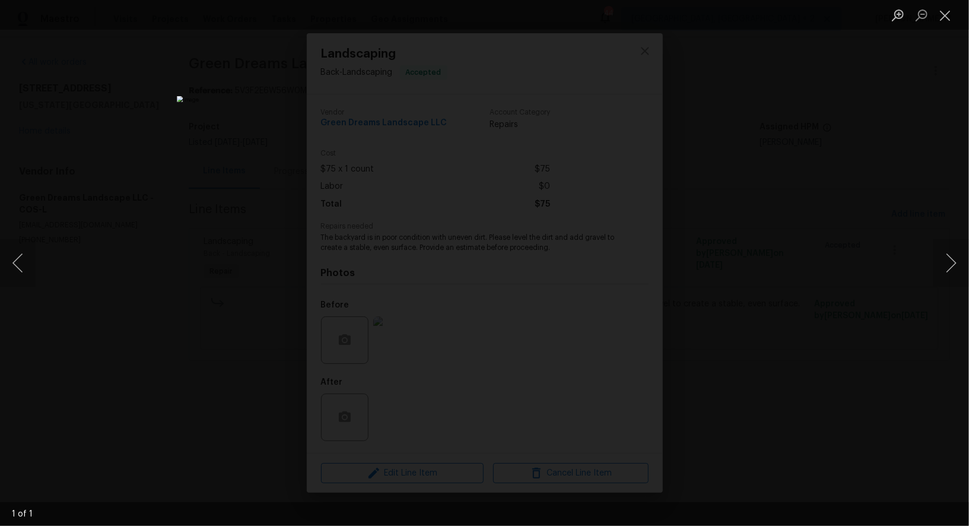
click at [879, 132] on div "Lightbox" at bounding box center [484, 263] width 969 height 526
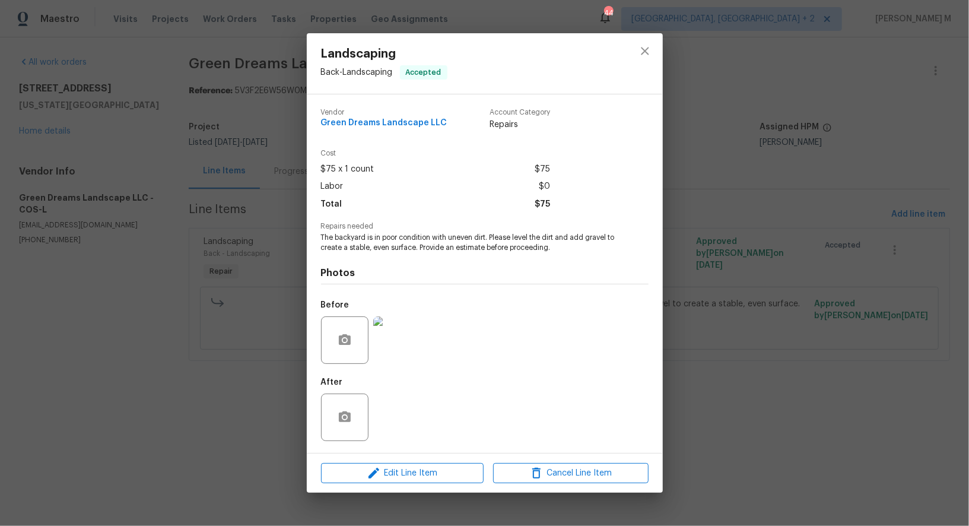
click at [192, 299] on div "Landscaping Back - Landscaping Accepted Vendor Green Dreams Landscape LLC Accou…" at bounding box center [484, 263] width 969 height 526
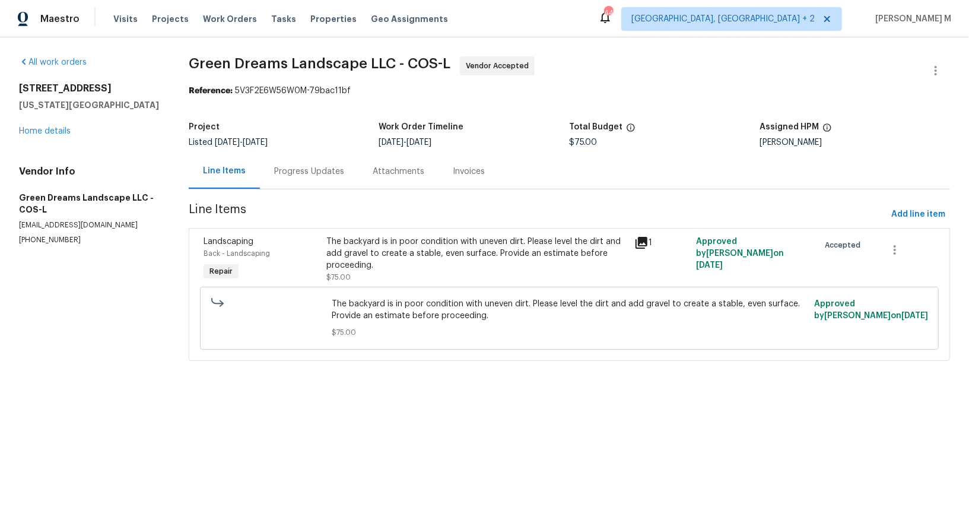
click at [307, 171] on div "Progress Updates" at bounding box center [309, 171] width 70 height 12
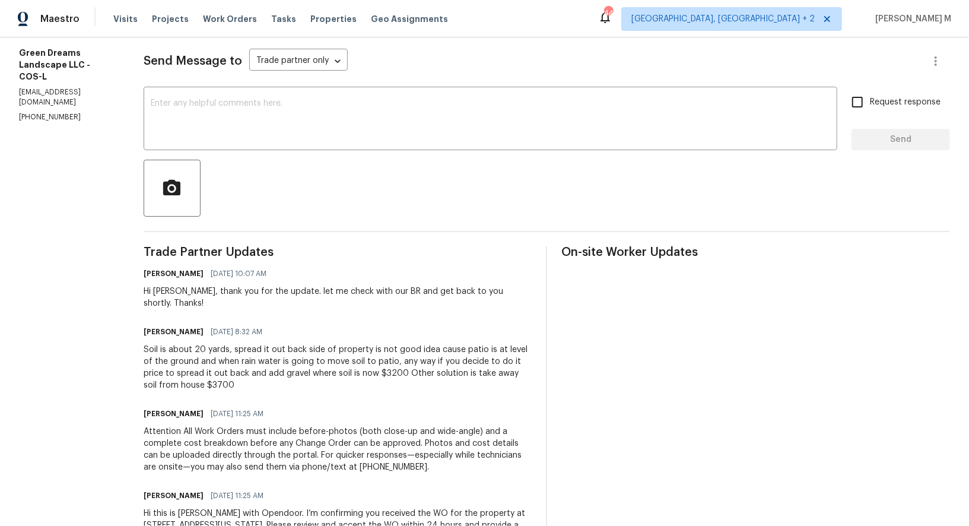
scroll to position [164, 0]
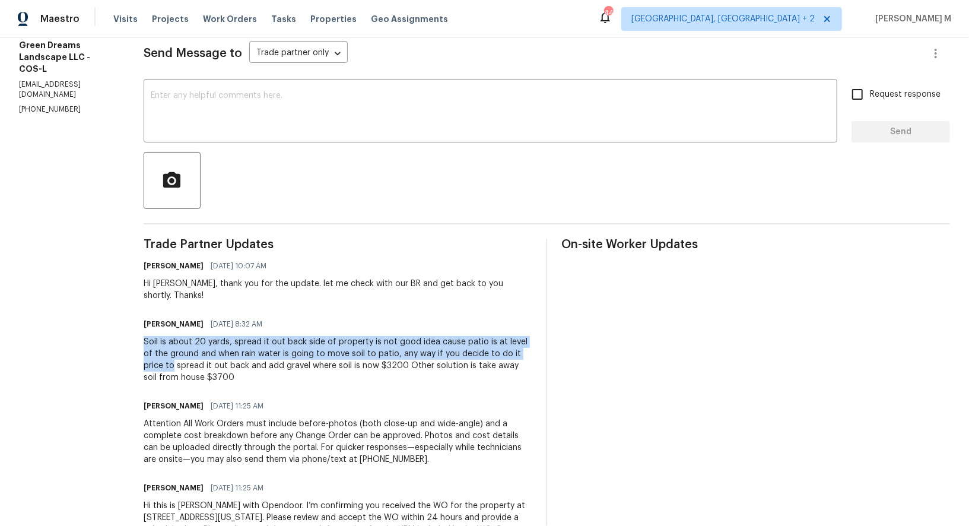
drag, startPoint x: 139, startPoint y: 316, endPoint x: 531, endPoint y: 321, distance: 391.5
click at [531, 321] on div "All work orders 4690 Badlands Ct Colorado Springs, CO 80922 Home details Vendor…" at bounding box center [484, 226] width 969 height 707
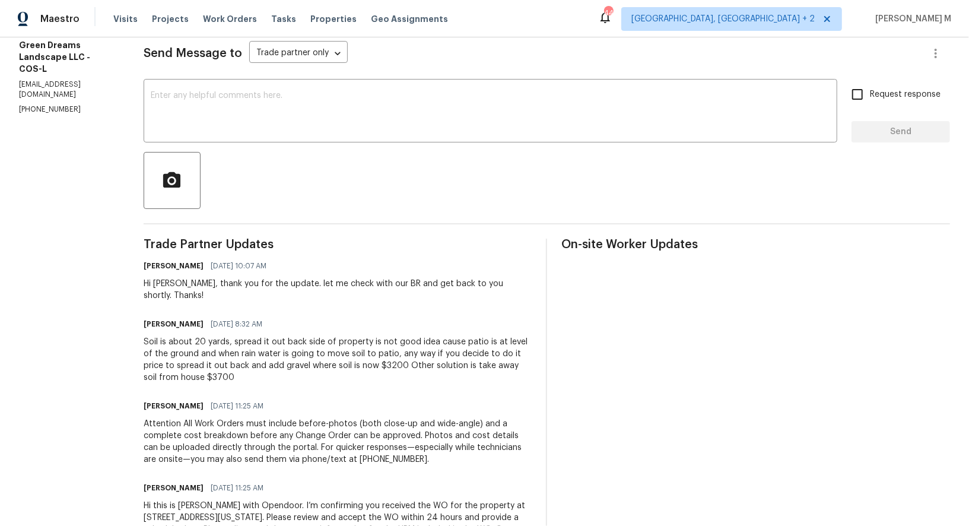
click at [234, 357] on div "Trade Partner Updates Arvind Raj M 09/25/2025 10:07 AM Hi Fermin, thank you for…" at bounding box center [338, 399] width 388 height 323
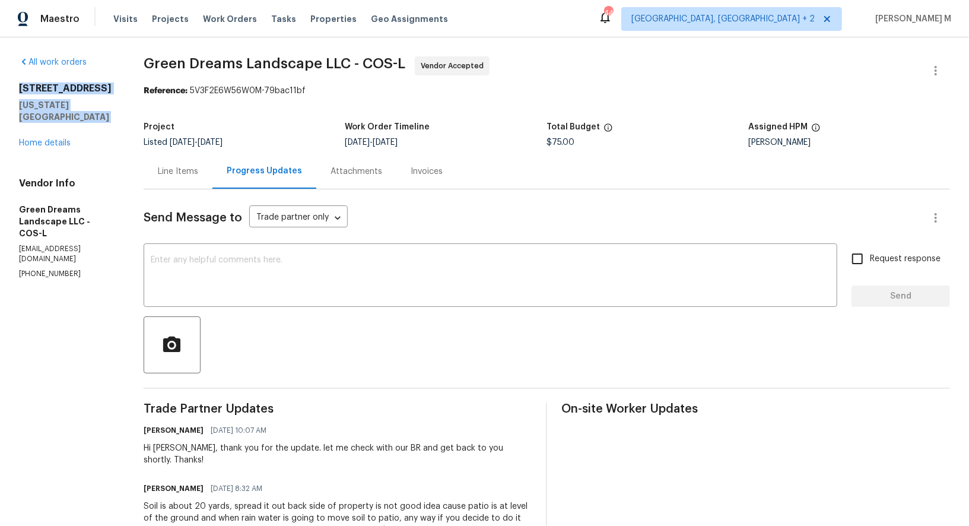
drag, startPoint x: 64, startPoint y: 120, endPoint x: 10, endPoint y: 78, distance: 68.5
click at [10, 78] on div "All work orders 4690 Badlands Ct Colorado Springs, CO 80922 Home details Vendor…" at bounding box center [484, 390] width 969 height 707
copy div "4690 Badlands Ct Colorado Springs, CO 80922"
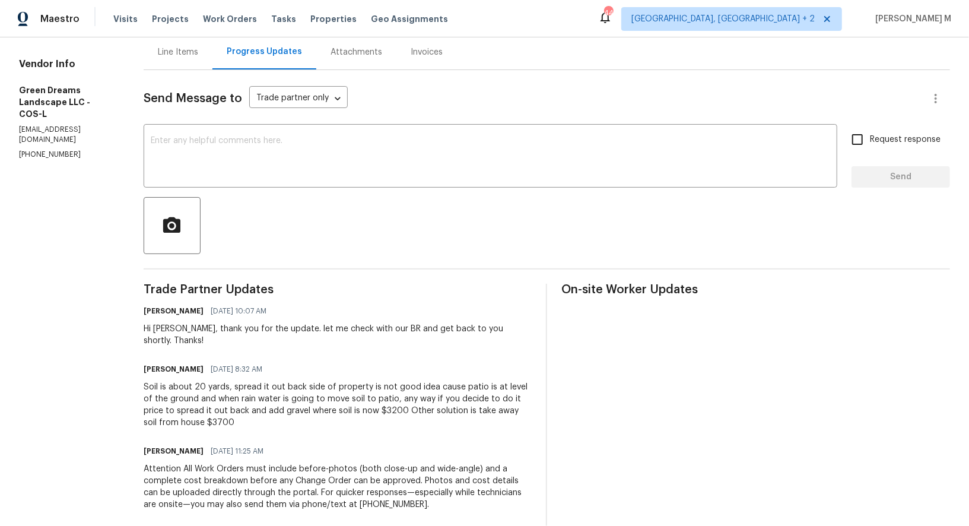
scroll to position [184, 0]
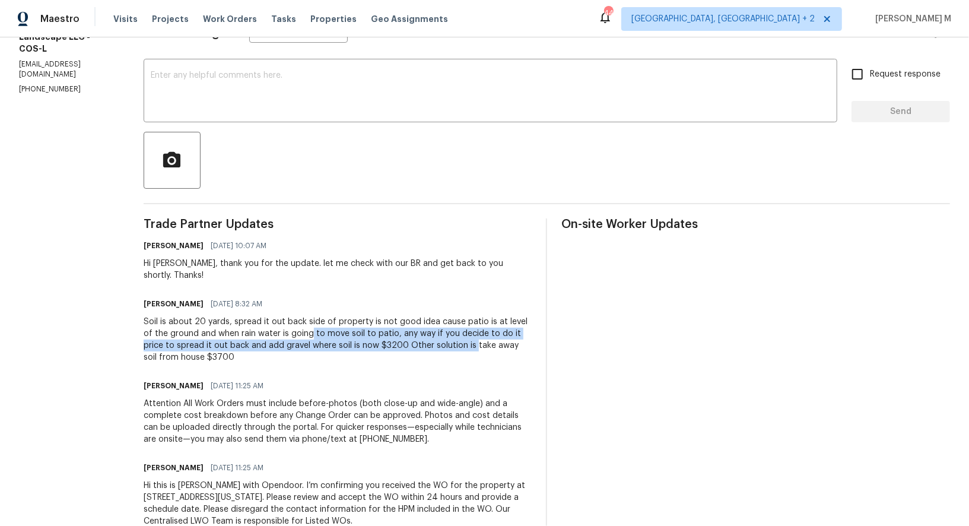
drag, startPoint x: 298, startPoint y: 309, endPoint x: 432, endPoint y: 307, distance: 133.5
click at [435, 316] on div "Soil is about 20 yards, spread it out back side of property is not good idea ca…" at bounding box center [338, 339] width 388 height 47
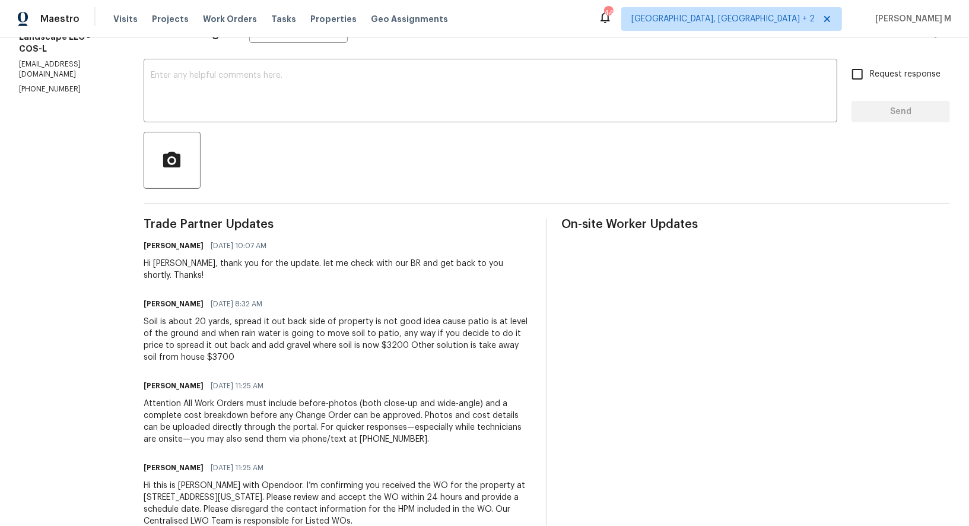
click at [875, 52] on div "Send Message to Trade partner only Trade partner only ​ x ​ Request response Se…" at bounding box center [547, 273] width 806 height 536
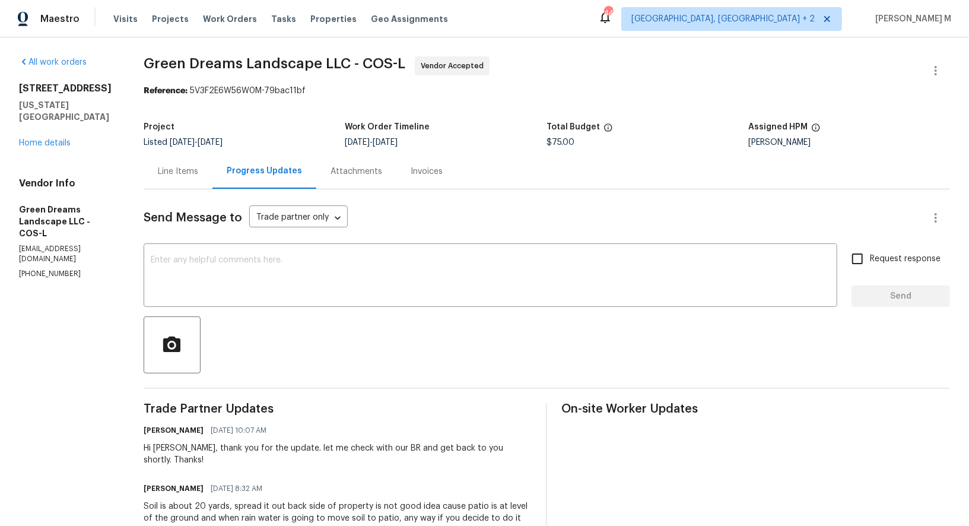
click at [152, 170] on div "Line Items" at bounding box center [178, 171] width 69 height 35
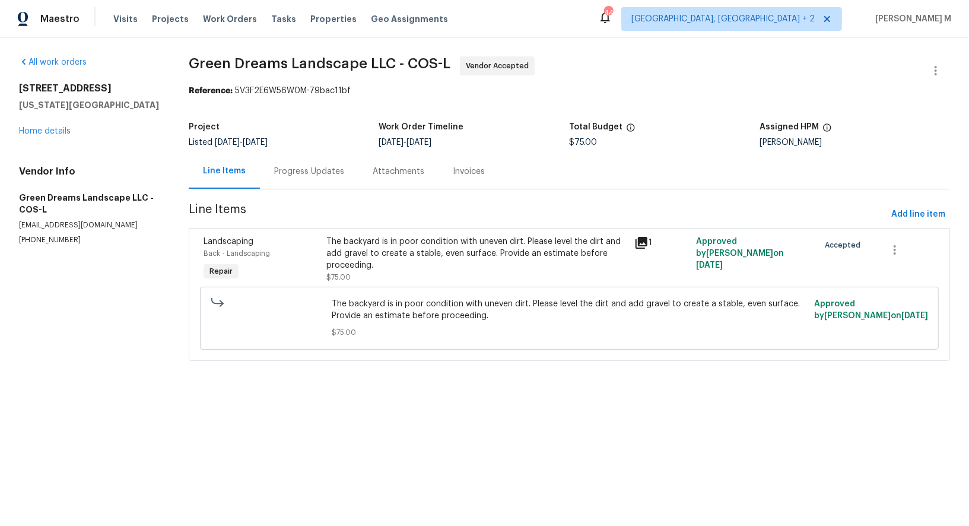
click at [550, 274] on div "The backyard is in poor condition with uneven dirt. Please level the dirt and a…" at bounding box center [476, 258] width 301 height 47
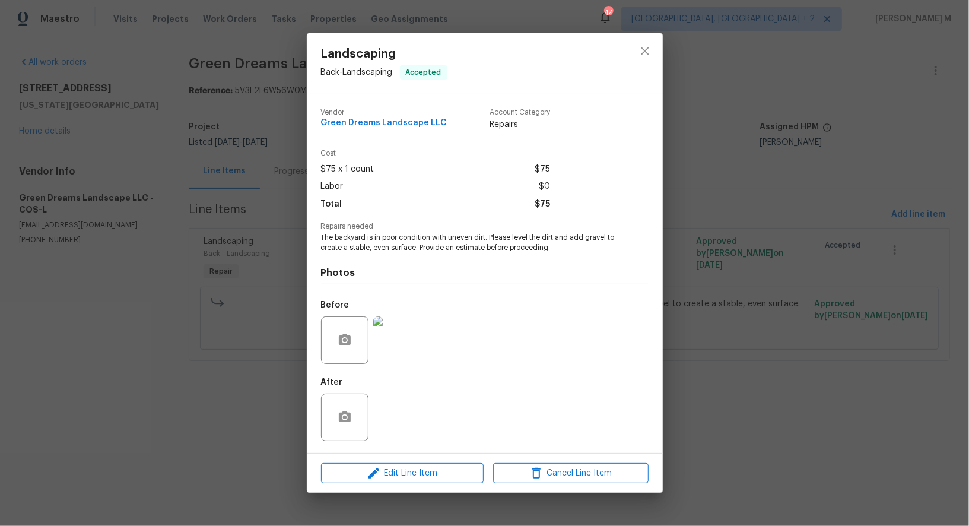
click at [767, 181] on div "Landscaping Back - Landscaping Accepted Vendor Green Dreams Landscape LLC Accou…" at bounding box center [484, 263] width 969 height 526
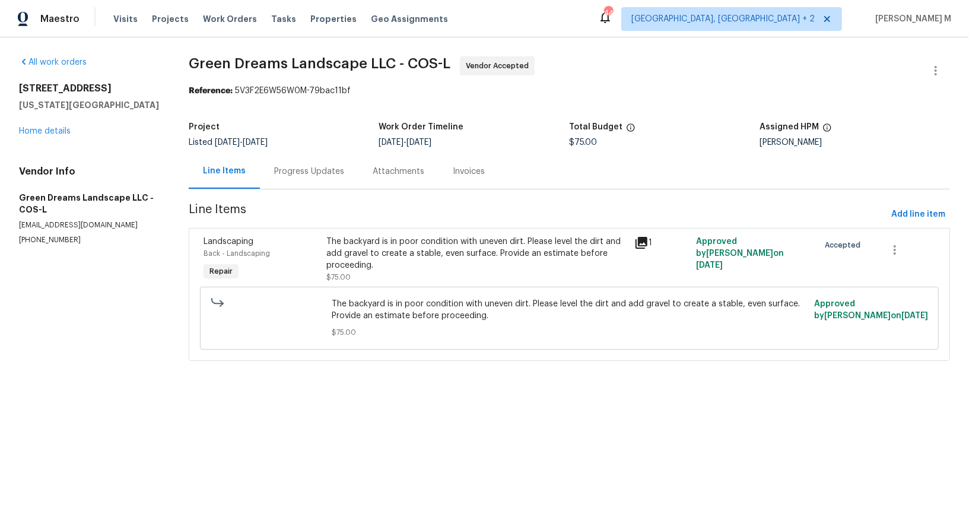
click at [307, 169] on div "Progress Updates" at bounding box center [309, 171] width 70 height 12
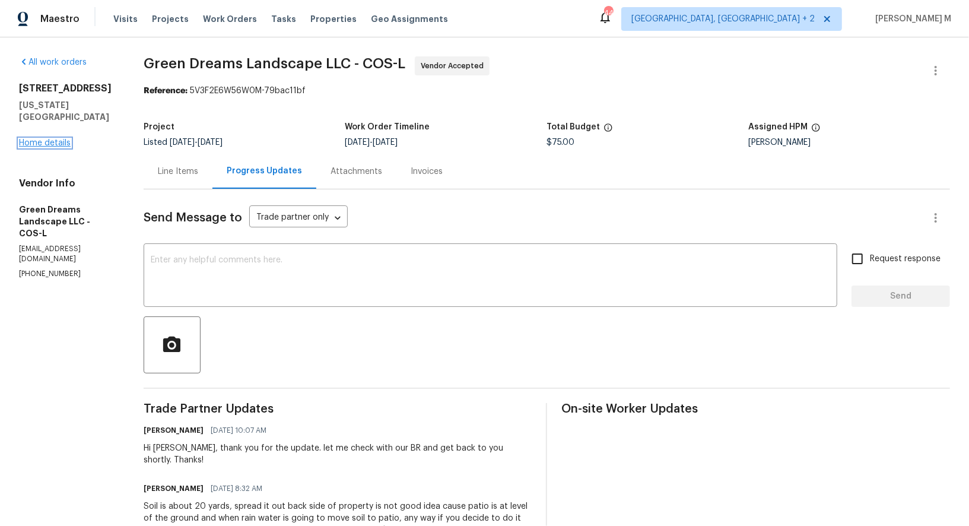
click at [35, 143] on link "Home details" at bounding box center [45, 143] width 52 height 8
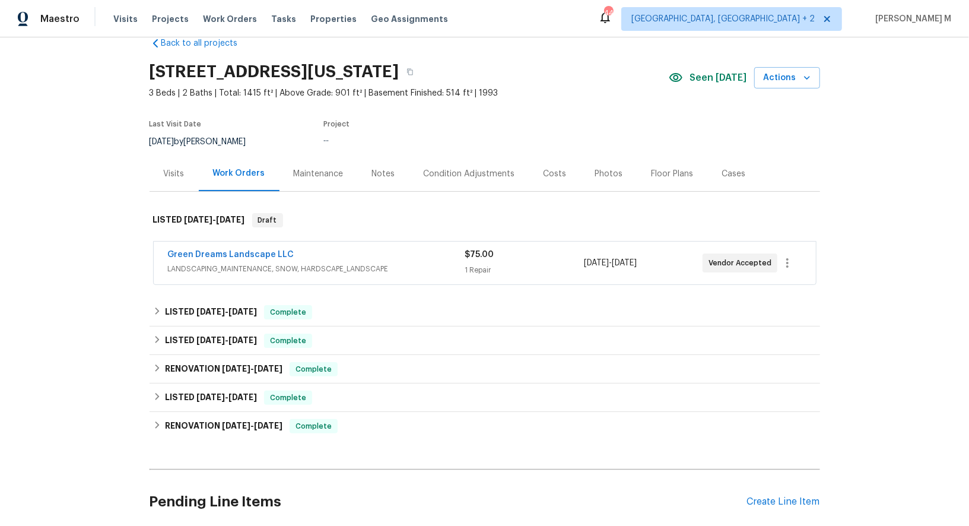
scroll to position [25, 0]
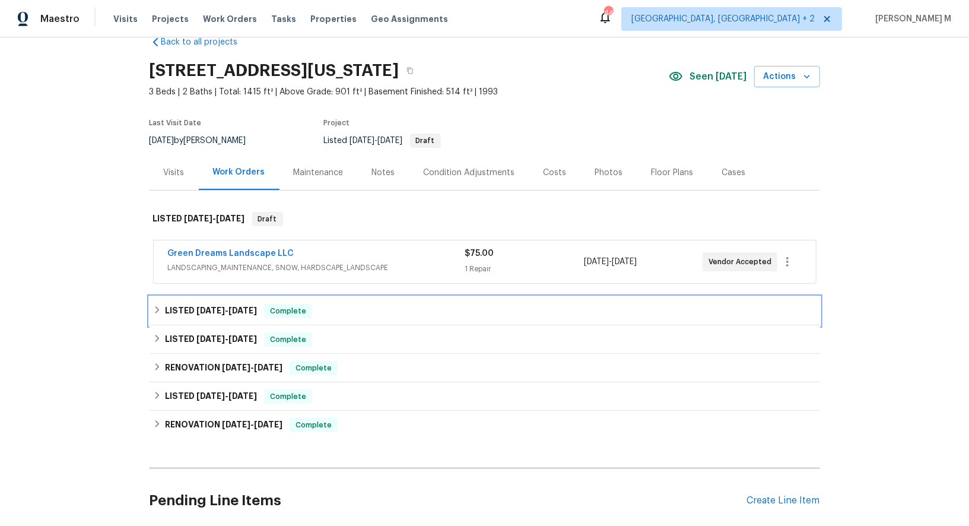
click at [187, 304] on h6 "LISTED 4/30/25 - 5/2/25" at bounding box center [211, 311] width 92 height 14
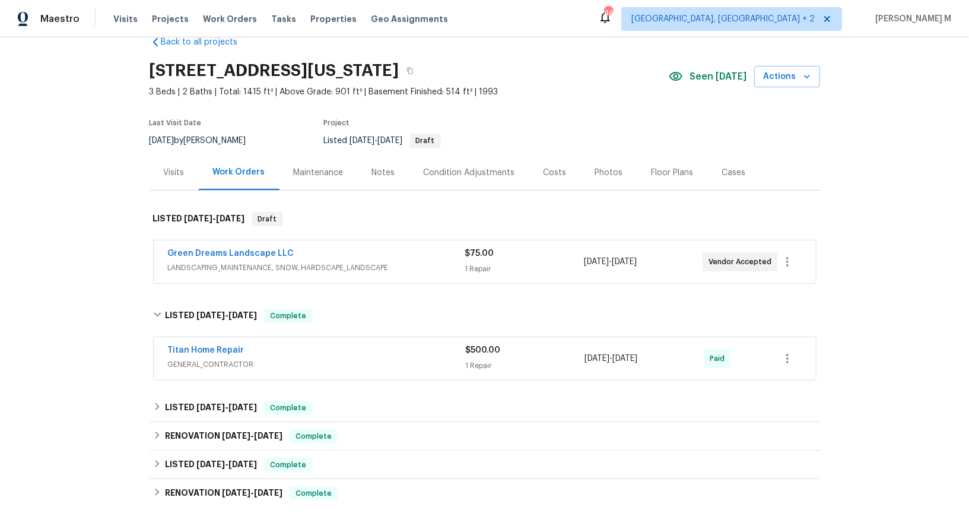
click at [195, 358] on span "GENERAL_CONTRACTOR" at bounding box center [317, 364] width 298 height 12
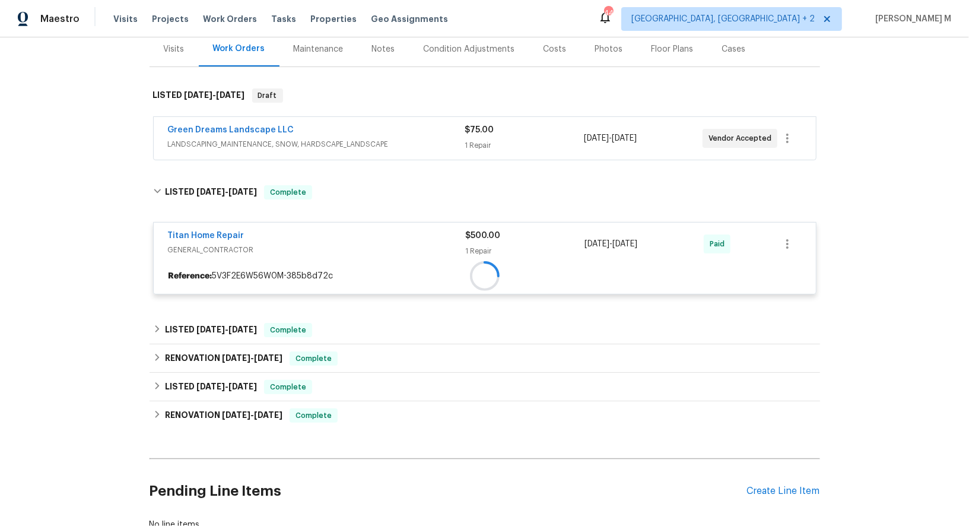
scroll to position [214, 0]
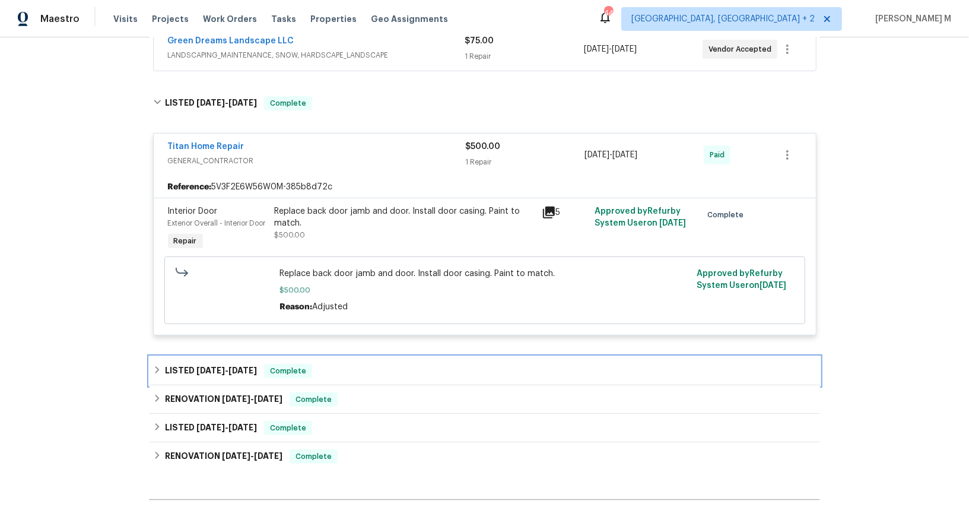
click at [208, 356] on div "LISTED 4/2/25 - 4/4/25 Complete" at bounding box center [484, 370] width 670 height 28
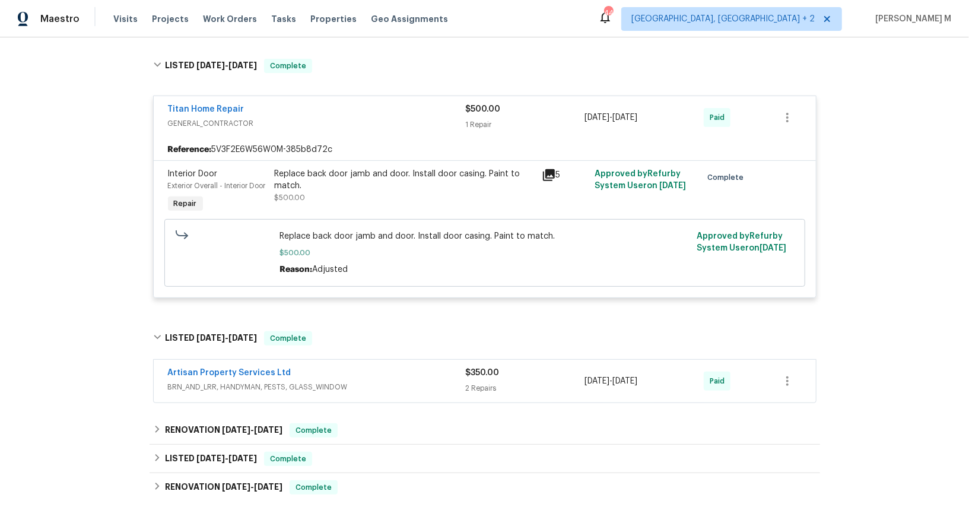
click at [200, 381] on span "BRN_AND_LRR, HANDYMAN, PESTS, GLASS_WINDOW" at bounding box center [317, 387] width 298 height 12
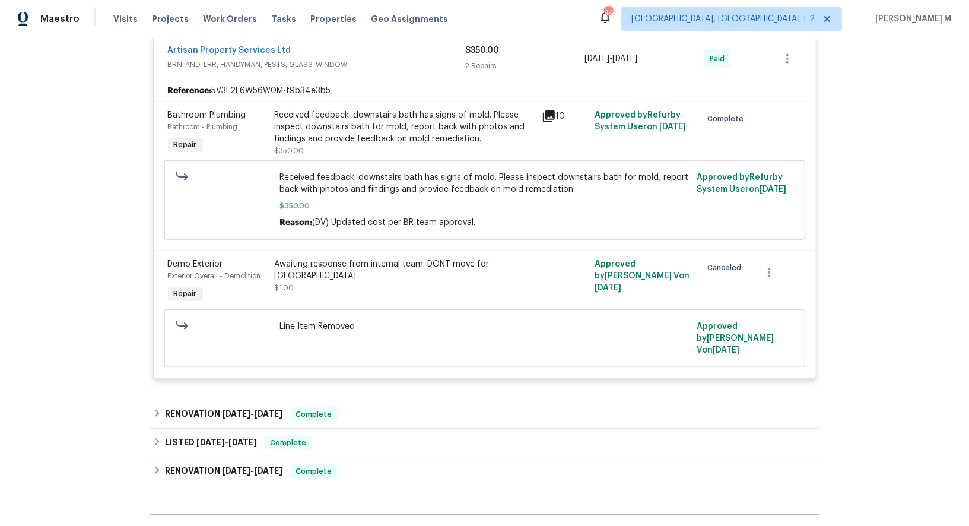
scroll to position [621, 0]
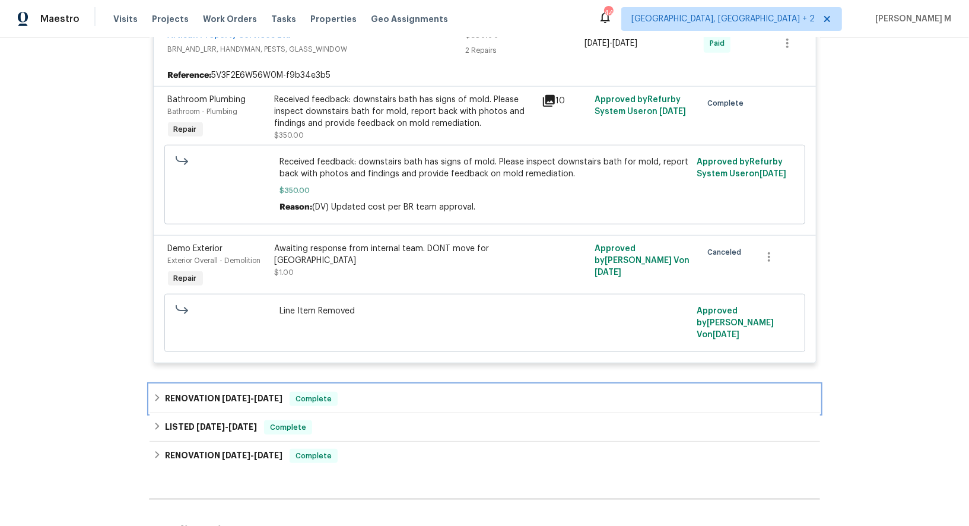
click at [200, 384] on div "RENOVATION 3/22/25 - 3/25/25 Complete" at bounding box center [484, 398] width 670 height 28
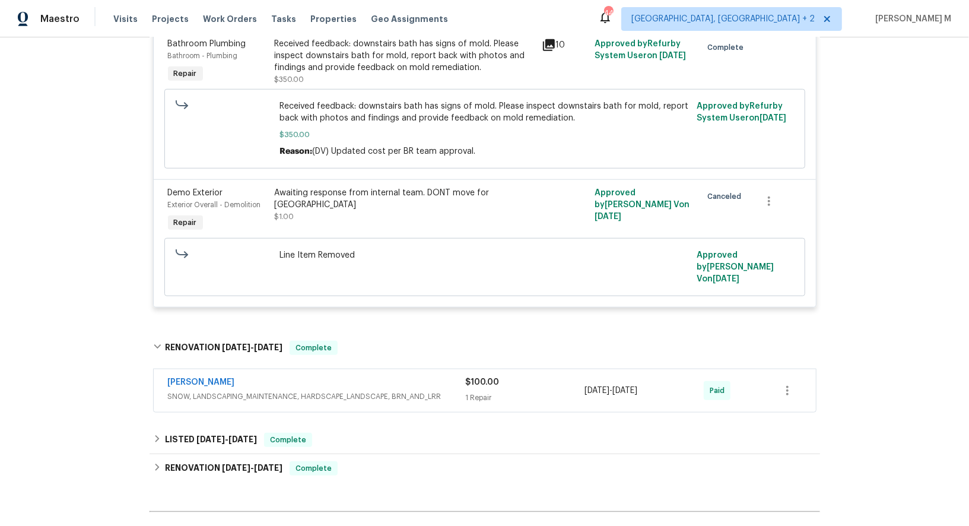
click at [200, 390] on span "SNOW, LANDSCAPING_MAINTENANCE, HARDSCAPE_LANDSCAPE, BRN_AND_LRR" at bounding box center [317, 396] width 298 height 12
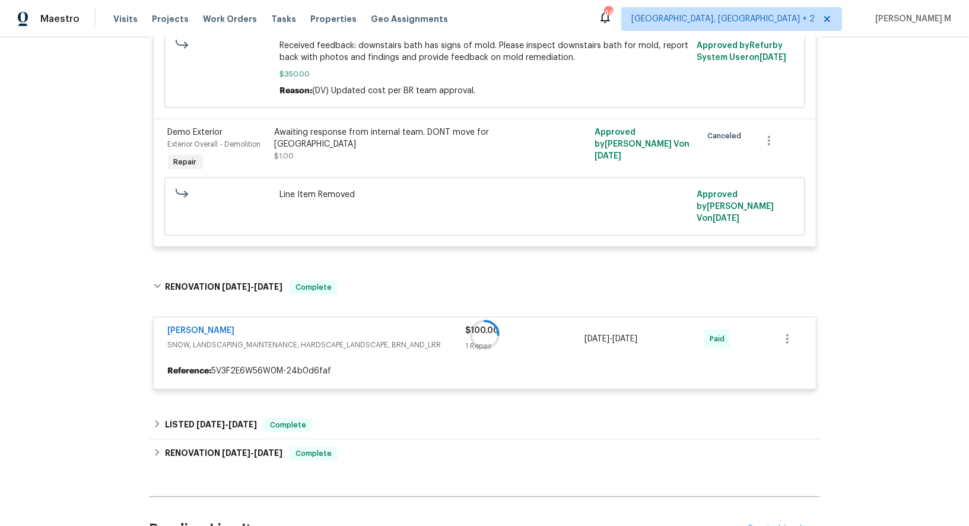
scroll to position [740, 0]
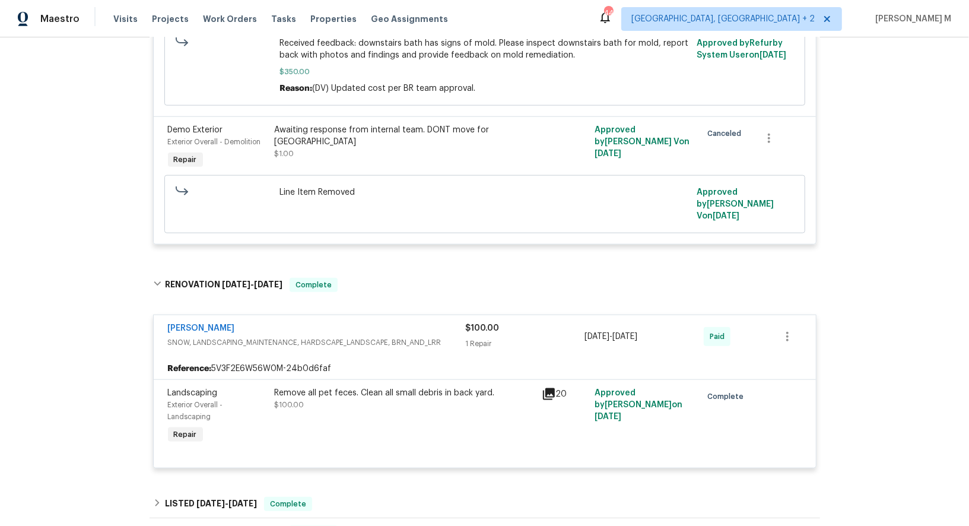
click at [372, 387] on div "Remove all pet feces. Clean all small debris in back yard. $100.00" at bounding box center [405, 399] width 260 height 24
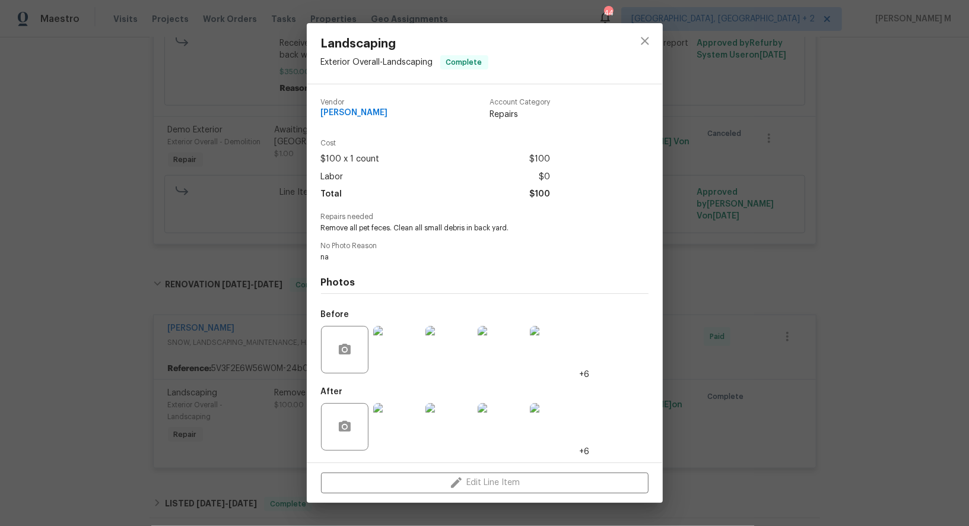
click at [402, 364] on img at bounding box center [396, 349] width 47 height 47
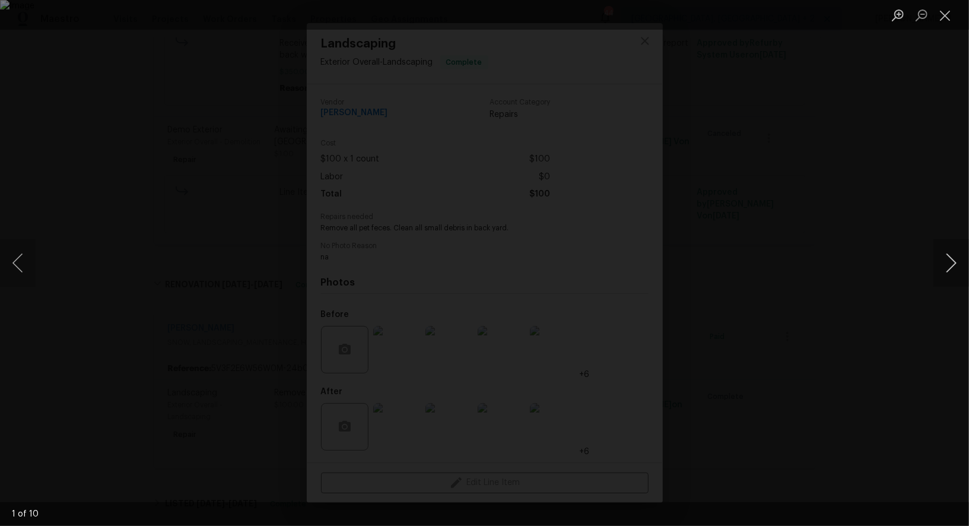
click at [951, 272] on button "Next image" at bounding box center [951, 262] width 36 height 47
click at [892, 103] on div "Lightbox" at bounding box center [484, 263] width 969 height 526
click at [879, 311] on div "Lightbox" at bounding box center [484, 263] width 969 height 526
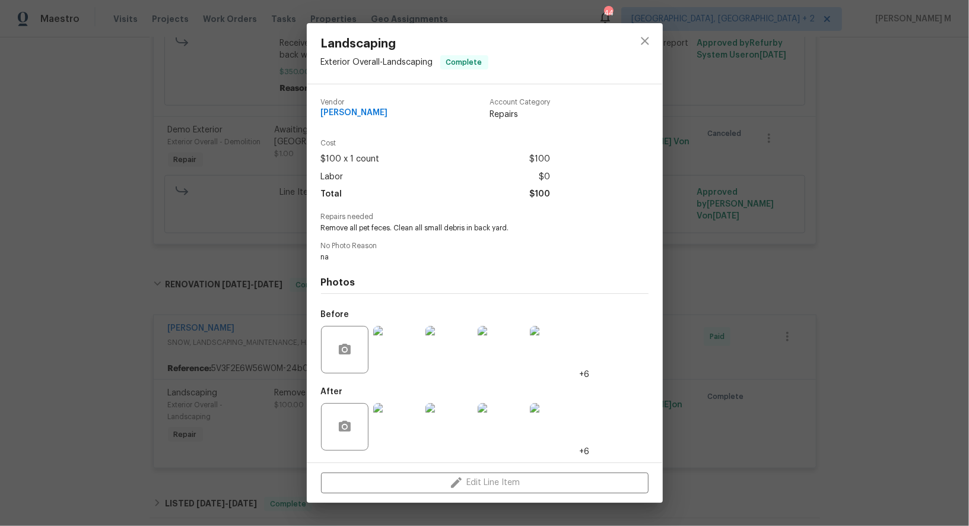
click at [397, 423] on img at bounding box center [396, 426] width 47 height 47
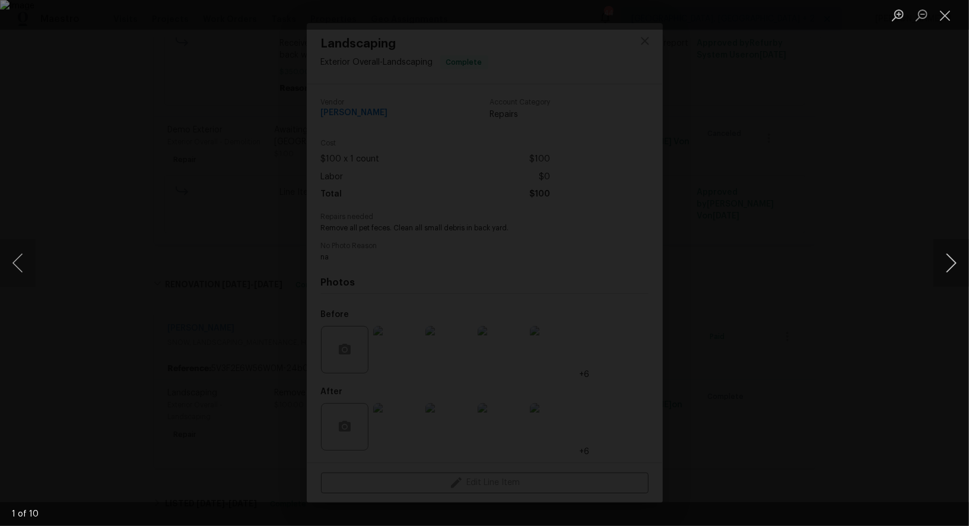
click at [951, 257] on button "Next image" at bounding box center [951, 262] width 36 height 47
click at [867, 243] on div "Lightbox" at bounding box center [484, 263] width 969 height 526
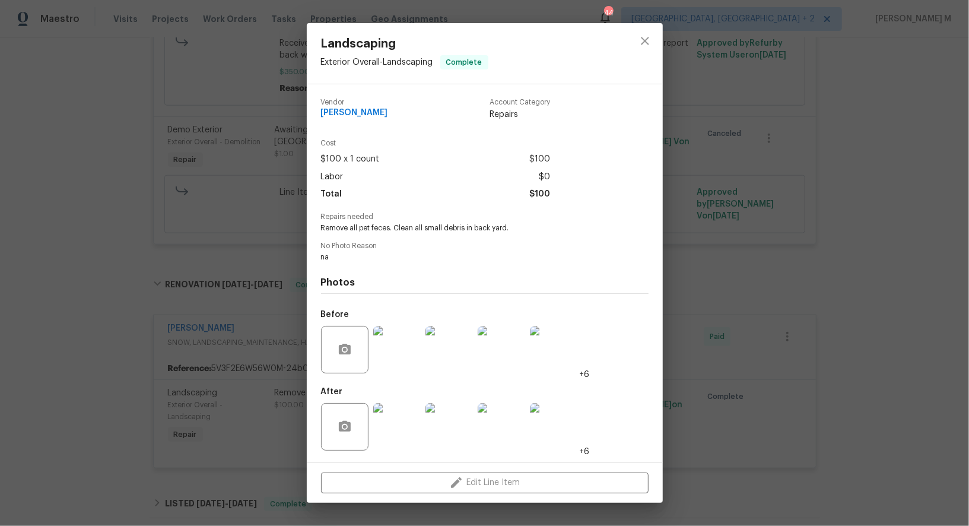
click at [724, 275] on div "Landscaping Exterior Overall - Landscaping Complete Vendor Fermin solis Account…" at bounding box center [484, 263] width 969 height 526
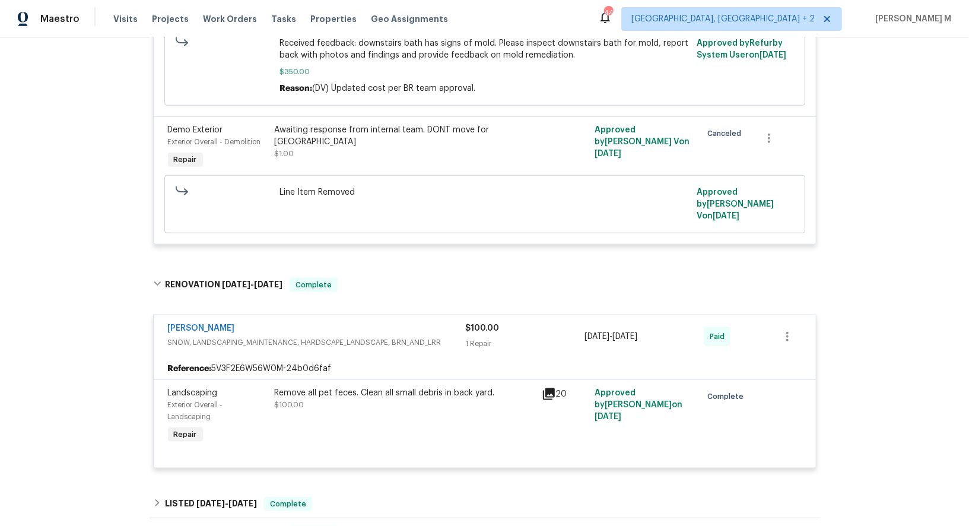
scroll to position [804, 0]
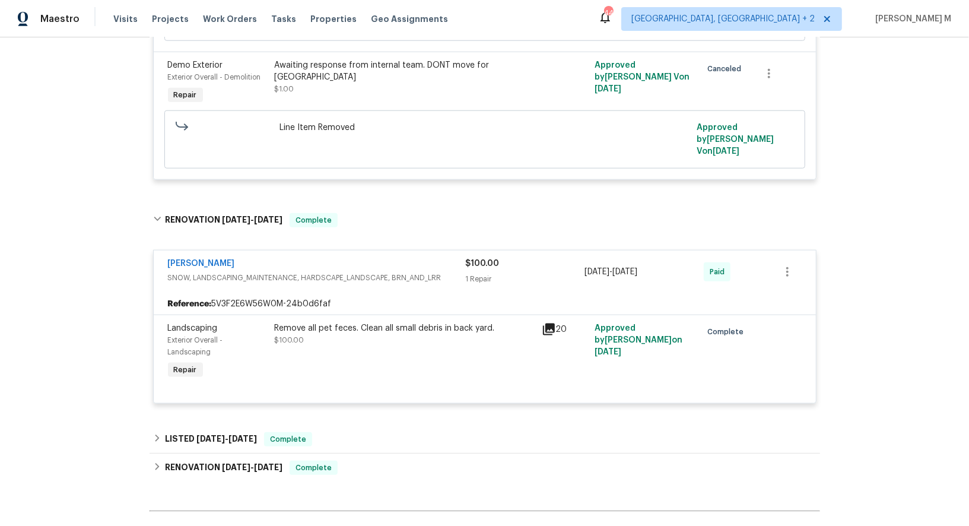
drag, startPoint x: 696, startPoint y: 310, endPoint x: 634, endPoint y: 310, distance: 62.3
click at [633, 319] on div "Approved by Chris Thomas on 3/22/2025" at bounding box center [644, 352] width 107 height 66
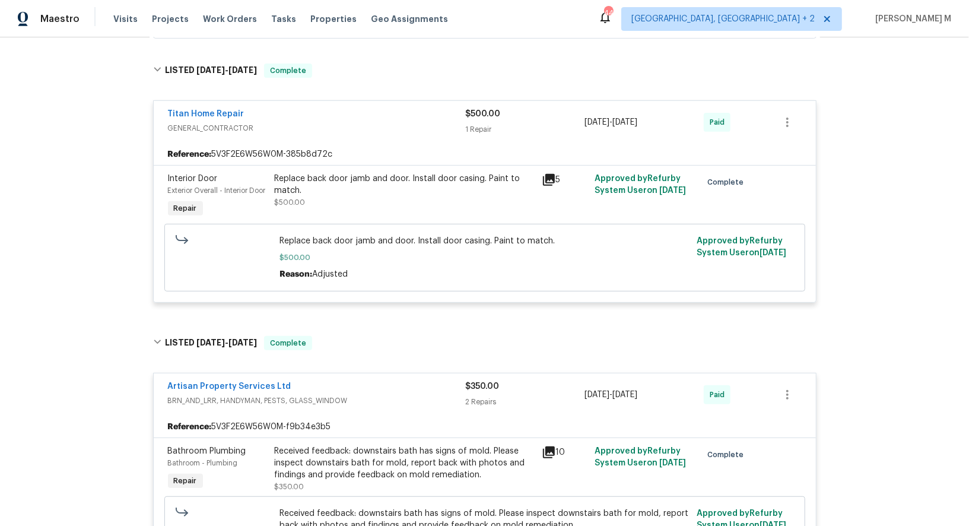
scroll to position [0, 0]
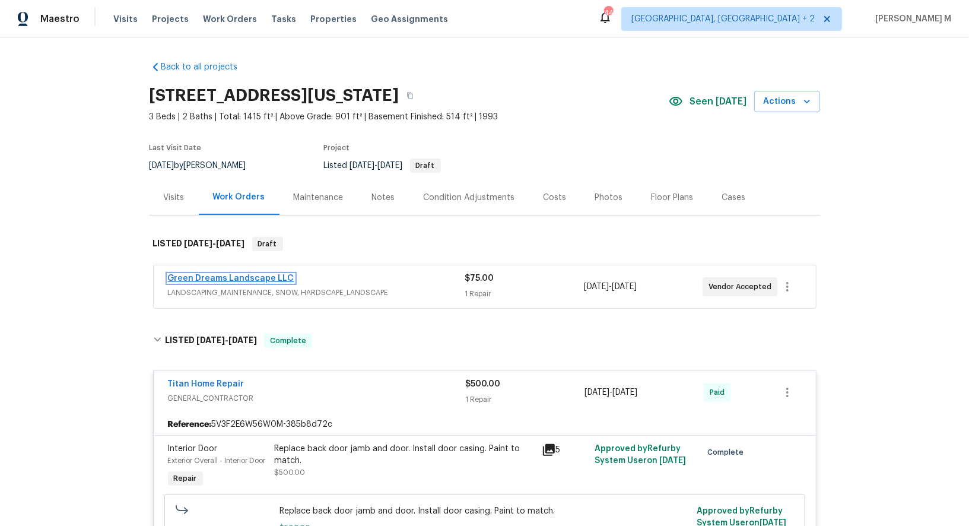
click at [250, 274] on link "Green Dreams Landscape LLC" at bounding box center [231, 278] width 126 height 8
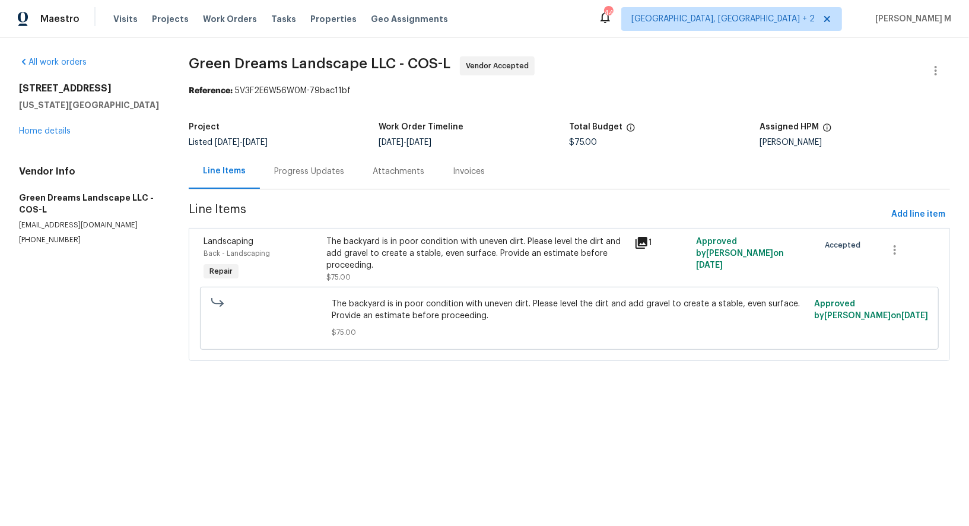
click at [498, 246] on div "The backyard is in poor condition with uneven dirt. Please level the dirt and a…" at bounding box center [476, 253] width 301 height 36
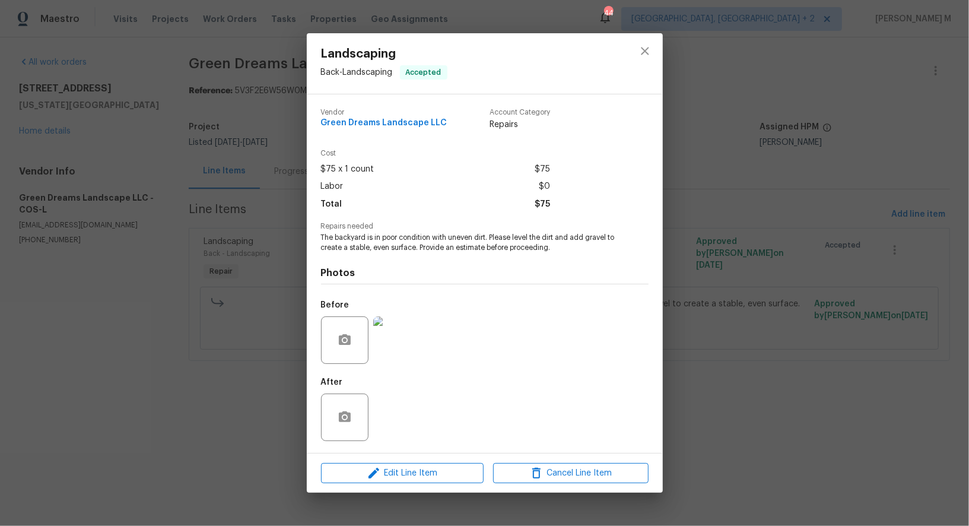
click at [402, 335] on img at bounding box center [396, 339] width 47 height 47
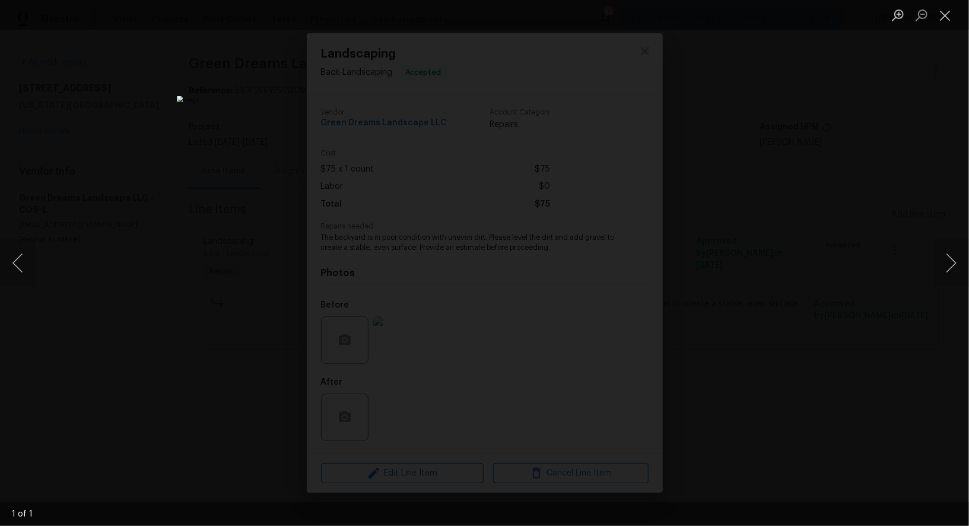
click at [832, 216] on div "Lightbox" at bounding box center [484, 263] width 969 height 526
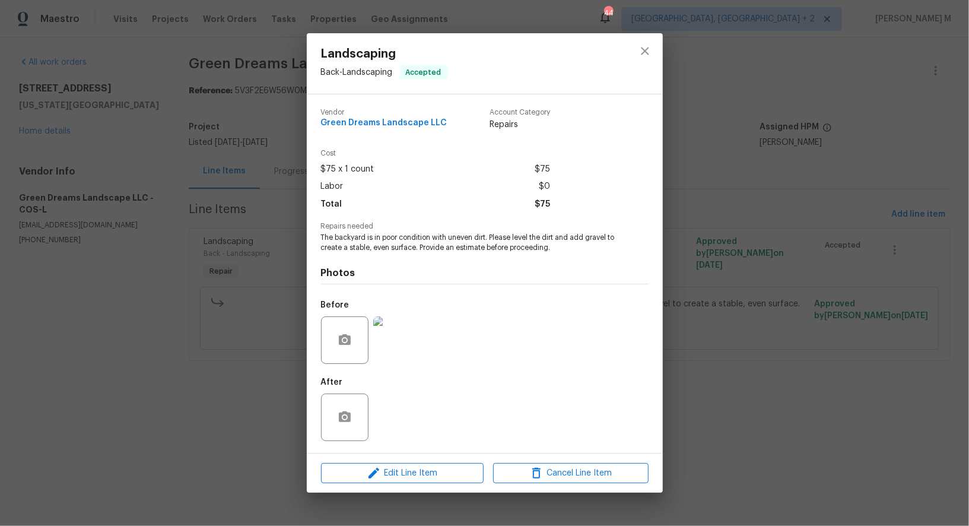
click at [829, 164] on div "Landscaping Back - Landscaping Accepted Vendor Green Dreams Landscape LLC Accou…" at bounding box center [484, 263] width 969 height 526
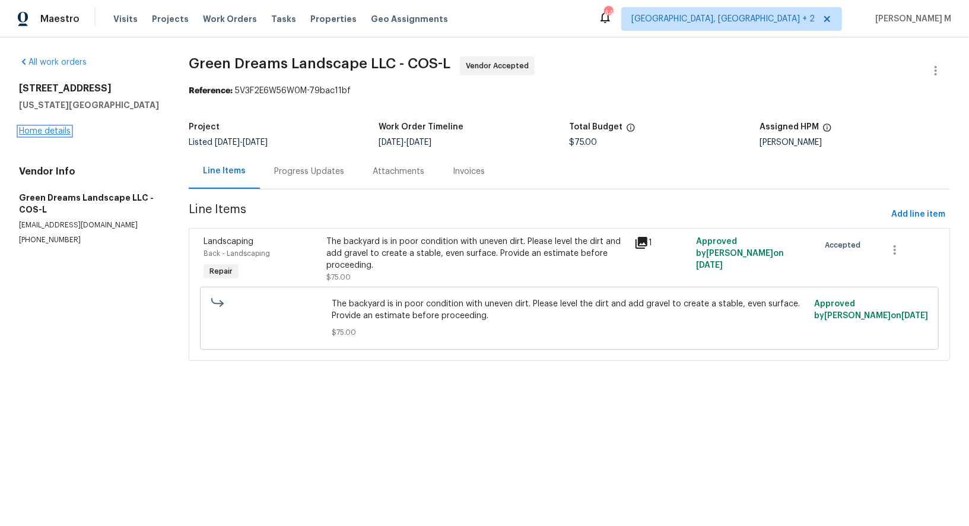
click at [46, 129] on link "Home details" at bounding box center [45, 131] width 52 height 8
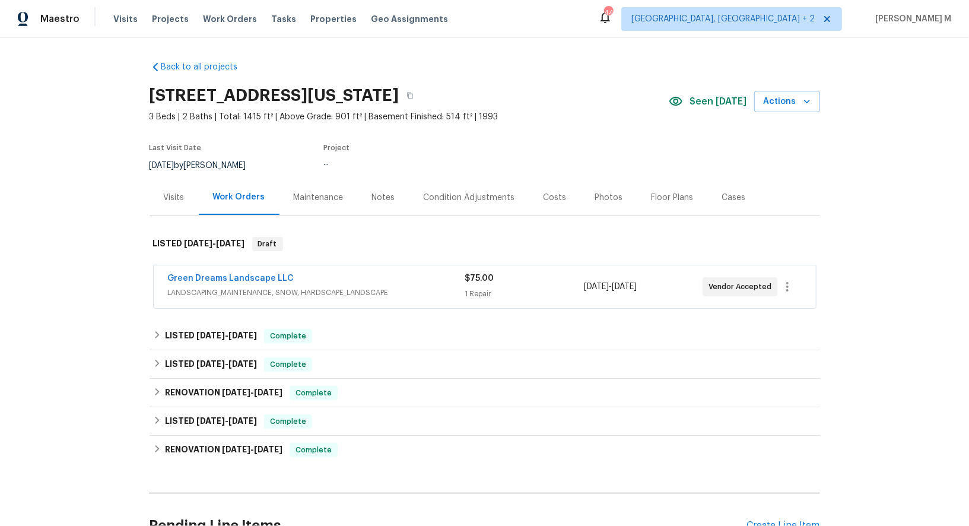
scroll to position [104, 0]
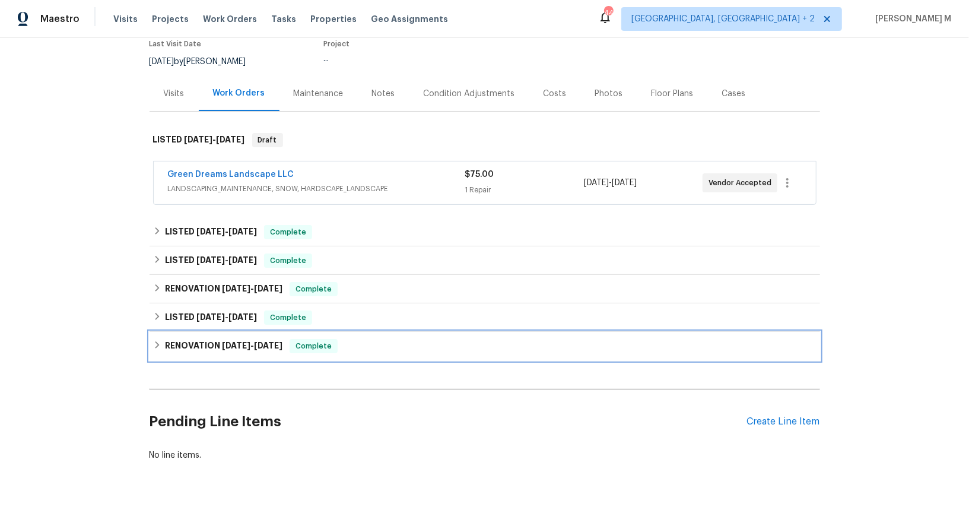
click at [221, 332] on div "RENOVATION 3/3/25 - 3/19/25 Complete" at bounding box center [484, 346] width 670 height 28
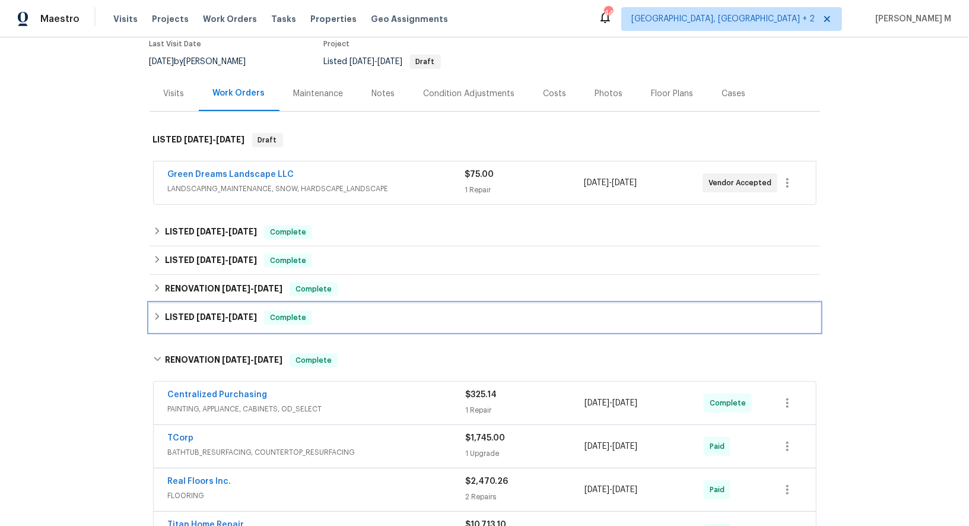
click at [221, 318] on div "LISTED 3/22/25 - 3/24/25 Complete" at bounding box center [484, 317] width 670 height 28
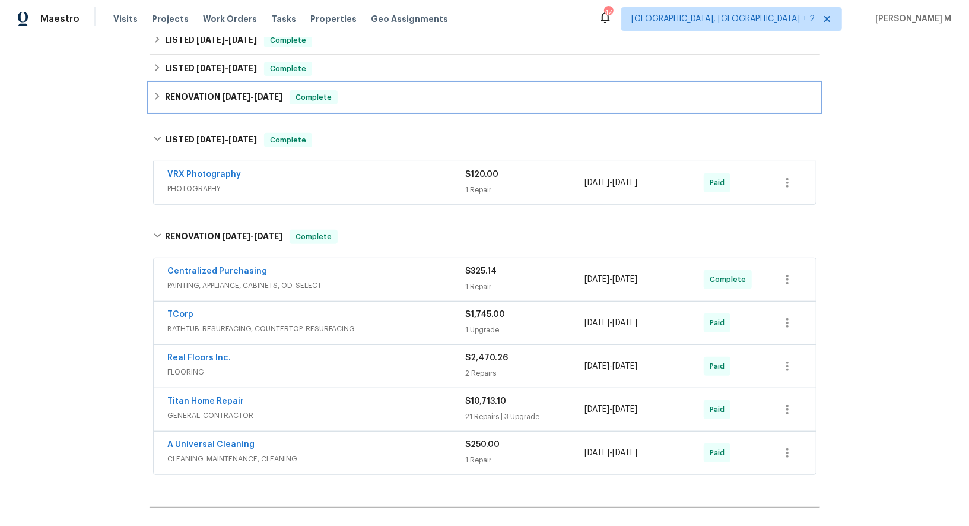
click at [206, 90] on h6 "RENOVATION 3/22/25 - 3/25/25" at bounding box center [223, 97] width 117 height 14
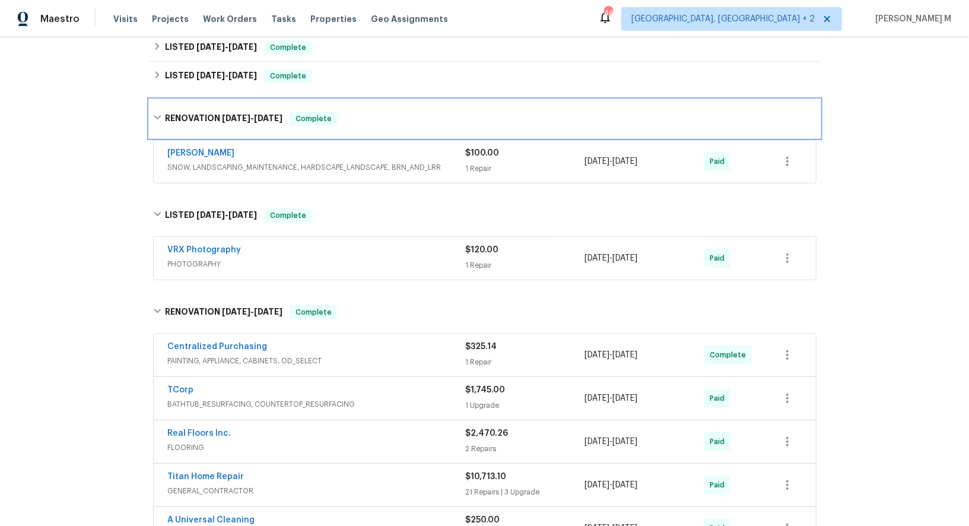
scroll to position [297, 0]
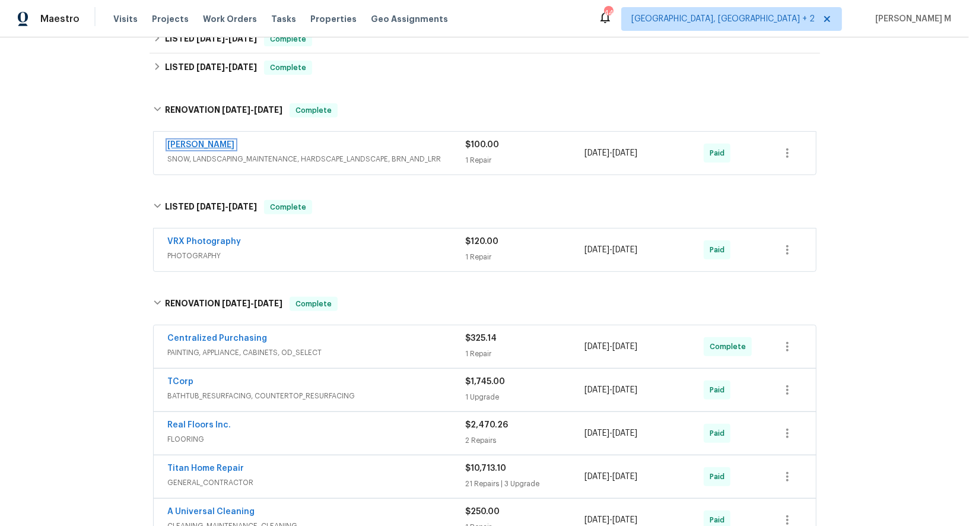
click at [198, 141] on link "Fermin solis" at bounding box center [201, 145] width 67 height 8
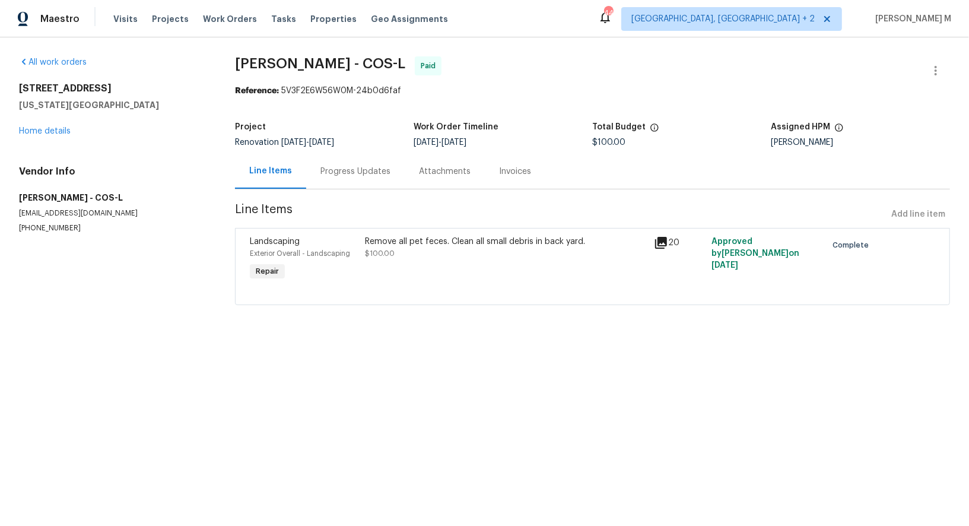
click at [444, 270] on div "Remove all pet feces. Clean all small debris in back yard. $100.00" at bounding box center [506, 259] width 288 height 55
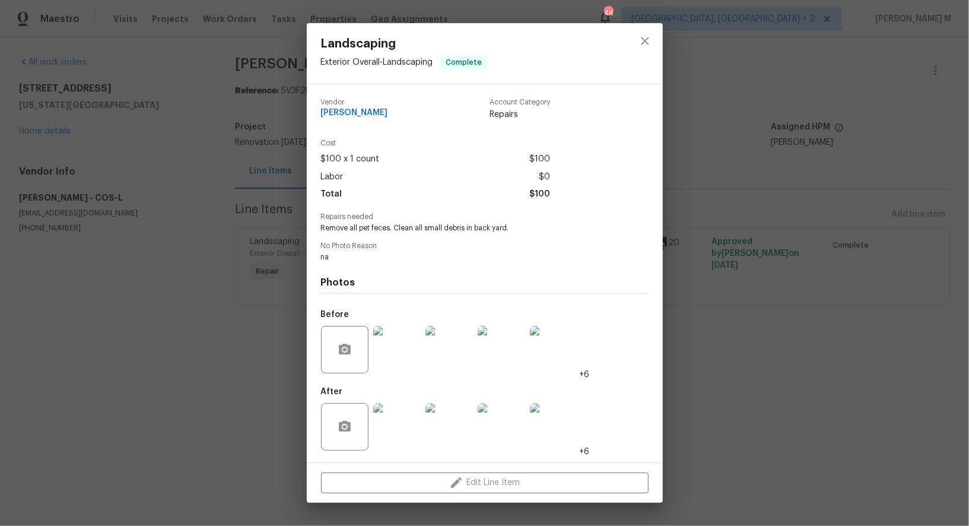
click at [396, 349] on img at bounding box center [396, 349] width 47 height 47
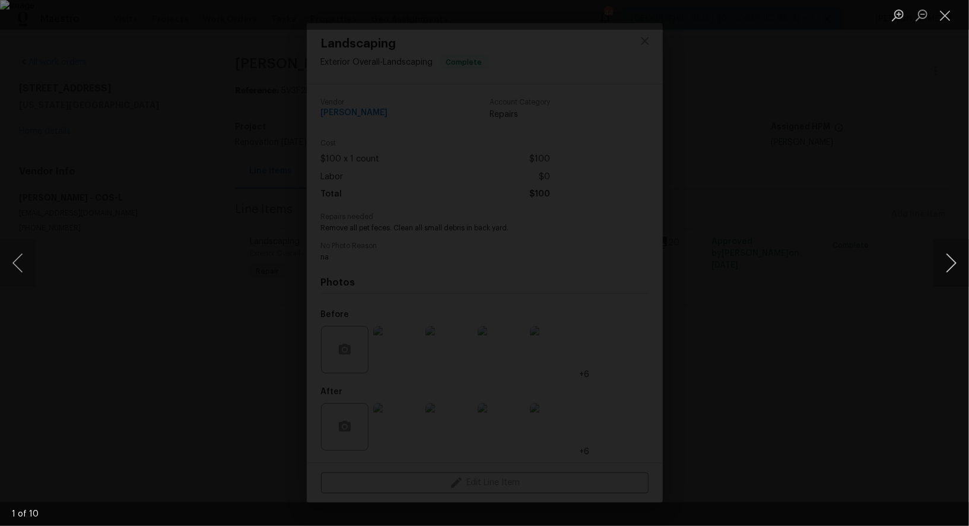
click at [947, 263] on button "Next image" at bounding box center [951, 262] width 36 height 47
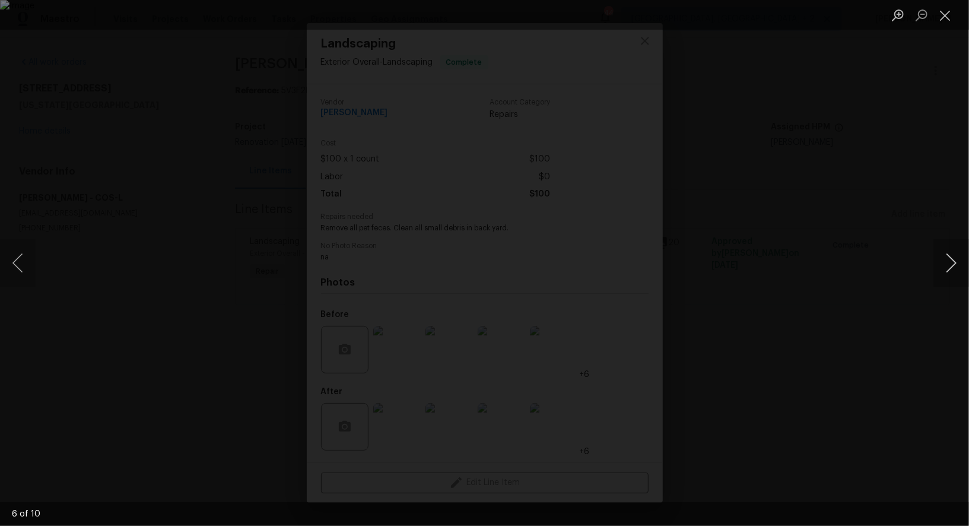
click at [947, 263] on button "Next image" at bounding box center [951, 262] width 36 height 47
click at [858, 102] on div "Lightbox" at bounding box center [484, 263] width 969 height 526
click at [794, 206] on div "Lightbox" at bounding box center [484, 263] width 969 height 526
click at [735, 114] on div "Lightbox" at bounding box center [484, 263] width 969 height 526
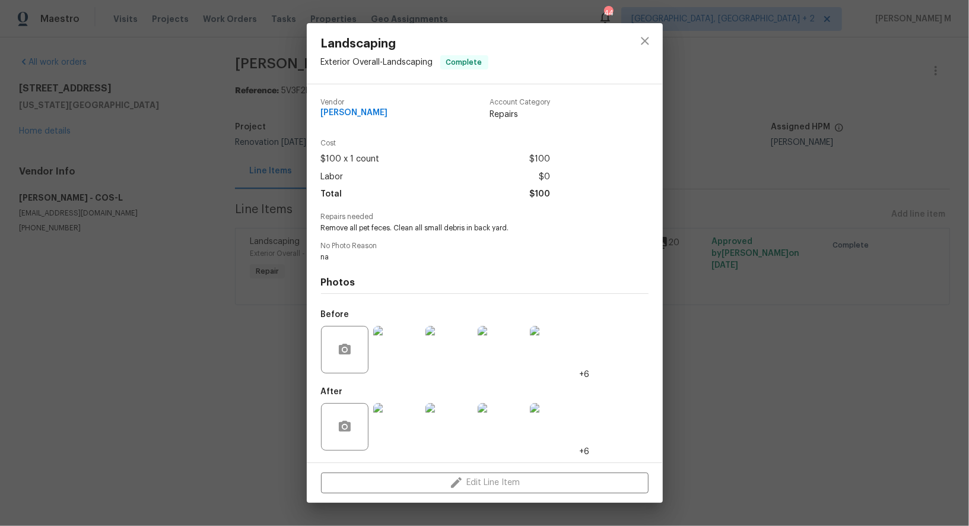
click at [700, 179] on div "Landscaping Exterior Overall - Landscaping Complete Vendor Fermin solis Account…" at bounding box center [484, 263] width 969 height 526
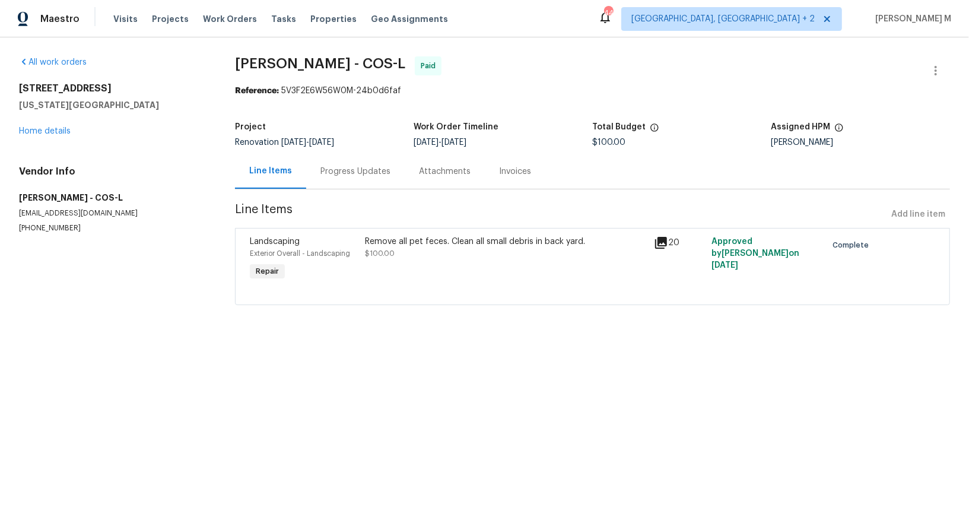
click at [412, 256] on div "Remove all pet feces. Clean all small debris in back yard. $100.00" at bounding box center [506, 259] width 288 height 55
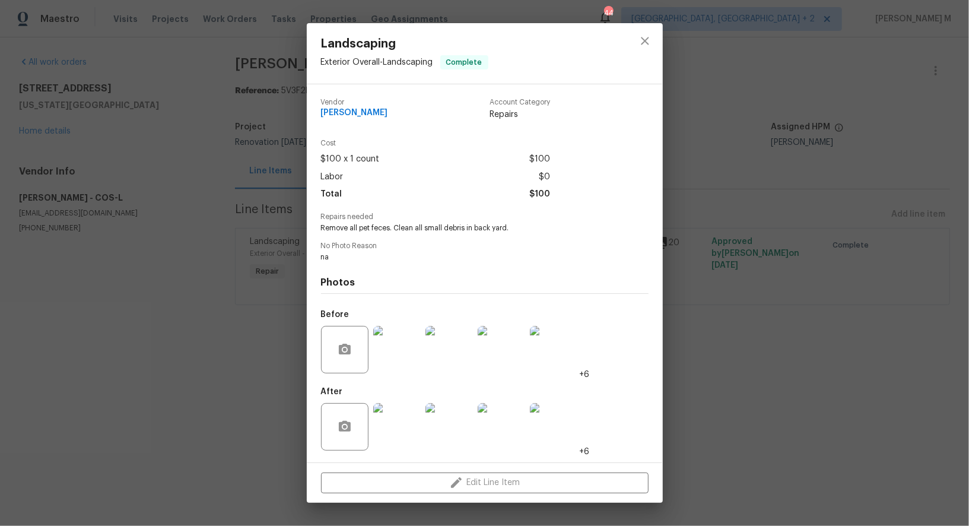
click at [511, 355] on img at bounding box center [500, 349] width 47 height 47
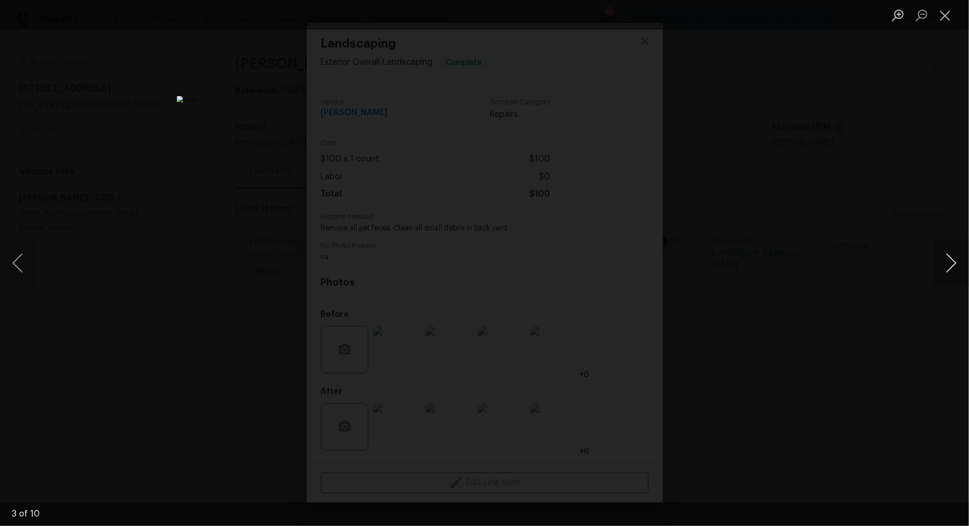
click at [950, 266] on button "Next image" at bounding box center [951, 262] width 36 height 47
click at [942, 228] on div "Lightbox" at bounding box center [484, 263] width 969 height 526
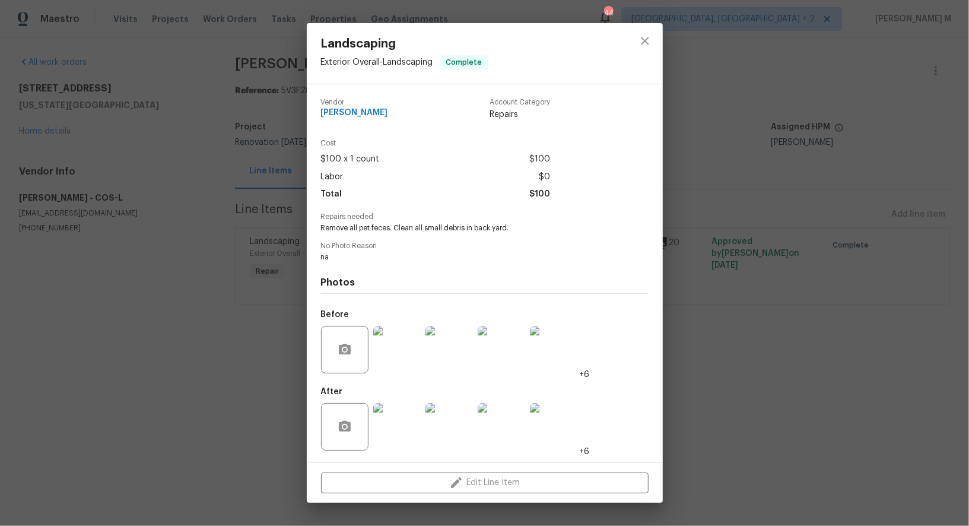
click at [269, 148] on div "Landscaping Exterior Overall - Landscaping Complete Vendor Fermin solis Account…" at bounding box center [484, 263] width 969 height 526
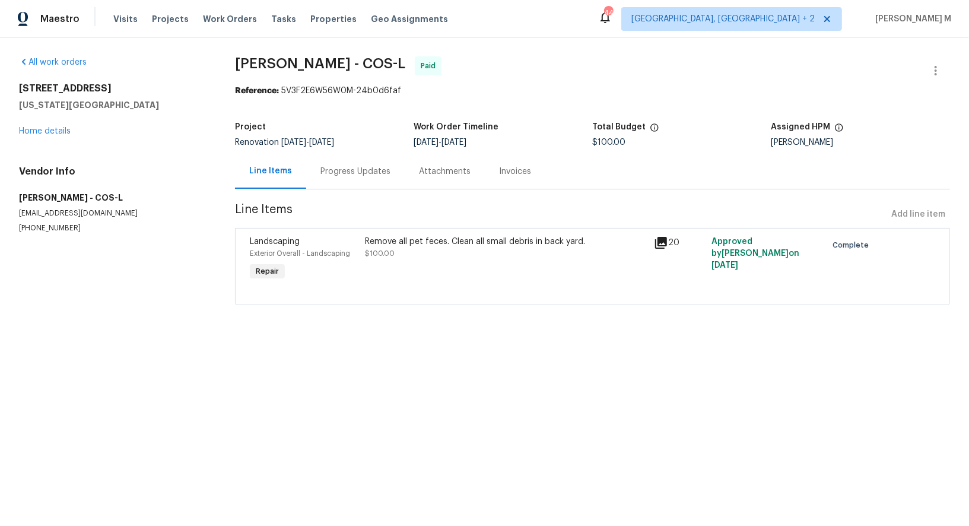
click at [323, 165] on div "Progress Updates" at bounding box center [355, 171] width 70 height 12
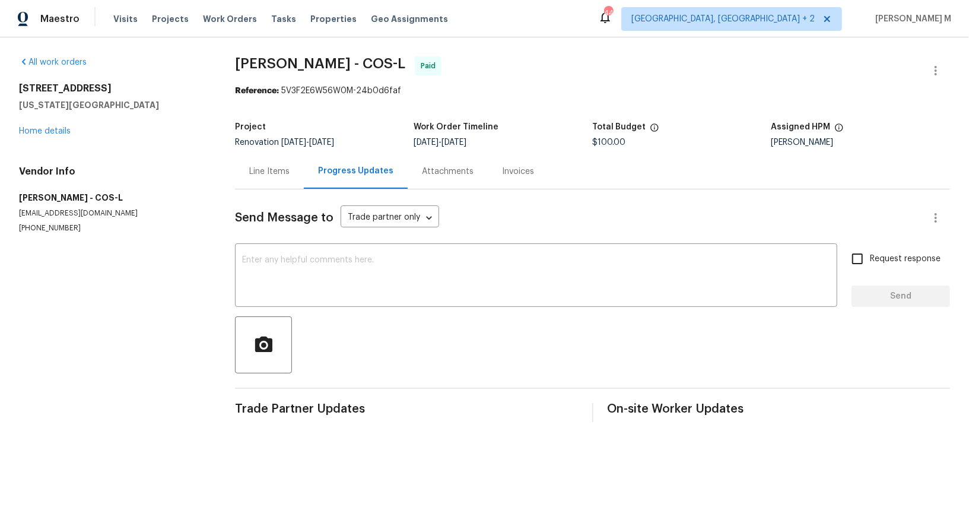
click at [44, 132] on div "4690 Badlands Ct Colorado Springs, CO 80922 Home details" at bounding box center [112, 109] width 187 height 55
click at [44, 129] on link "Home details" at bounding box center [45, 131] width 52 height 8
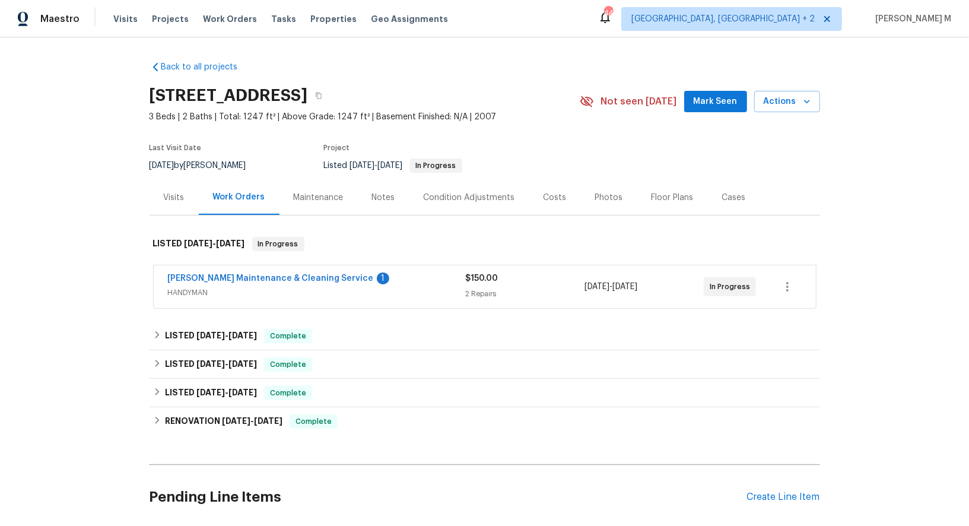
click at [198, 286] on span "HANDYMAN" at bounding box center [317, 292] width 298 height 12
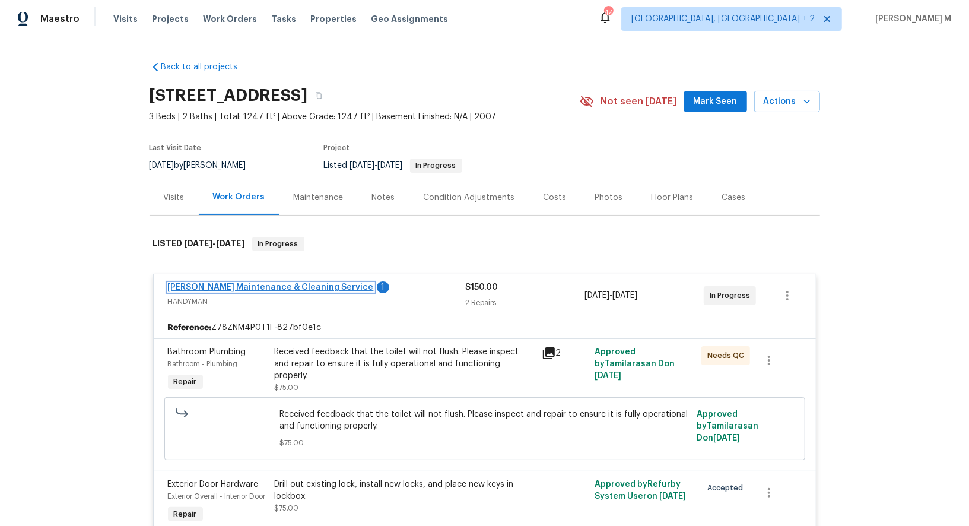
click at [232, 283] on link "[PERSON_NAME] Maintenance & Cleaning Service" at bounding box center [271, 287] width 206 height 8
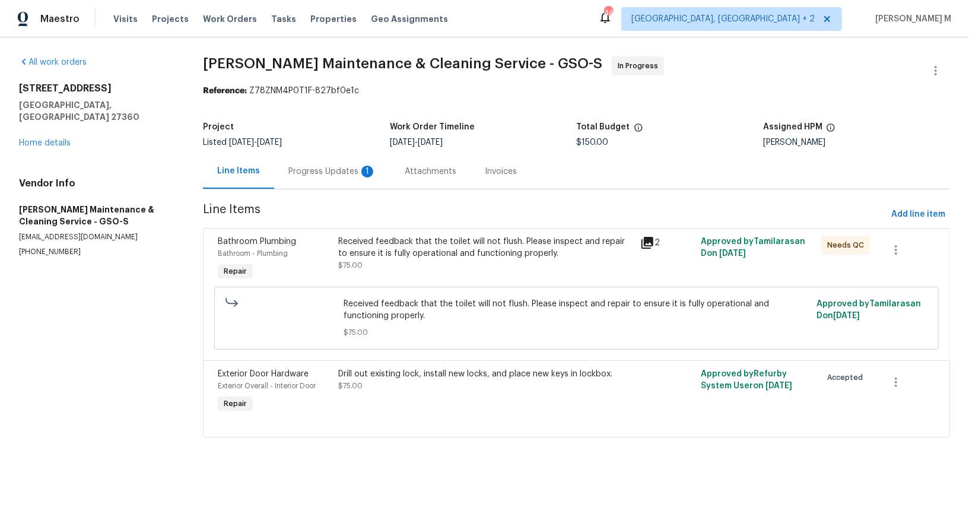
click at [324, 183] on div "Progress Updates 1" at bounding box center [332, 171] width 116 height 35
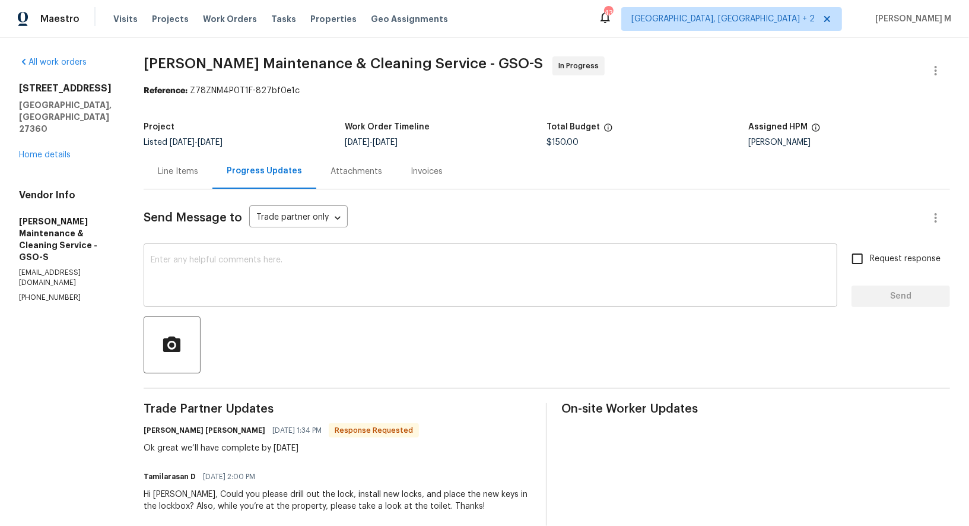
click at [285, 278] on textarea at bounding box center [490, 277] width 679 height 42
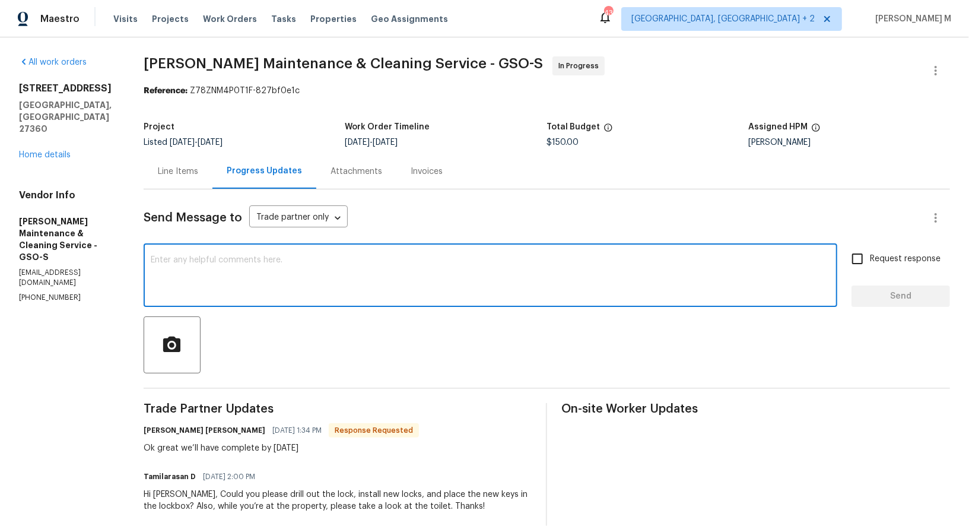
scroll to position [101, 0]
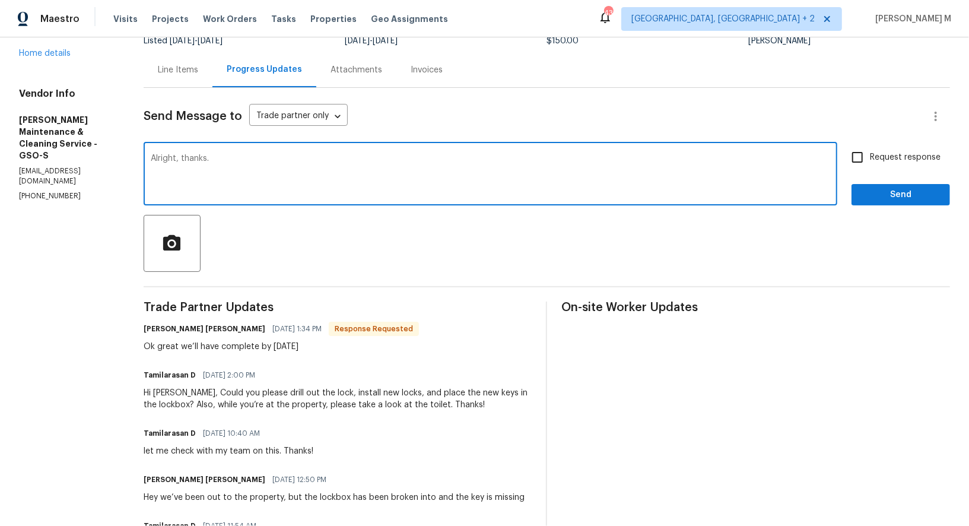
type textarea "Alright, thanks."
click at [885, 151] on span "Request response" at bounding box center [905, 157] width 71 height 12
click at [870, 145] on input "Request response" at bounding box center [857, 157] width 25 height 25
checkbox input "true"
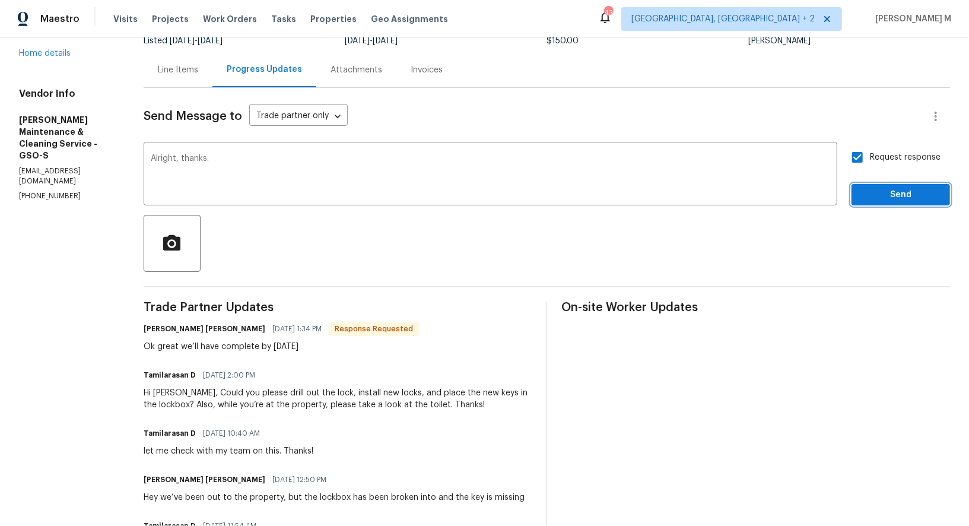
click at [883, 187] on span "Send" at bounding box center [900, 194] width 79 height 15
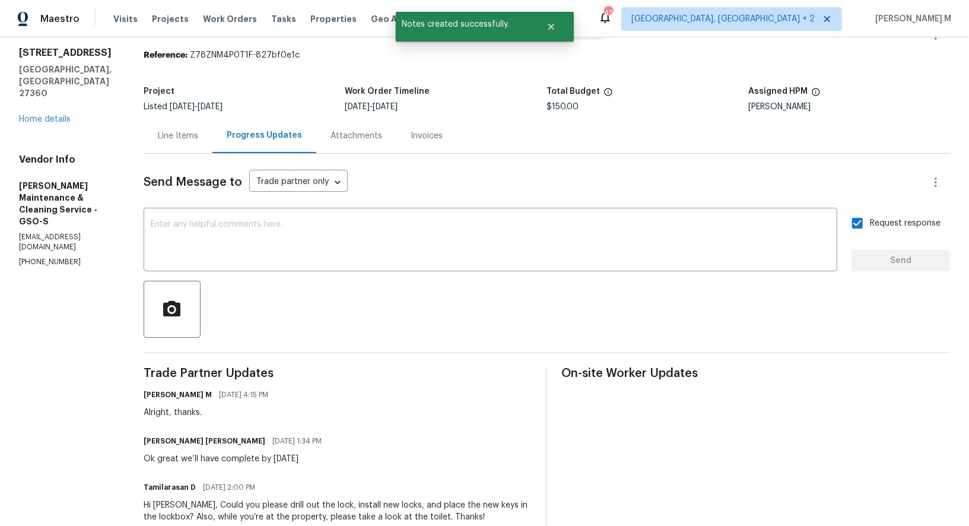
scroll to position [40, 0]
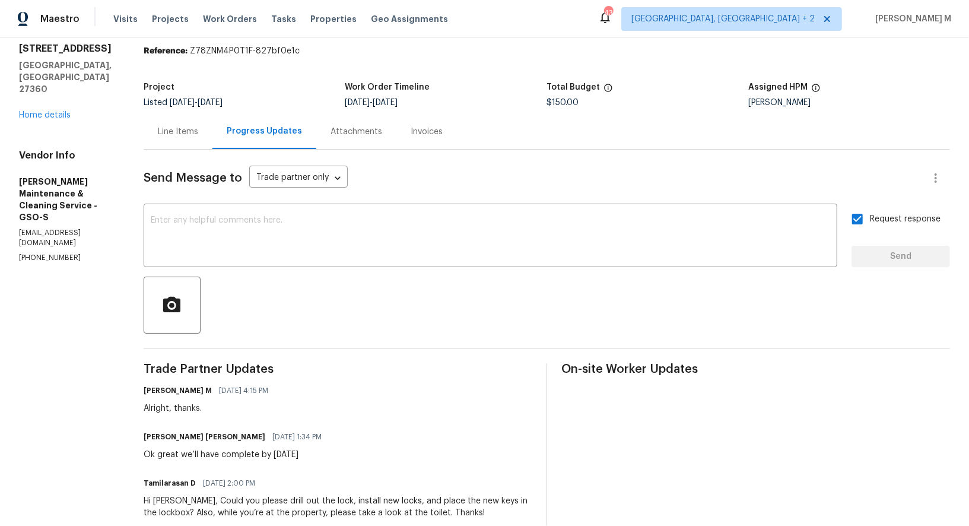
click at [327, 385] on div "[PERSON_NAME] M [DATE] 4:15 PM Alright, thanks." at bounding box center [338, 398] width 388 height 32
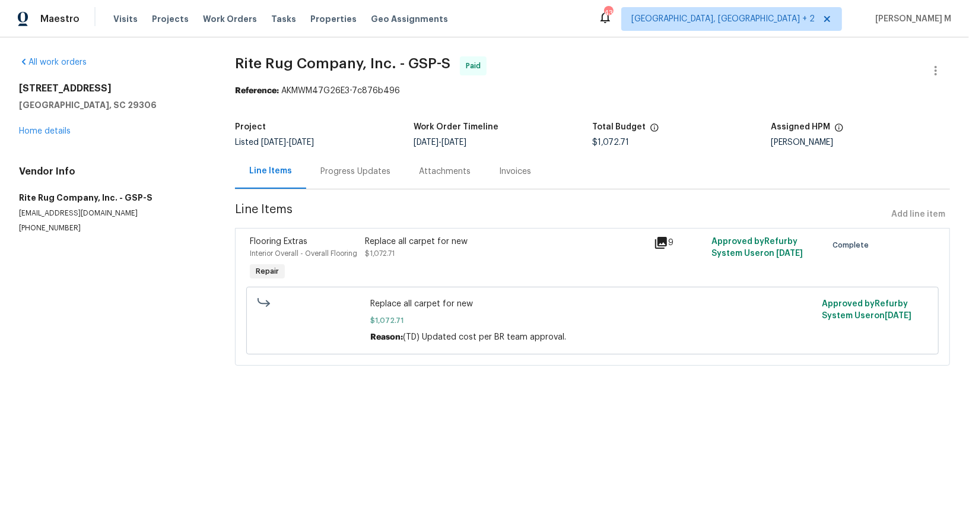
click at [362, 180] on div "Progress Updates" at bounding box center [355, 171] width 98 height 35
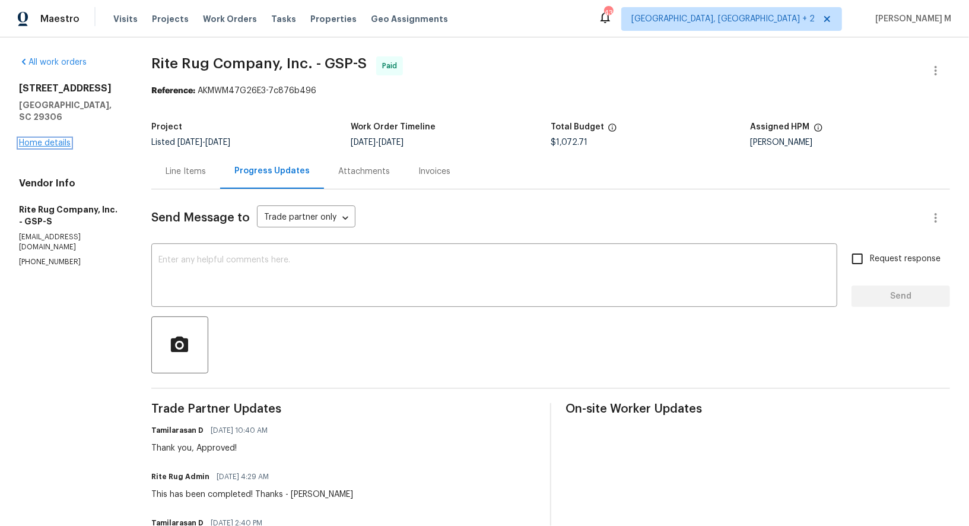
click at [56, 139] on link "Home details" at bounding box center [45, 143] width 52 height 8
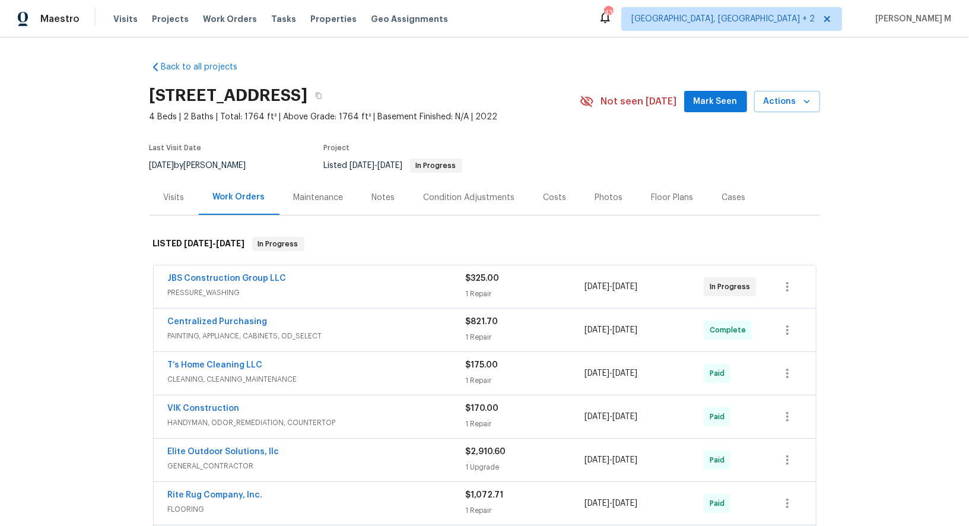
click at [212, 286] on span "PRESSURE_WASHING" at bounding box center [317, 292] width 298 height 12
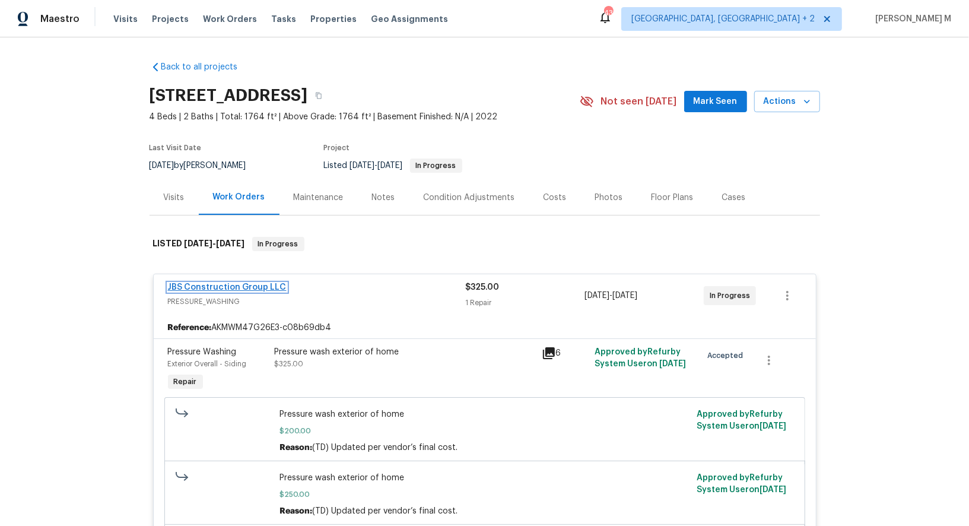
click at [255, 283] on link "JBS Construction Group LLC" at bounding box center [227, 287] width 119 height 8
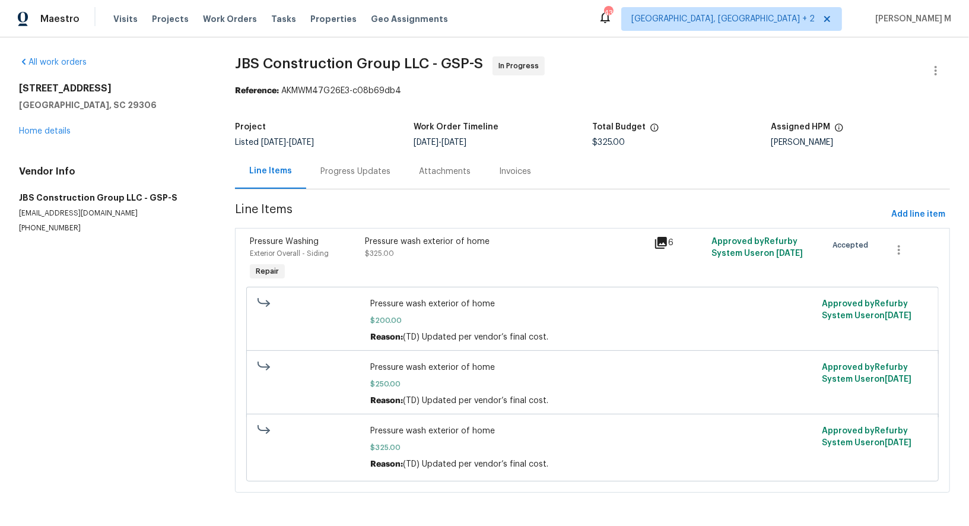
click at [330, 174] on div "Progress Updates" at bounding box center [355, 171] width 98 height 35
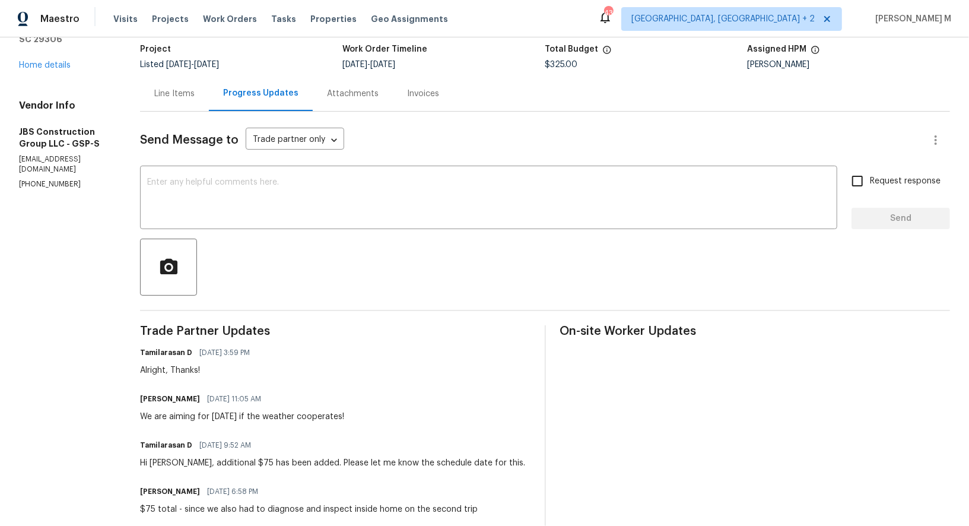
scroll to position [68, 0]
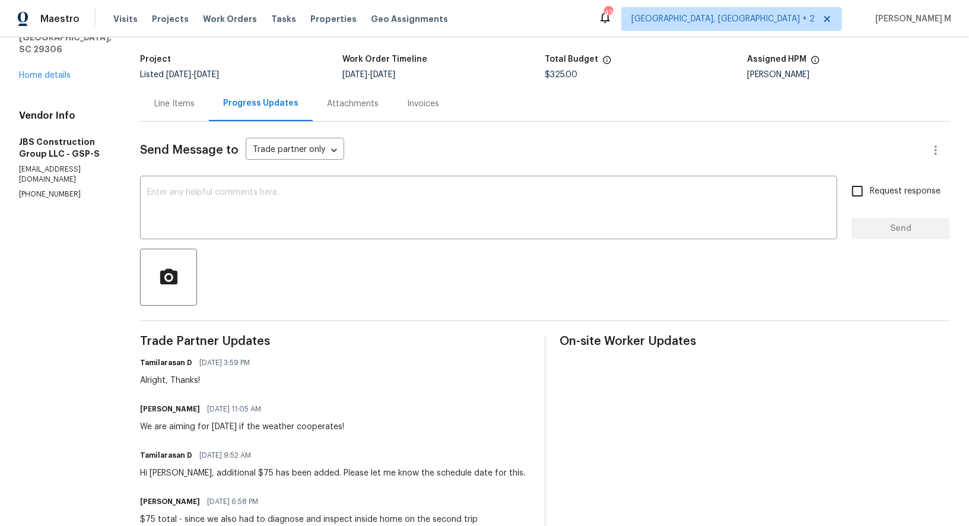
click at [337, 421] on div "We are aiming for [DATE] if the weather cooperates!" at bounding box center [242, 427] width 204 height 12
copy div "We are aiming for [DATE] if the weather cooperates!"
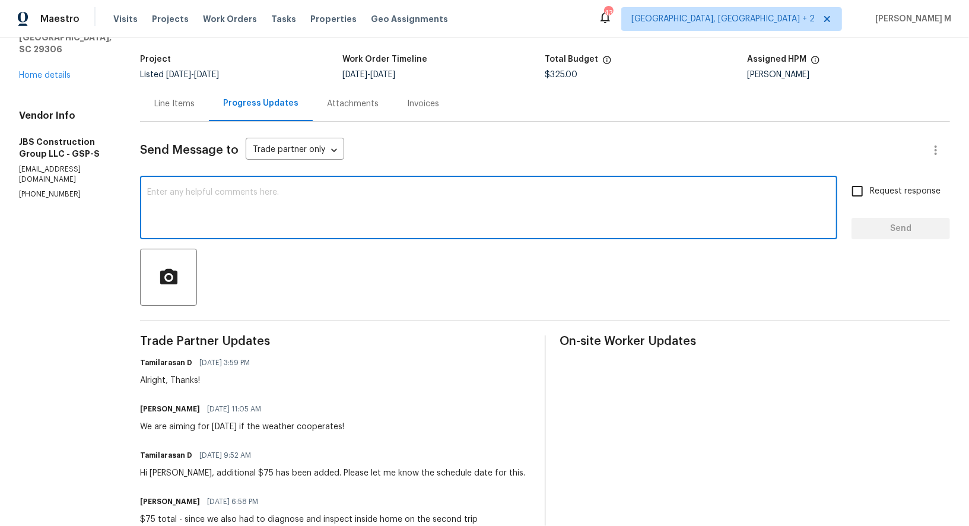
click at [387, 203] on textarea at bounding box center [488, 209] width 683 height 42
paste textarea "Weather holding up okay? Were you able to get this one done [DATE]?"
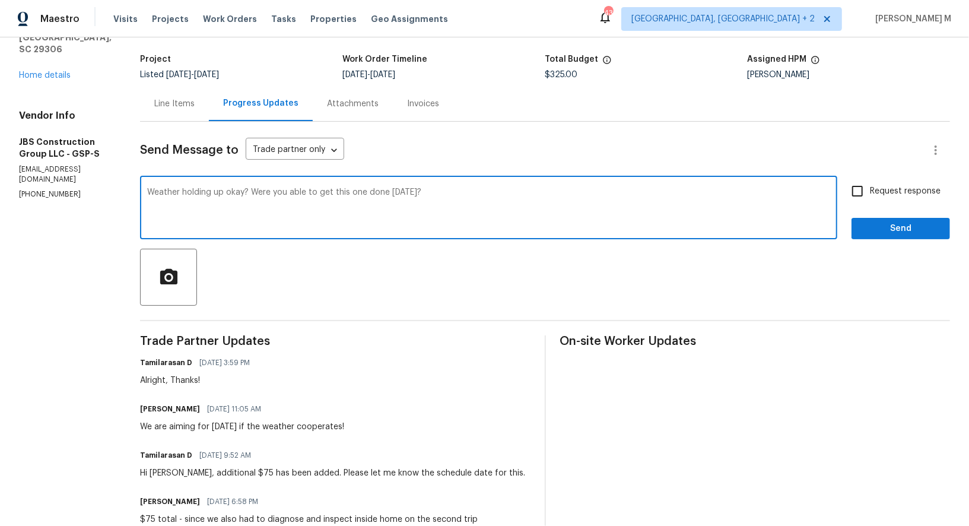
type textarea "Weather holding up okay? Were you able to get this one done [DATE]?"
click at [867, 187] on input "Request response" at bounding box center [857, 191] width 25 height 25
checkbox input "true"
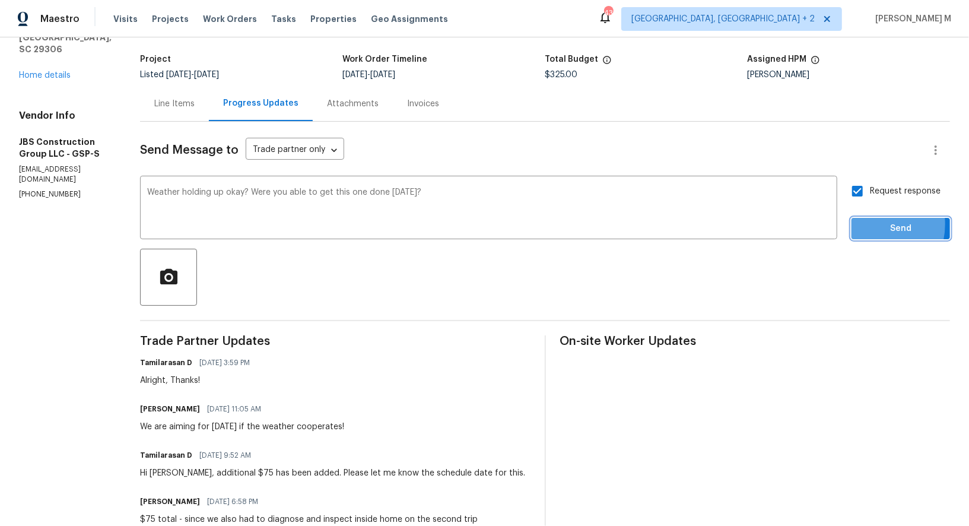
click at [874, 221] on span "Send" at bounding box center [900, 228] width 79 height 15
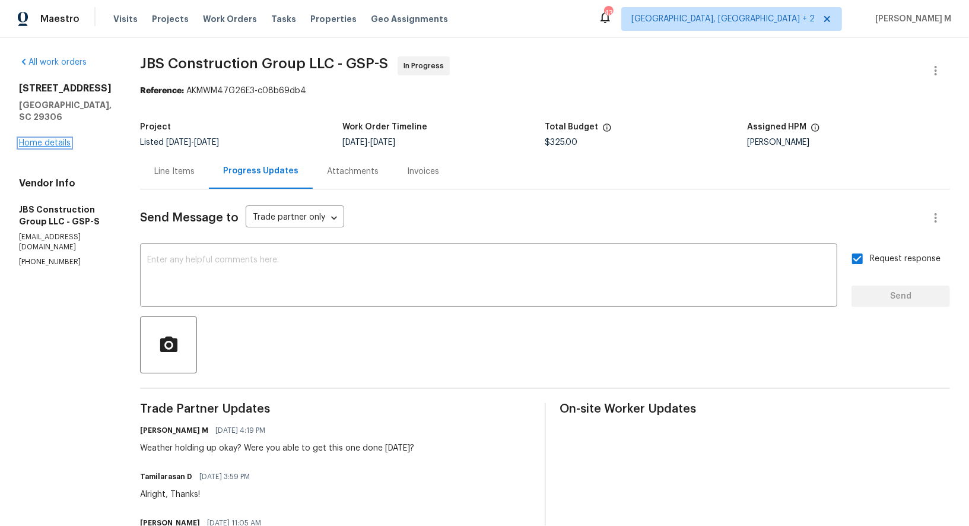
click at [59, 139] on link "Home details" at bounding box center [45, 143] width 52 height 8
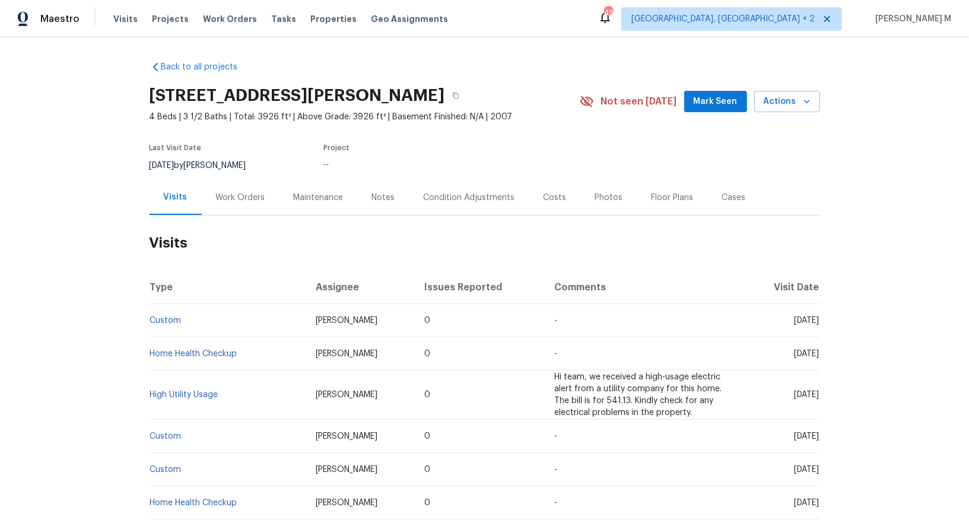
click at [237, 193] on div "Work Orders" at bounding box center [240, 198] width 49 height 12
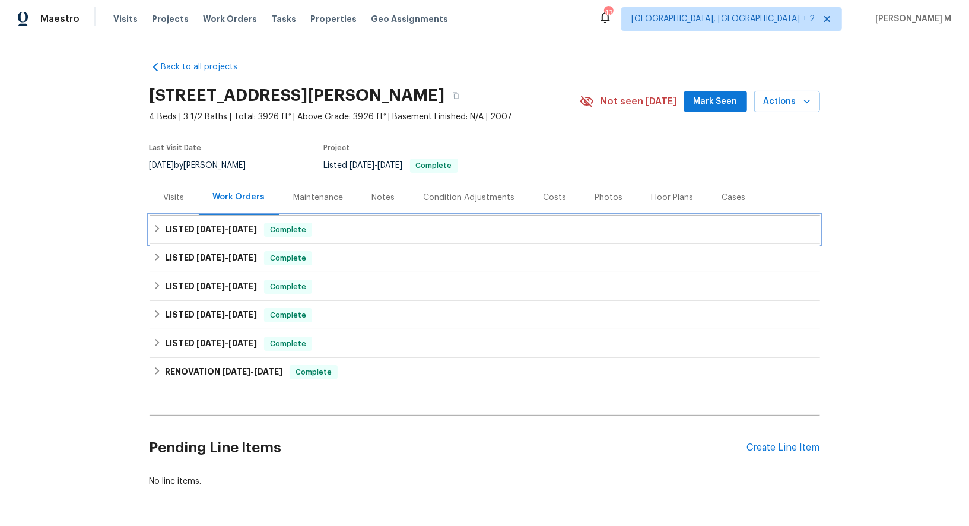
click at [219, 225] on span "[DATE]" at bounding box center [210, 229] width 28 height 8
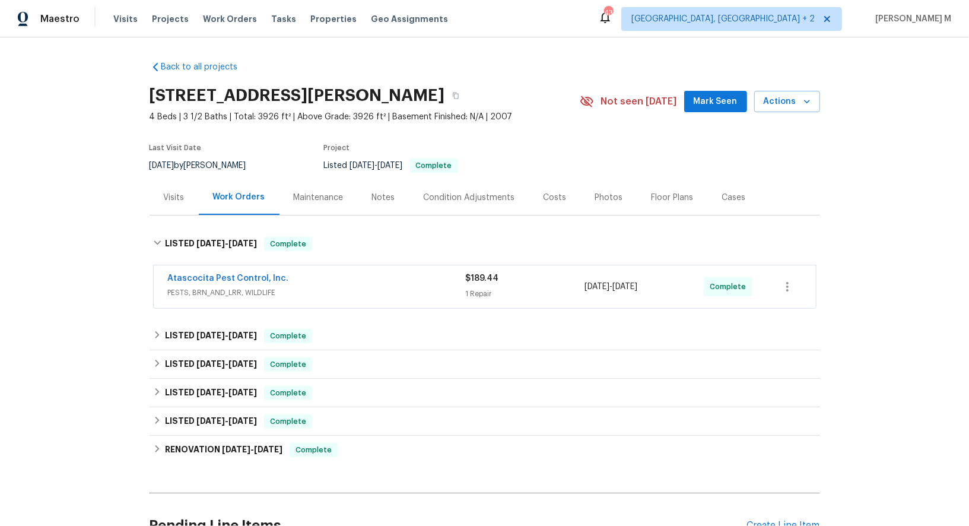
click at [214, 275] on span "Atascocita Pest Control, Inc." at bounding box center [228, 278] width 121 height 12
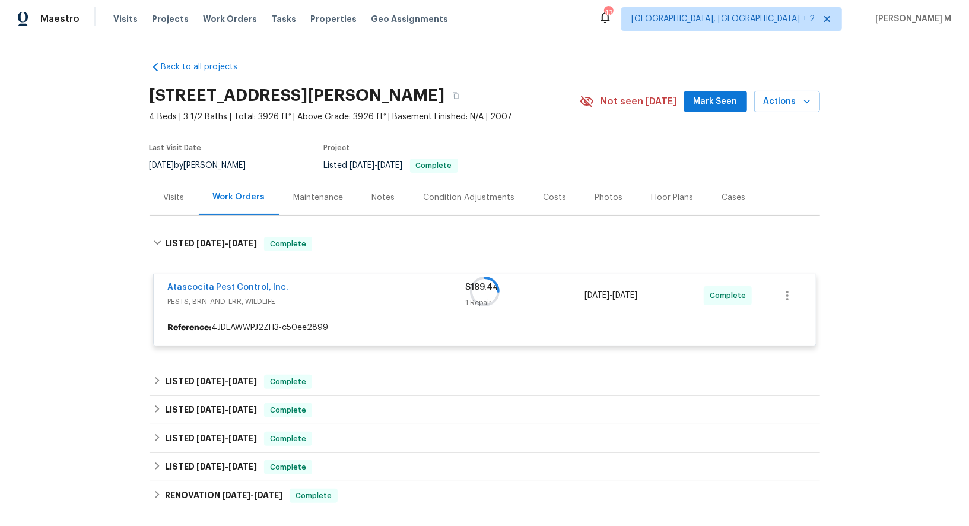
click at [214, 275] on div at bounding box center [484, 291] width 670 height 133
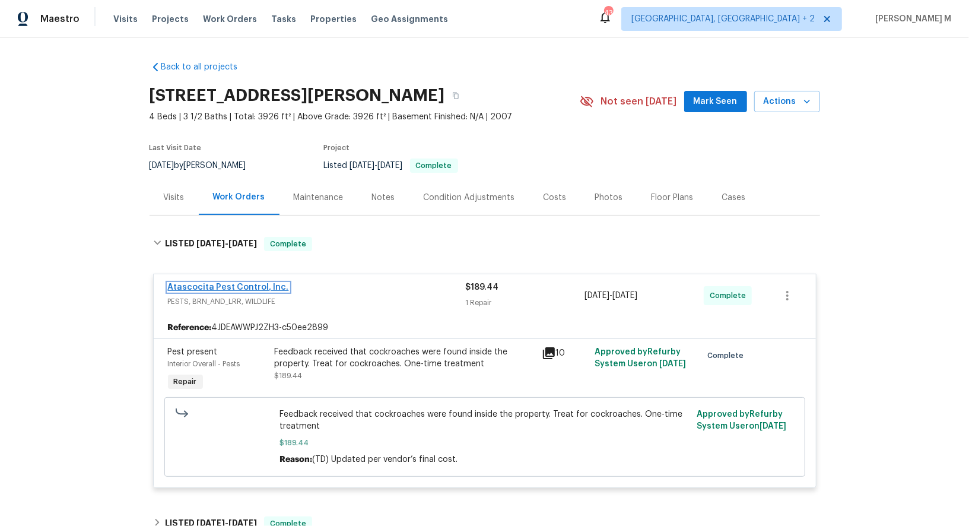
click at [214, 283] on link "Atascocita Pest Control, Inc." at bounding box center [228, 287] width 121 height 8
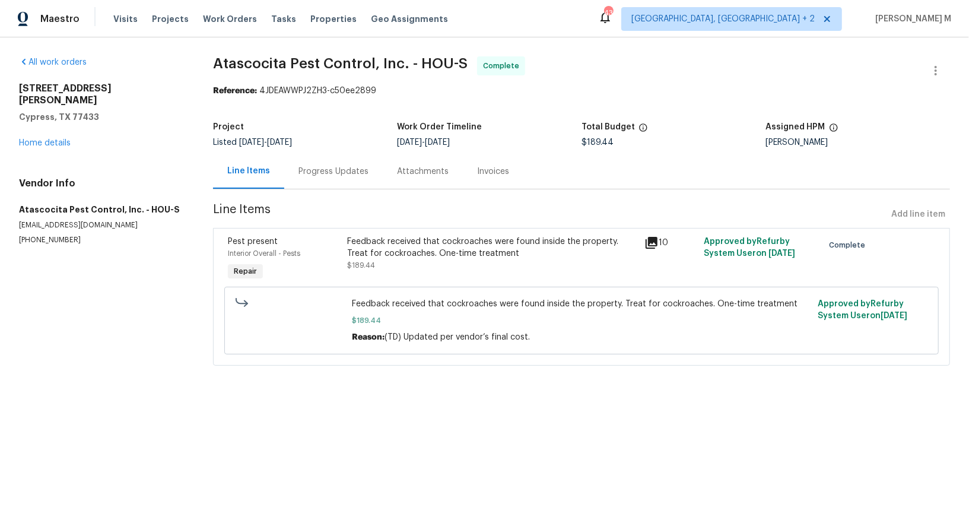
click at [330, 177] on div "Progress Updates" at bounding box center [333, 171] width 98 height 35
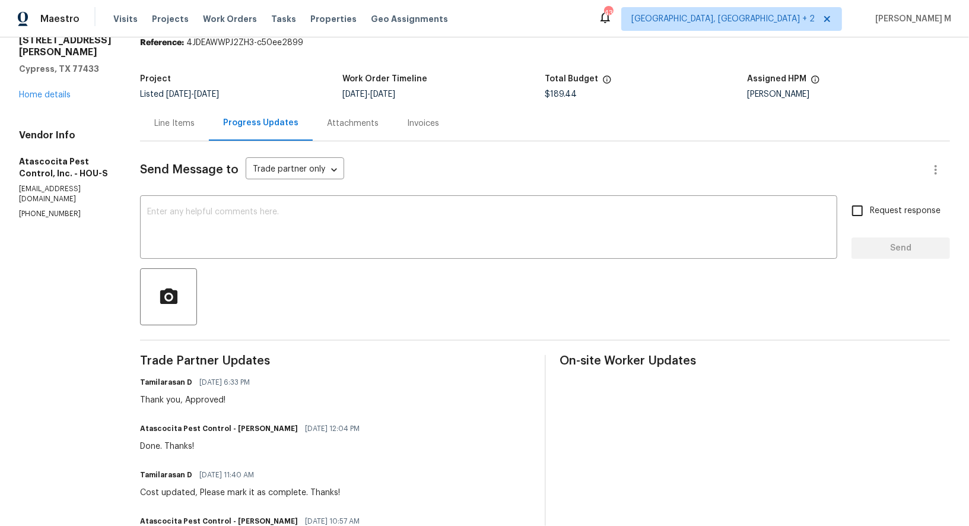
scroll to position [31, 0]
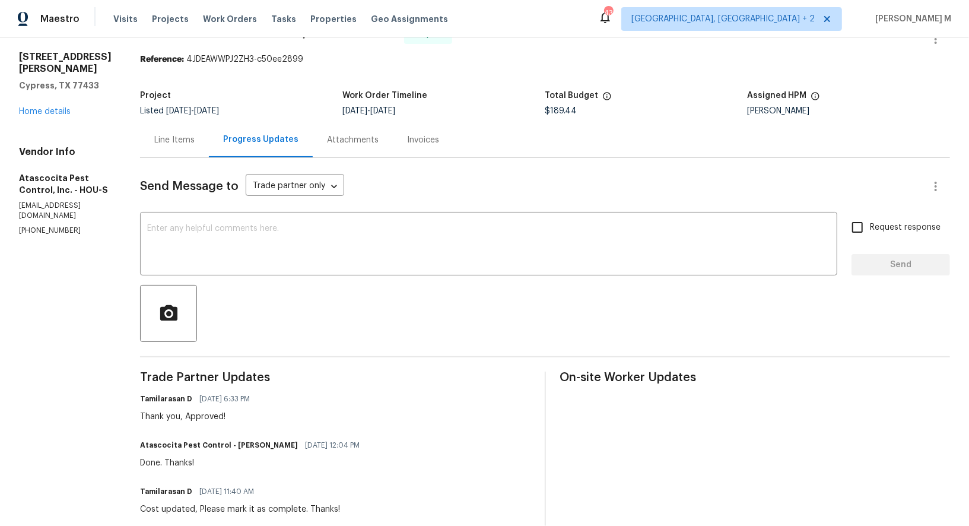
click at [172, 135] on div "Line Items" at bounding box center [174, 140] width 40 height 12
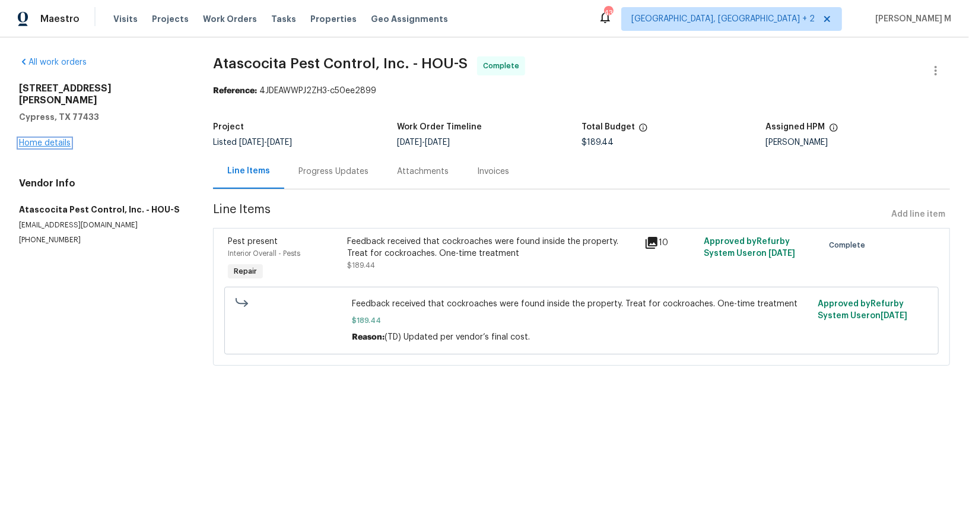
click at [44, 139] on link "Home details" at bounding box center [45, 143] width 52 height 8
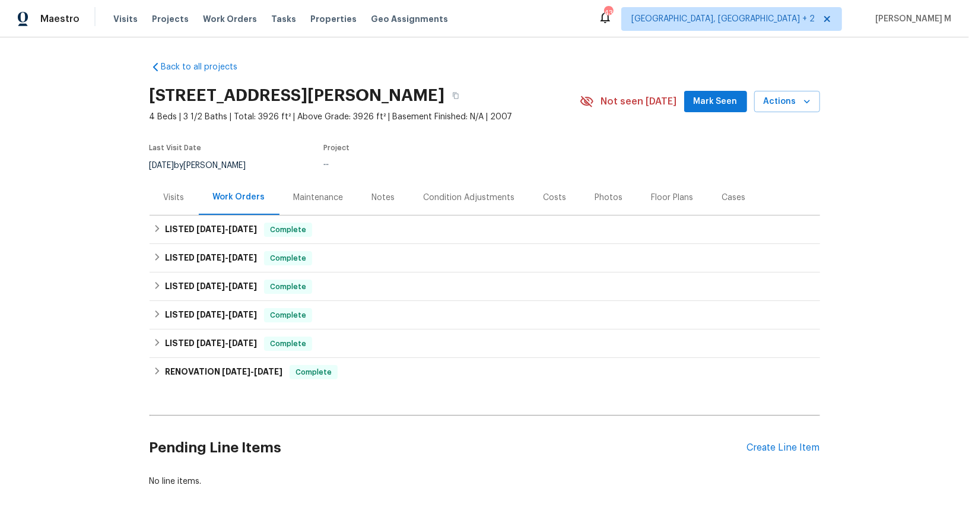
click at [541, 144] on div "Project" at bounding box center [438, 151] width 228 height 14
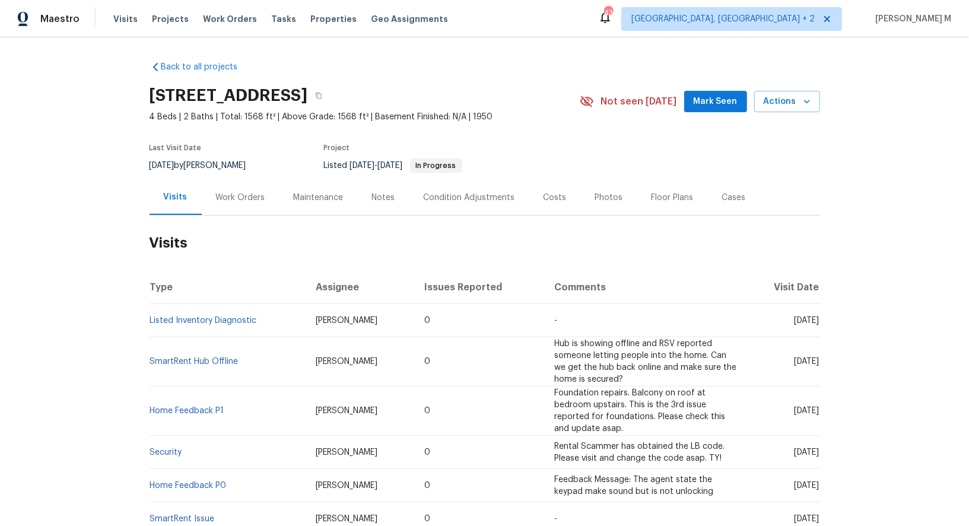
click at [251, 192] on div "Work Orders" at bounding box center [240, 198] width 49 height 12
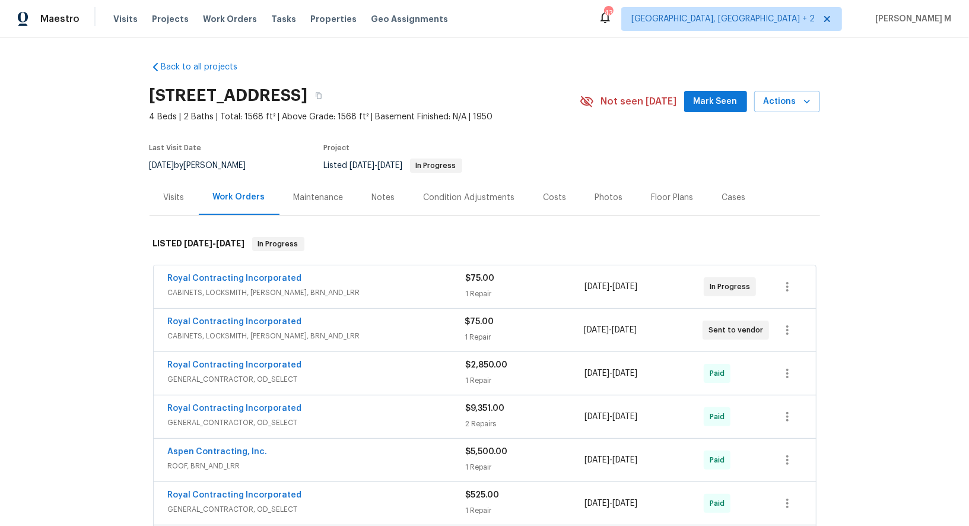
click at [251, 330] on span "CABINETS, LOCKSMITH, [PERSON_NAME], BRN_AND_LRR" at bounding box center [316, 336] width 297 height 12
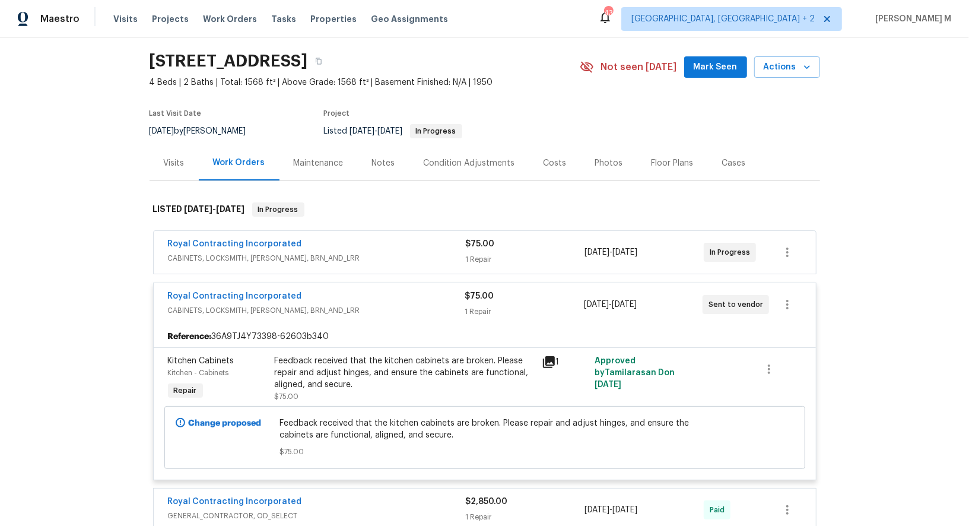
scroll to position [39, 0]
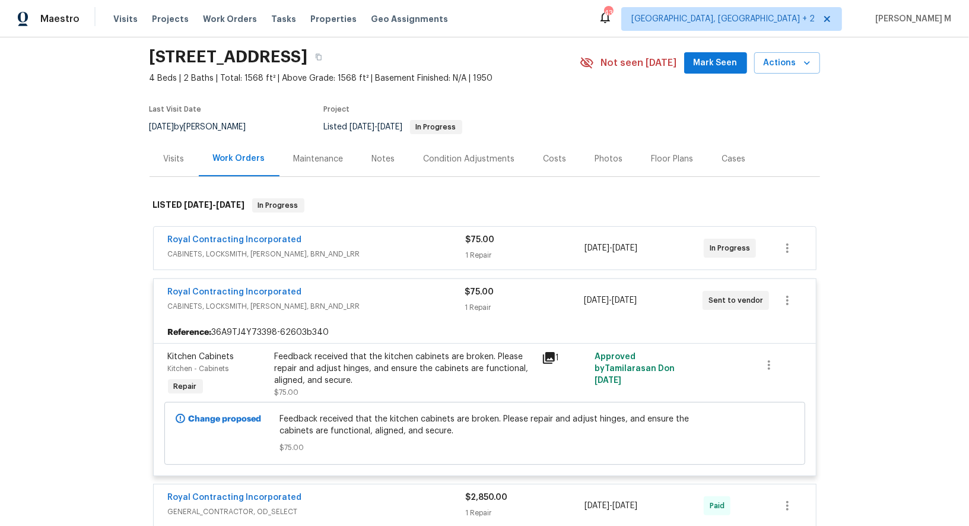
click at [252, 250] on span "CABINETS, LOCKSMITH, [PERSON_NAME], BRN_AND_LRR" at bounding box center [317, 254] width 298 height 12
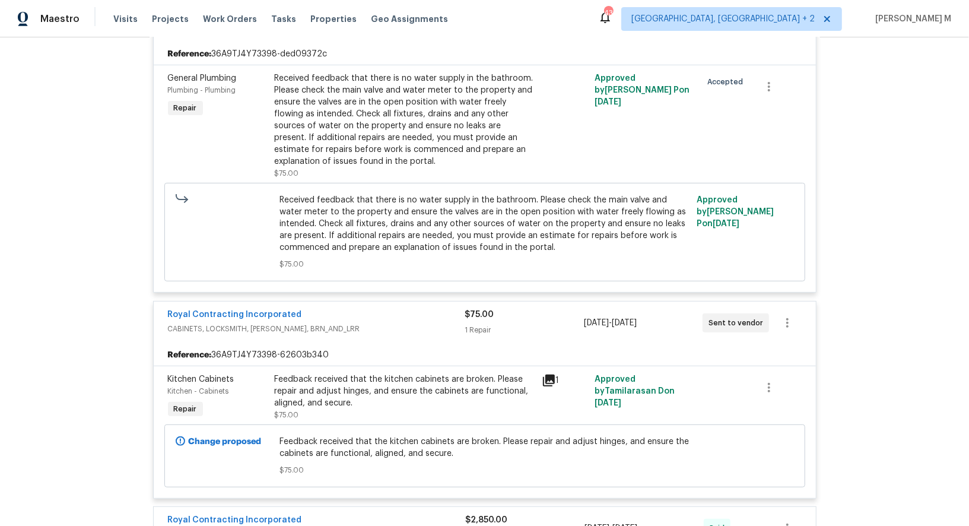
scroll to position [288, 0]
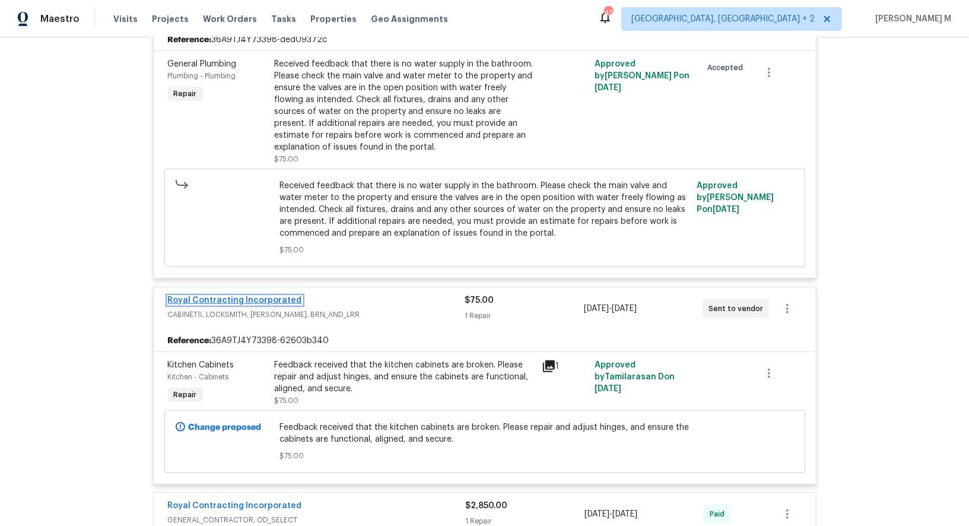
click at [244, 296] on link "Royal Contracting Incorporated" at bounding box center [235, 300] width 134 height 8
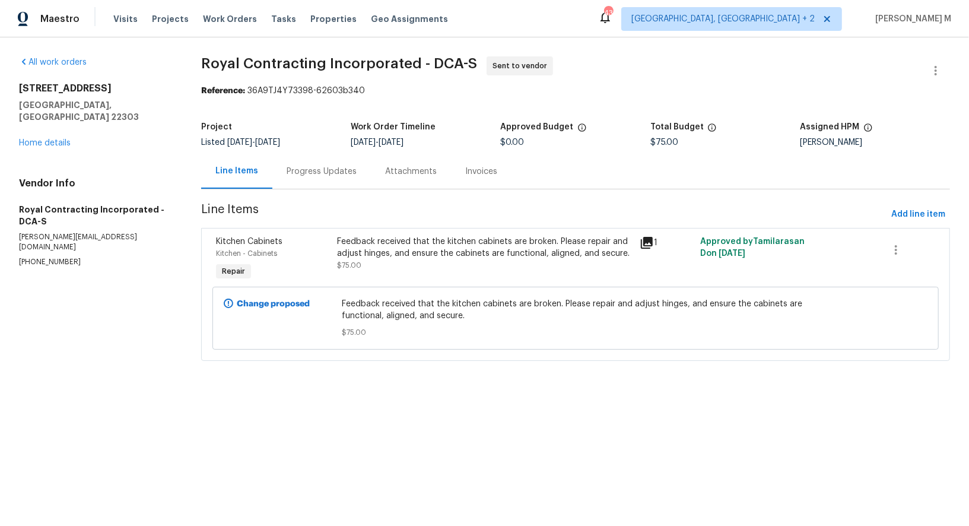
click at [300, 177] on div "Progress Updates" at bounding box center [321, 171] width 98 height 35
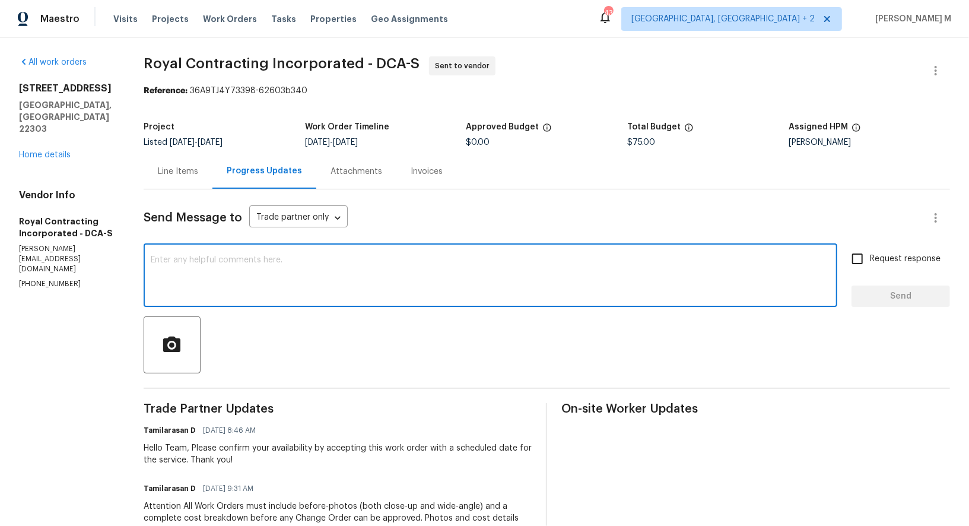
click at [358, 269] on textarea at bounding box center [490, 277] width 679 height 42
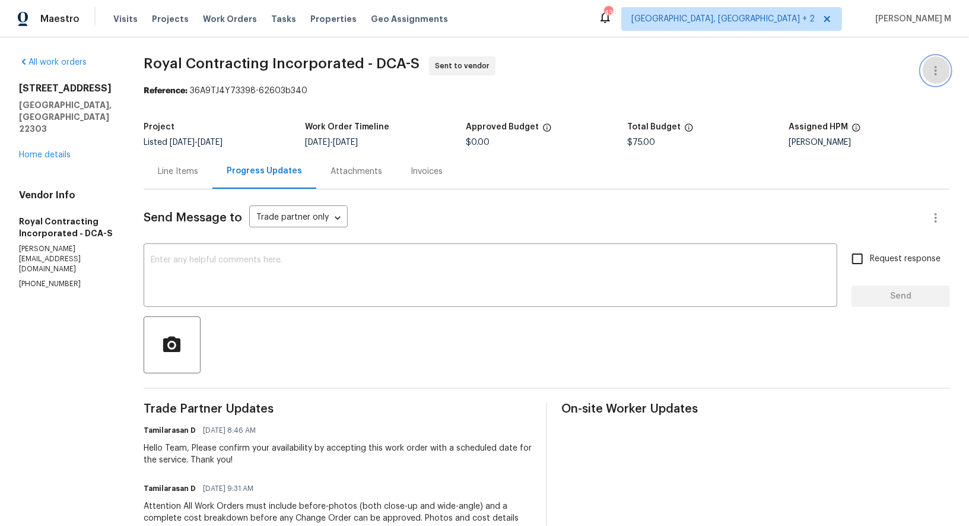
click at [942, 77] on button "button" at bounding box center [935, 70] width 28 height 28
click at [938, 66] on li "Edit" at bounding box center [903, 69] width 128 height 20
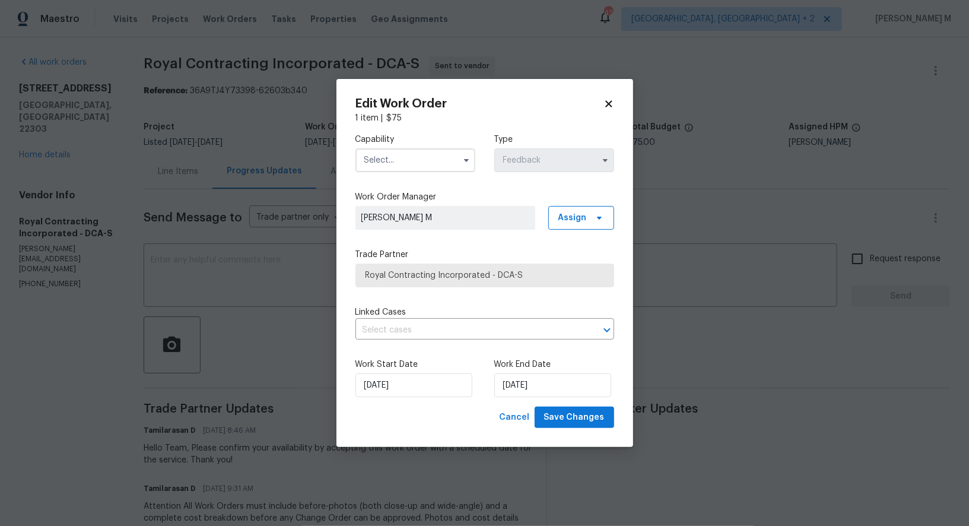
click at [400, 165] on input "text" at bounding box center [415, 160] width 120 height 24
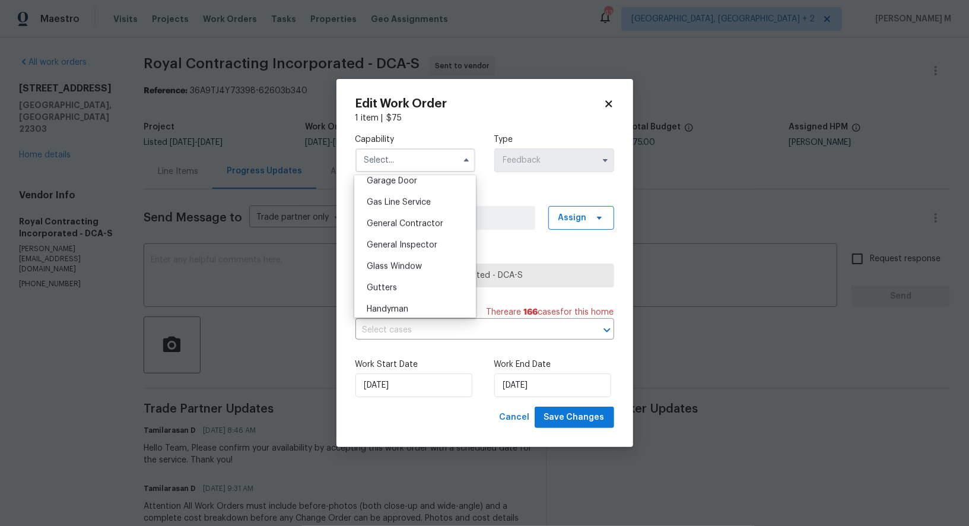
scroll to position [549, 0]
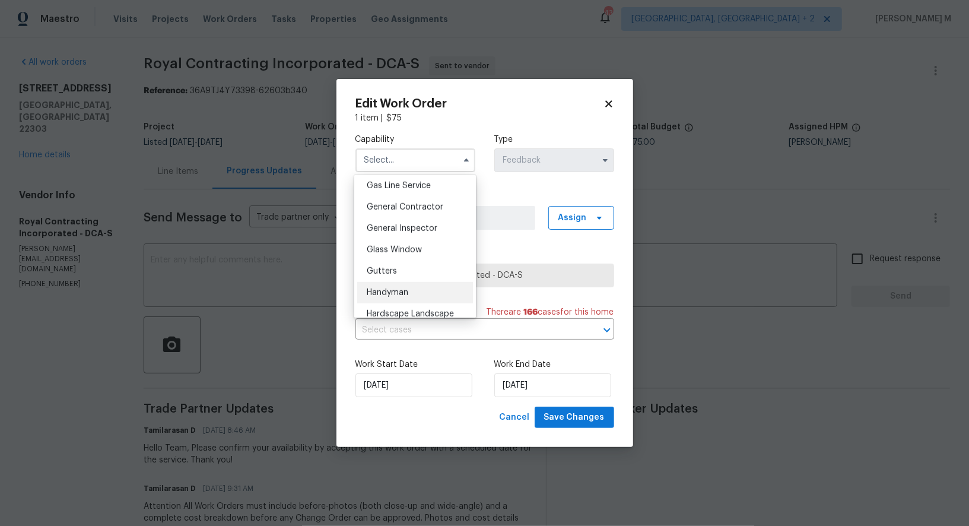
click at [398, 288] on span "Handyman" at bounding box center [388, 292] width 42 height 8
type input "Handyman"
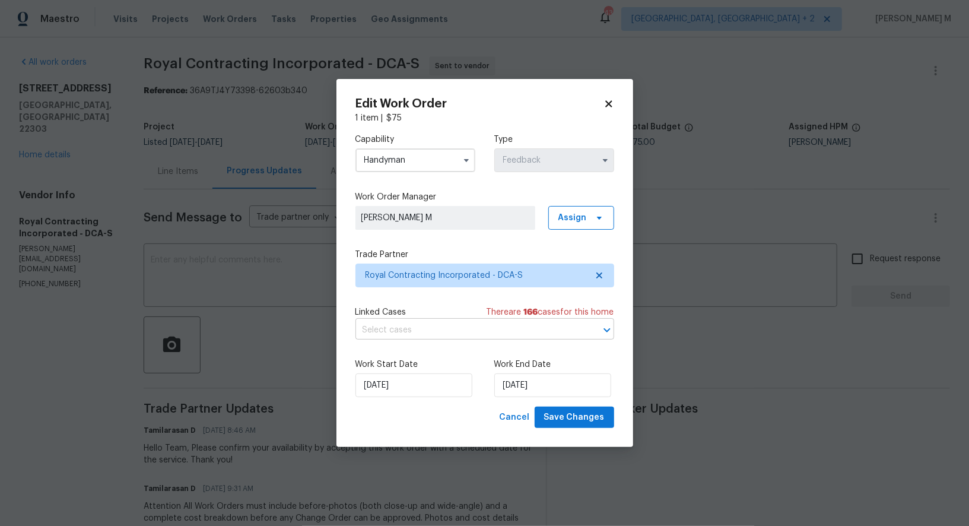
click at [432, 337] on input "text" at bounding box center [467, 330] width 225 height 18
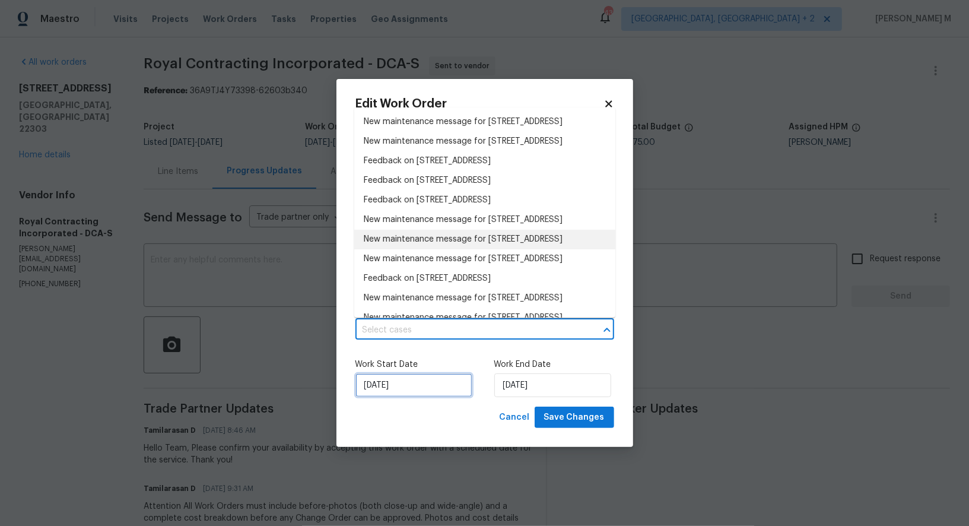
click at [457, 375] on input "[DATE]" at bounding box center [413, 385] width 117 height 24
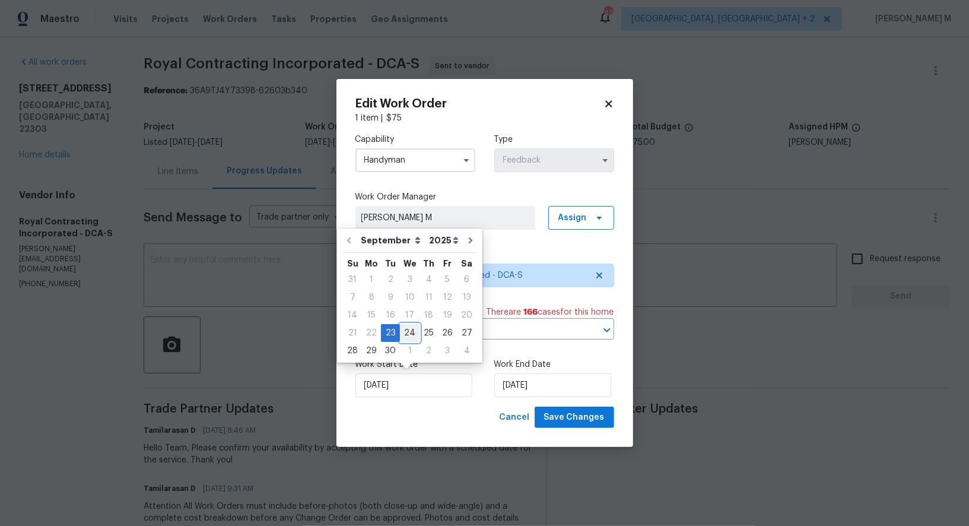
click at [409, 337] on div "24" at bounding box center [410, 332] width 20 height 17
type input "[DATE]"
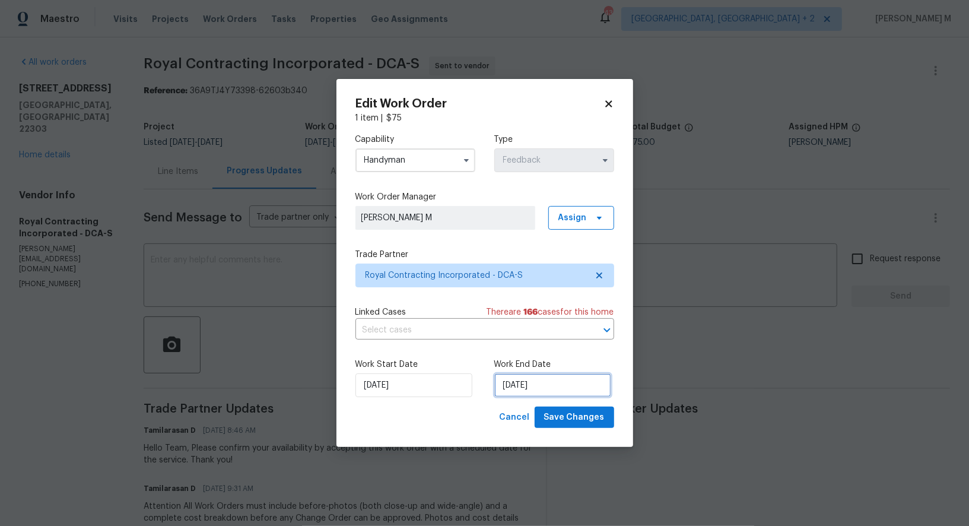
click at [524, 390] on input "[DATE]" at bounding box center [552, 385] width 117 height 24
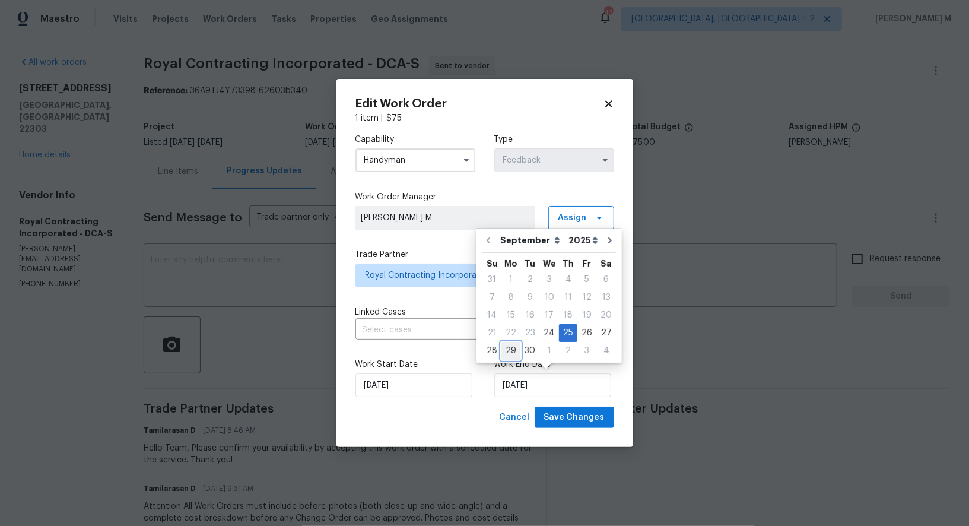
click at [512, 348] on div "29" at bounding box center [510, 350] width 19 height 17
type input "[DATE]"
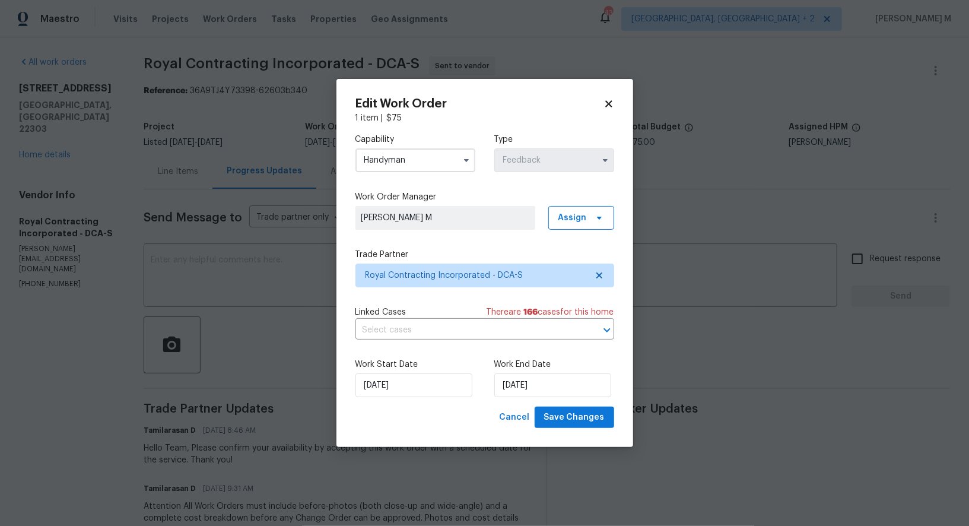
click at [416, 370] on div "Work Start Date [DATE]" at bounding box center [415, 377] width 120 height 39
click at [413, 406] on div "Cancel Save Changes" at bounding box center [484, 417] width 259 height 22
click at [413, 394] on div "Work Start Date [DATE] Work End Date [DATE]" at bounding box center [484, 378] width 259 height 58
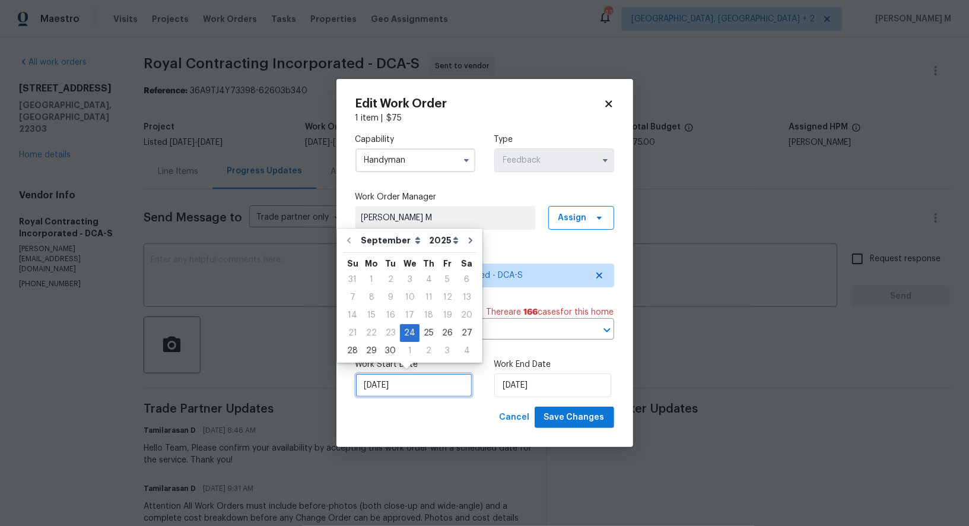
click at [413, 388] on input "[DATE]" at bounding box center [413, 385] width 117 height 24
click at [423, 336] on div "25" at bounding box center [428, 332] width 18 height 17
type input "[DATE]"
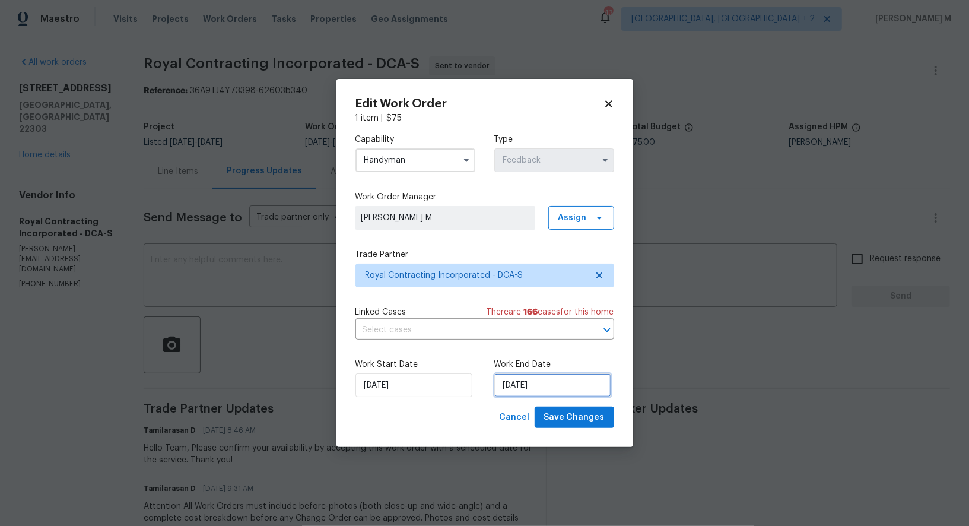
click at [507, 386] on input "[DATE]" at bounding box center [552, 385] width 117 height 24
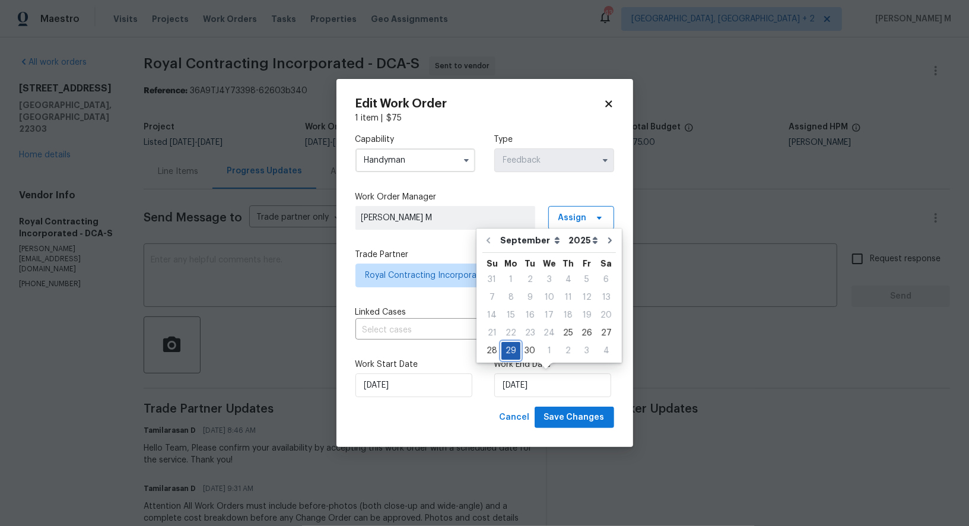
click at [509, 354] on div "29" at bounding box center [510, 350] width 19 height 17
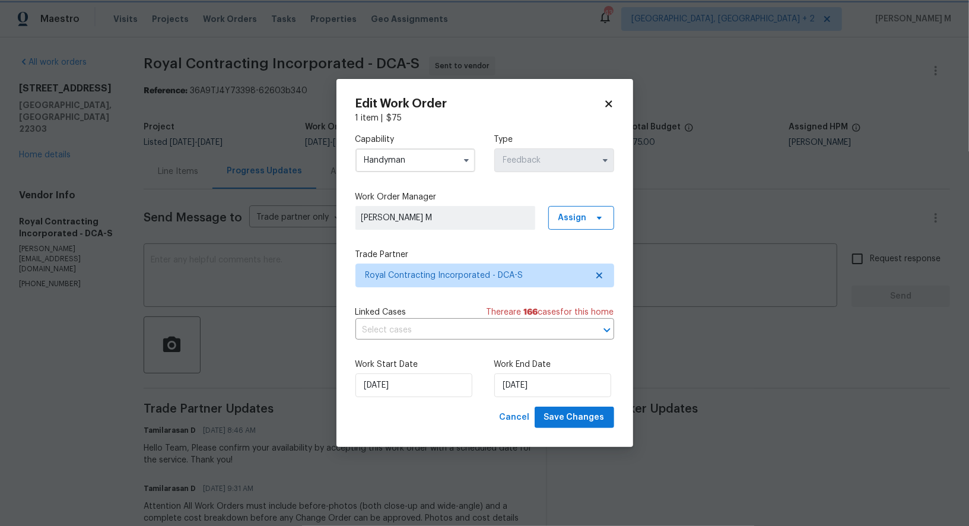
click at [417, 260] on label "Trade Partner" at bounding box center [484, 255] width 259 height 12
click at [428, 280] on span "Royal Contracting Incorporated - DCA-S" at bounding box center [475, 275] width 221 height 12
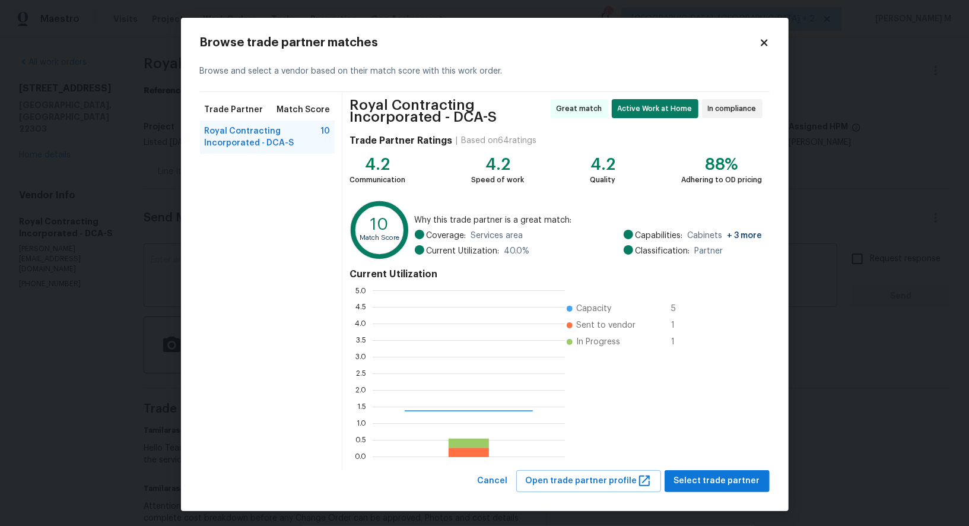
scroll to position [166, 192]
click at [759, 44] on icon at bounding box center [764, 42] width 11 height 11
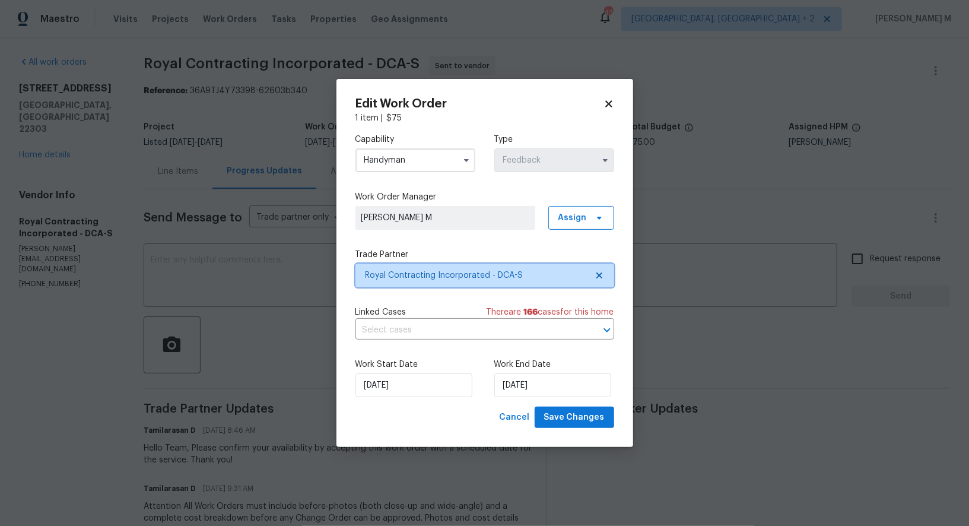
click at [395, 285] on span "Royal Contracting Incorporated - DCA-S" at bounding box center [484, 275] width 259 height 24
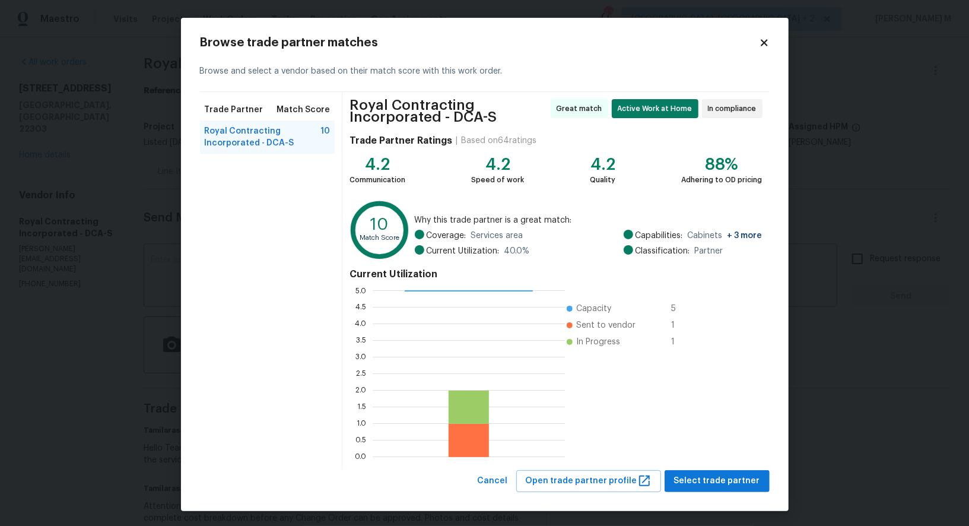
click at [760, 43] on icon at bounding box center [763, 42] width 7 height 7
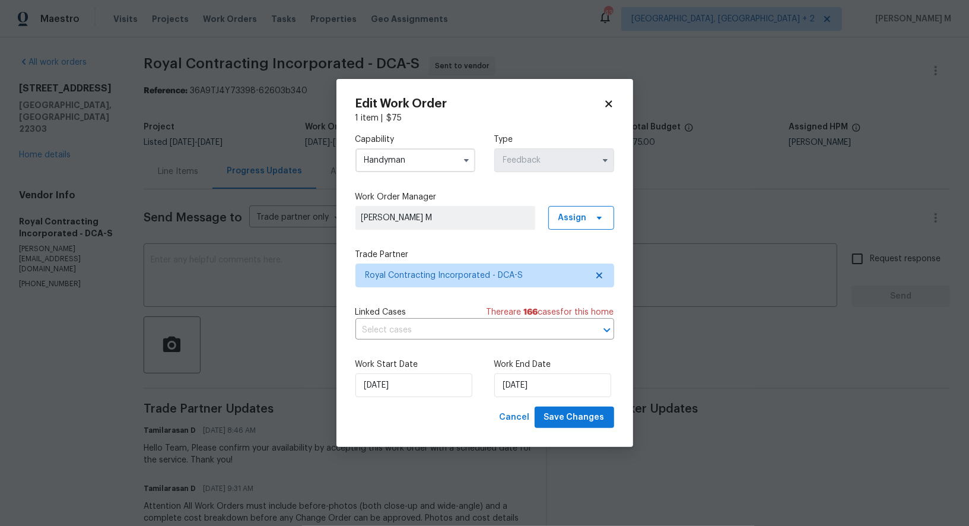
click at [414, 166] on input "Handyman" at bounding box center [415, 160] width 120 height 24
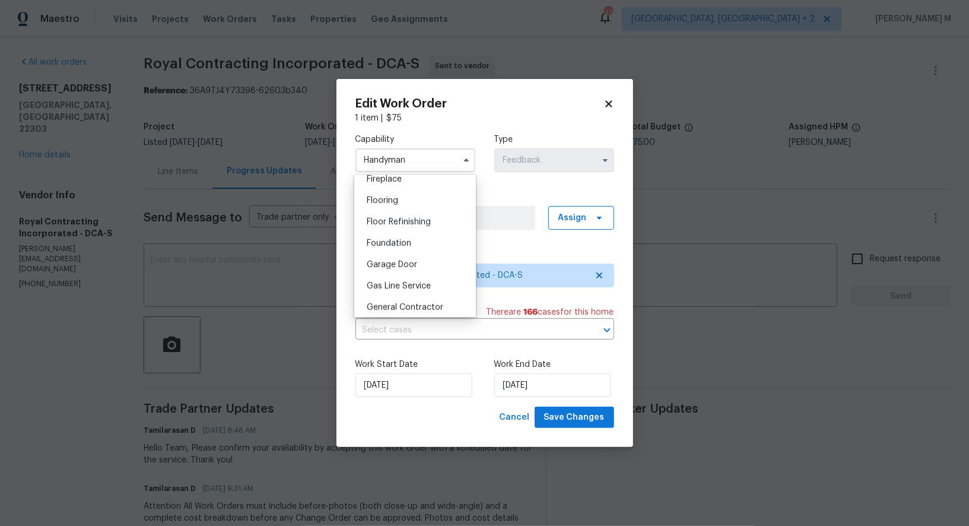
scroll to position [453, 0]
click at [411, 298] on span "General Contractor" at bounding box center [405, 302] width 77 height 8
type input "General Contractor"
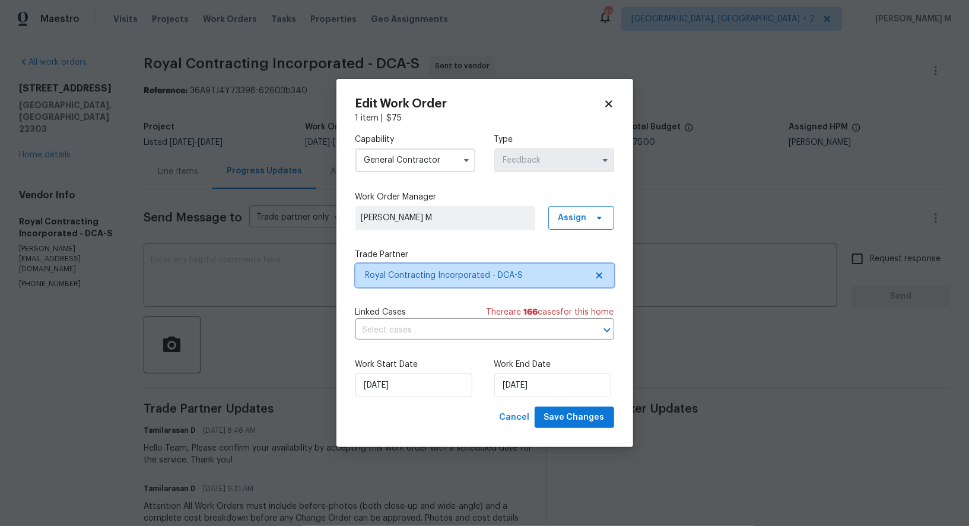
click at [456, 273] on span "Royal Contracting Incorporated - DCA-S" at bounding box center [475, 275] width 221 height 12
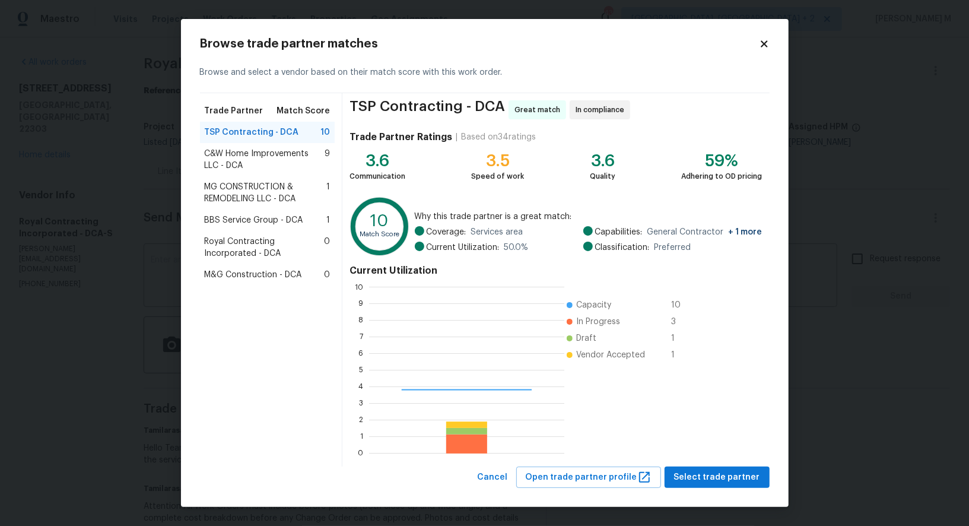
scroll to position [166, 195]
click at [286, 165] on span "C&W Home Improvements LLC - DCA" at bounding box center [265, 160] width 120 height 24
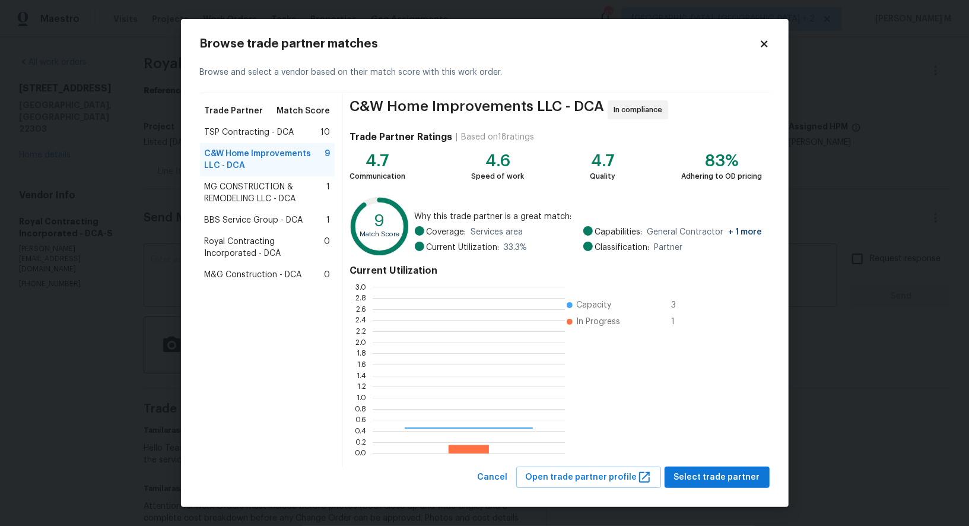
scroll to position [166, 192]
click at [286, 137] on span "TSP Contracting - DCA" at bounding box center [250, 132] width 90 height 12
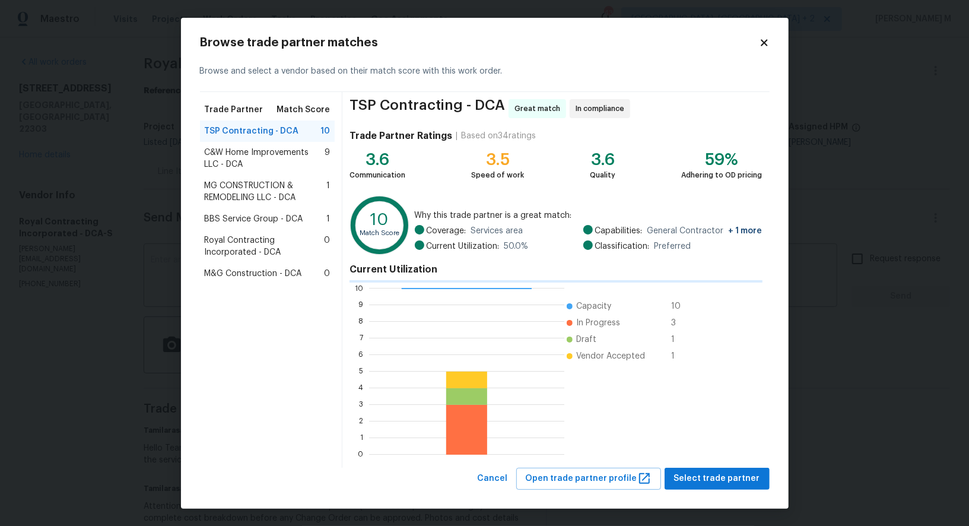
scroll to position [1, 1]
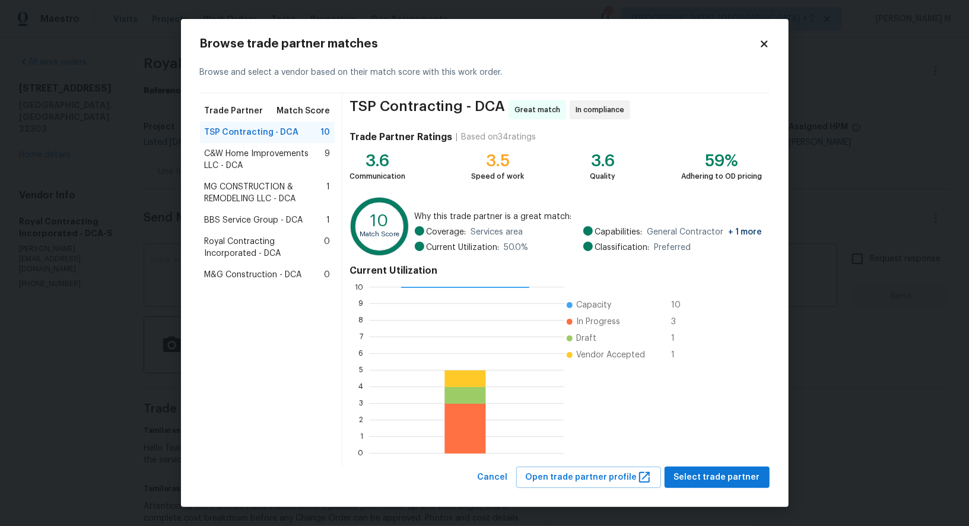
click at [298, 167] on span "C&W Home Improvements LLC - DCA" at bounding box center [265, 160] width 120 height 24
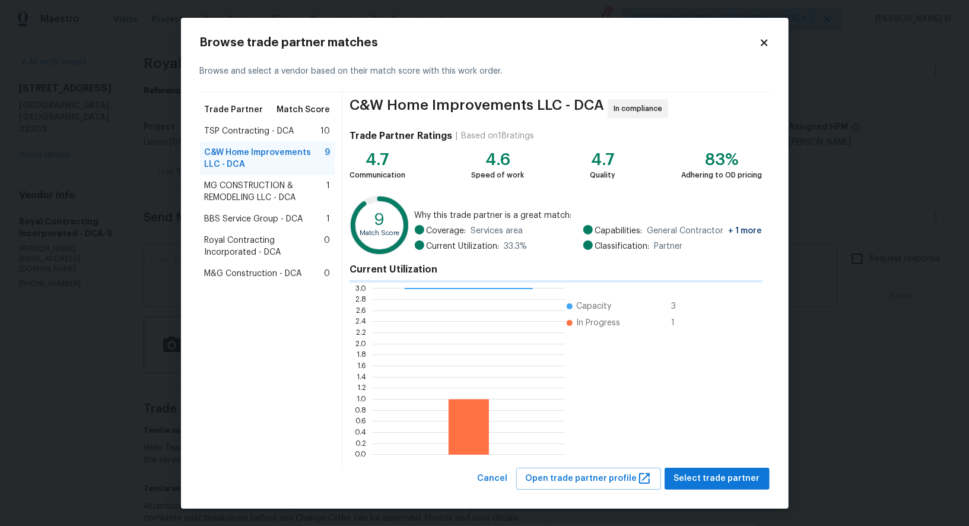
scroll to position [166, 192]
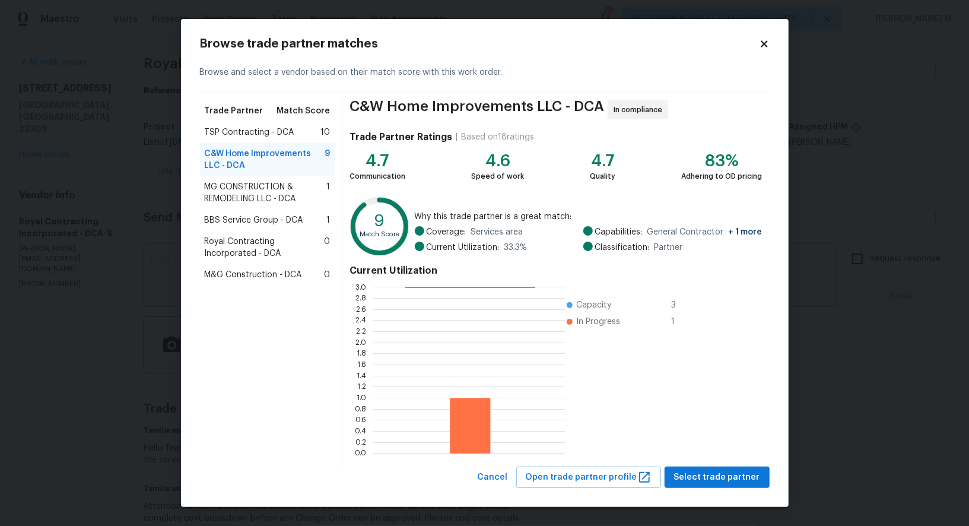
click at [275, 129] on span "TSP Contracting - DCA" at bounding box center [250, 132] width 90 height 12
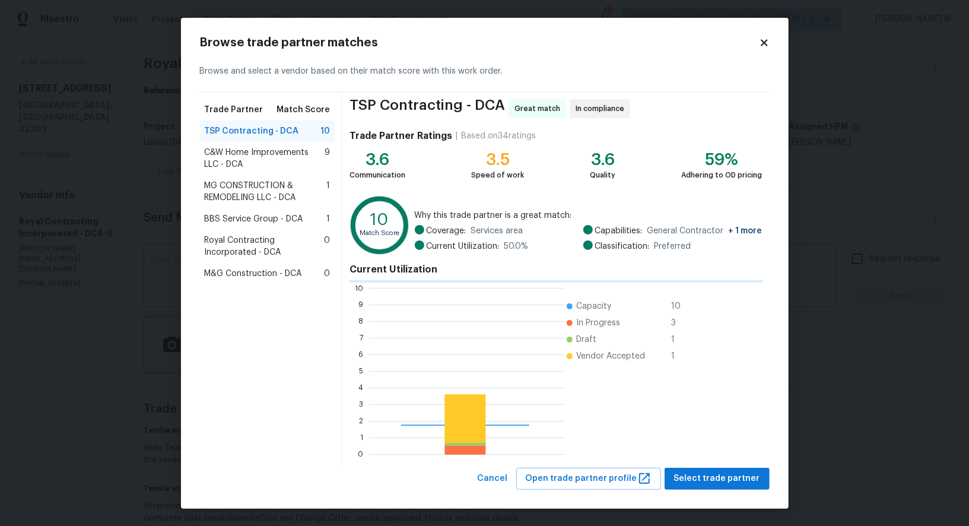
scroll to position [166, 195]
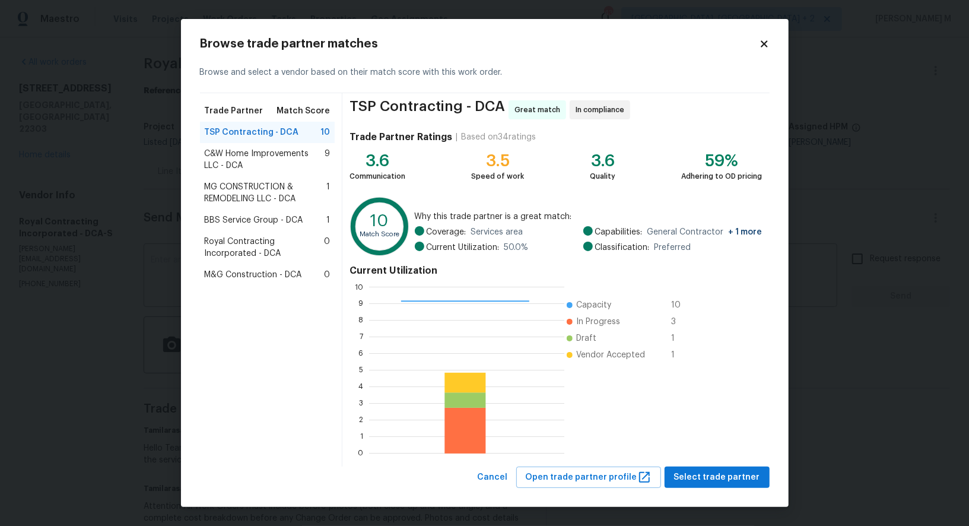
click at [292, 148] on span "C&W Home Improvements LLC - DCA" at bounding box center [265, 160] width 120 height 24
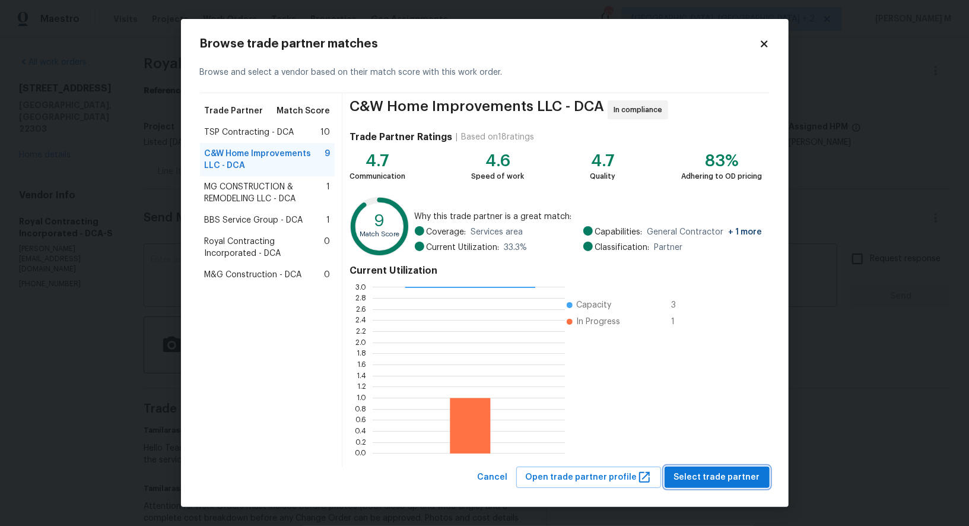
click at [699, 480] on button "Select trade partner" at bounding box center [716, 477] width 105 height 22
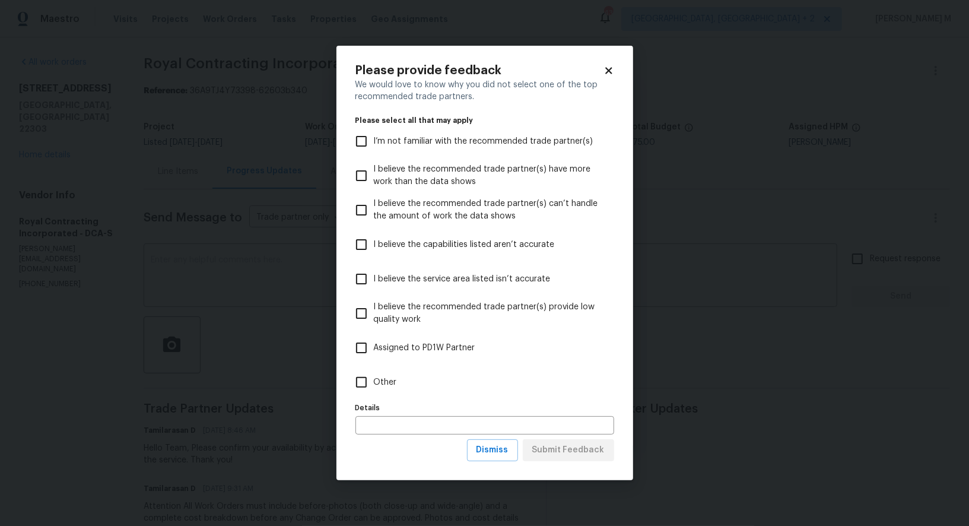
click at [398, 383] on label "Other" at bounding box center [477, 382] width 256 height 34
click at [374, 383] on input "Other" at bounding box center [361, 382] width 25 height 25
checkbox input "true"
click at [584, 442] on span "Submit Feedback" at bounding box center [568, 449] width 72 height 15
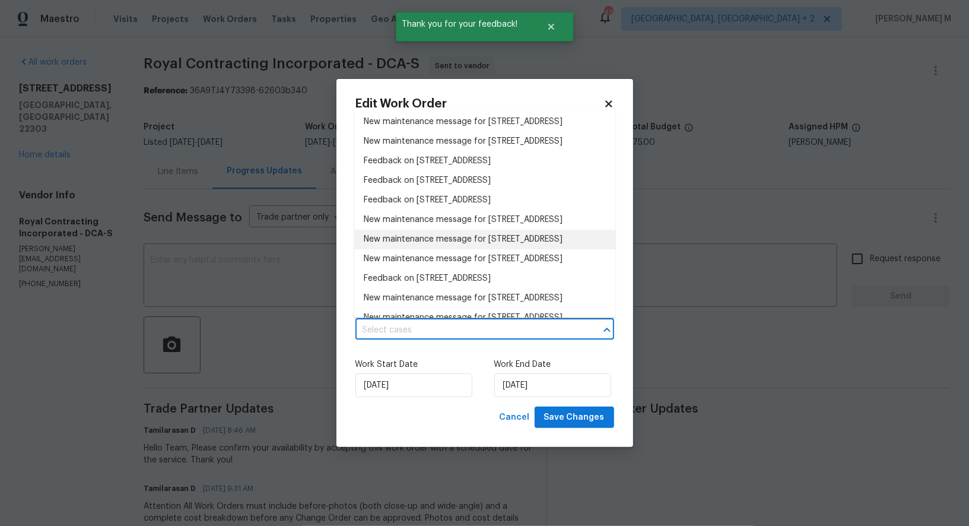
click at [430, 333] on input "text" at bounding box center [467, 330] width 225 height 18
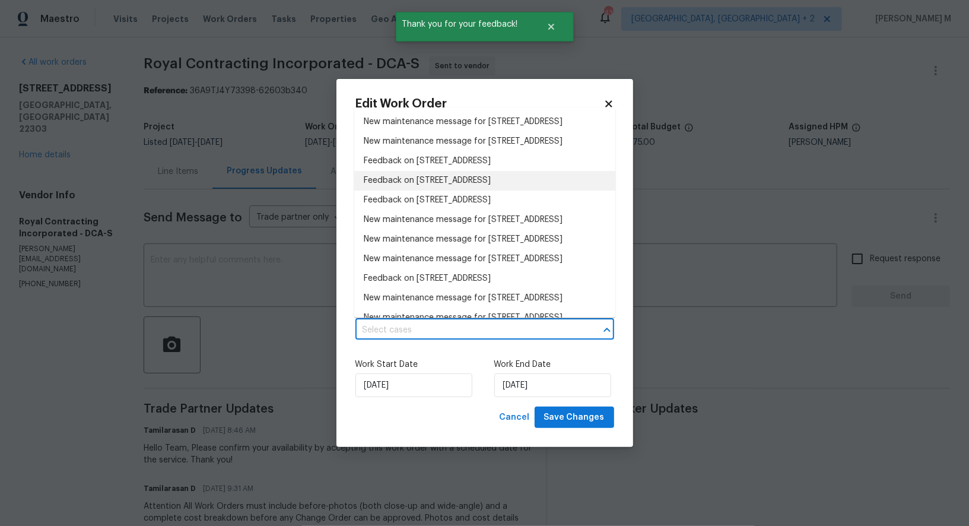
click at [410, 190] on li "Feedback on 3118 Burgundy Rd, Alexandria, VA 22303" at bounding box center [484, 181] width 261 height 20
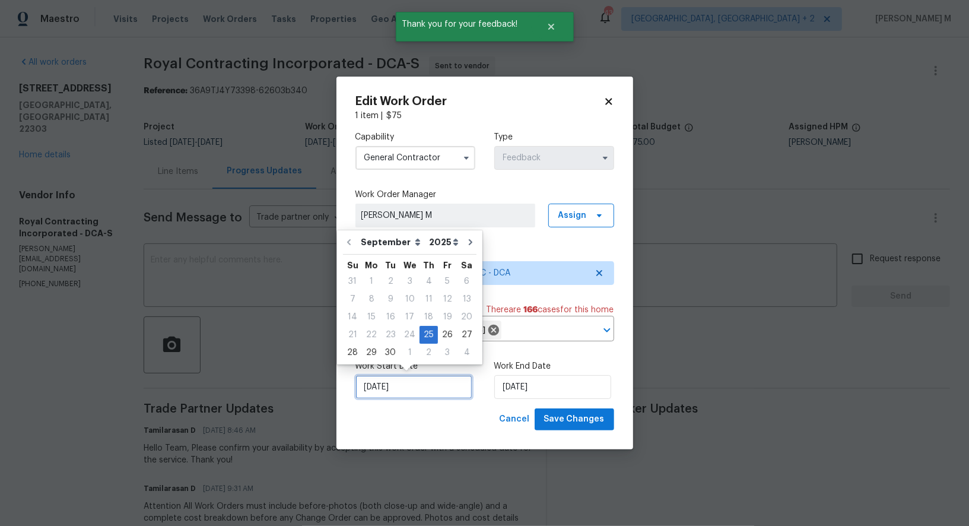
click at [442, 387] on input "25/09/2025" at bounding box center [413, 387] width 117 height 24
click at [558, 416] on span "Save Changes" at bounding box center [574, 419] width 60 height 15
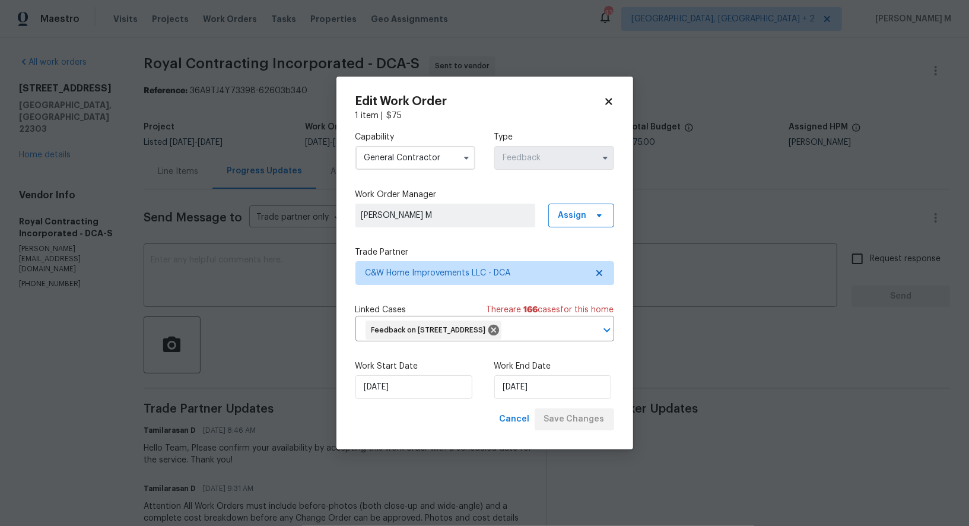
click at [147, 390] on body "Maestro Visits Projects Work Orders Tasks Properties Geo Assignments 43 Albuque…" at bounding box center [484, 263] width 969 height 526
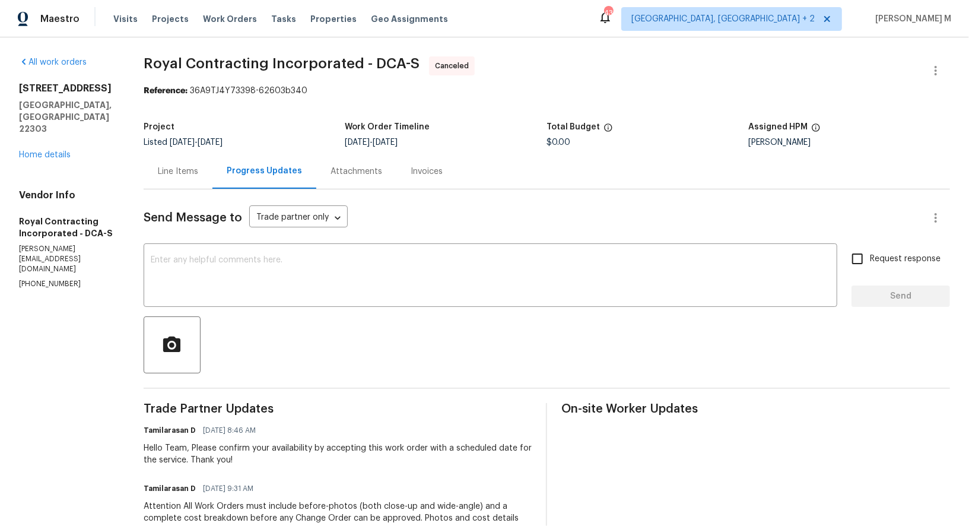
click at [164, 181] on div "Line Items" at bounding box center [178, 171] width 69 height 35
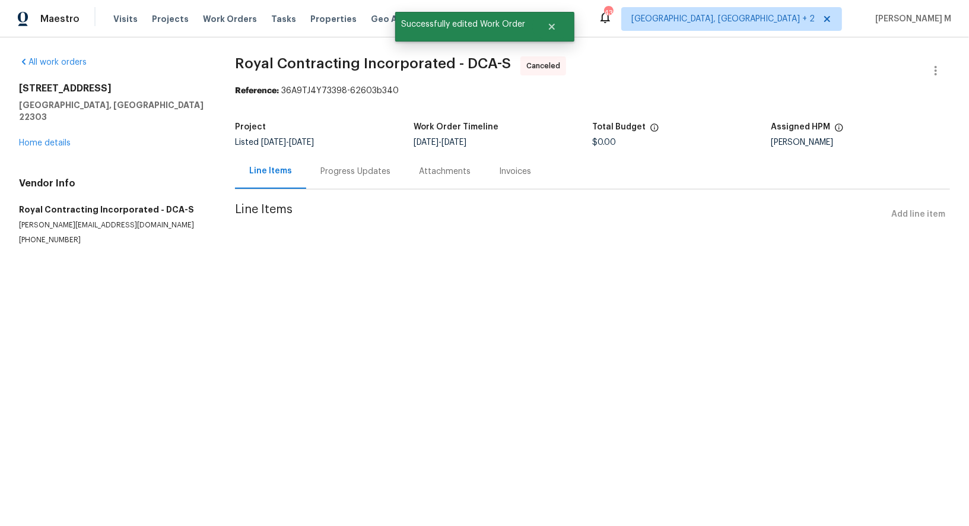
click at [324, 179] on div "Progress Updates" at bounding box center [355, 171] width 98 height 35
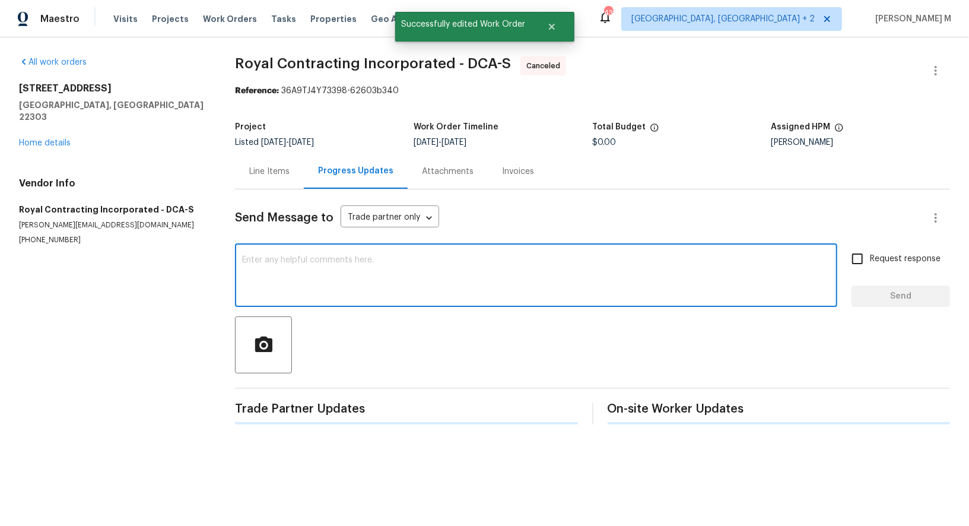
click at [335, 279] on textarea at bounding box center [536, 277] width 588 height 42
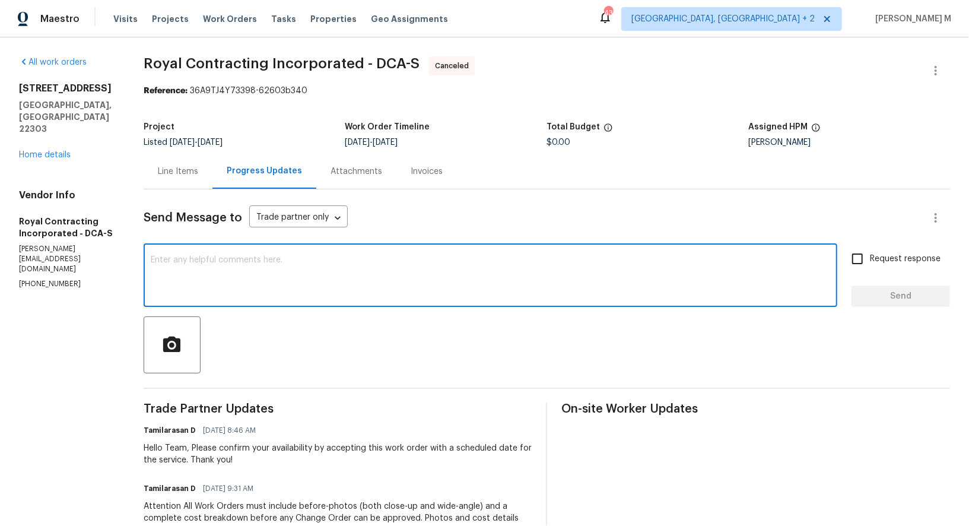
click at [443, 282] on textarea at bounding box center [490, 277] width 679 height 42
paste textarea "This work order must be completed by the target date to meet our deadline. Desp…"
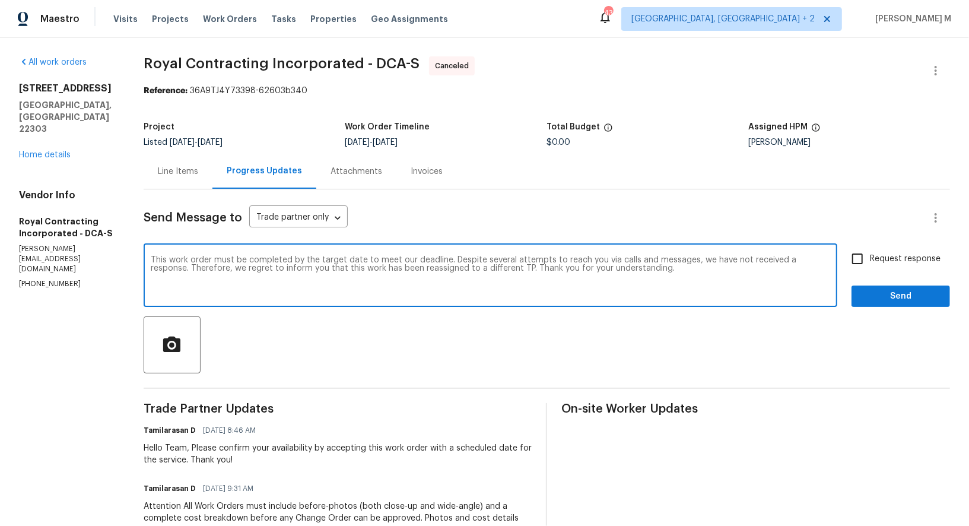
type textarea "This work order must be completed by the target date to meet our deadline. Desp…"
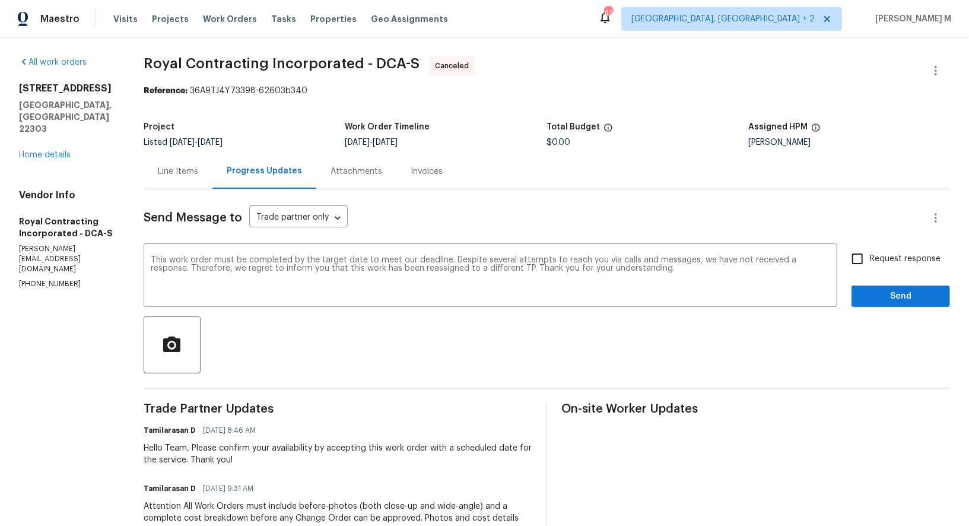
click at [913, 256] on label "Request response" at bounding box center [892, 258] width 95 height 25
click at [870, 256] on input "Request response" at bounding box center [857, 258] width 25 height 25
checkbox input "true"
click at [913, 294] on button "Send" at bounding box center [900, 296] width 98 height 22
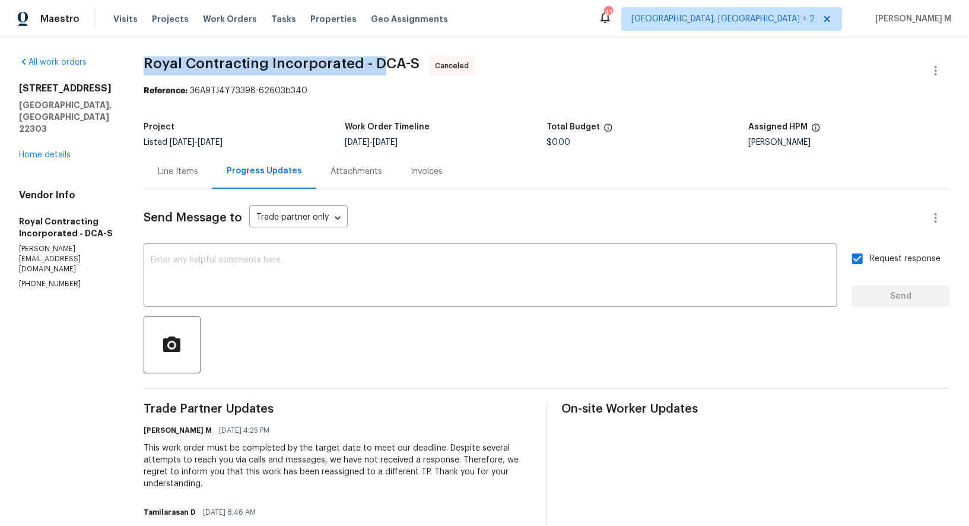
drag, startPoint x: 142, startPoint y: 63, endPoint x: 364, endPoint y: 63, distance: 221.2
click at [364, 63] on div "All work orders 3118 Burgundy Rd Alexandria, VA 22303 Home details Vendor Info …" at bounding box center [484, 390] width 969 height 707
click at [48, 121] on div "3118 Burgundy Rd Alexandria, VA 22303 Home details" at bounding box center [67, 121] width 96 height 78
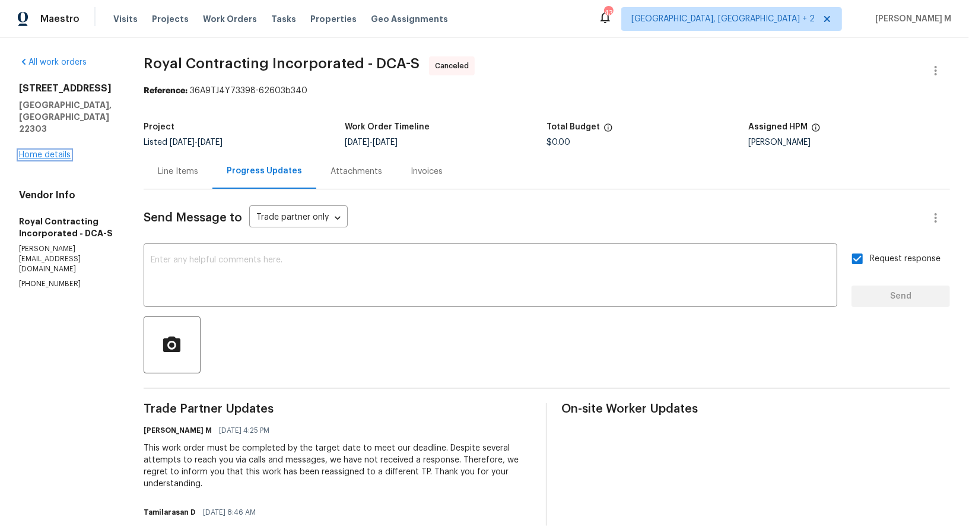
click at [48, 151] on link "Home details" at bounding box center [45, 155] width 52 height 8
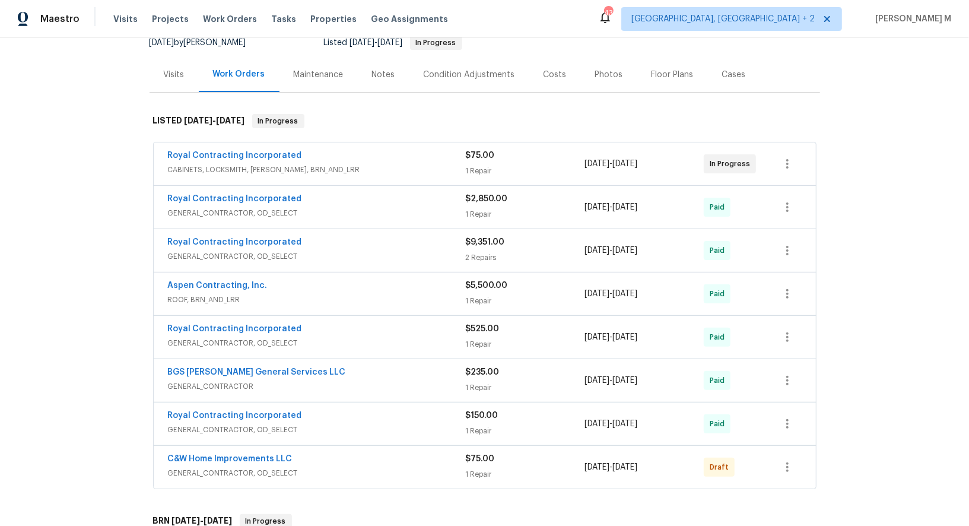
scroll to position [145, 0]
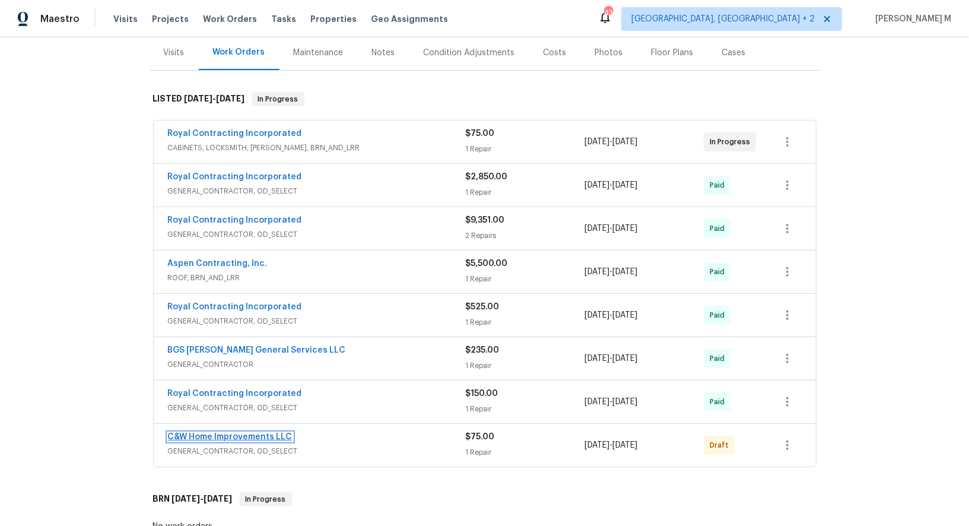
click at [218, 432] on link "C&W Home Improvements LLC" at bounding box center [230, 436] width 125 height 8
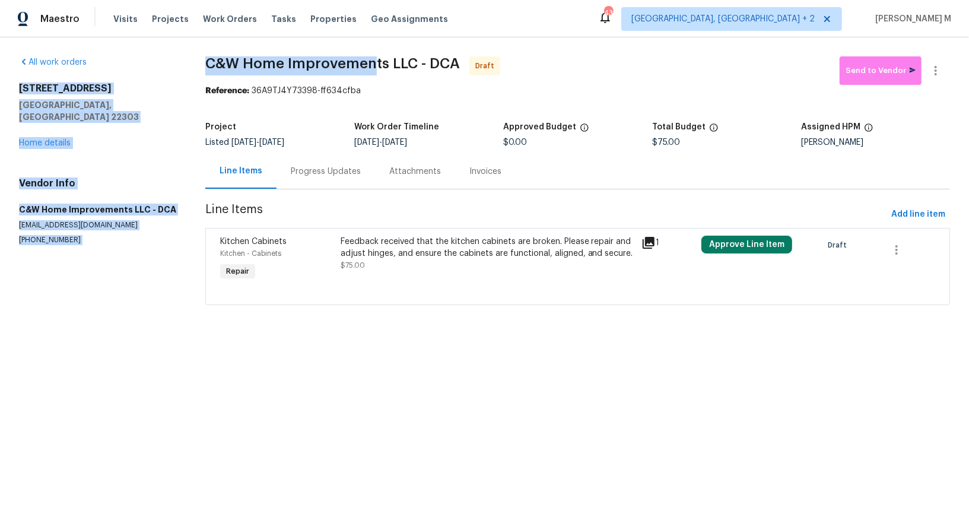
drag, startPoint x: 191, startPoint y: 59, endPoint x: 365, endPoint y: 59, distance: 174.4
click at [365, 59] on div "All work orders 3118 Burgundy Rd Alexandria, VA 22303 Home details Vendor Info …" at bounding box center [484, 187] width 969 height 301
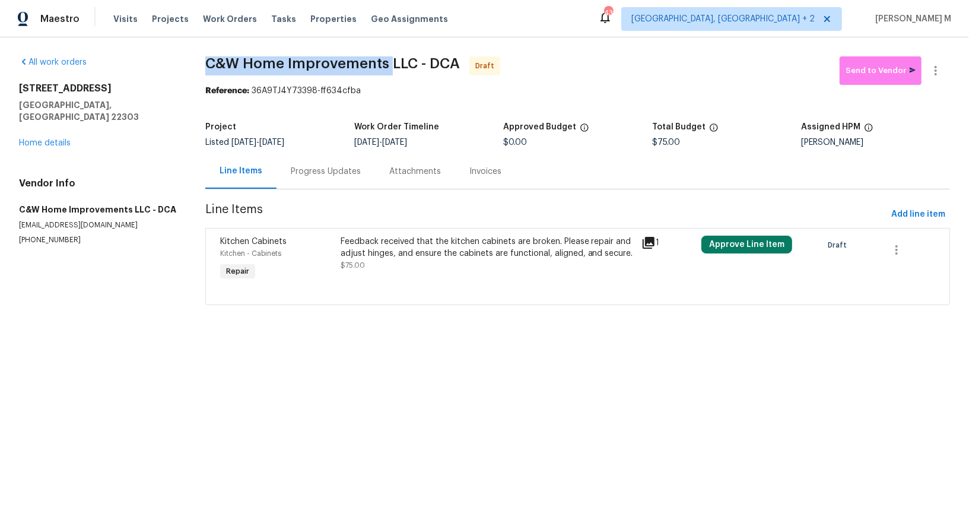
drag, startPoint x: 378, startPoint y: 65, endPoint x: 209, endPoint y: 63, distance: 169.7
click at [209, 63] on span "C&W Home Improvements LLC - DCA" at bounding box center [332, 63] width 254 height 14
copy span "C&W Home Improvements"
click at [432, 256] on div "Feedback received that the kitchen cabinets are broken. Please repair and adjus…" at bounding box center [487, 253] width 294 height 36
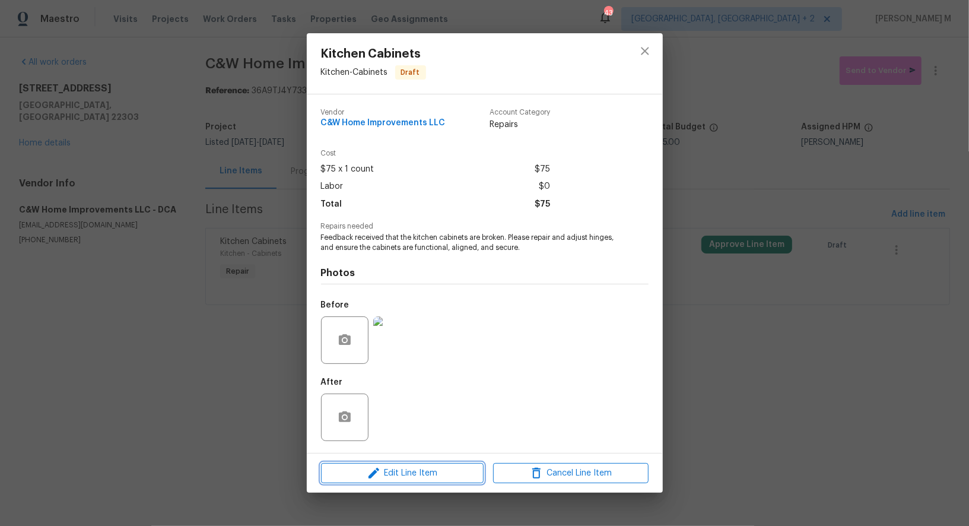
click at [407, 474] on button "Edit Line Item" at bounding box center [402, 473] width 163 height 21
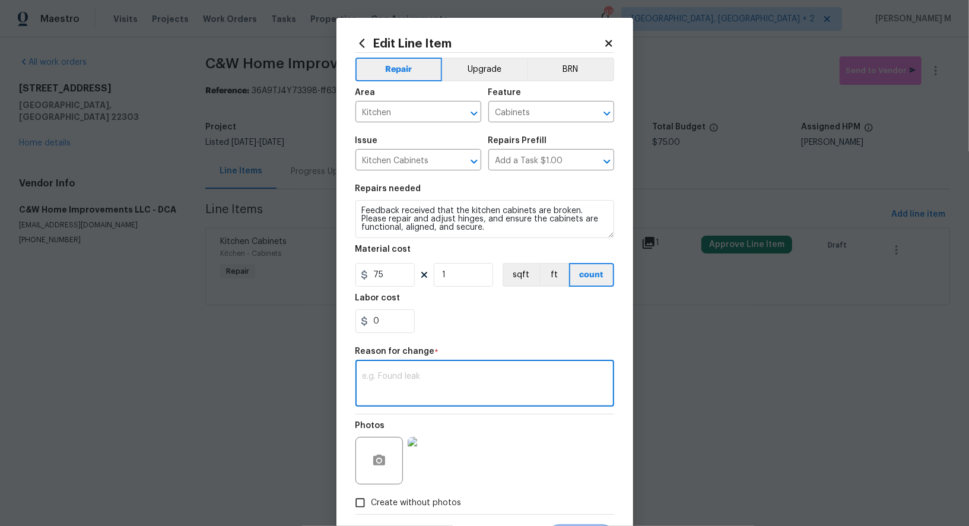
click at [418, 378] on textarea at bounding box center [484, 384] width 244 height 25
type textarea "U"
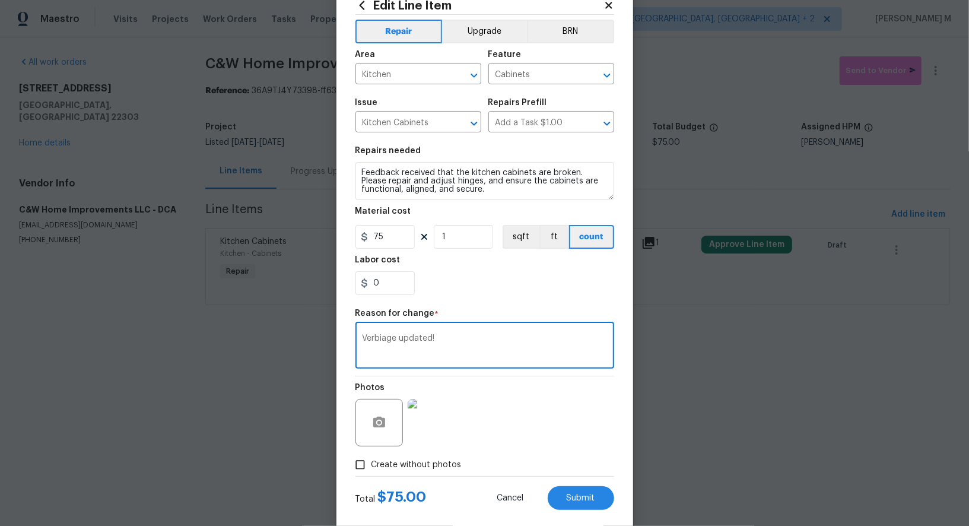
type textarea "Verbiage updated!"
click at [423, 458] on span "Create without photos" at bounding box center [416, 464] width 90 height 12
click at [371, 453] on input "Create without photos" at bounding box center [360, 464] width 23 height 23
click at [428, 458] on span "Create without photos" at bounding box center [416, 464] width 90 height 12
click at [371, 453] on input "Create without photos" at bounding box center [360, 464] width 23 height 23
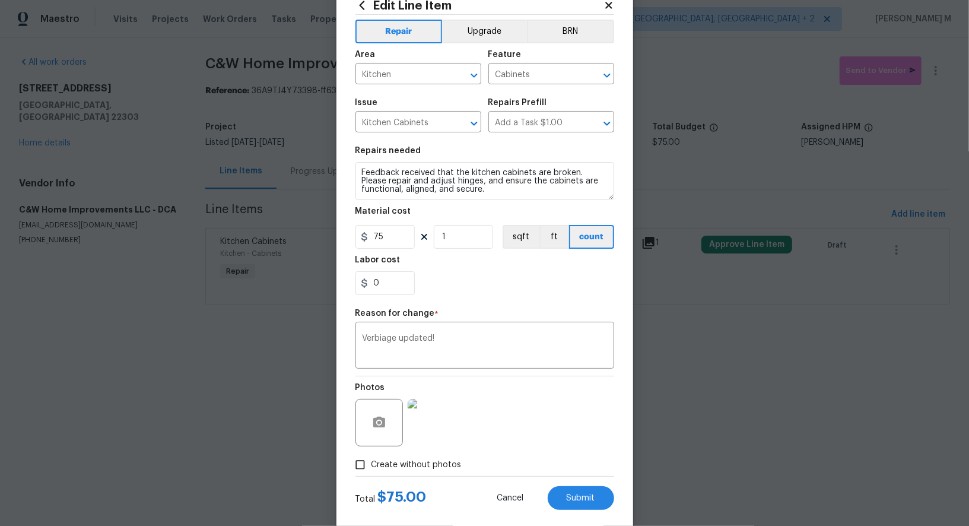
checkbox input "false"
click at [564, 486] on button "Submit" at bounding box center [580, 498] width 66 height 24
click at [698, 338] on html "Maestro Visits Projects Work Orders Tasks Properties Geo Assignments 43 Albuque…" at bounding box center [484, 169] width 969 height 338
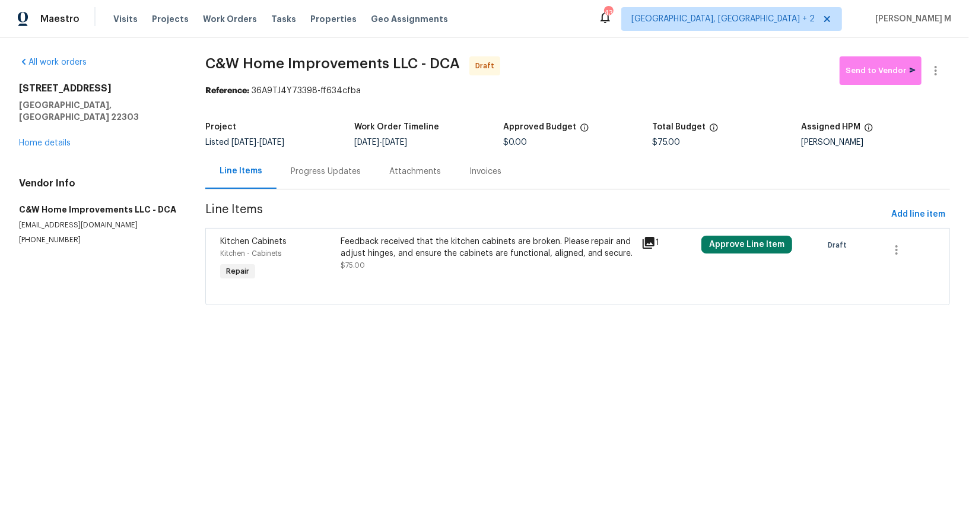
scroll to position [0, 0]
click at [924, 338] on html "Maestro Visits Projects Work Orders Tasks Properties Geo Assignments 43 Albuque…" at bounding box center [484, 169] width 969 height 338
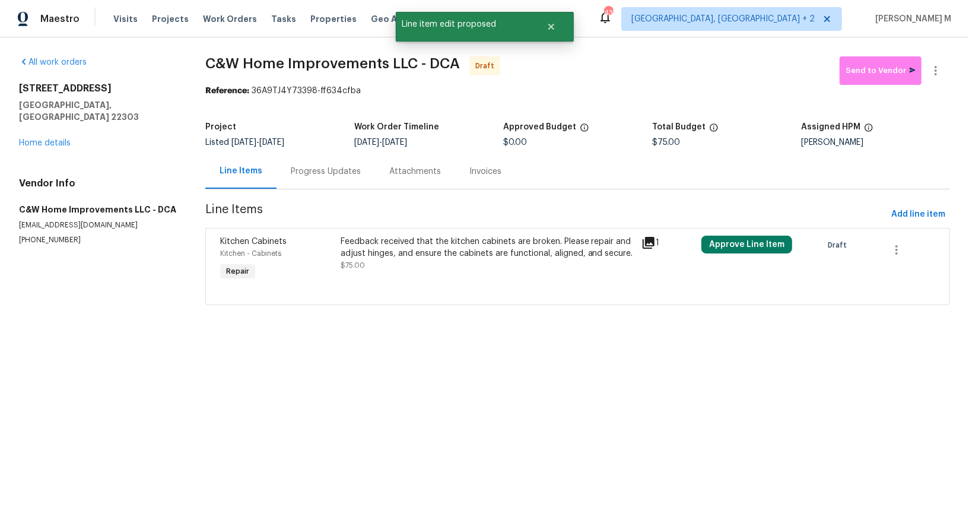
click at [924, 338] on html "Maestro Visits Projects Work Orders Tasks Properties Geo Assignments 43 Albuque…" at bounding box center [484, 169] width 969 height 338
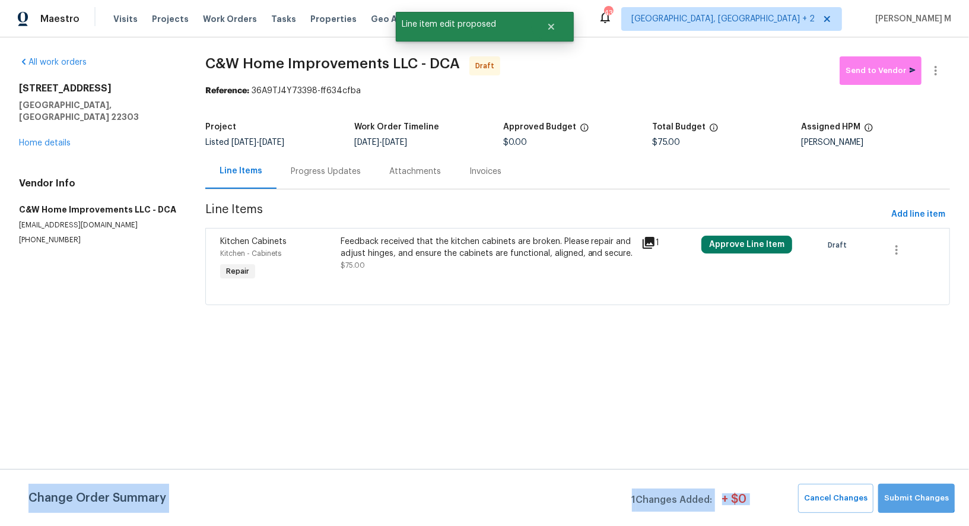
click at [924, 496] on span "Submit Changes" at bounding box center [916, 498] width 65 height 14
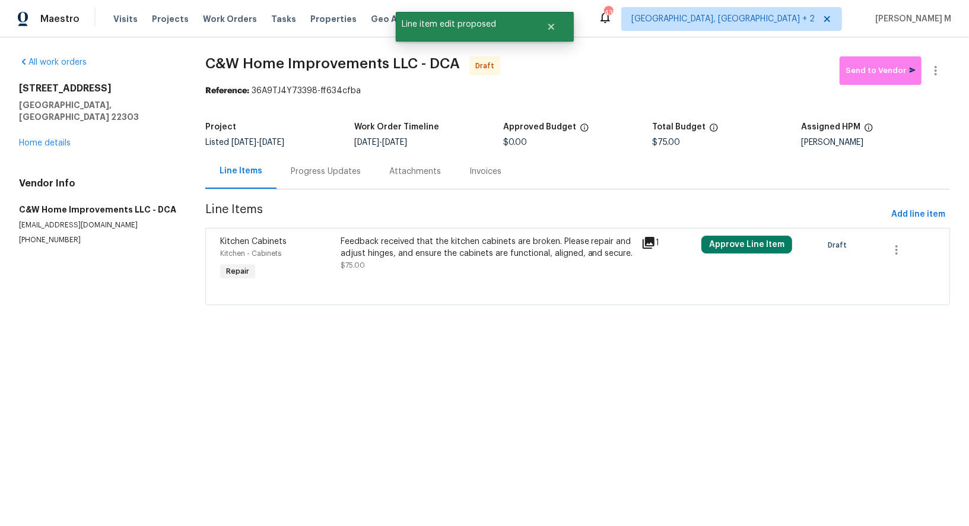
click at [661, 338] on html "Maestro Visits Projects Work Orders Tasks Properties Geo Assignments 43 Albuque…" at bounding box center [484, 169] width 969 height 338
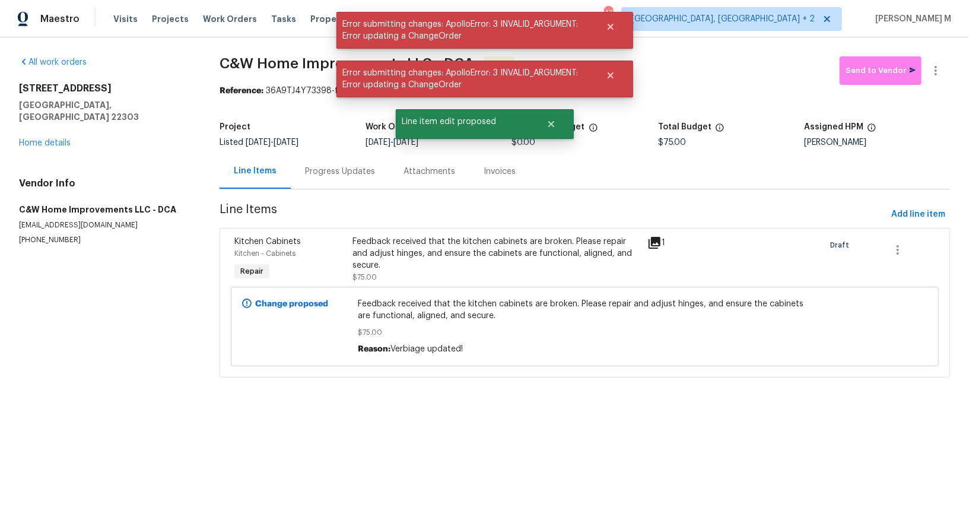
click at [345, 165] on div "Progress Updates" at bounding box center [340, 171] width 70 height 12
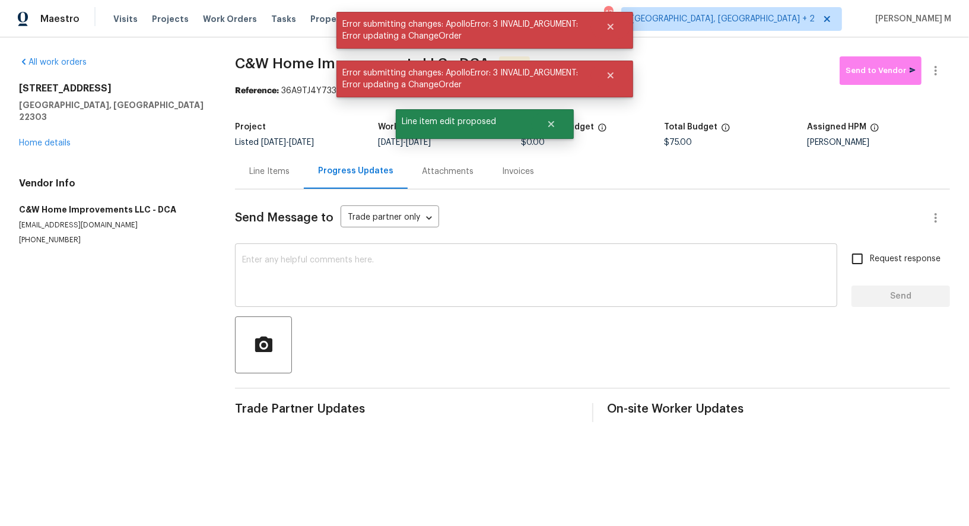
click at [390, 273] on textarea at bounding box center [536, 277] width 588 height 42
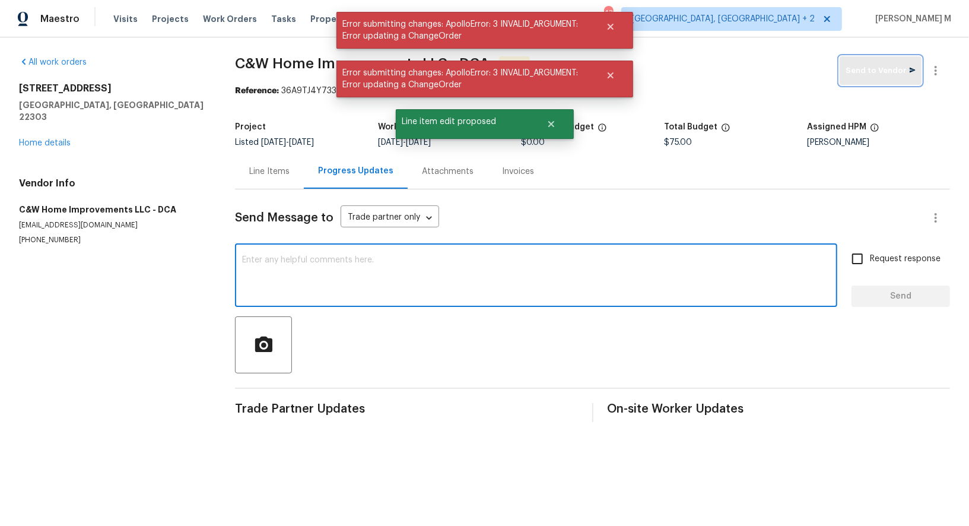
click at [870, 74] on span "Send to Vendor" at bounding box center [880, 71] width 70 height 14
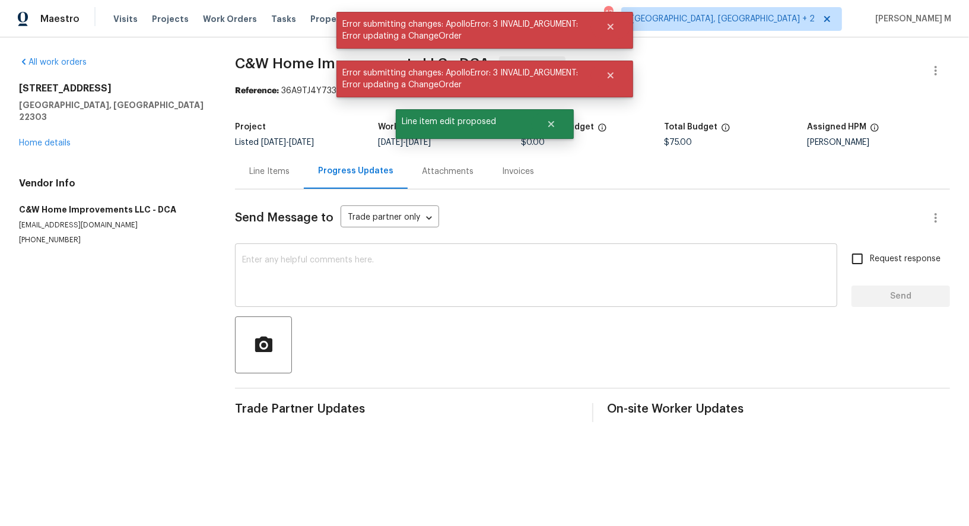
click at [335, 270] on textarea at bounding box center [536, 277] width 588 height 42
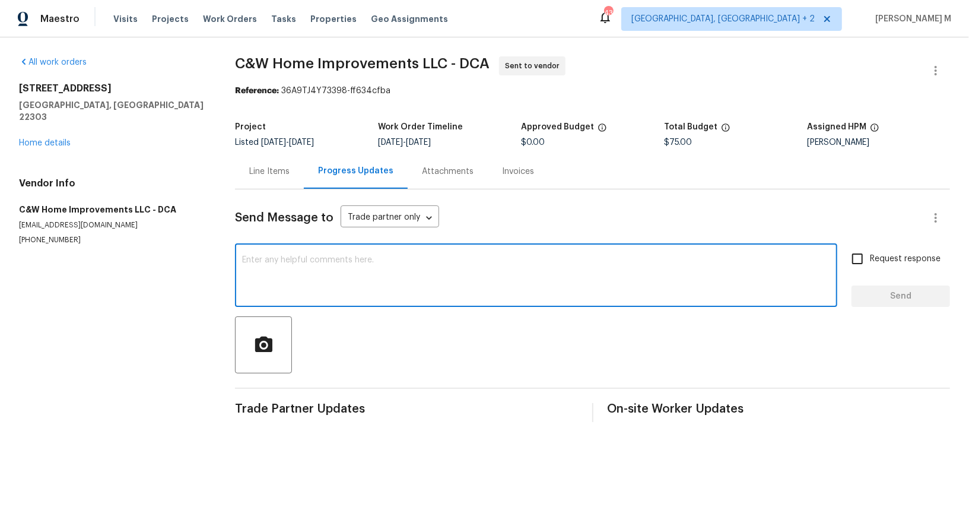
paste textarea "Hi this is Vicky with Opendoor. I’m confirming you received the WO for the prop…"
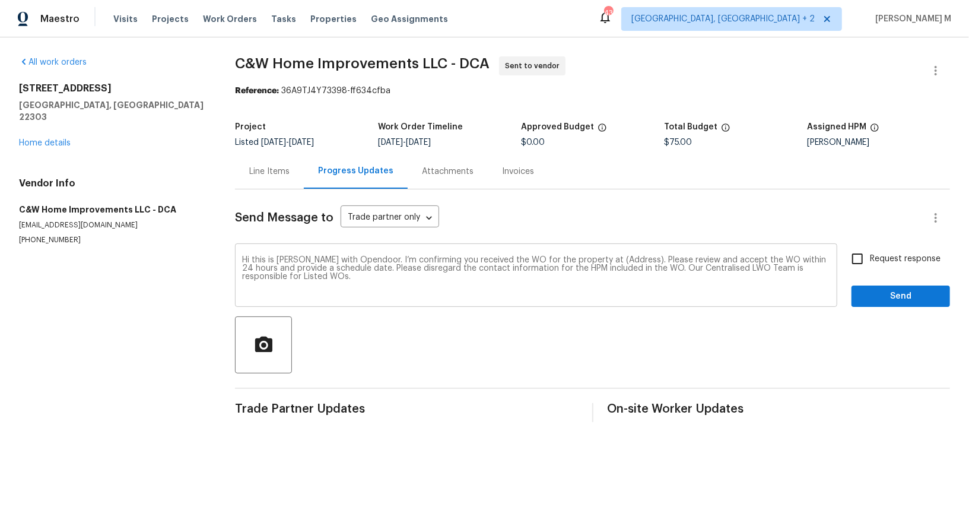
click at [587, 246] on div "Hi this is Vicky with Opendoor. I’m confirming you received the WO for the prop…" at bounding box center [536, 276] width 602 height 60
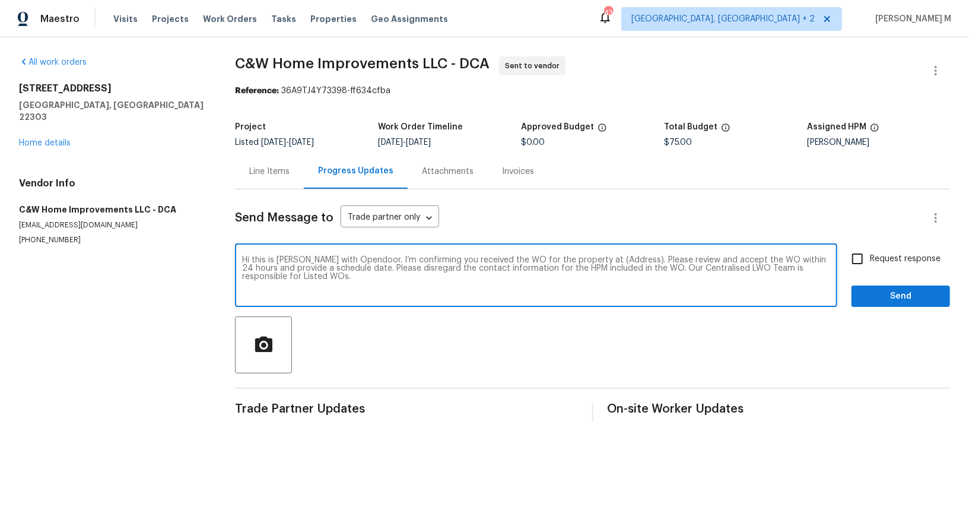
click at [584, 256] on textarea "Hi this is Vicky with Opendoor. I’m confirming you received the WO for the prop…" at bounding box center [536, 277] width 588 height 42
paste textarea "3118 Burgundy Rd, Alexandria, VA 22303"
type textarea "Hi this is Vicky with Opendoor. I’m confirming you received the WO for the prop…"
click at [877, 253] on span "Request response" at bounding box center [905, 259] width 71 height 12
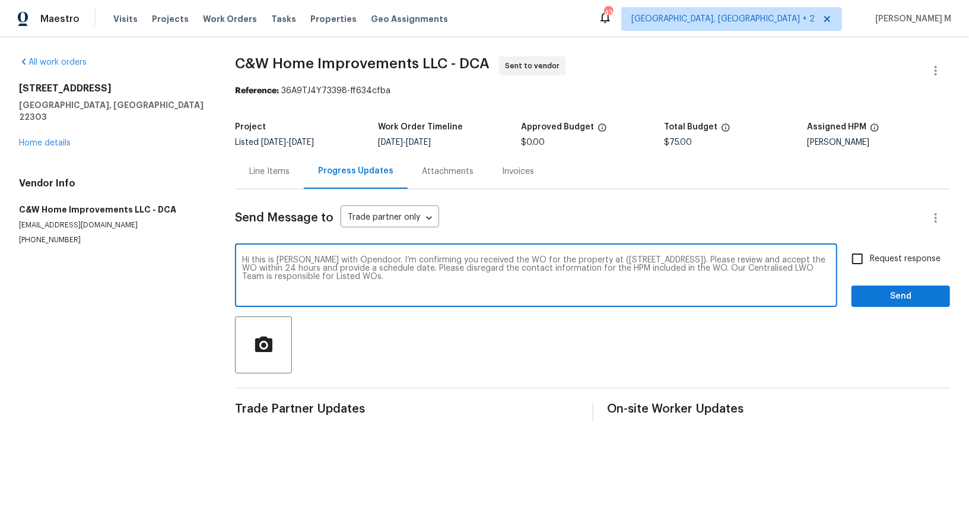
click at [870, 246] on input "Request response" at bounding box center [857, 258] width 25 height 25
checkbox input "true"
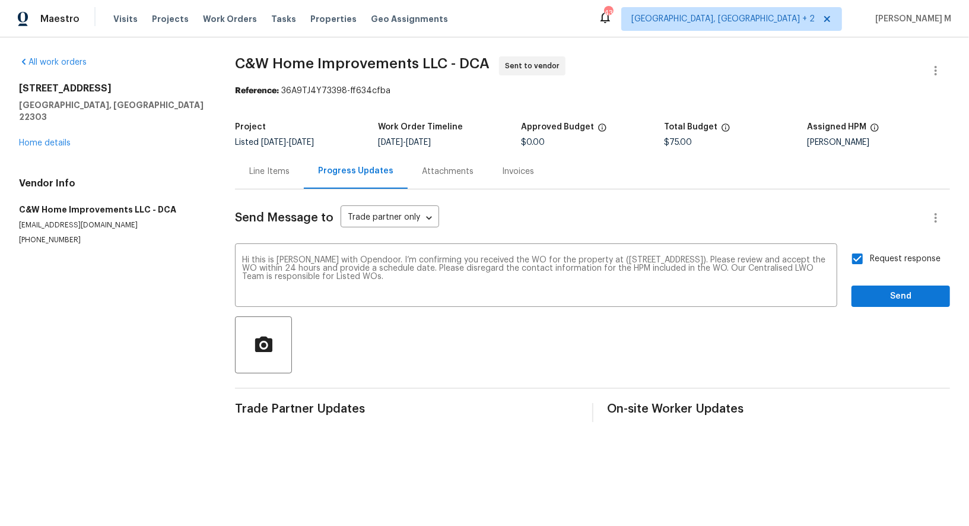
click at [877, 322] on div at bounding box center [592, 344] width 715 height 57
click at [878, 289] on span "Send" at bounding box center [900, 296] width 79 height 15
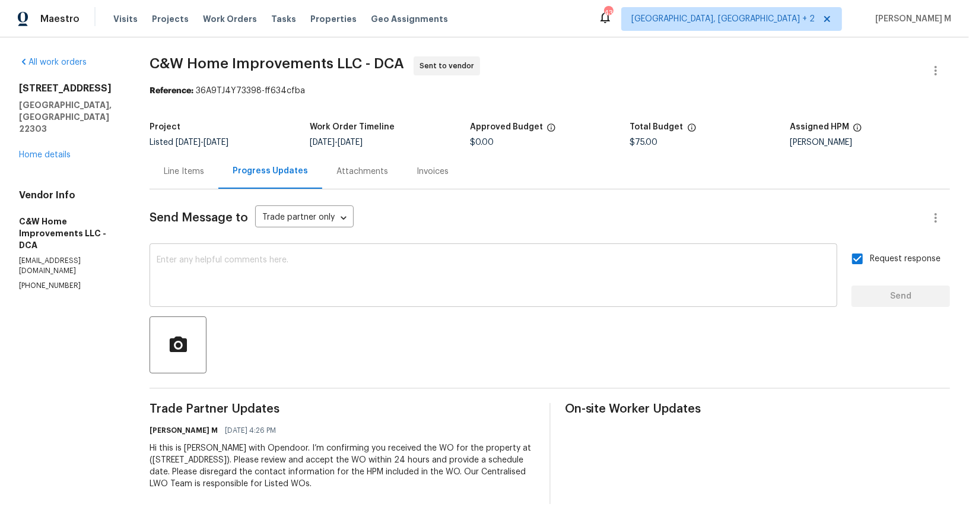
click at [437, 270] on textarea at bounding box center [493, 277] width 673 height 42
paste textarea "All Work Orders must include before-photos (both close-up and wide-angle) and a…"
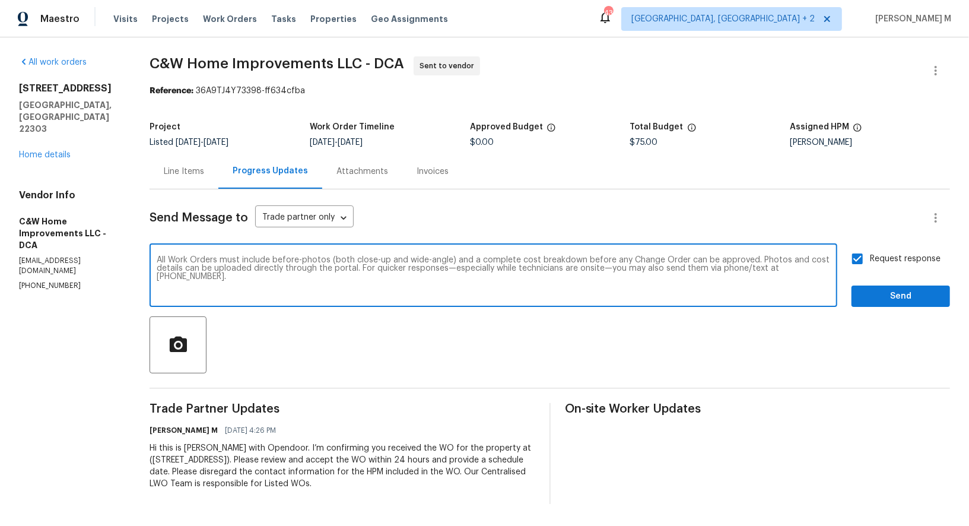
type textarea "All Work Orders must include before-photos (both close-up and wide-angle) and a…"
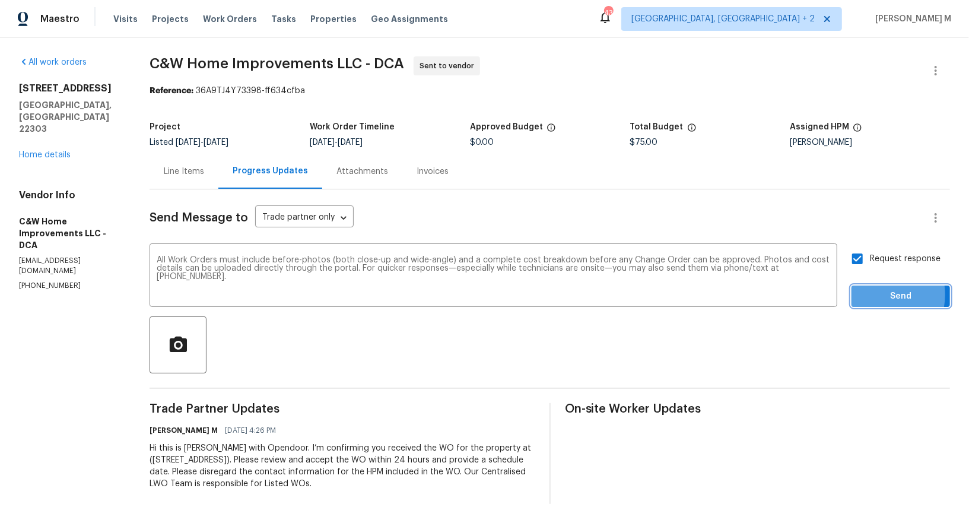
click at [880, 289] on span "Send" at bounding box center [900, 296] width 79 height 15
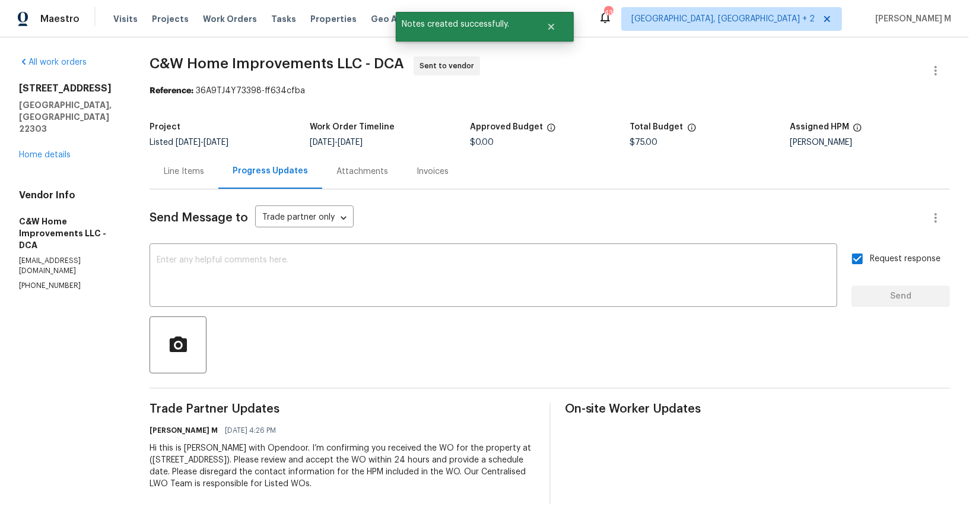
click at [218, 166] on div "Progress Updates" at bounding box center [270, 171] width 104 height 35
click at [196, 189] on div "Send Message to Trade partner only Trade partner only ​ x ​ Request response Se…" at bounding box center [548, 387] width 804 height 396
click at [165, 190] on div "Send Message to Trade partner only Trade partner only ​ x ​ Request response Se…" at bounding box center [548, 387] width 804 height 396
click at [165, 167] on div "Line Items" at bounding box center [180, 171] width 40 height 12
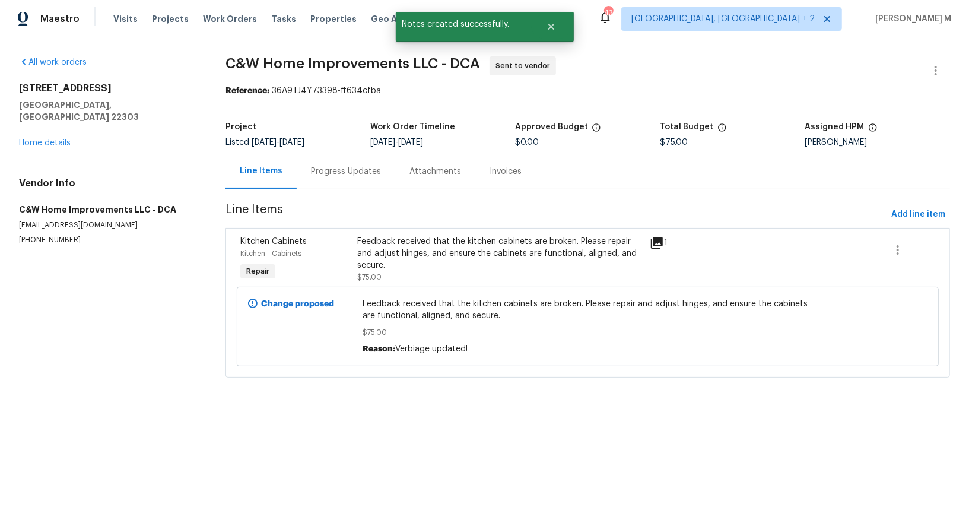
click at [15, 107] on div "All work orders 3118 Burgundy Rd Alexandria, VA 22303 Home details Vendor Info …" at bounding box center [484, 223] width 969 height 373
click at [19, 118] on div "3118 Burgundy Rd Alexandria, VA 22303 Home details" at bounding box center [108, 115] width 178 height 66
click at [30, 139] on link "Home details" at bounding box center [45, 143] width 52 height 8
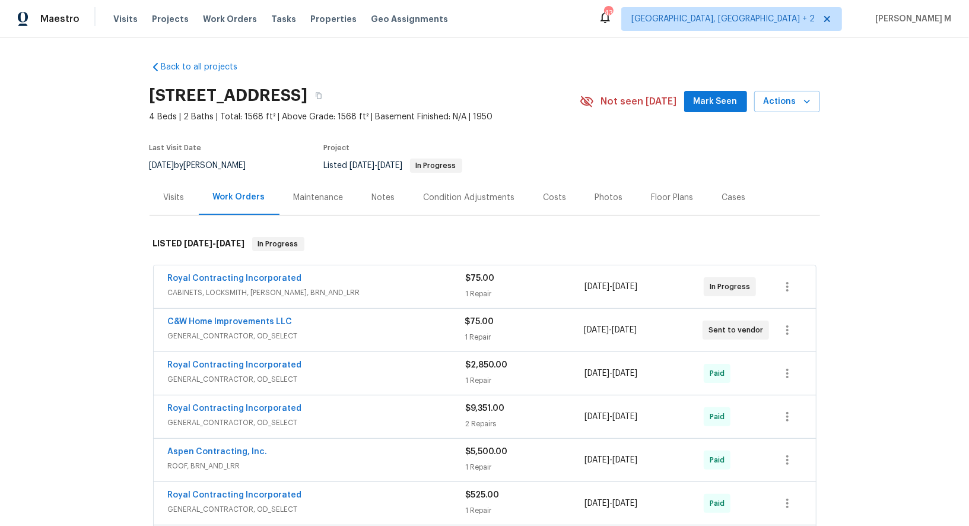
click at [308, 90] on h2 "3118 Burgundy Rd, Alexandria, VA 22303" at bounding box center [228, 96] width 158 height 12
click at [321, 93] on icon "button" at bounding box center [319, 96] width 6 height 7
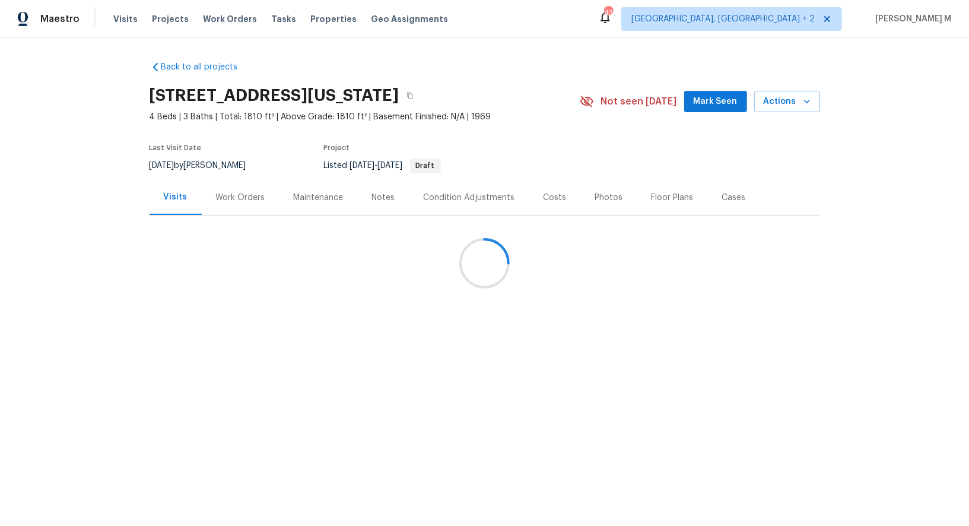
click at [235, 204] on div "Work Orders" at bounding box center [241, 197] width 78 height 35
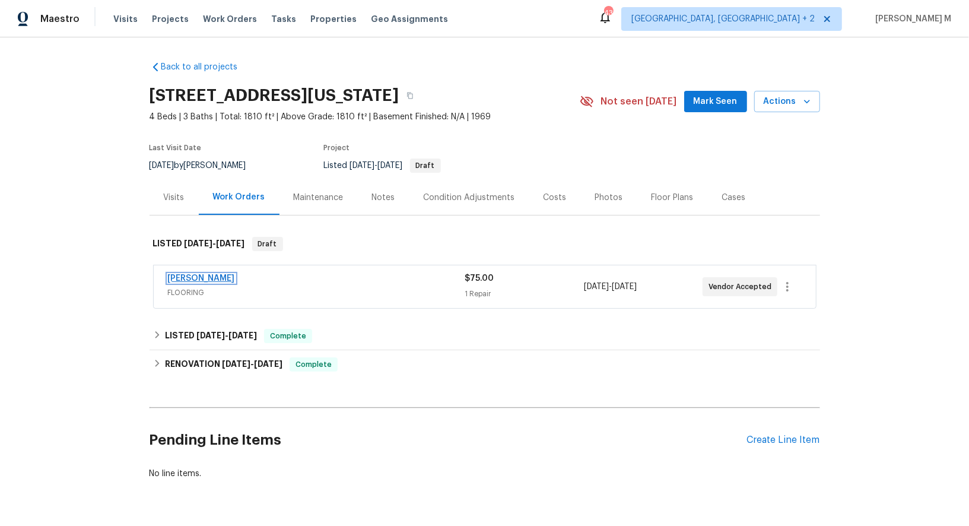
click at [205, 274] on link "Sherwin Williams" at bounding box center [201, 278] width 67 height 8
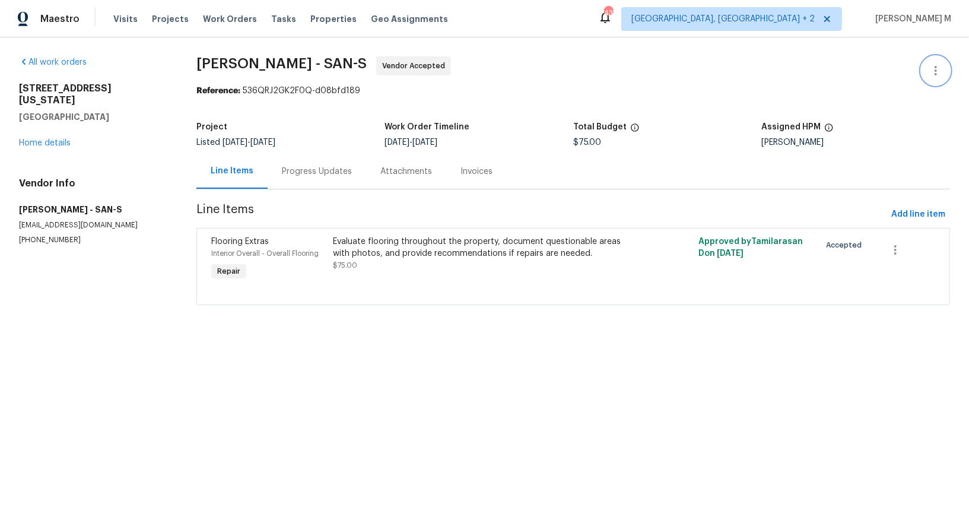
click at [931, 78] on button "button" at bounding box center [935, 70] width 28 height 28
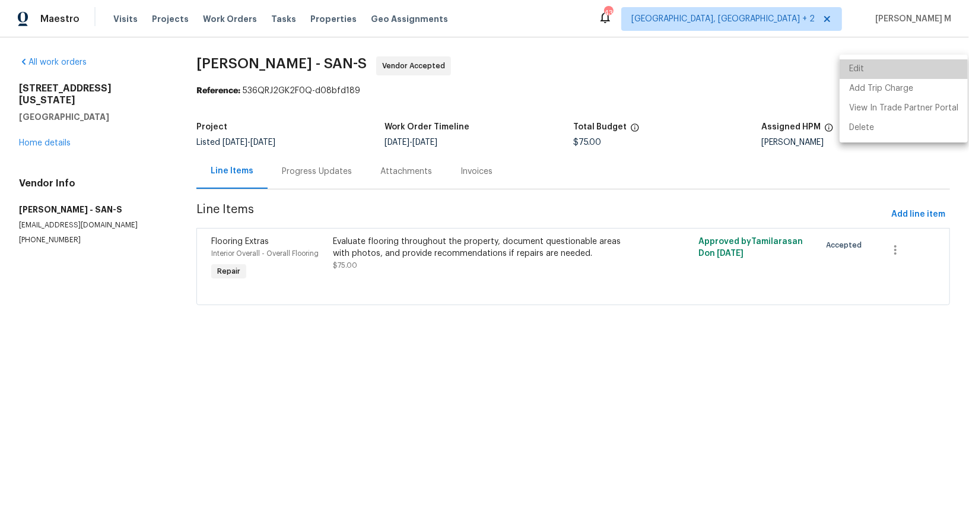
click at [931, 67] on li "Edit" at bounding box center [903, 69] width 128 height 20
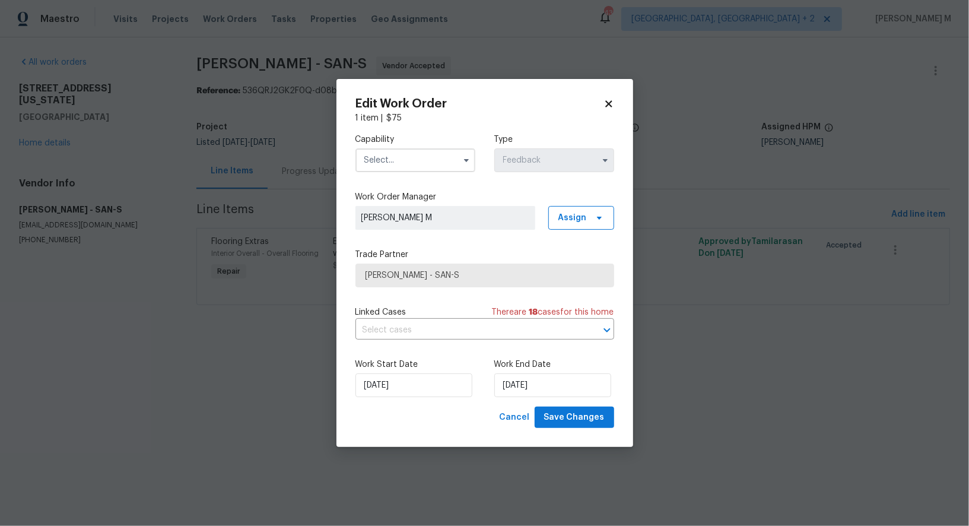
click at [418, 154] on input "text" at bounding box center [415, 160] width 120 height 24
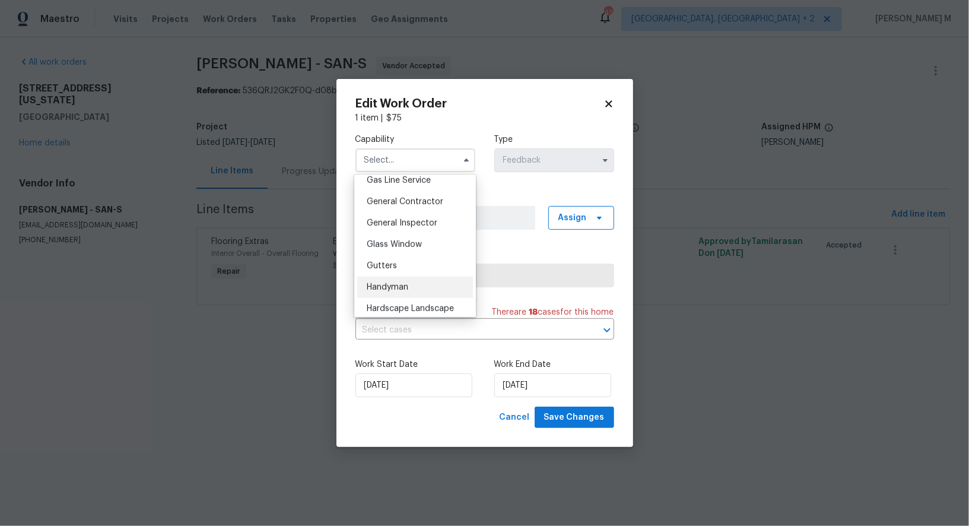
scroll to position [553, 0]
click at [405, 277] on div "Handyman" at bounding box center [415, 287] width 116 height 21
type input "Handyman"
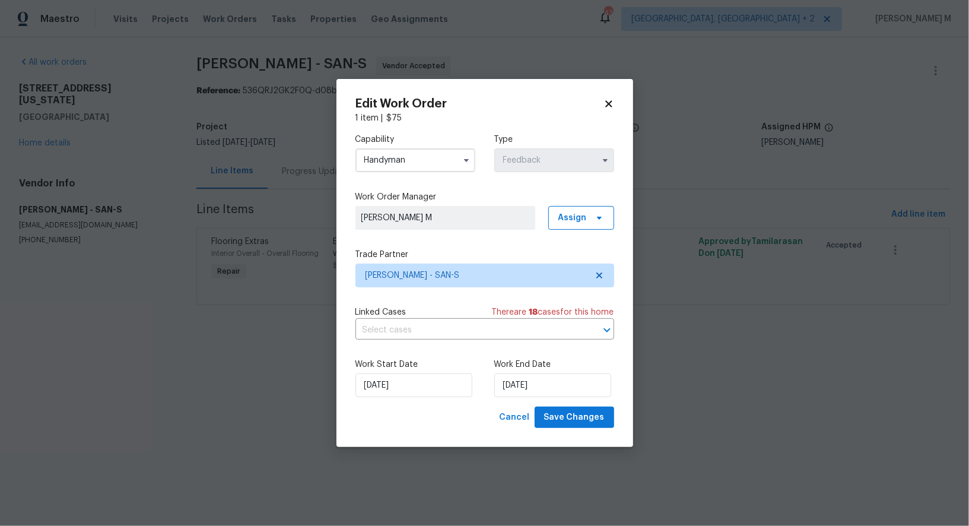
click at [407, 308] on div "Linked Cases There are 18 case s for this home" at bounding box center [484, 312] width 259 height 12
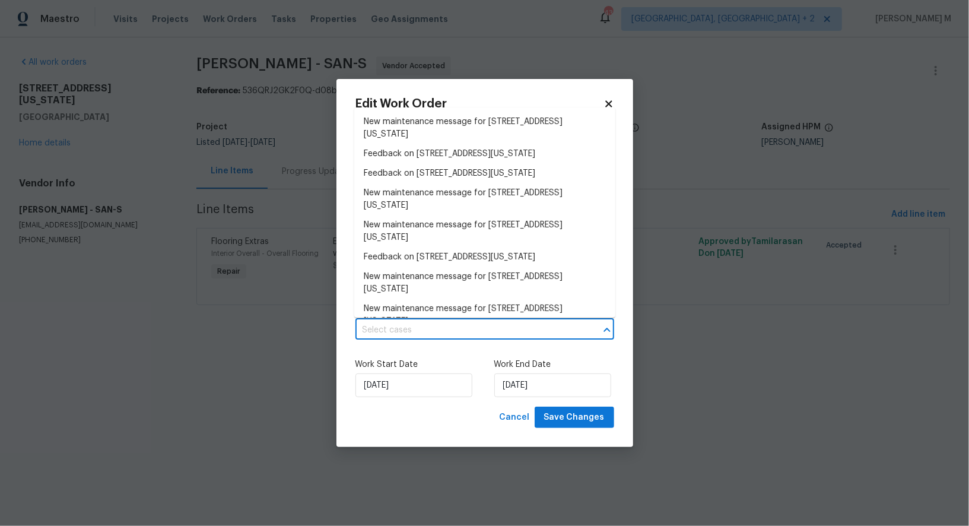
click at [407, 323] on input "text" at bounding box center [467, 330] width 225 height 18
click at [409, 166] on li "Feedback on 212 S Wisconsin St, Fallbrook, CA 92028" at bounding box center [484, 174] width 261 height 20
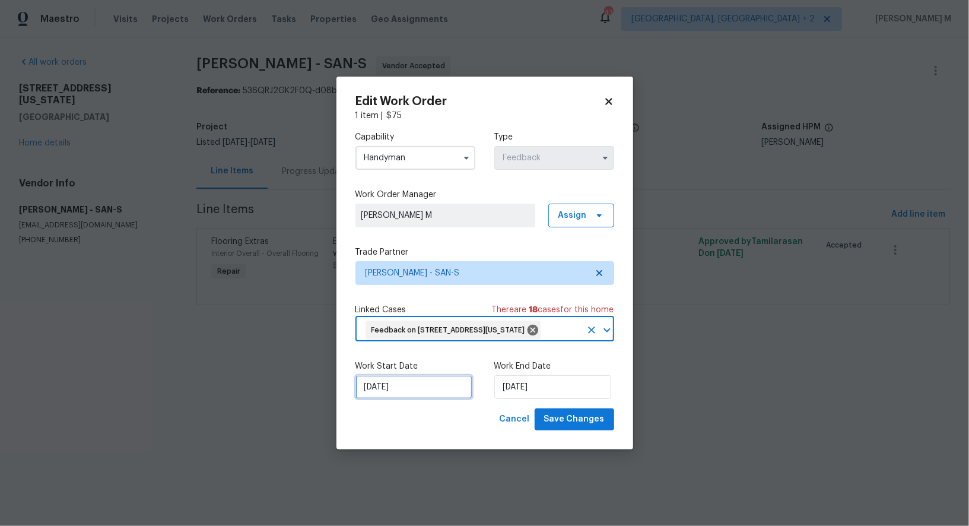
click at [407, 386] on input "19/09/2025" at bounding box center [413, 387] width 117 height 24
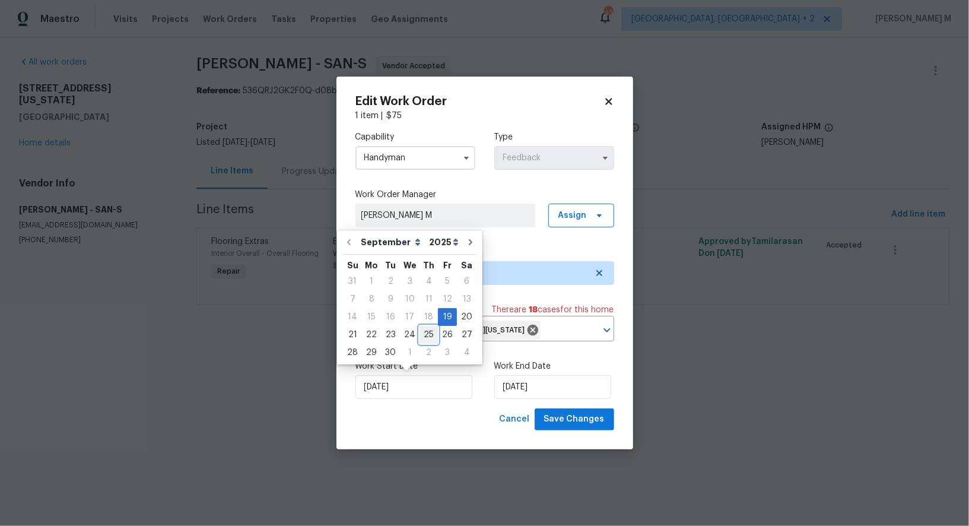
click at [426, 336] on div "25" at bounding box center [428, 334] width 18 height 17
type input "25/09/2025"
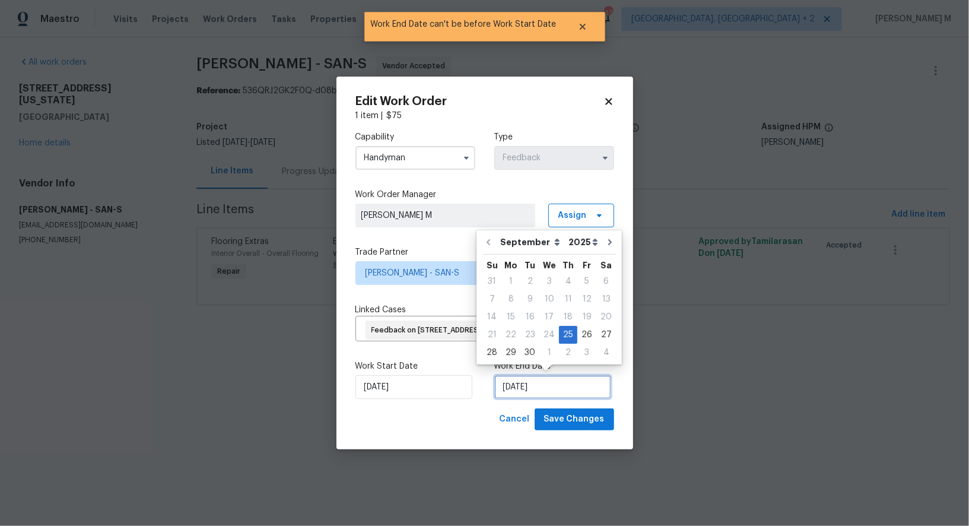
click at [512, 386] on input "25/09/2025" at bounding box center [552, 387] width 117 height 24
click at [515, 349] on div "29" at bounding box center [510, 352] width 19 height 17
type input "29/09/2025"
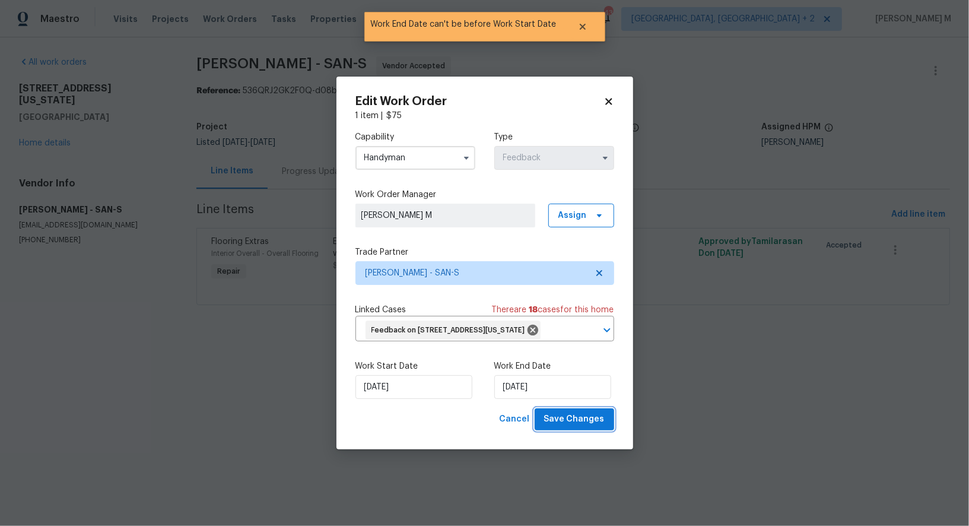
click at [587, 408] on button "Save Changes" at bounding box center [573, 419] width 79 height 22
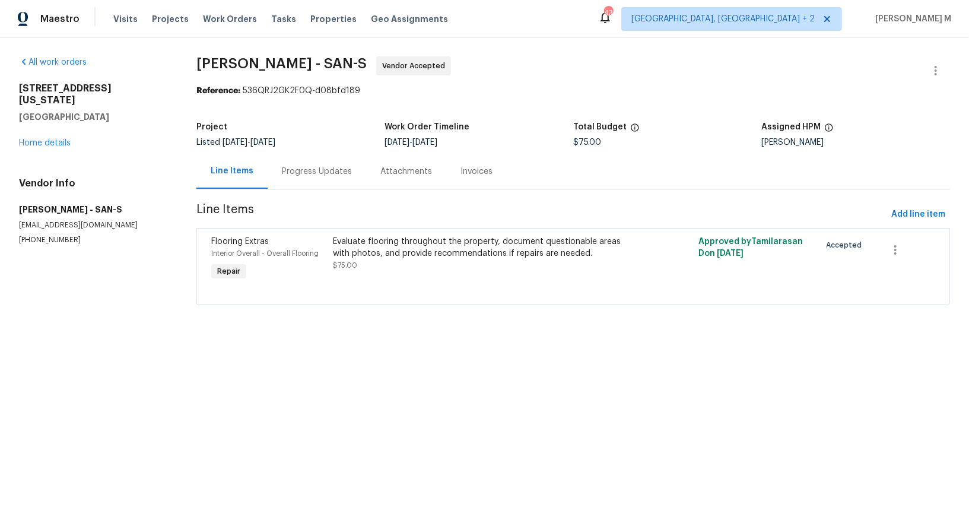
click at [782, 338] on html "Maestro Visits Projects Work Orders Tasks Properties Geo Assignments 43 Albuque…" at bounding box center [484, 169] width 969 height 338
click at [299, 165] on div "Progress Updates" at bounding box center [317, 171] width 70 height 12
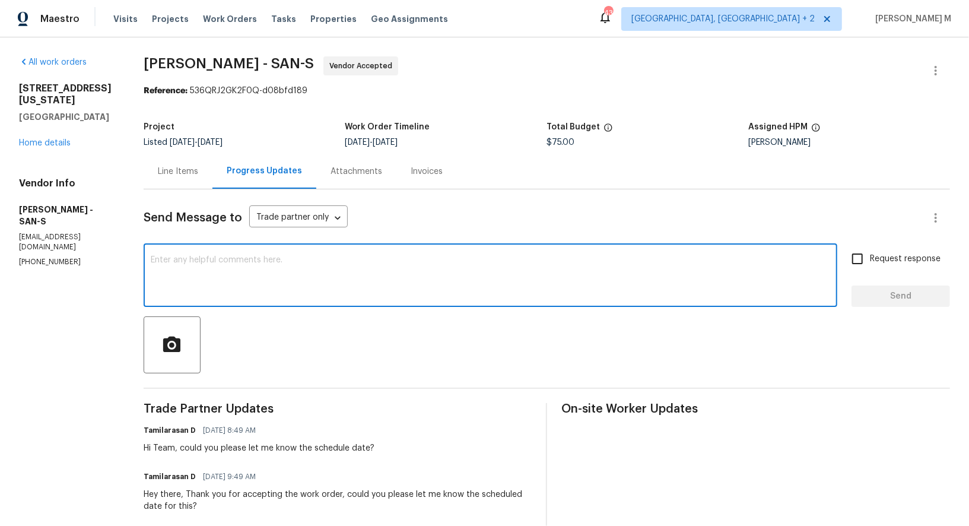
click at [315, 278] on textarea at bounding box center [490, 277] width 679 height 42
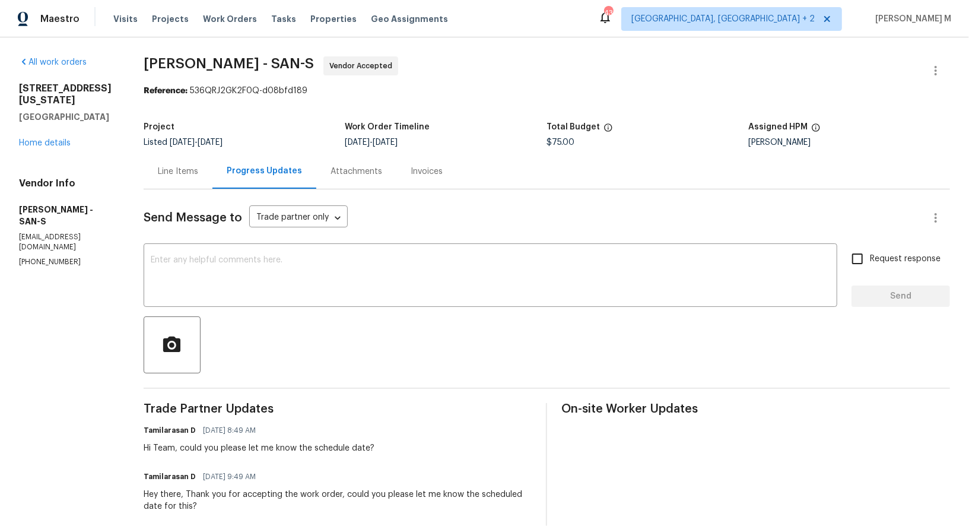
click at [191, 165] on div "Line Items" at bounding box center [178, 171] width 40 height 12
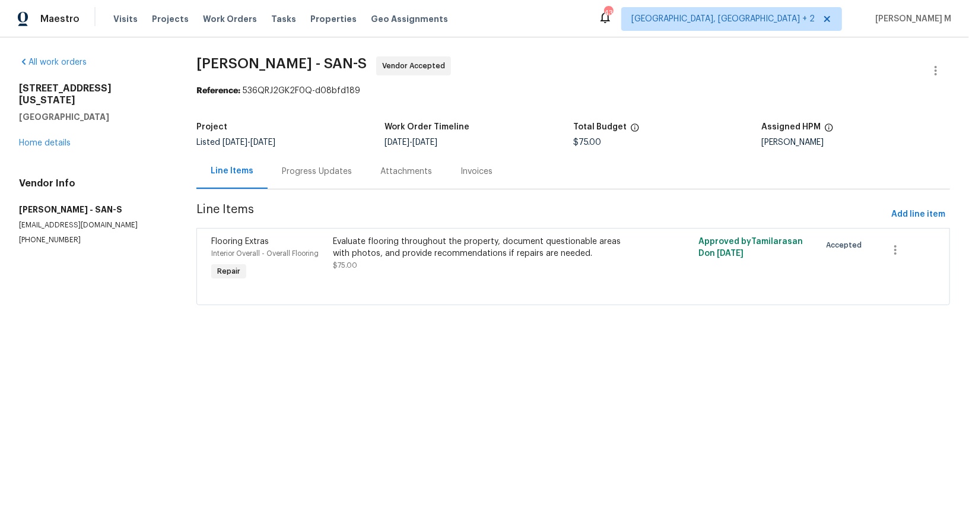
click at [291, 167] on div "Progress Updates" at bounding box center [317, 171] width 70 height 12
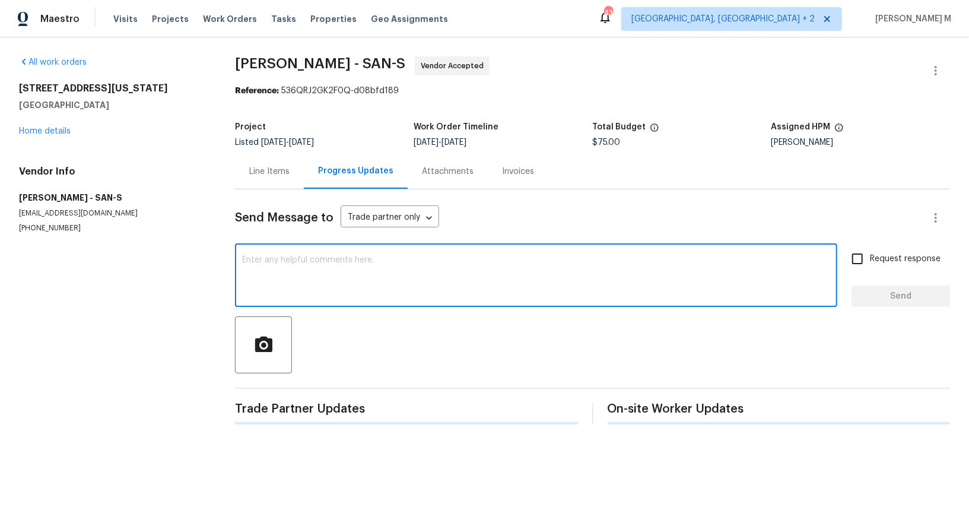
click at [337, 257] on textarea at bounding box center [536, 277] width 588 height 42
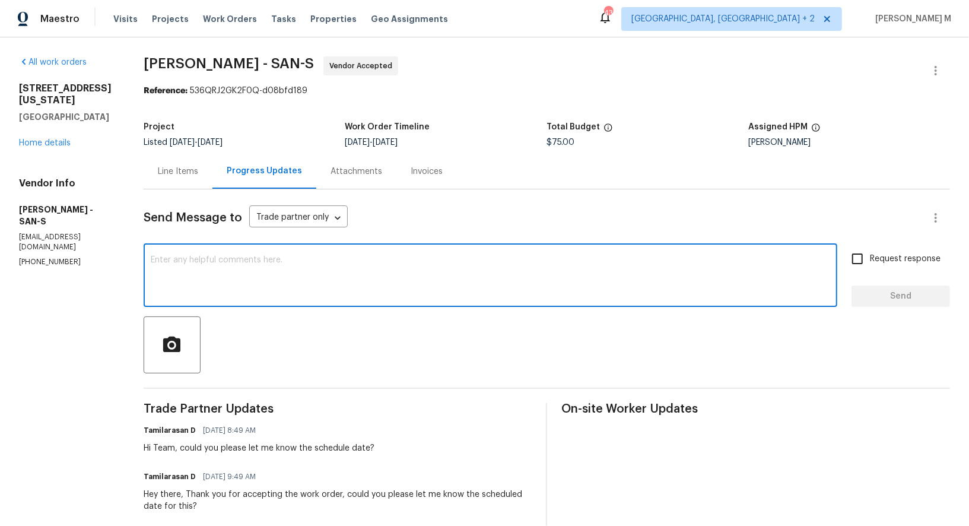
paste textarea "Hey Team, can you confirm if you’re gonna take this one for sure? Looks like it…"
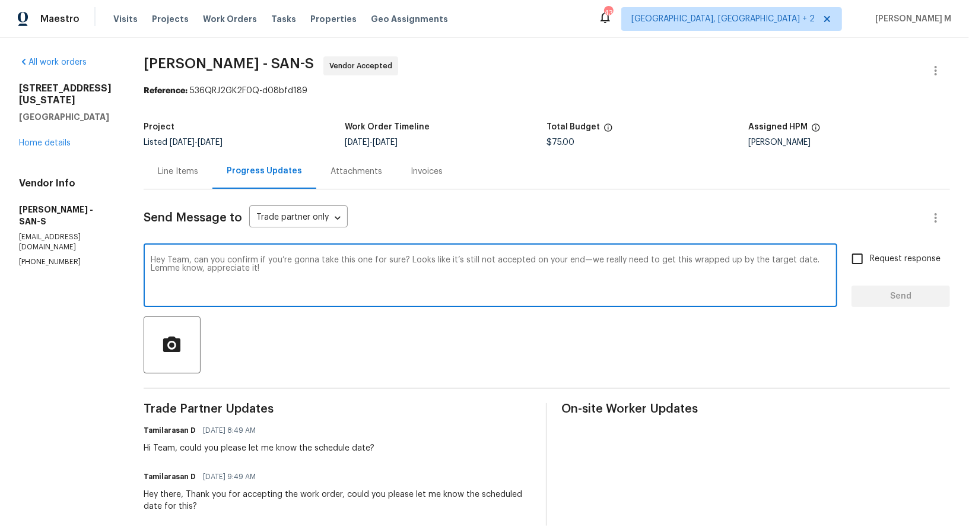
click at [427, 276] on textarea "Hey Team, can you confirm if you’re gonna take this one for sure? Looks like it…" at bounding box center [490, 277] width 679 height 42
click at [486, 256] on textarea "Hey Team, can you confirm if you’re gonna take this one for sure? Looks like it…" at bounding box center [490, 277] width 679 height 42
click at [406, 256] on textarea "Hey Team, can you confirm if you’re gonna take this one for sure? Looks like ju…" at bounding box center [490, 277] width 679 height 42
drag, startPoint x: 549, startPoint y: 254, endPoint x: 558, endPoint y: 263, distance: 13.0
click at [558, 263] on textarea "Hey Team, can you confirm if you’re gonna take this one for sure? Looks like ju…" at bounding box center [490, 277] width 679 height 42
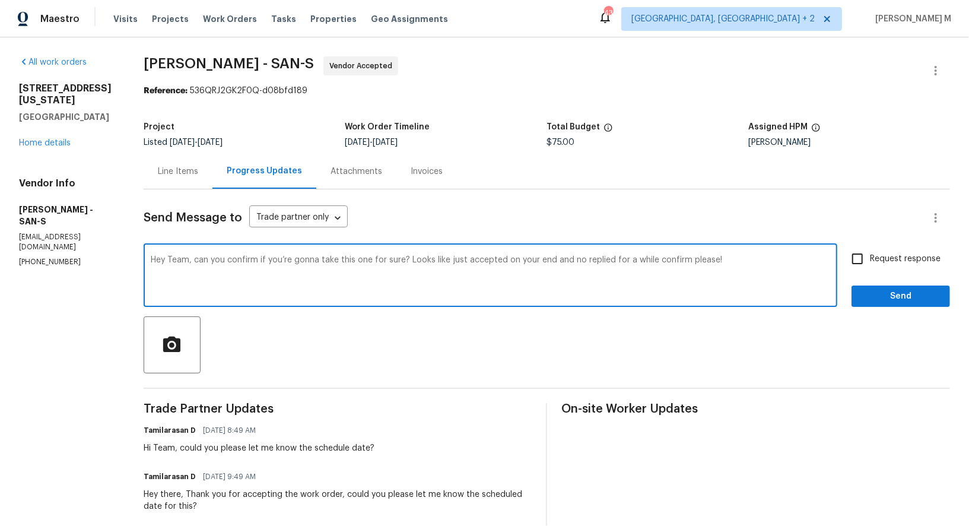
type textarea "Hey Team, can you confirm if you’re gonna take this one for sure? Looks like ju…"
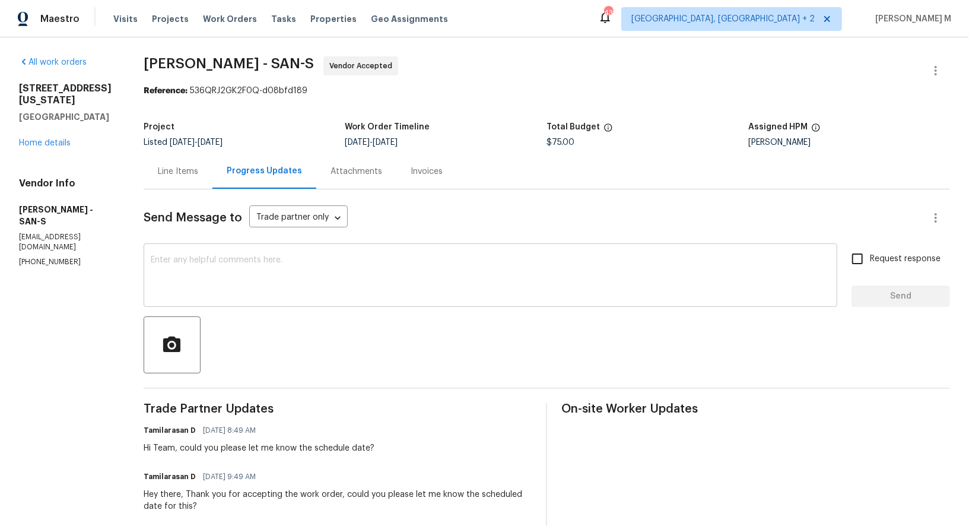
click at [391, 274] on textarea at bounding box center [490, 277] width 679 height 42
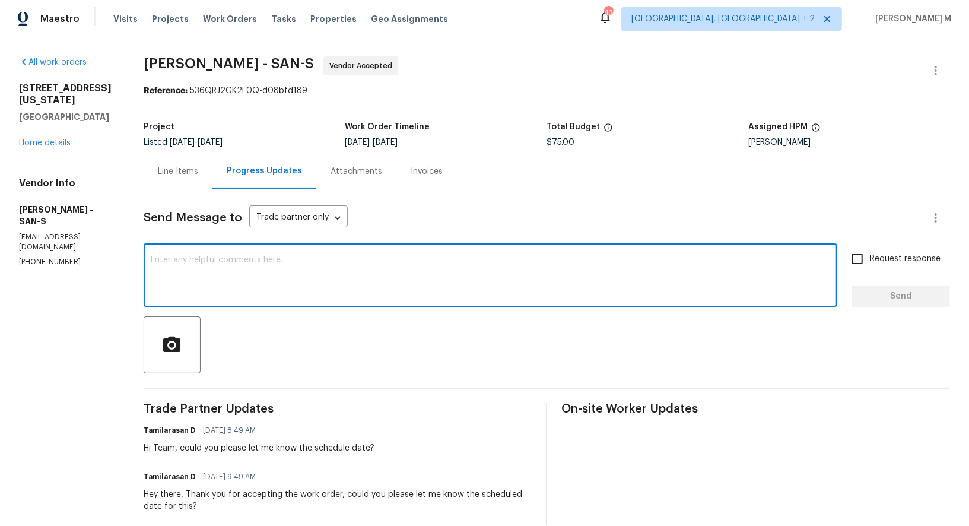
paste textarea "Hey team, can you confirm if you’re actually taking this one? Looks like it was…"
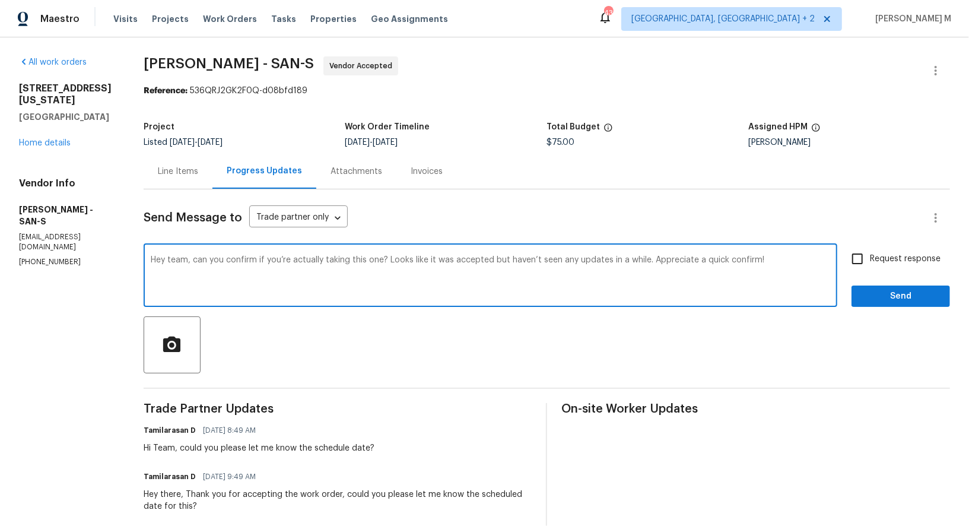
type textarea "Hey team, can you confirm if you’re actually taking this one? Looks like it was…"
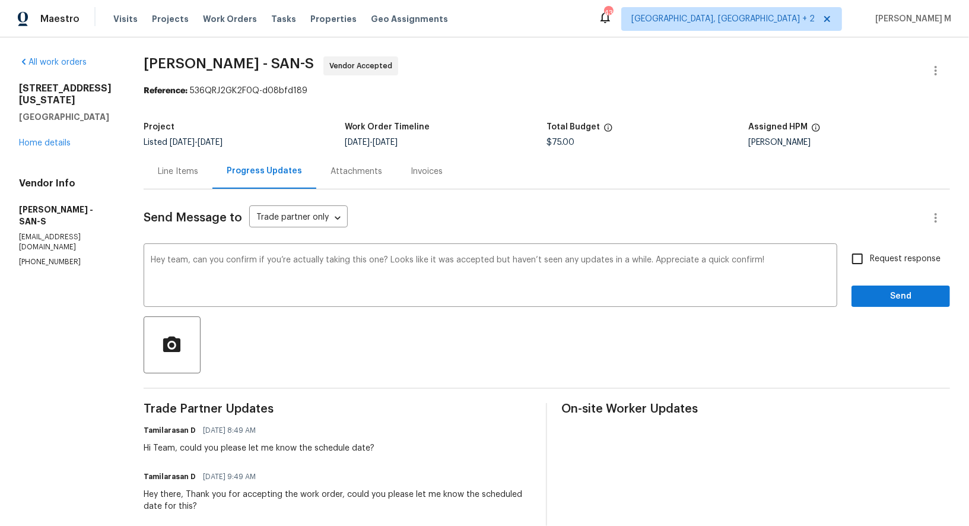
click at [907, 253] on span "Request response" at bounding box center [905, 259] width 71 height 12
click at [870, 249] on input "Request response" at bounding box center [857, 258] width 25 height 25
checkbox input "true"
click at [916, 297] on button "Send" at bounding box center [900, 296] width 98 height 22
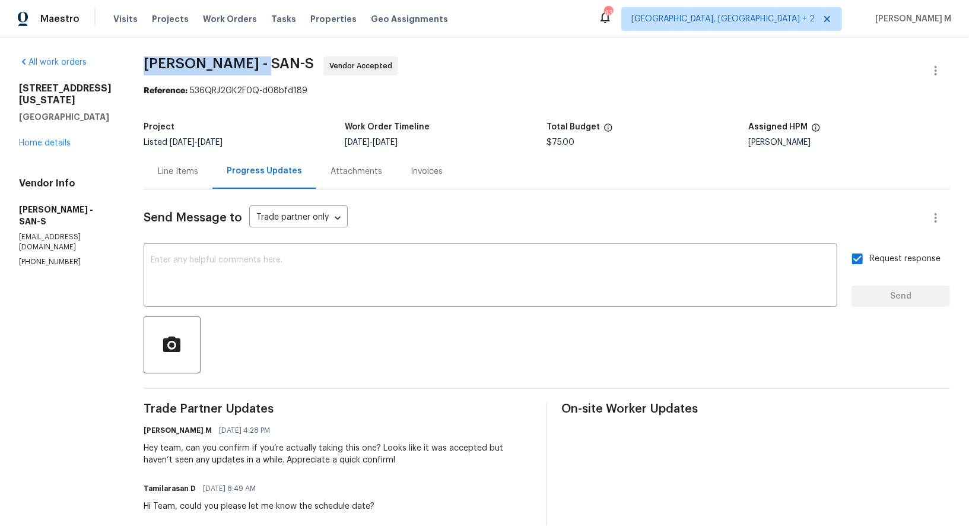
drag, startPoint x: 140, startPoint y: 58, endPoint x: 251, endPoint y: 59, distance: 110.9
click at [251, 59] on div "All work orders 212 S Wisconsin St Fallbrook, CA 92028 Home details Vendor Info…" at bounding box center [484, 495] width 969 height 916
copy span "Sherwin Williams"
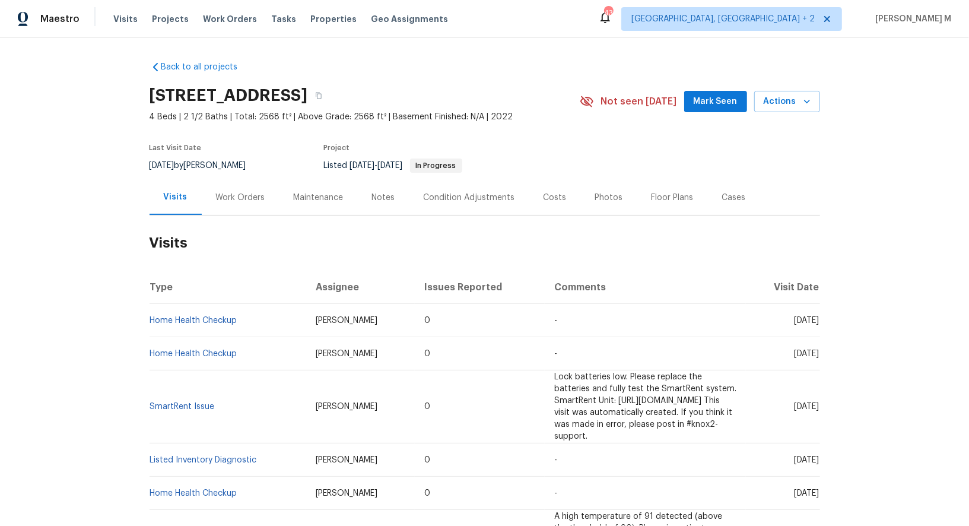
click at [227, 192] on div "Work Orders" at bounding box center [240, 198] width 49 height 12
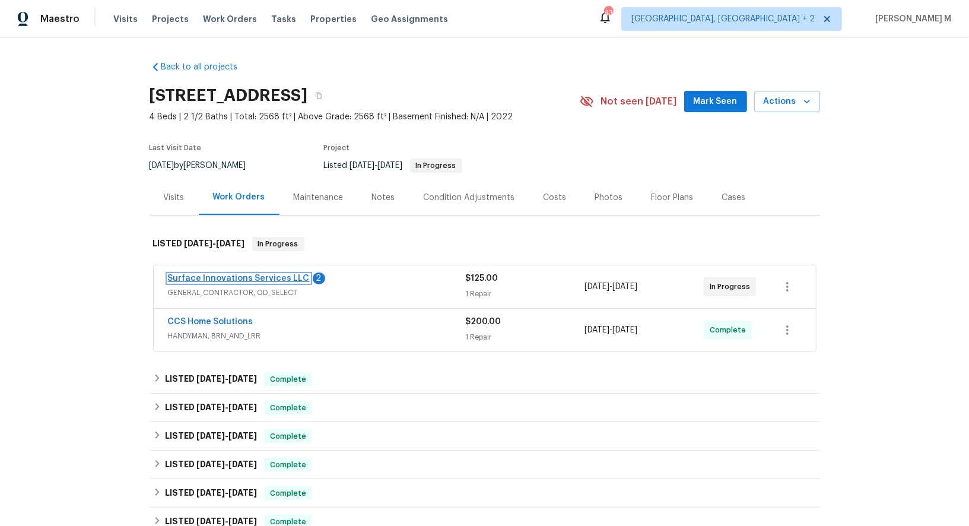
click at [212, 274] on link "Surface Innovations Services LLC" at bounding box center [239, 278] width 142 height 8
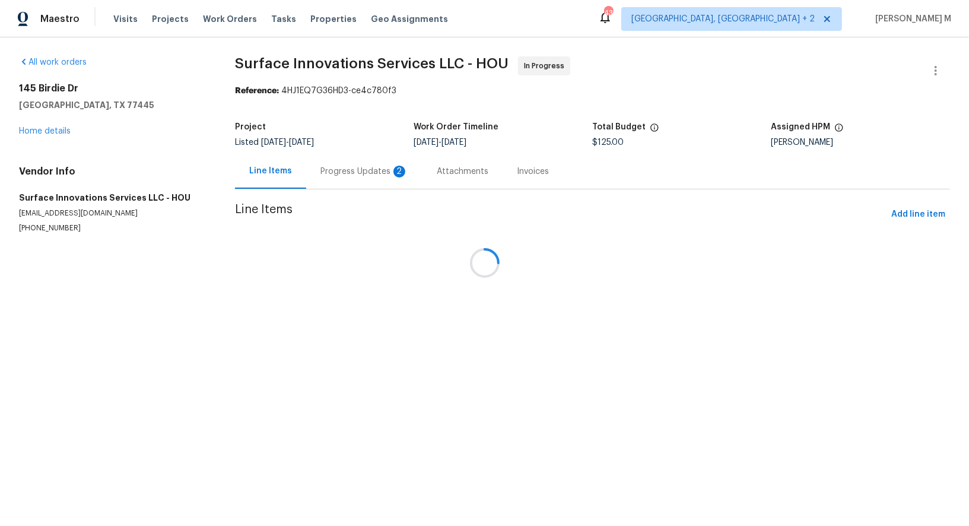
click at [326, 158] on div at bounding box center [484, 263] width 969 height 526
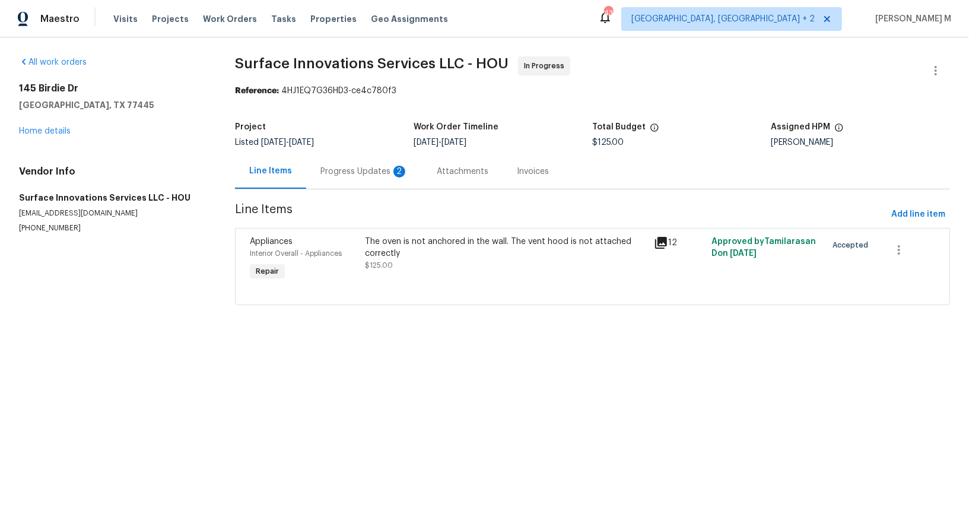
click at [323, 165] on div "Progress Updates 2" at bounding box center [364, 171] width 88 height 12
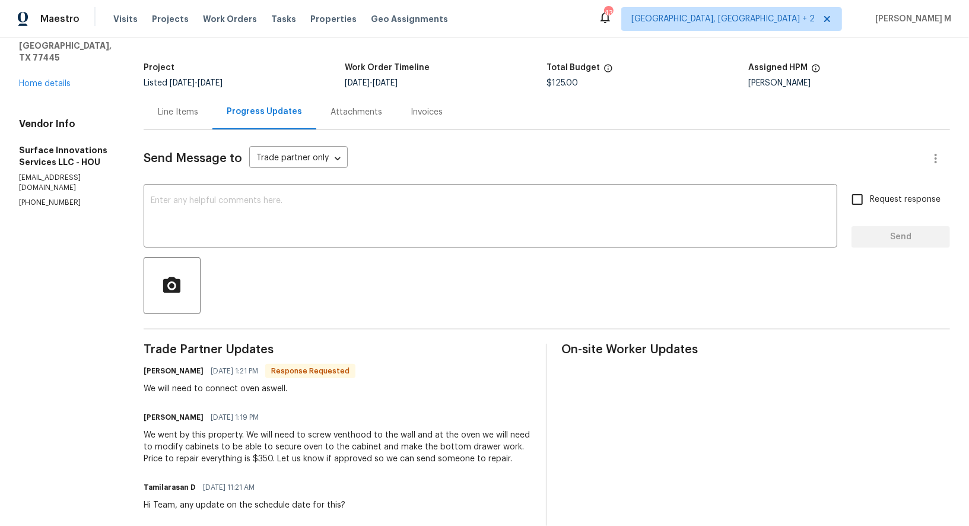
scroll to position [34, 0]
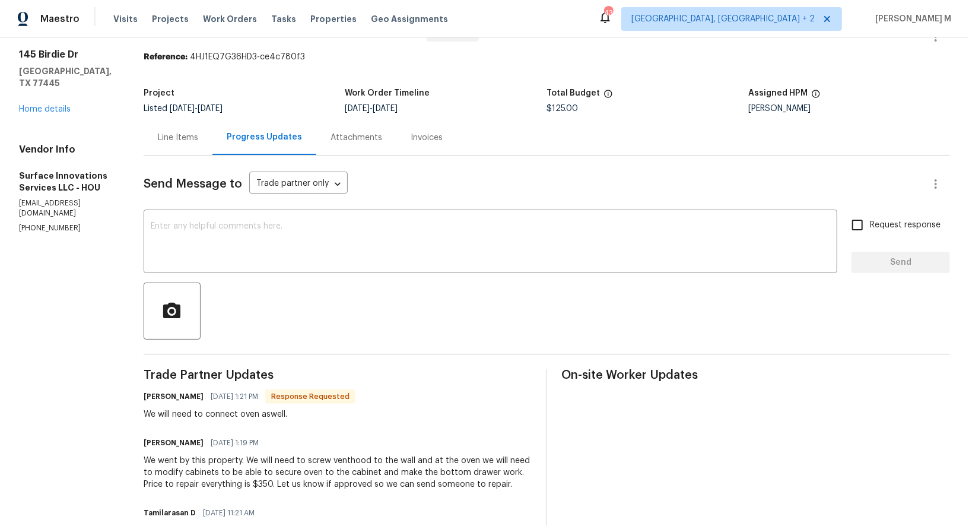
click at [198, 138] on div "Line Items" at bounding box center [178, 138] width 40 height 12
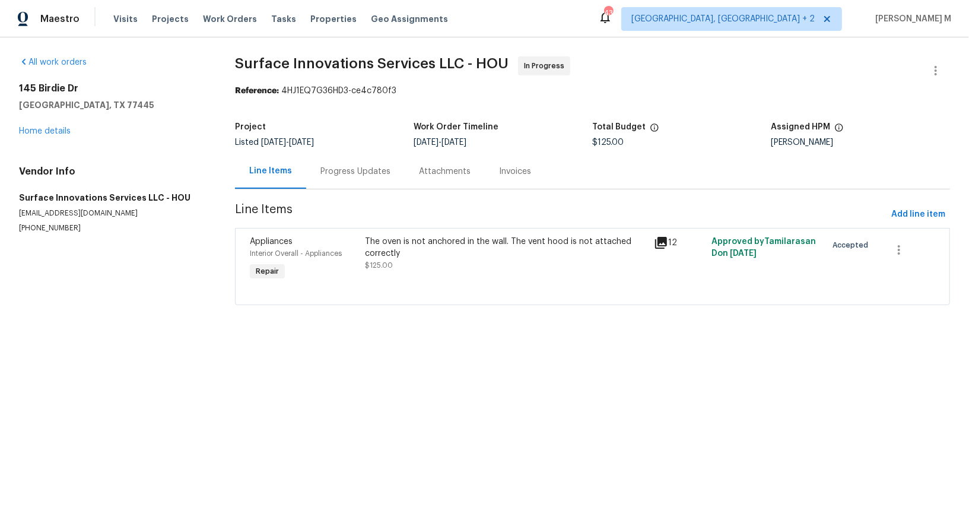
click at [442, 266] on div "The oven is not anchored in the wall. The vent hood is not attached correctly $…" at bounding box center [506, 259] width 288 height 55
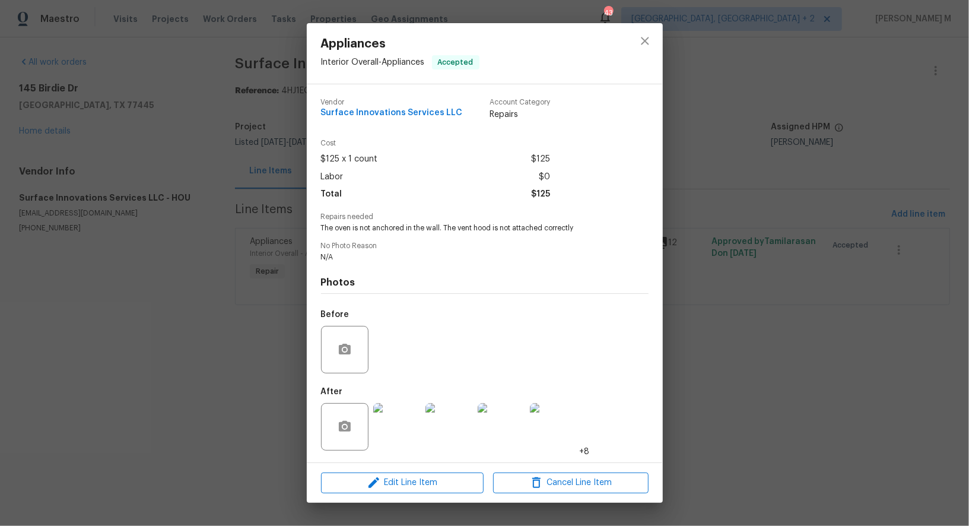
click at [405, 424] on img at bounding box center [396, 426] width 47 height 47
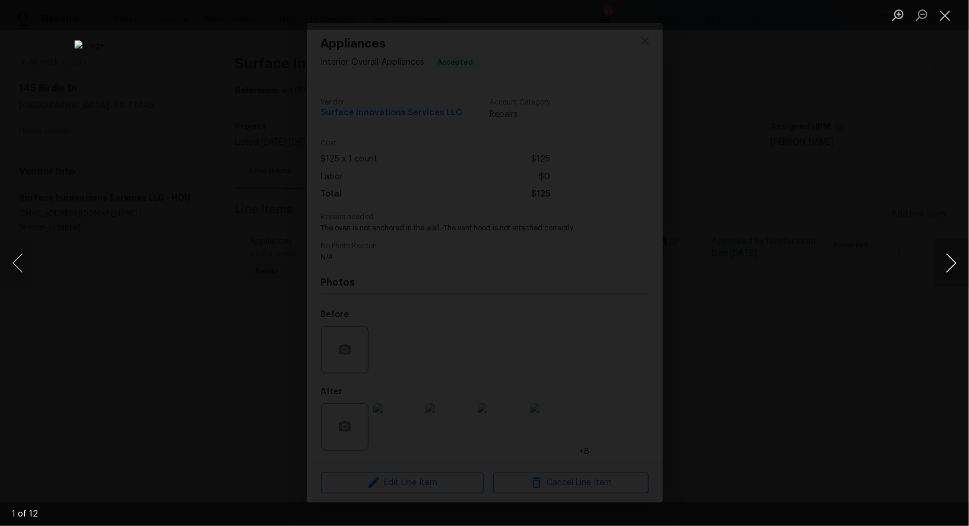
click at [944, 260] on button "Next image" at bounding box center [951, 262] width 36 height 47
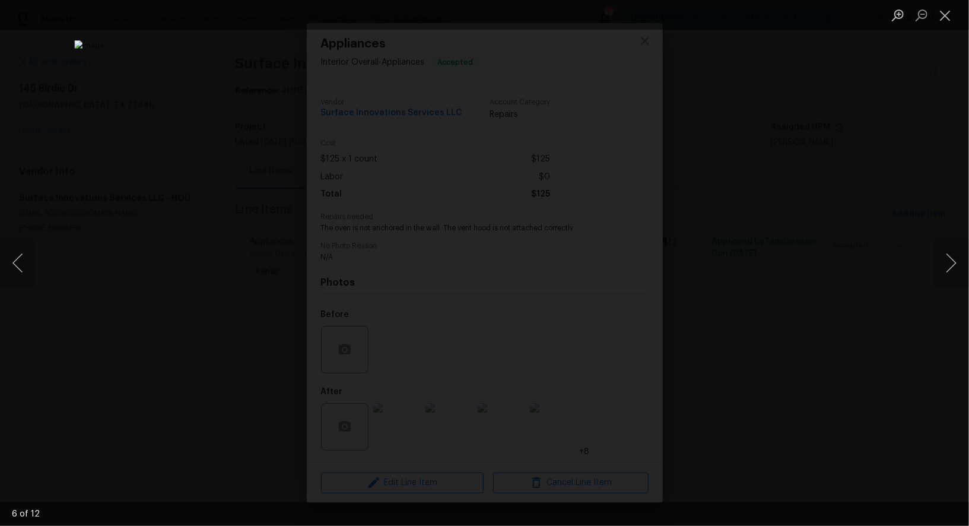
click at [856, 183] on div "Lightbox" at bounding box center [484, 263] width 969 height 526
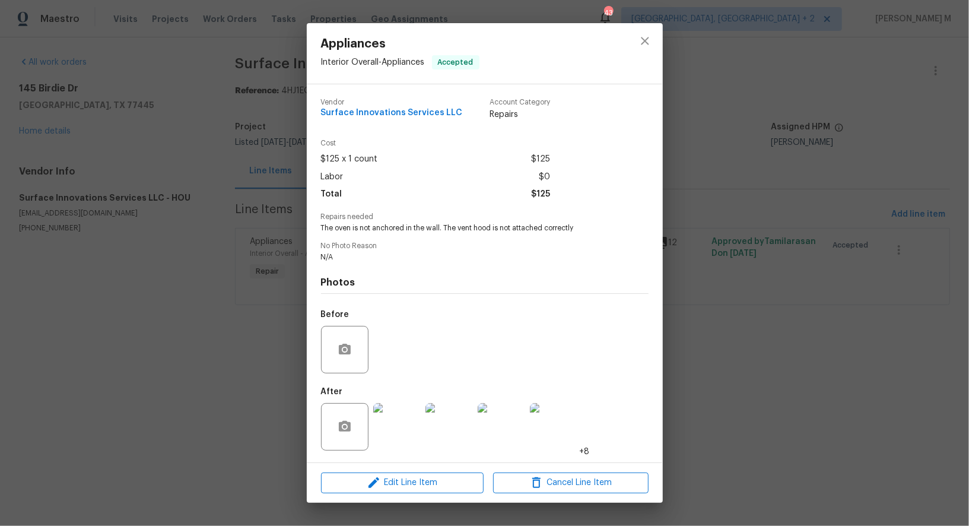
click at [870, 137] on div "Appliances Interior Overall - Appliances Accepted Vendor Surface Innovations Se…" at bounding box center [484, 263] width 969 height 526
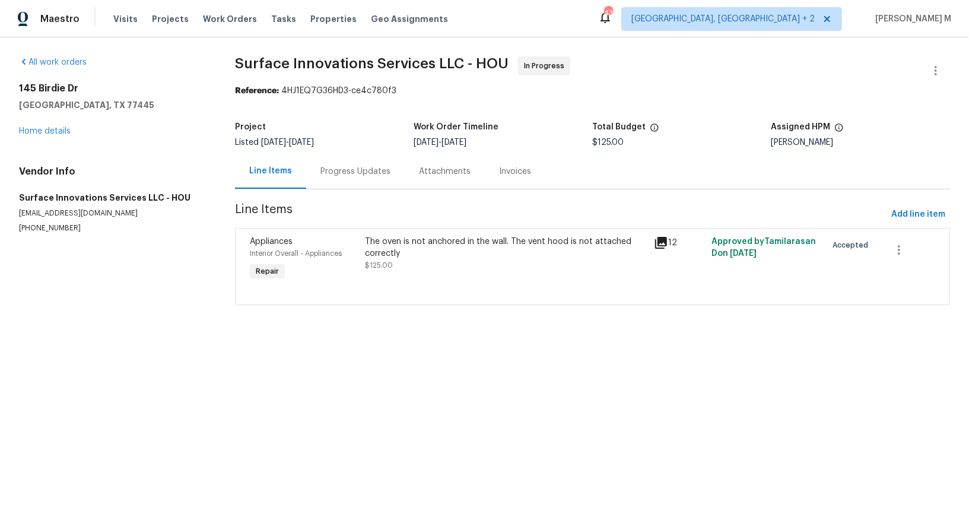
click at [339, 167] on div "Progress Updates" at bounding box center [355, 171] width 70 height 12
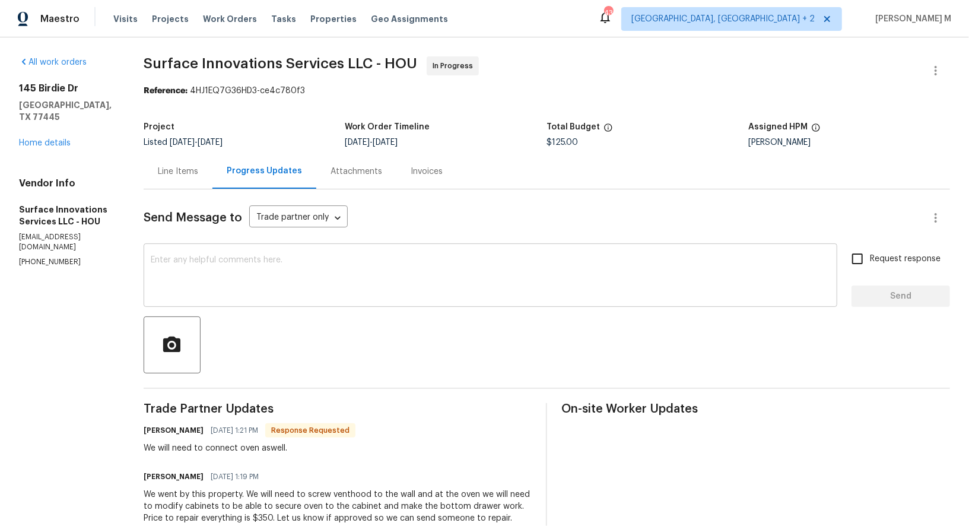
click at [257, 277] on textarea at bounding box center [490, 277] width 679 height 42
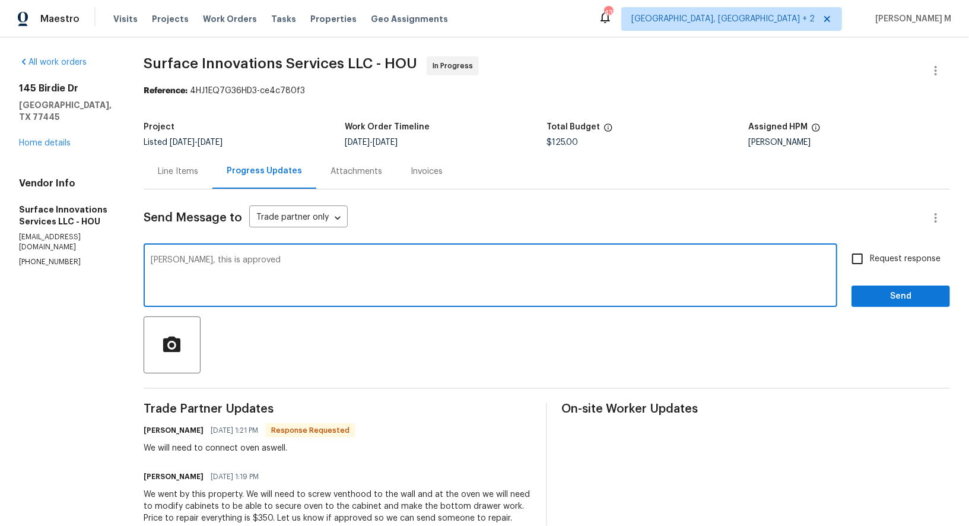
type textarea "Marco, this is approved."
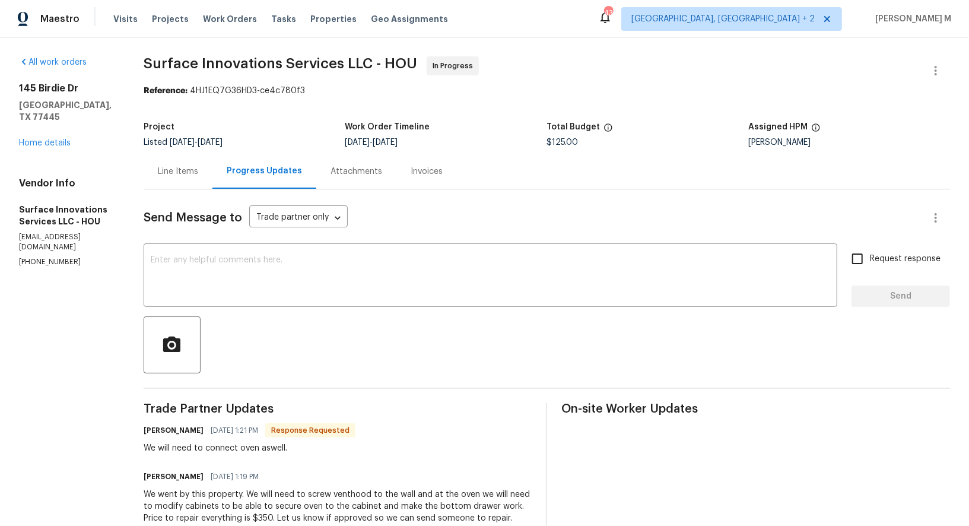
click at [238, 489] on div "We went by this property. We will need to screw venthood to the wall and at the…" at bounding box center [338, 506] width 388 height 36
copy div "cabinets"
click at [259, 488] on div "We went by this property. We will need to screw venthood to the wall and at the…" at bounding box center [338, 506] width 388 height 36
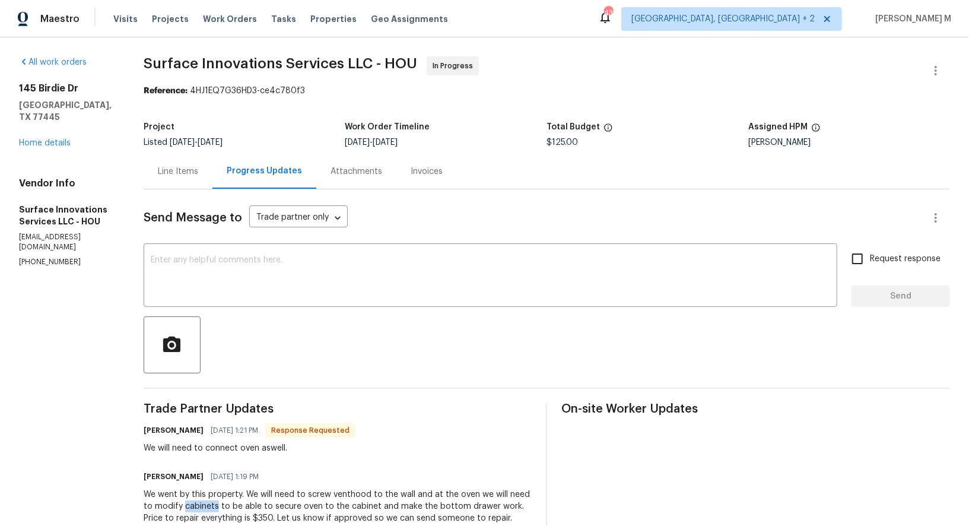
click at [259, 488] on div "We went by this property. We will need to screw venthood to the wall and at the…" at bounding box center [338, 506] width 388 height 36
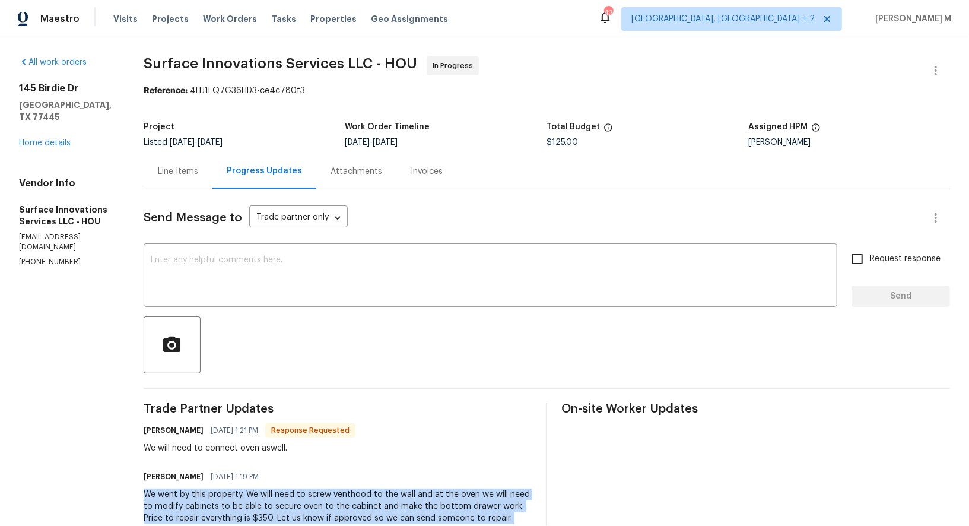
click at [259, 488] on div "We went by this property. We will need to screw venthood to the wall and at the…" at bounding box center [338, 506] width 388 height 36
copy div "We went by this property. We will need to screw venthood to the wall and at the…"
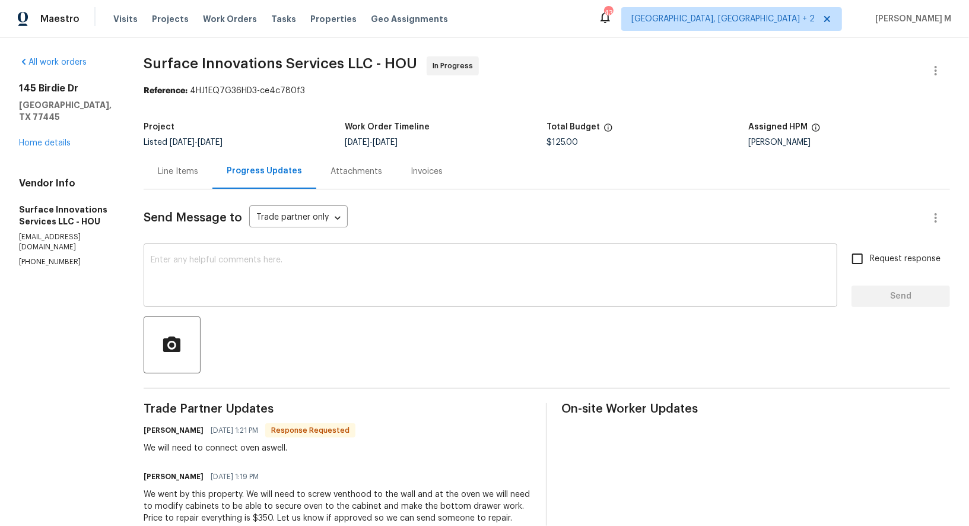
click at [405, 286] on textarea at bounding box center [490, 277] width 679 height 42
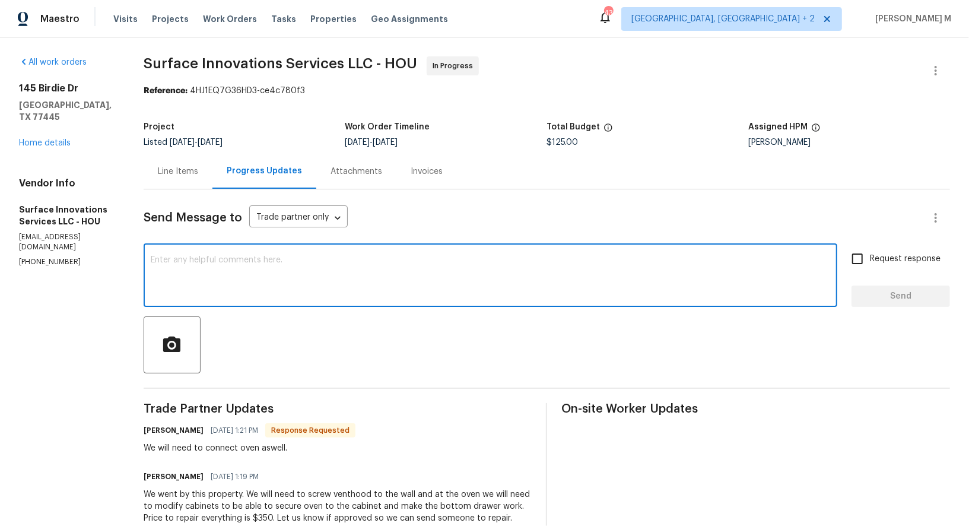
click at [405, 286] on textarea at bounding box center [490, 277] width 679 height 42
paste textarea "$350 feels a little on the higher side though for just securing the vent hood a…"
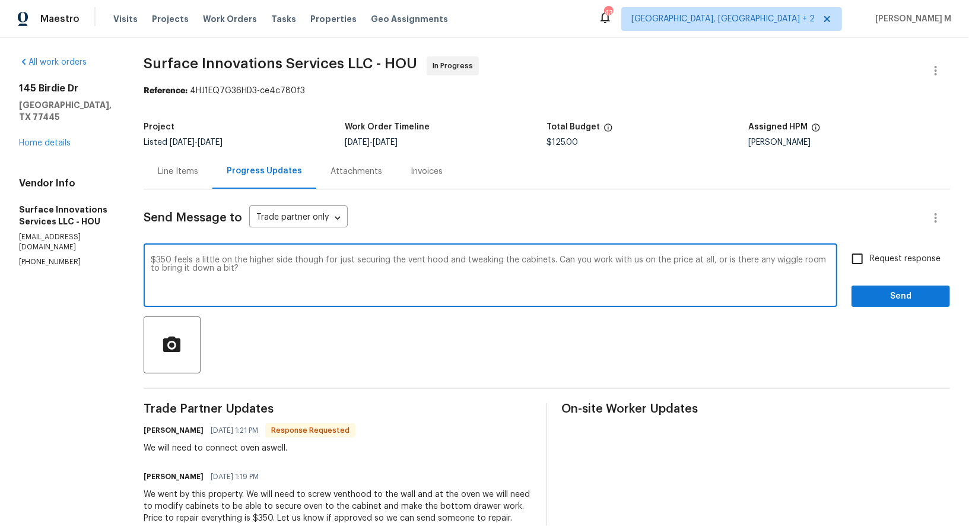
type textarea "$350 feels a little on the higher side though for just securing the vent hood a…"
click at [874, 263] on div "Request response Send" at bounding box center [900, 276] width 98 height 60
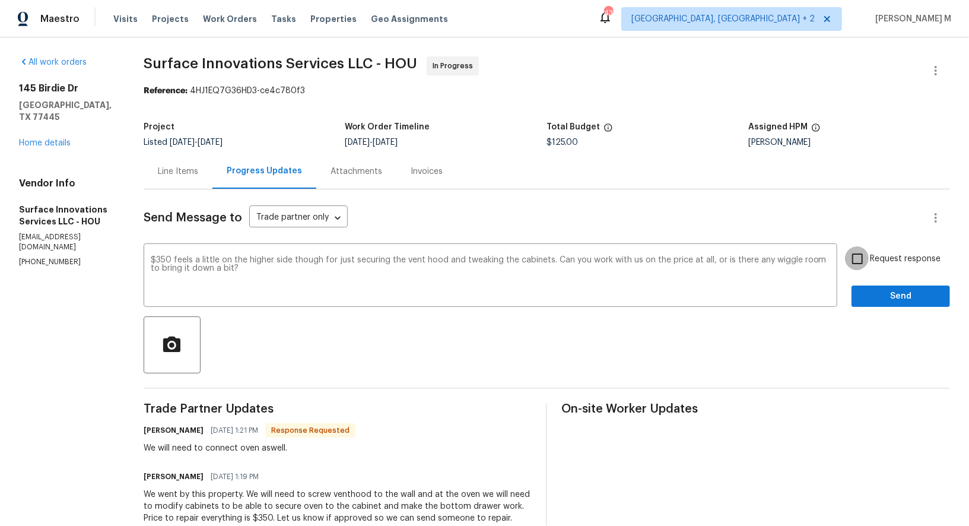
click at [870, 257] on input "Request response" at bounding box center [857, 258] width 25 height 25
checkbox input "true"
click at [874, 301] on div "Send Message to Trade partner only Trade partner only ​ $350 feels a little on …" at bounding box center [547, 497] width 806 height 617
click at [888, 295] on button "Send" at bounding box center [900, 296] width 98 height 22
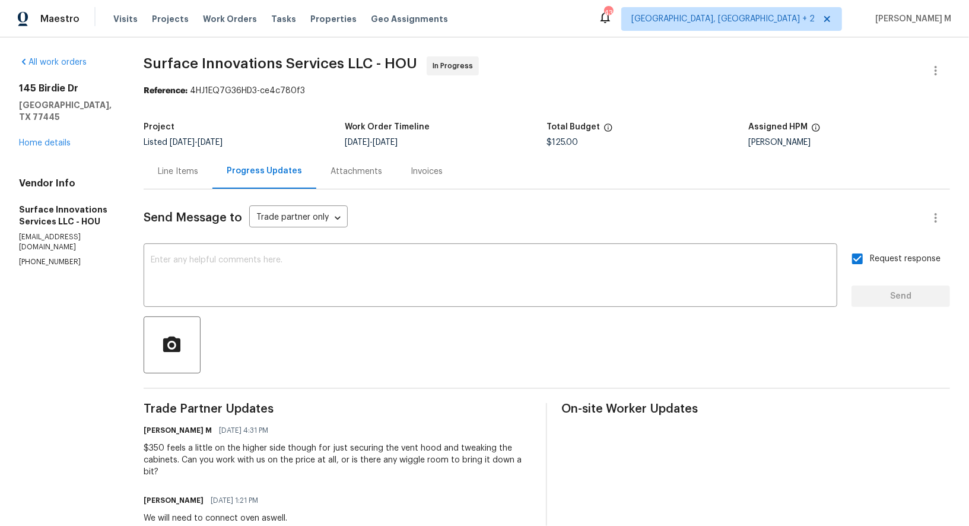
click at [198, 165] on div "Line Items" at bounding box center [178, 171] width 40 height 12
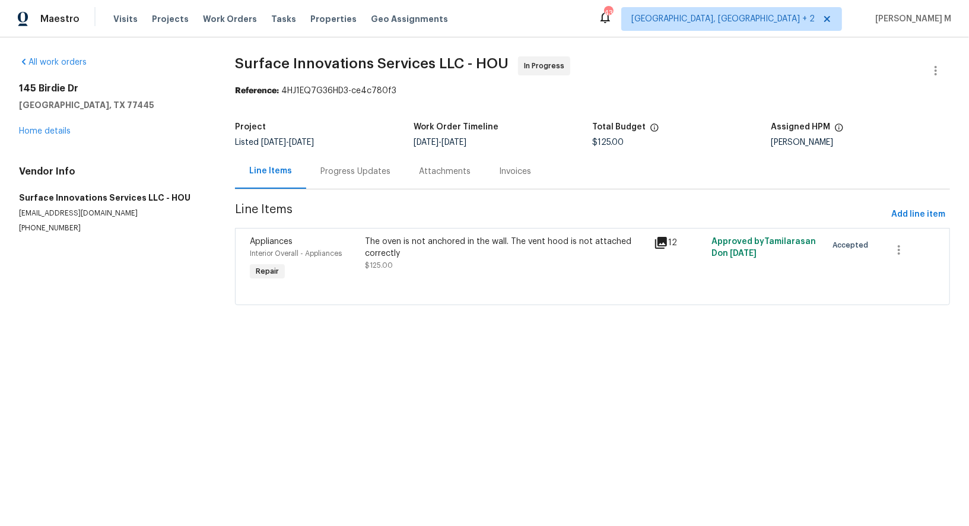
click at [546, 130] on div "Work Order Timeline" at bounding box center [502, 130] width 179 height 15
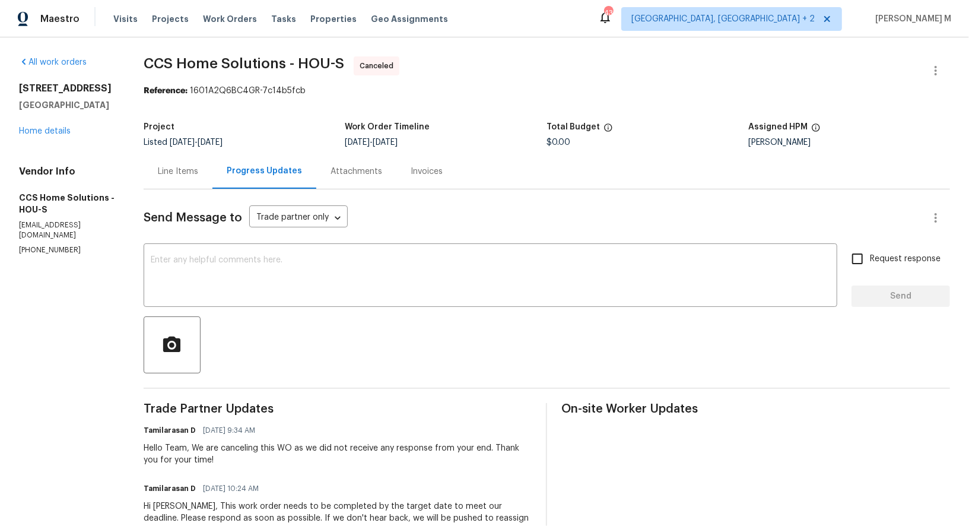
click at [49, 122] on div "[STREET_ADDRESS] Home details" at bounding box center [67, 109] width 96 height 55
click at [49, 129] on link "Home details" at bounding box center [45, 131] width 52 height 8
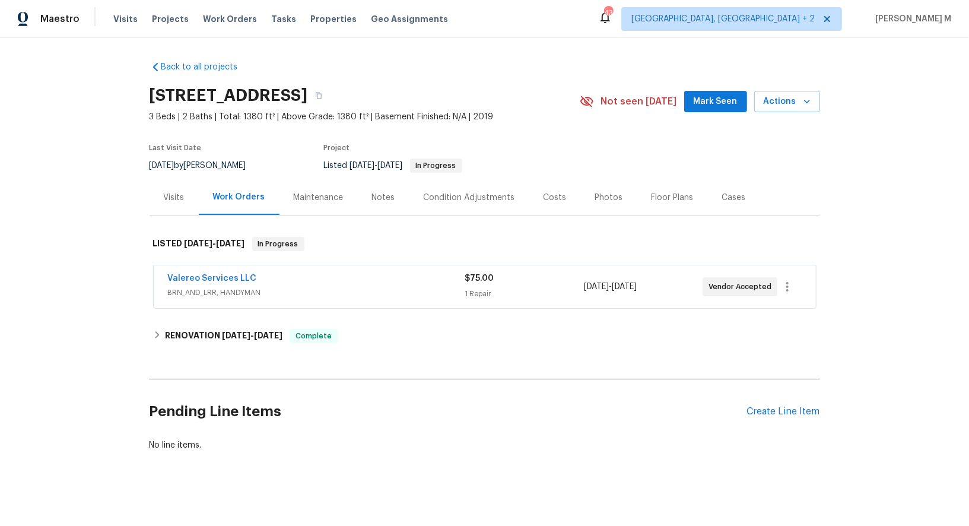
click at [221, 272] on span "Valereo Services LLC" at bounding box center [212, 278] width 89 height 12
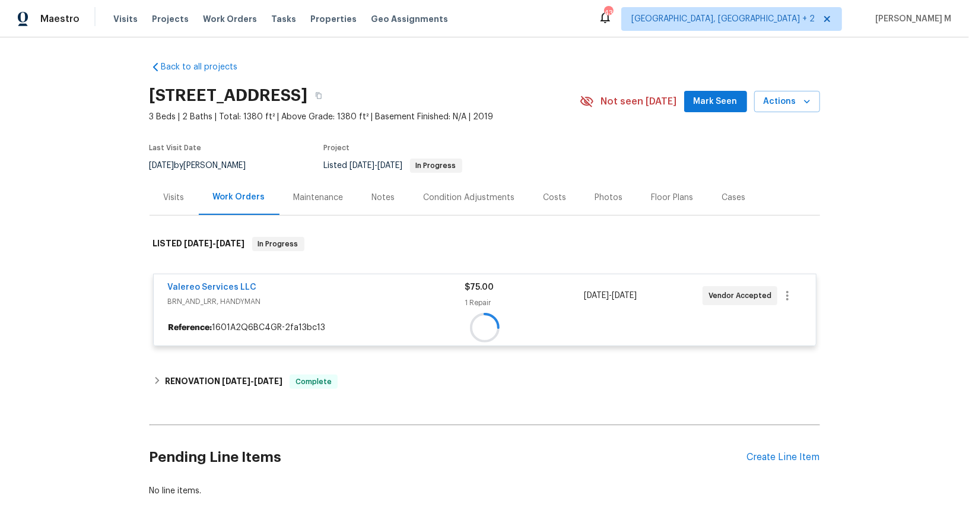
click at [221, 317] on div at bounding box center [485, 327] width 662 height 21
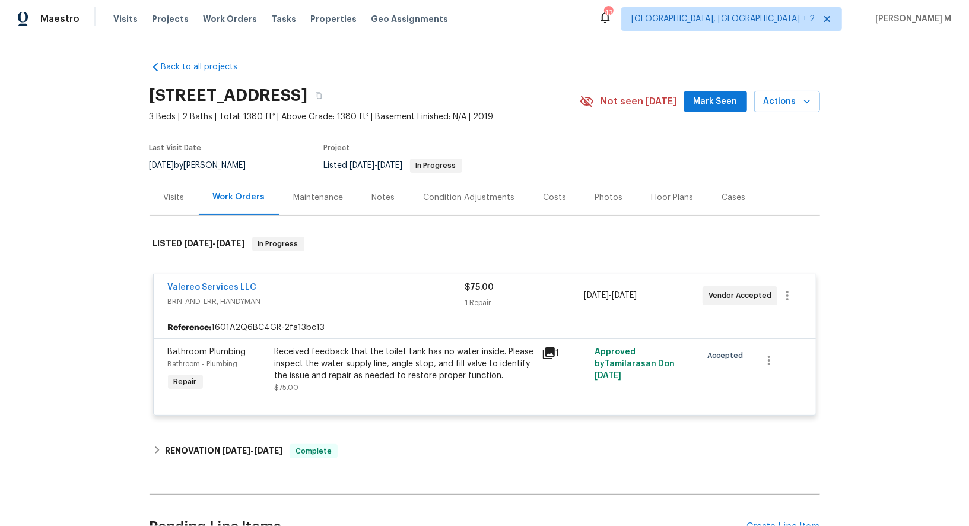
click at [221, 285] on span "Valereo Services LLC" at bounding box center [212, 287] width 89 height 12
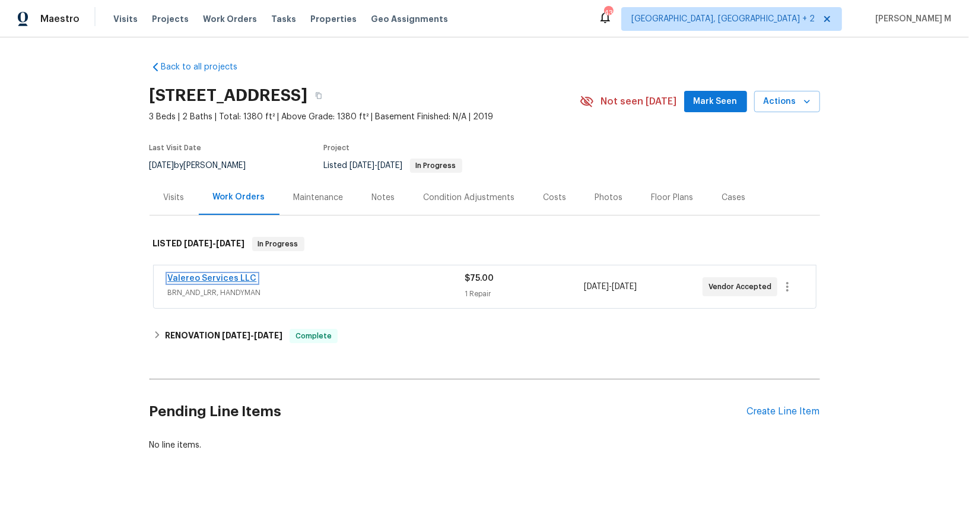
click at [226, 274] on link "Valereo Services LLC" at bounding box center [212, 278] width 89 height 8
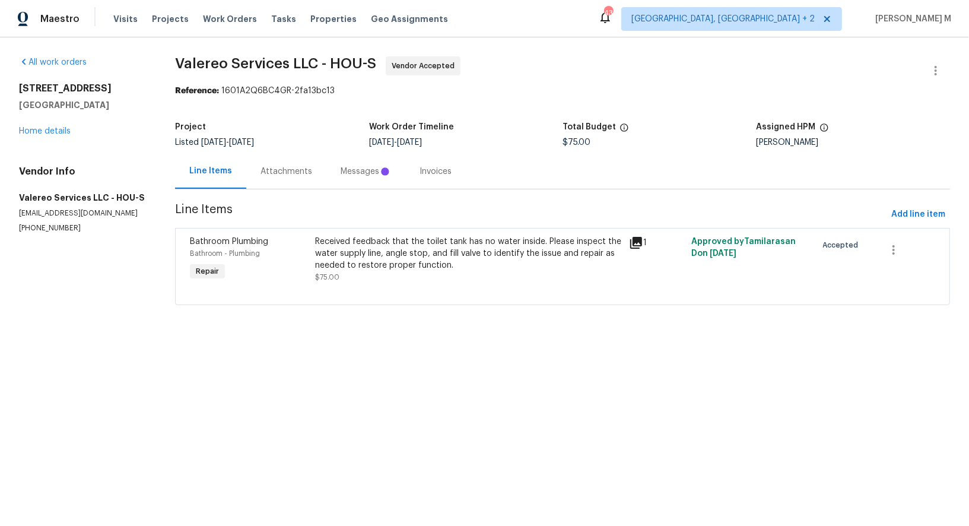
click at [272, 165] on div "Attachments" at bounding box center [286, 171] width 52 height 12
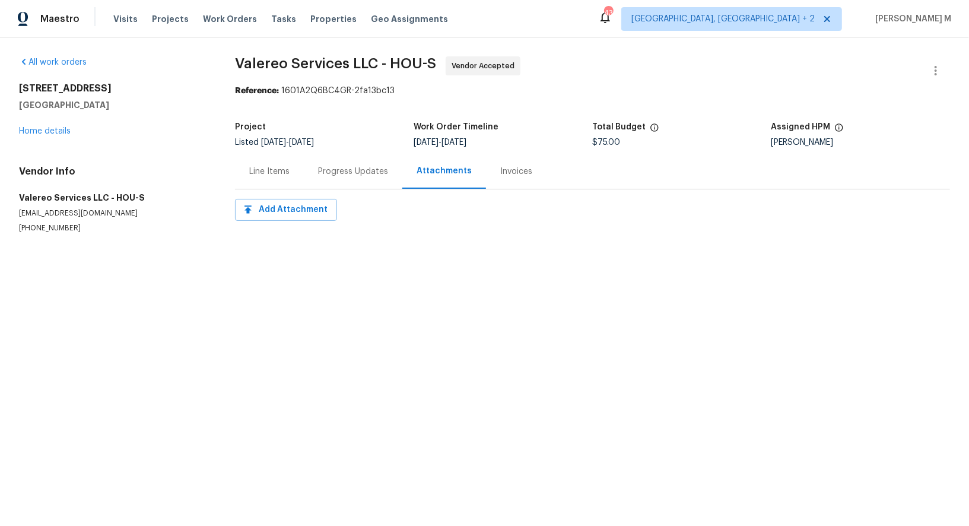
click at [336, 165] on div "Progress Updates" at bounding box center [353, 171] width 70 height 12
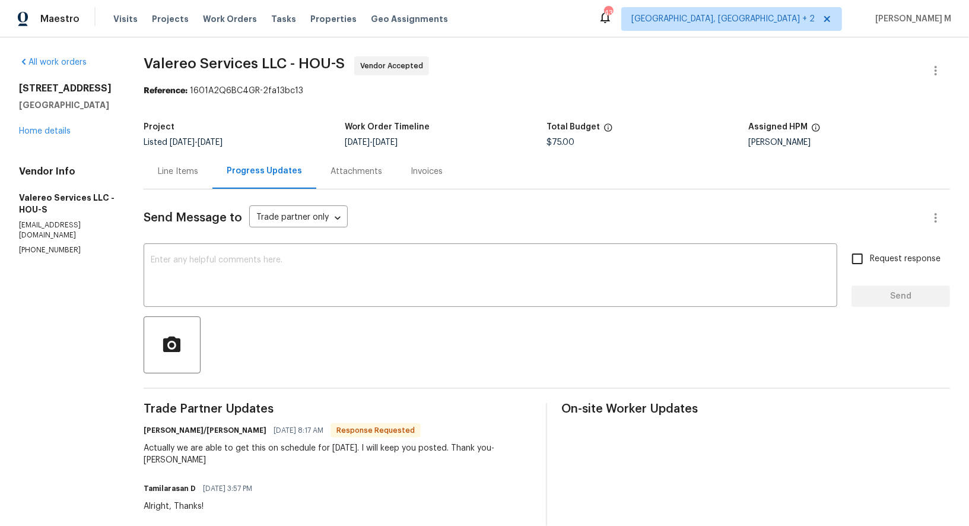
scroll to position [12, 0]
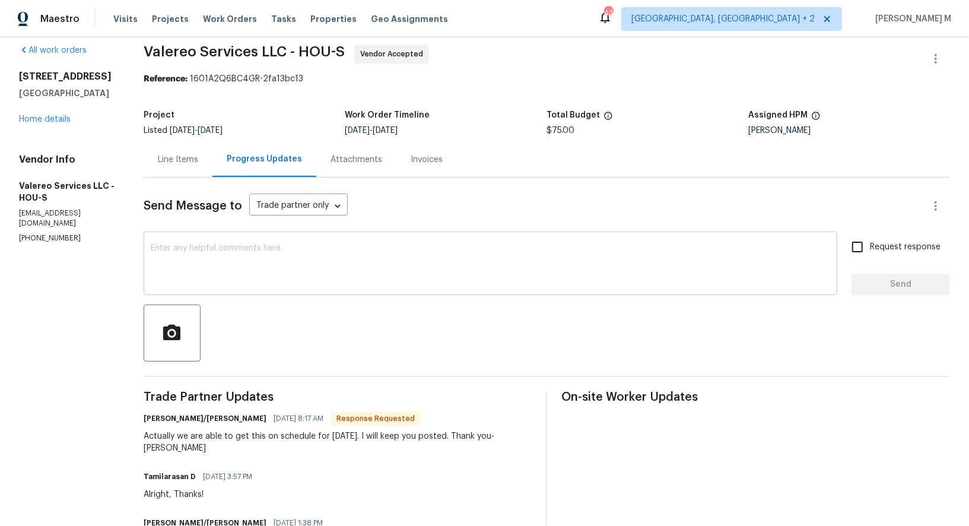
click at [408, 258] on textarea at bounding box center [490, 265] width 679 height 42
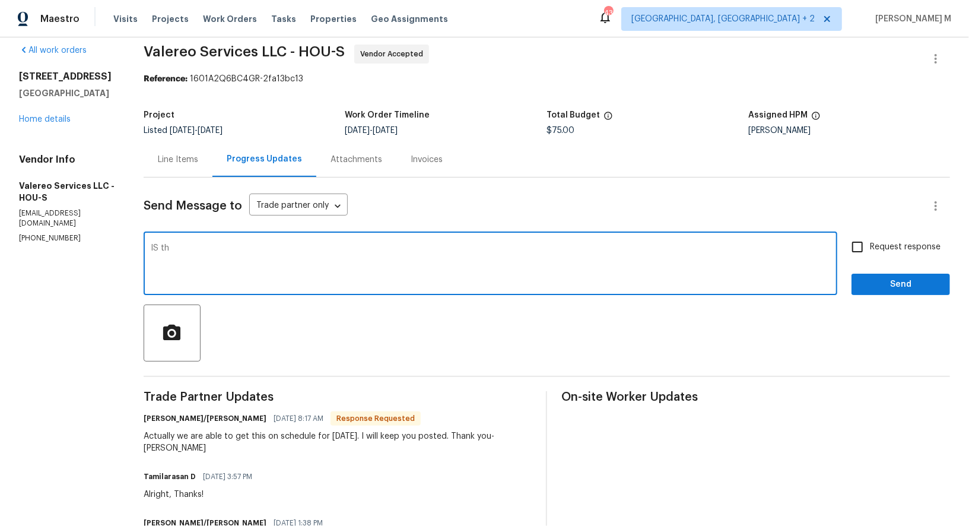
type textarea "IS the"
type textarea "Is there any update?"
click at [930, 248] on label "Request response" at bounding box center [892, 246] width 95 height 25
click at [870, 248] on input "Request response" at bounding box center [857, 246] width 25 height 25
checkbox input "true"
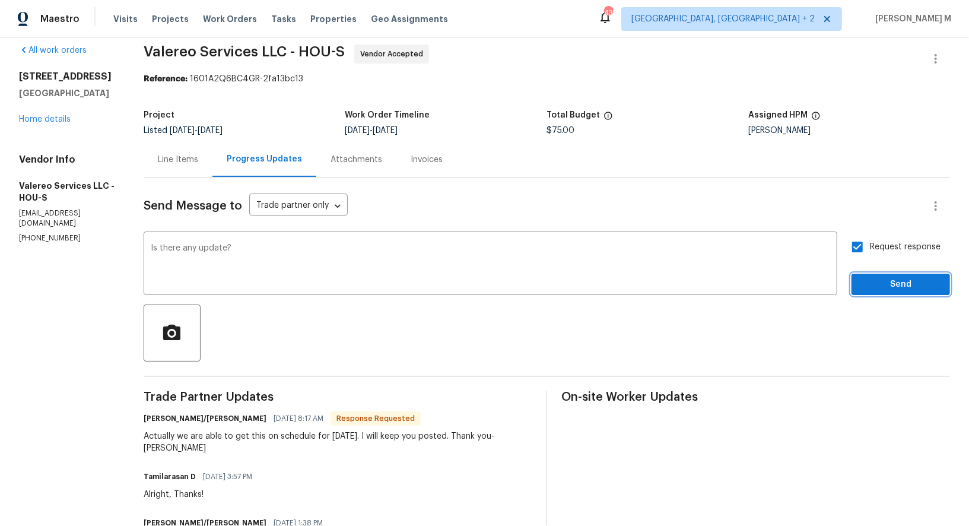
click at [911, 278] on span "Send" at bounding box center [900, 284] width 79 height 15
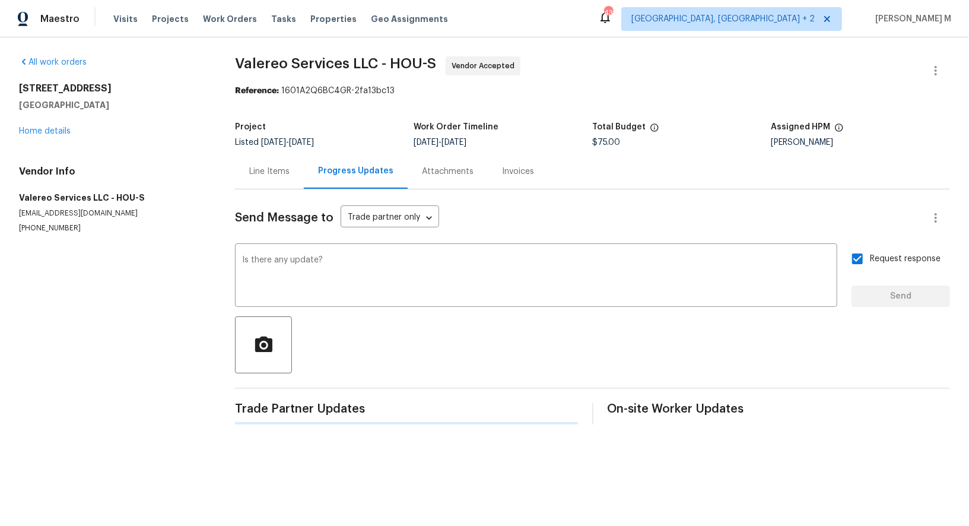
scroll to position [0, 0]
